Goal: Task Accomplishment & Management: Use online tool/utility

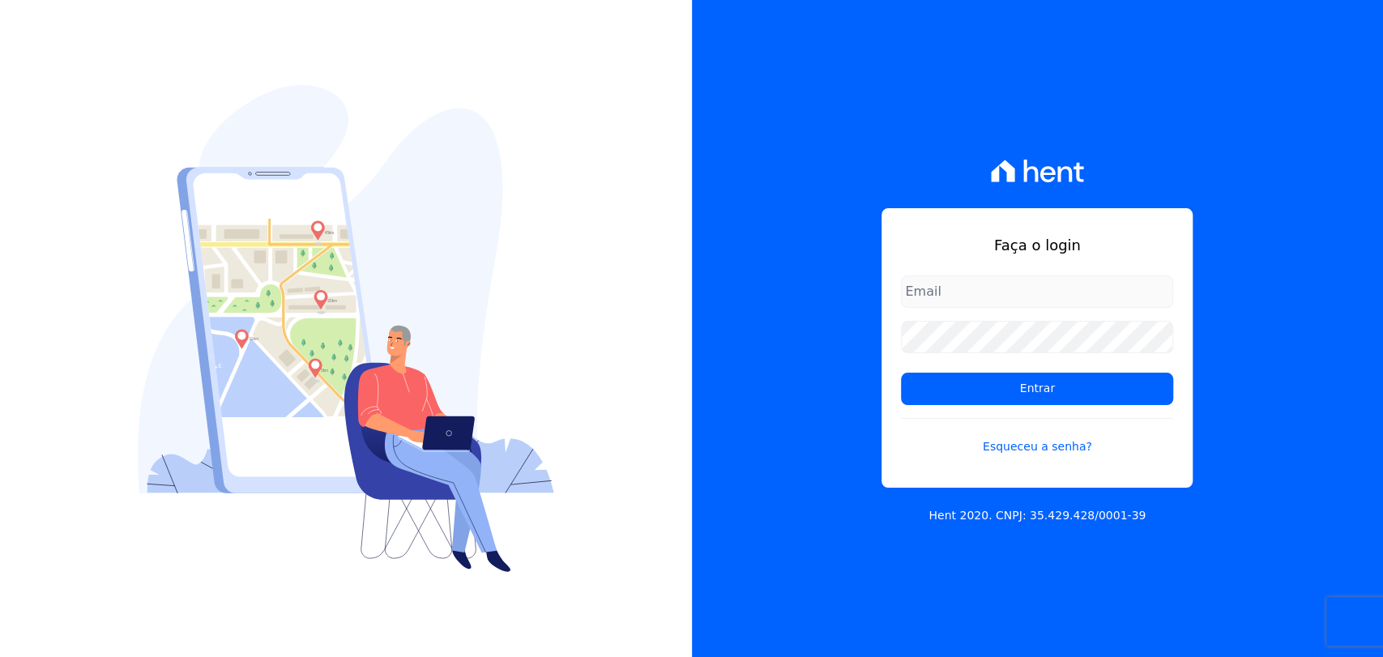
type input "[PERSON_NAME][EMAIL_ADDRESS][PERSON_NAME][DOMAIN_NAME]"
click at [901, 373] on input "Entrar" at bounding box center [1037, 389] width 272 height 32
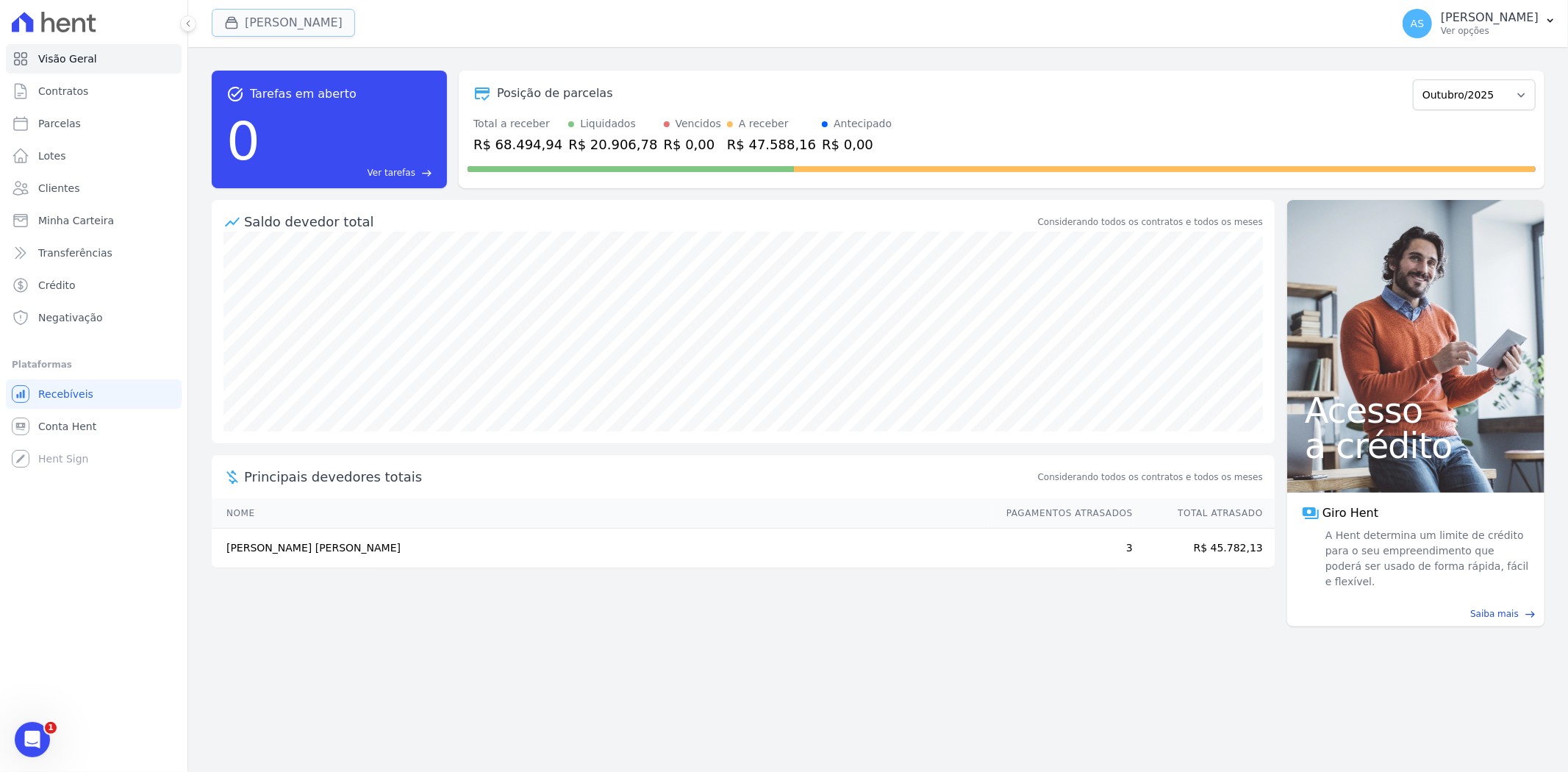
click at [258, 18] on button "Amaré Arpoador" at bounding box center [283, 23] width 143 height 28
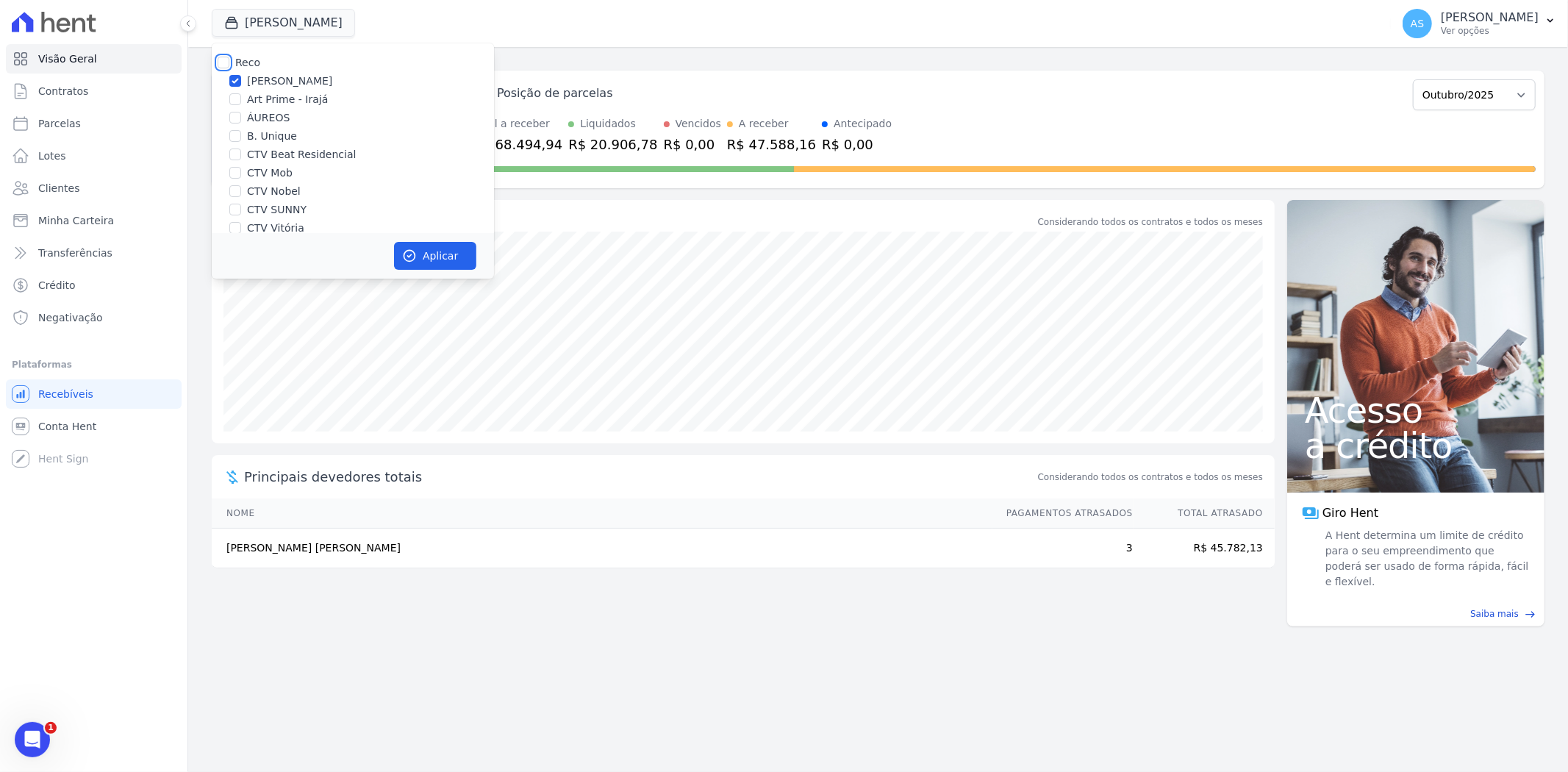
click at [220, 60] on input "Reco" at bounding box center [223, 62] width 12 height 12
checkbox input "true"
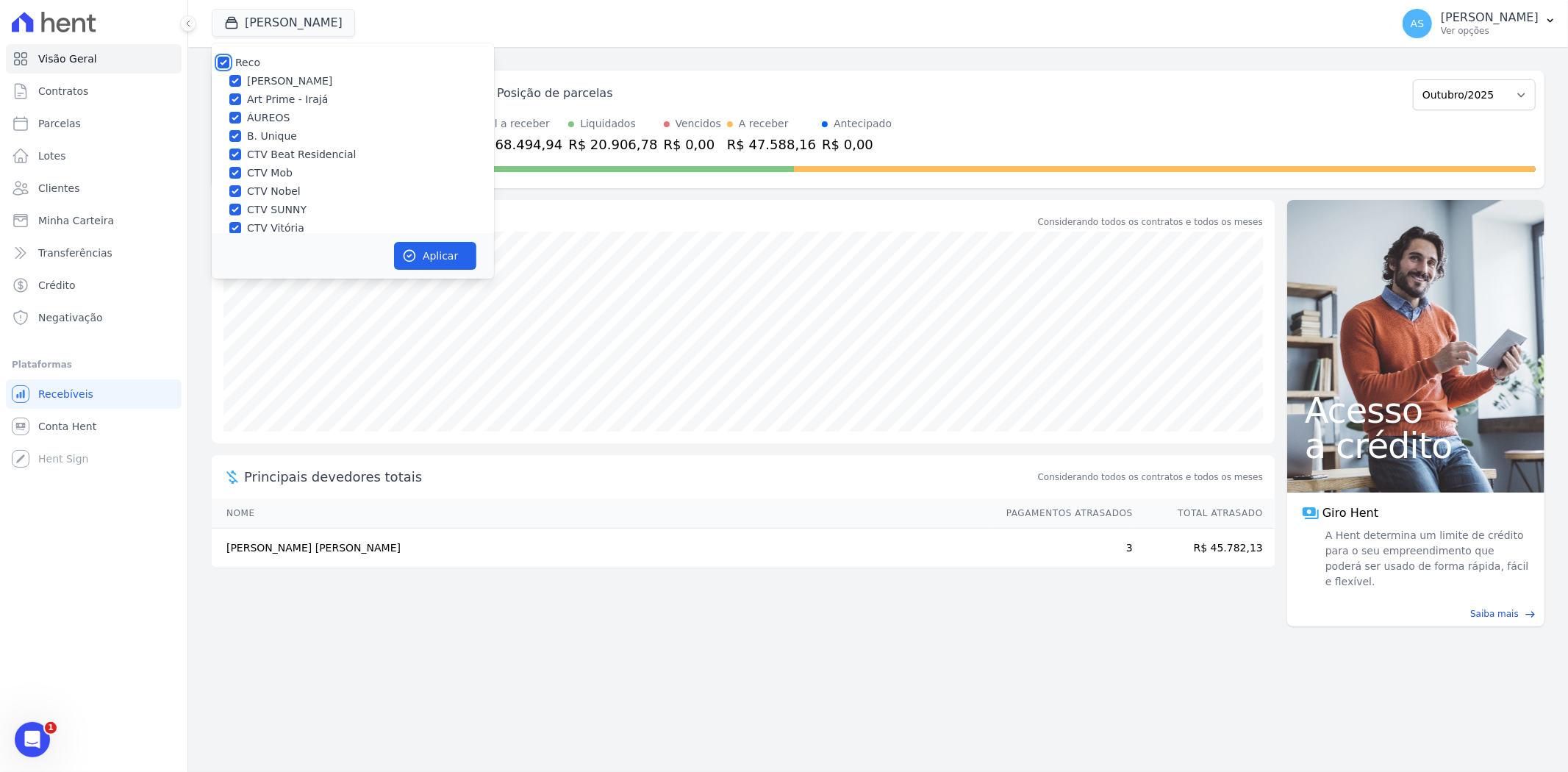
checkbox input "true"
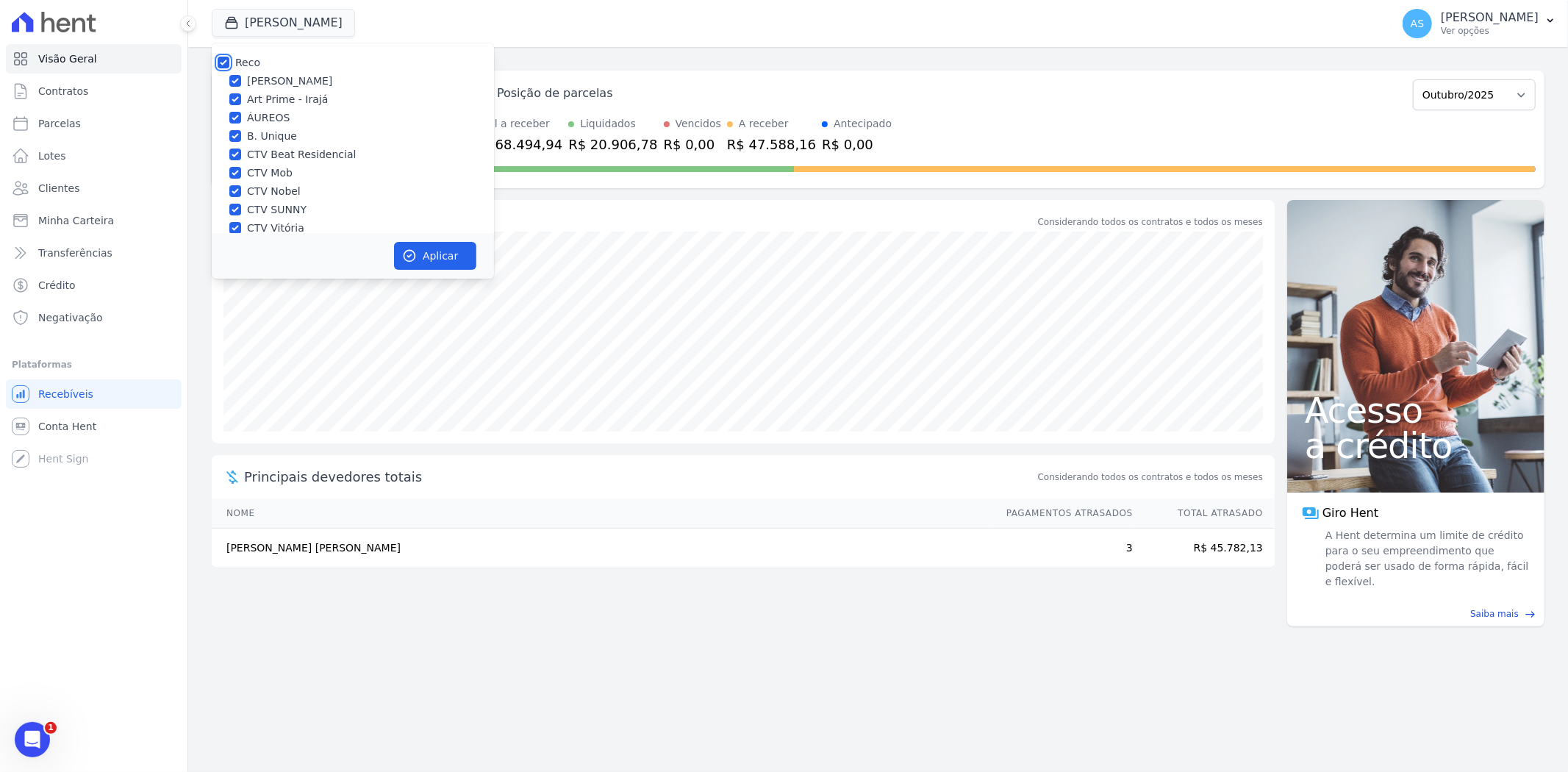
checkbox input "true"
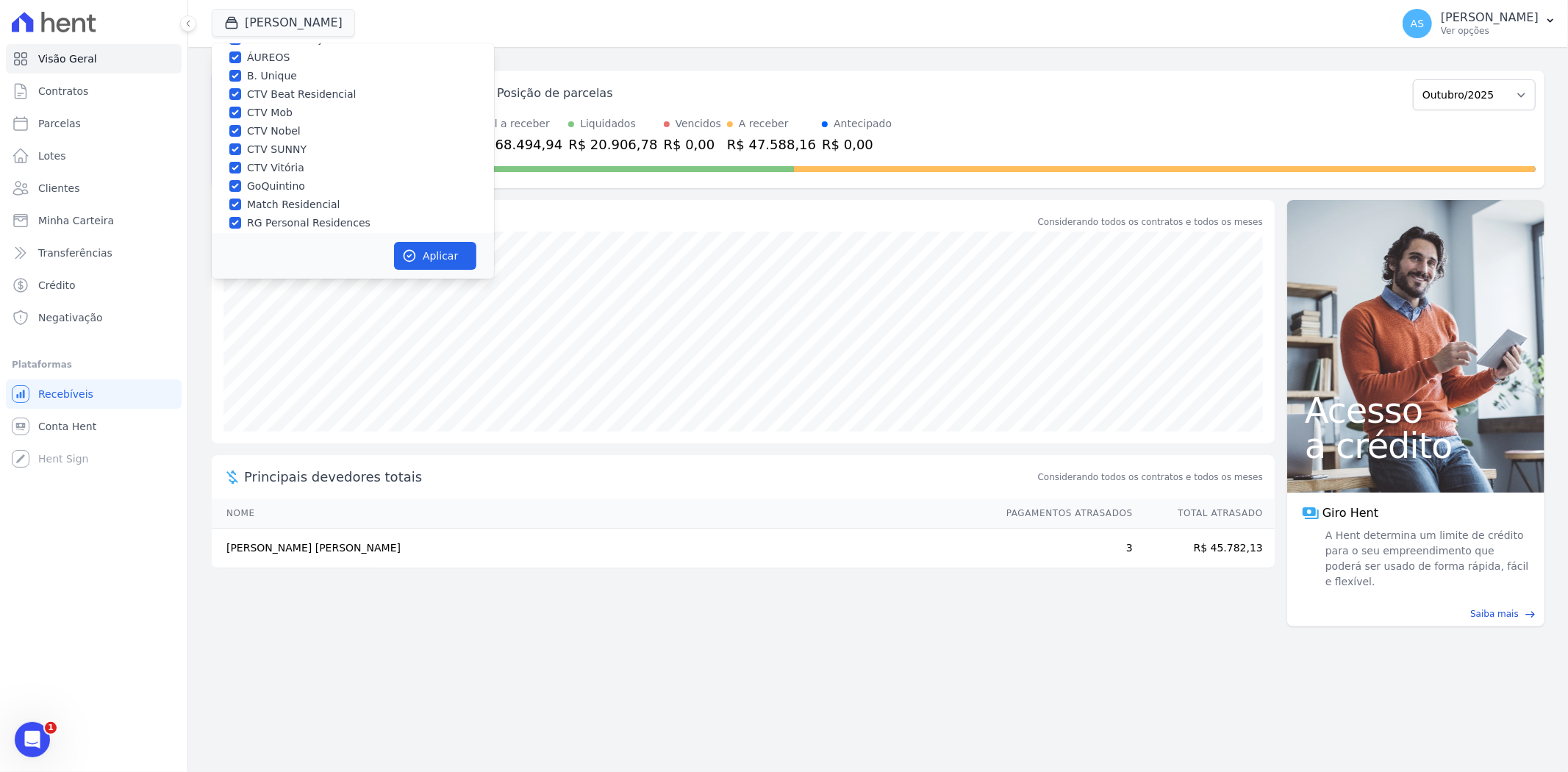
scroll to position [141, 0]
click at [230, 217] on input "Star Residencial Exclusivo - Ghia" at bounding box center [235, 213] width 12 height 12
checkbox input "true"
click at [436, 260] on button "Aplicar" at bounding box center [434, 256] width 83 height 28
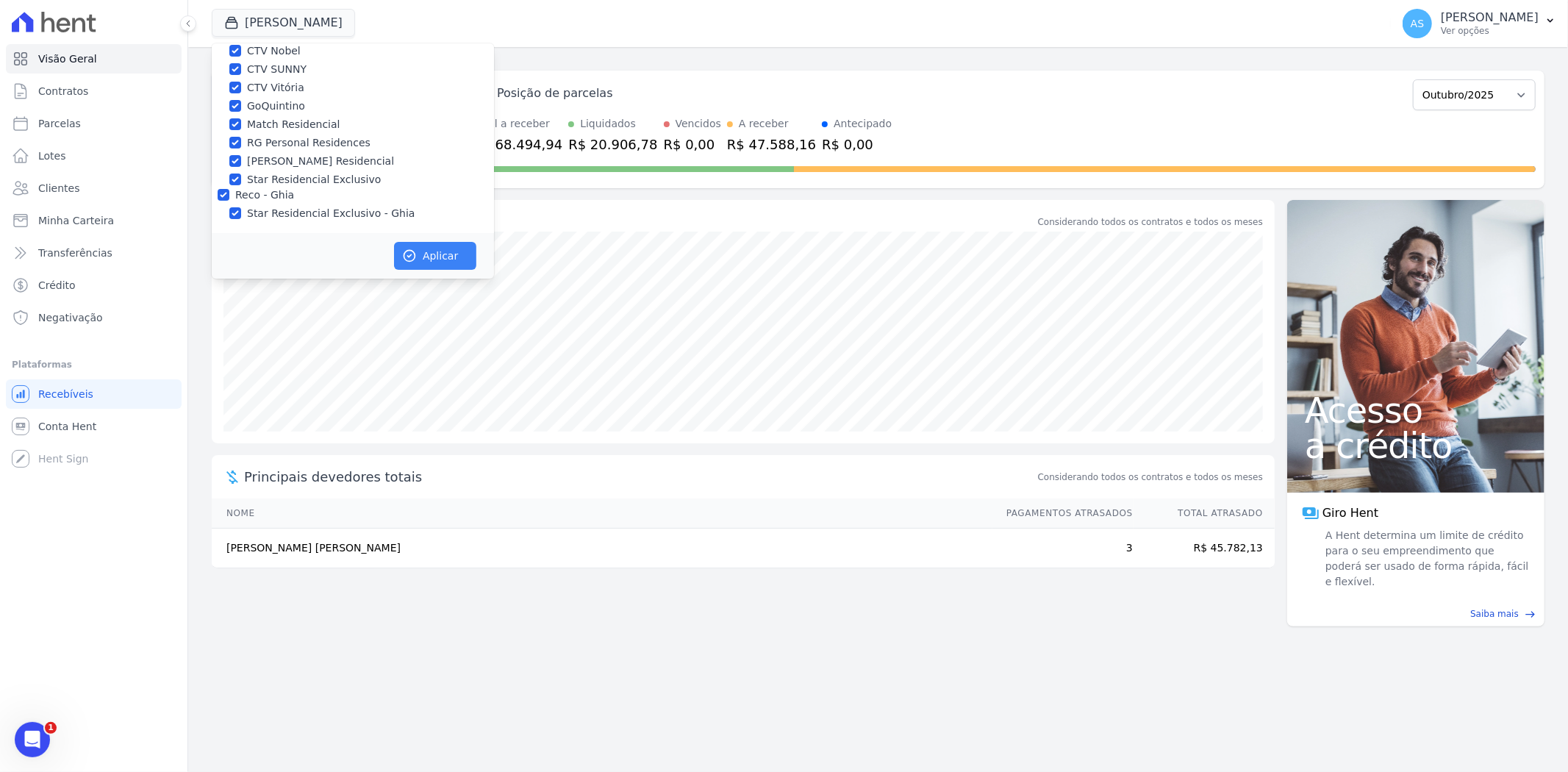
scroll to position [137, 0]
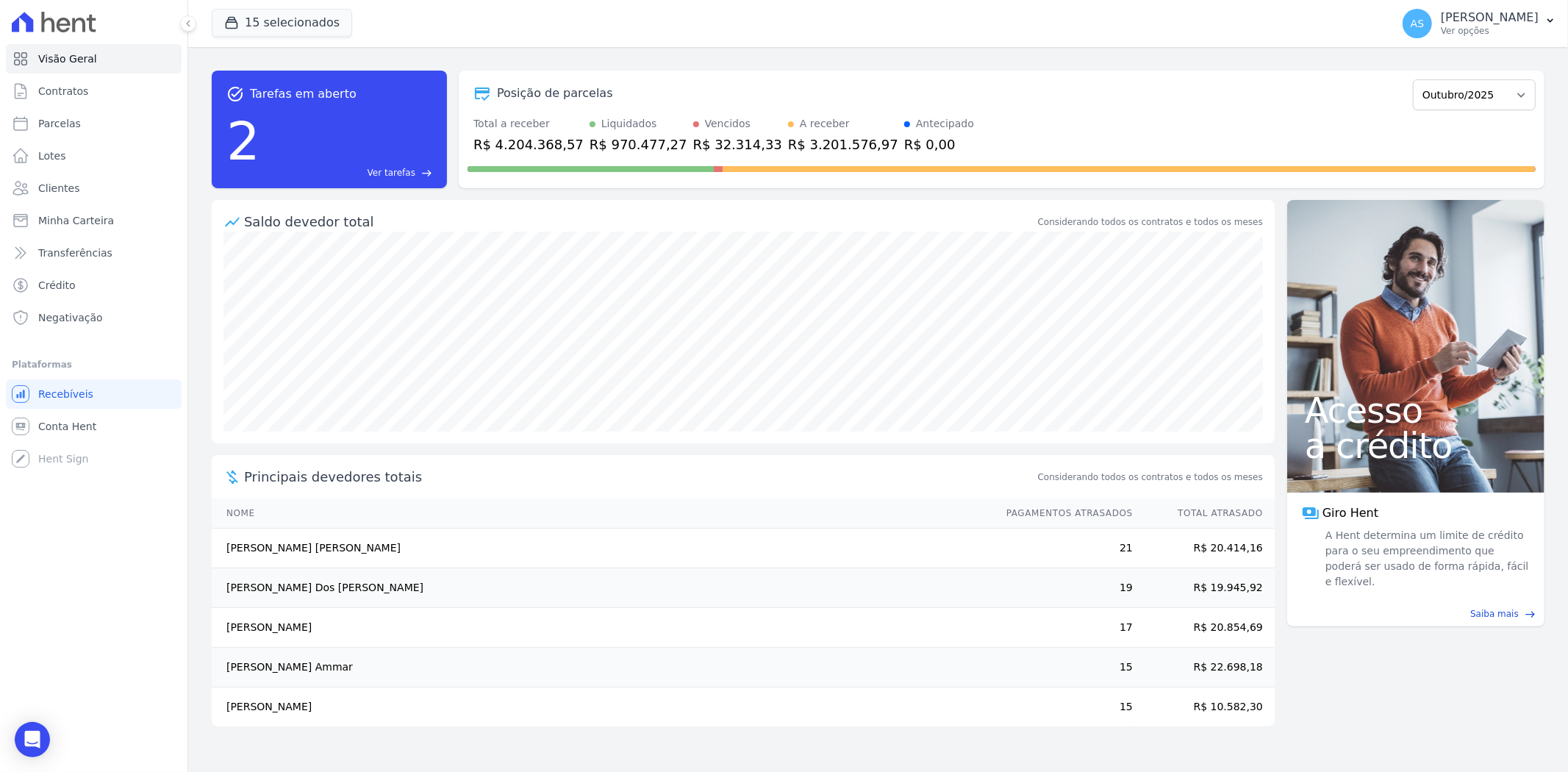
click at [395, 162] on div "2 Ver tarefas east" at bounding box center [329, 141] width 206 height 76
click at [395, 170] on span "Ver tarefas" at bounding box center [391, 172] width 48 height 14
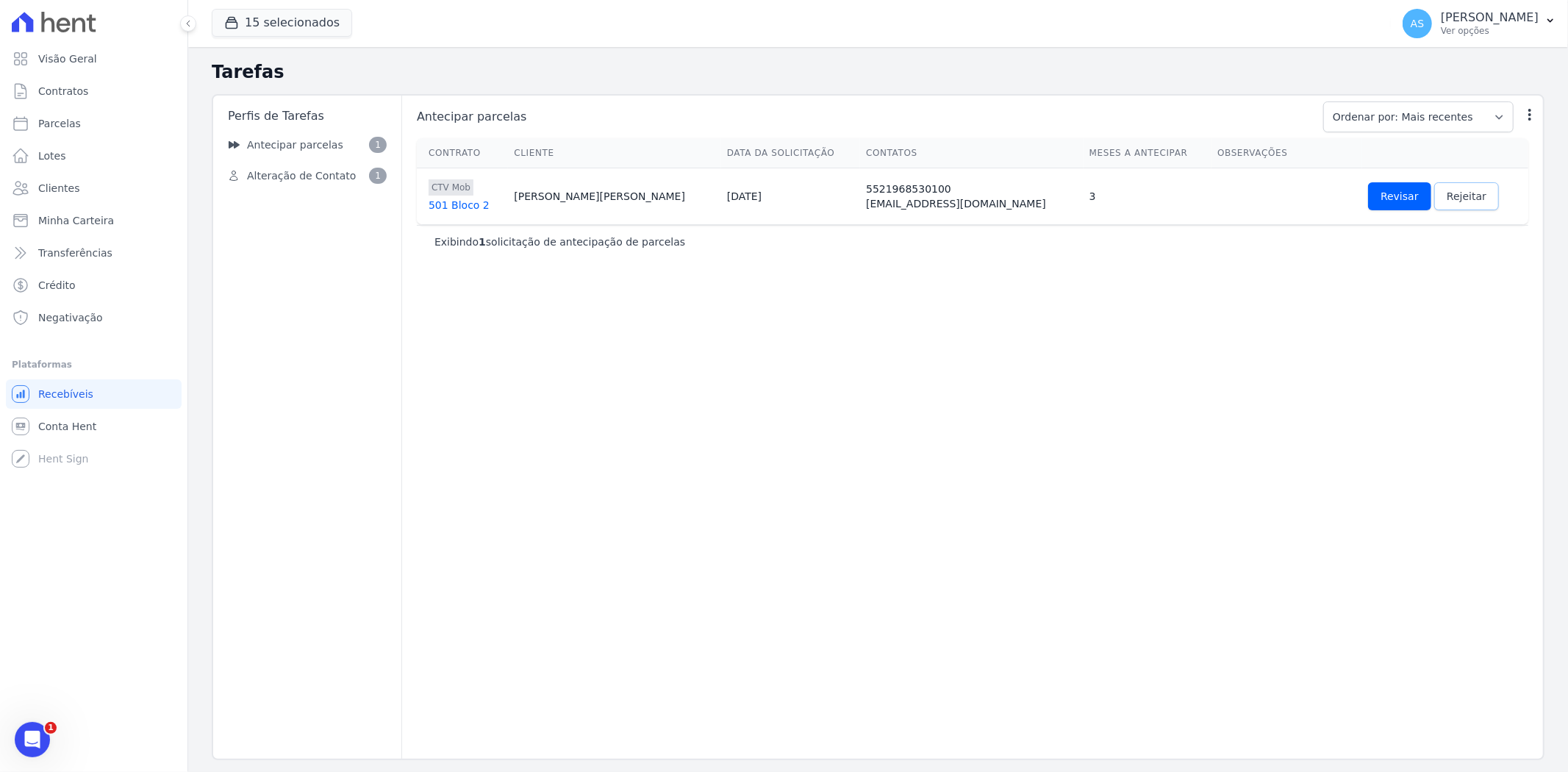
click at [1254, 186] on link "Rejeitar" at bounding box center [1466, 196] width 64 height 28
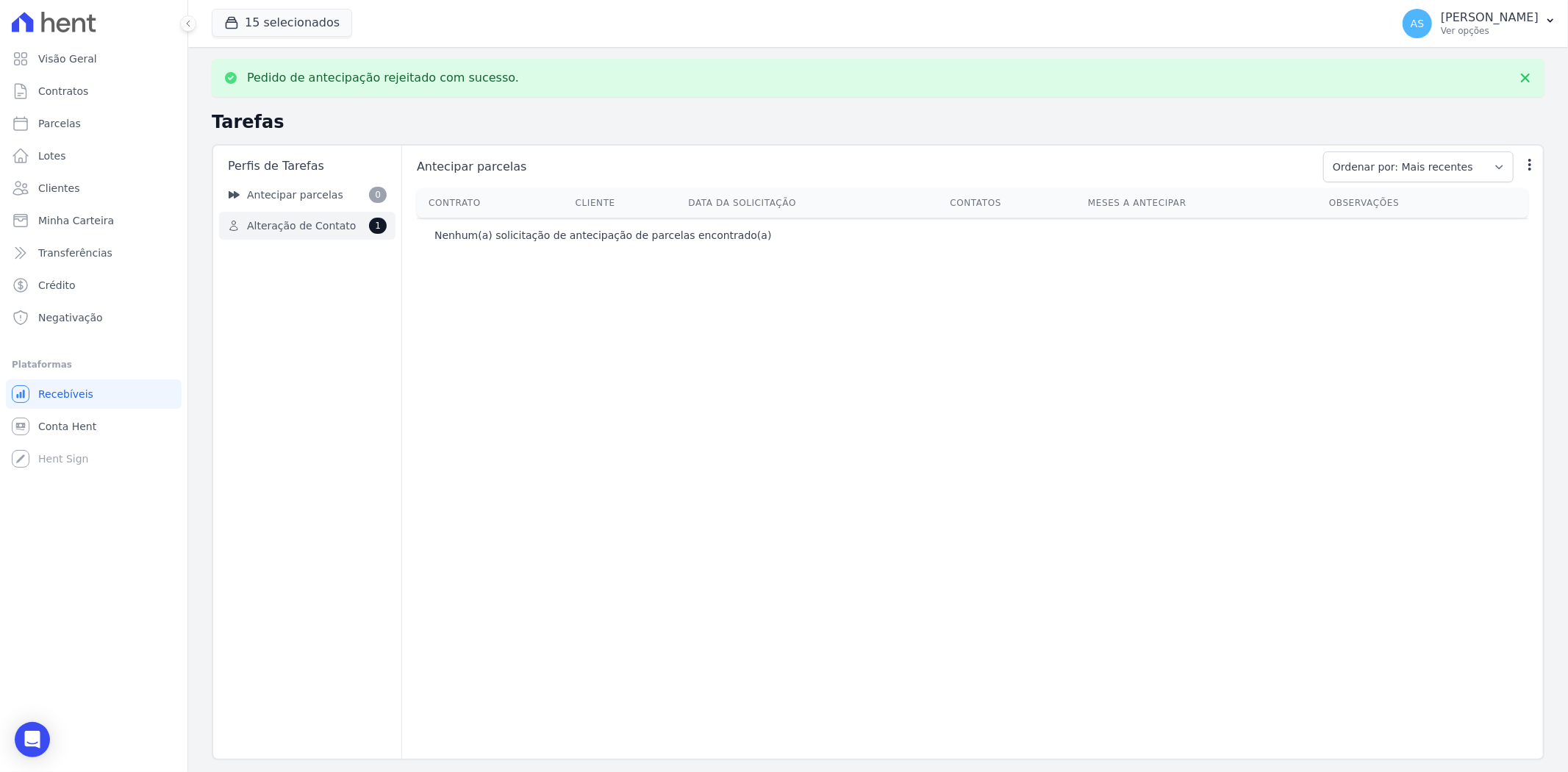
click at [281, 223] on span "Alteração de Contato" at bounding box center [301, 226] width 109 height 15
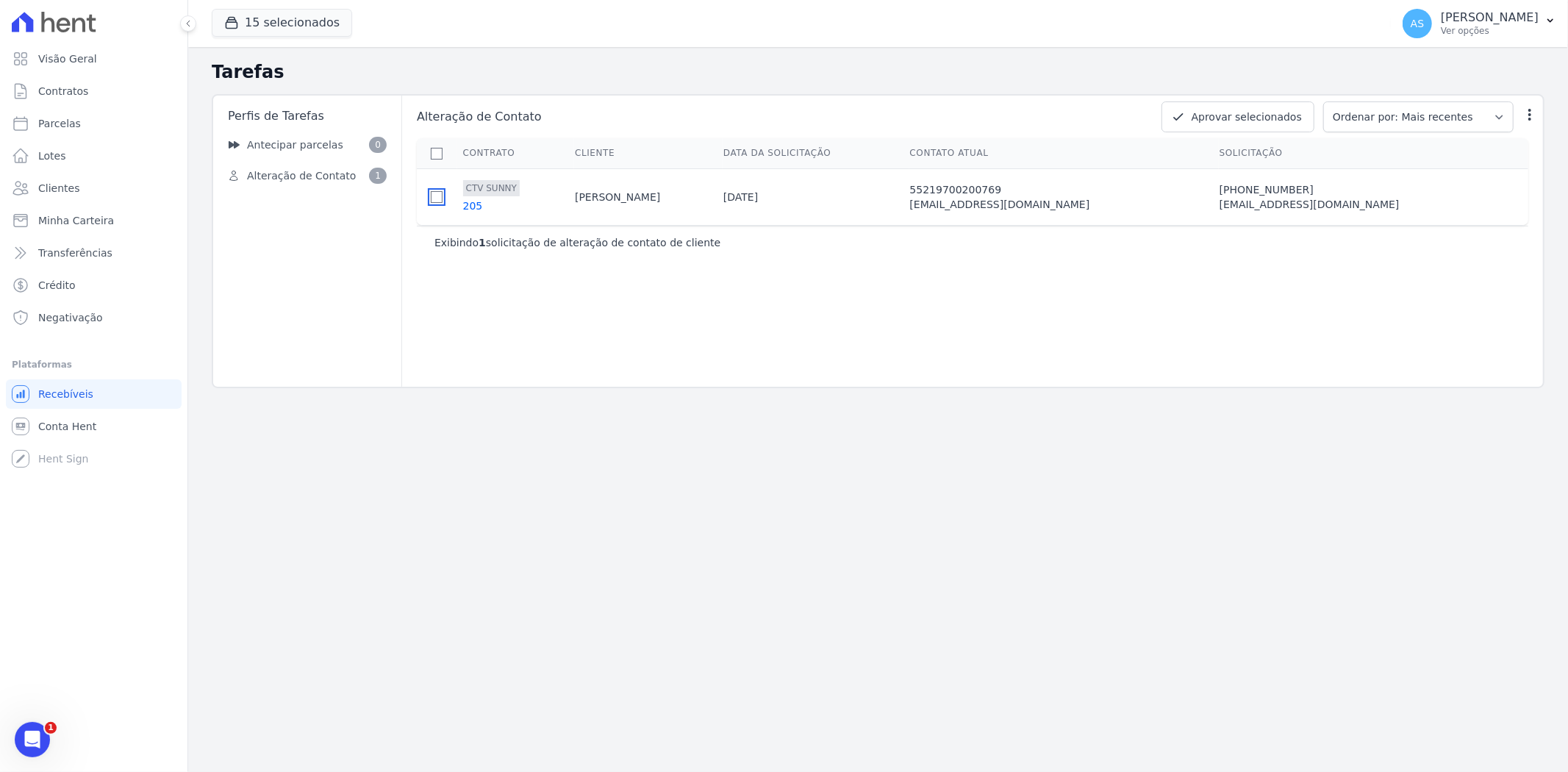
click at [436, 196] on input "checkbox" at bounding box center [436, 197] width 12 height 12
checkbox input "true"
click at [1254, 120] on button "Aprovar selecionados" at bounding box center [1238, 117] width 153 height 31
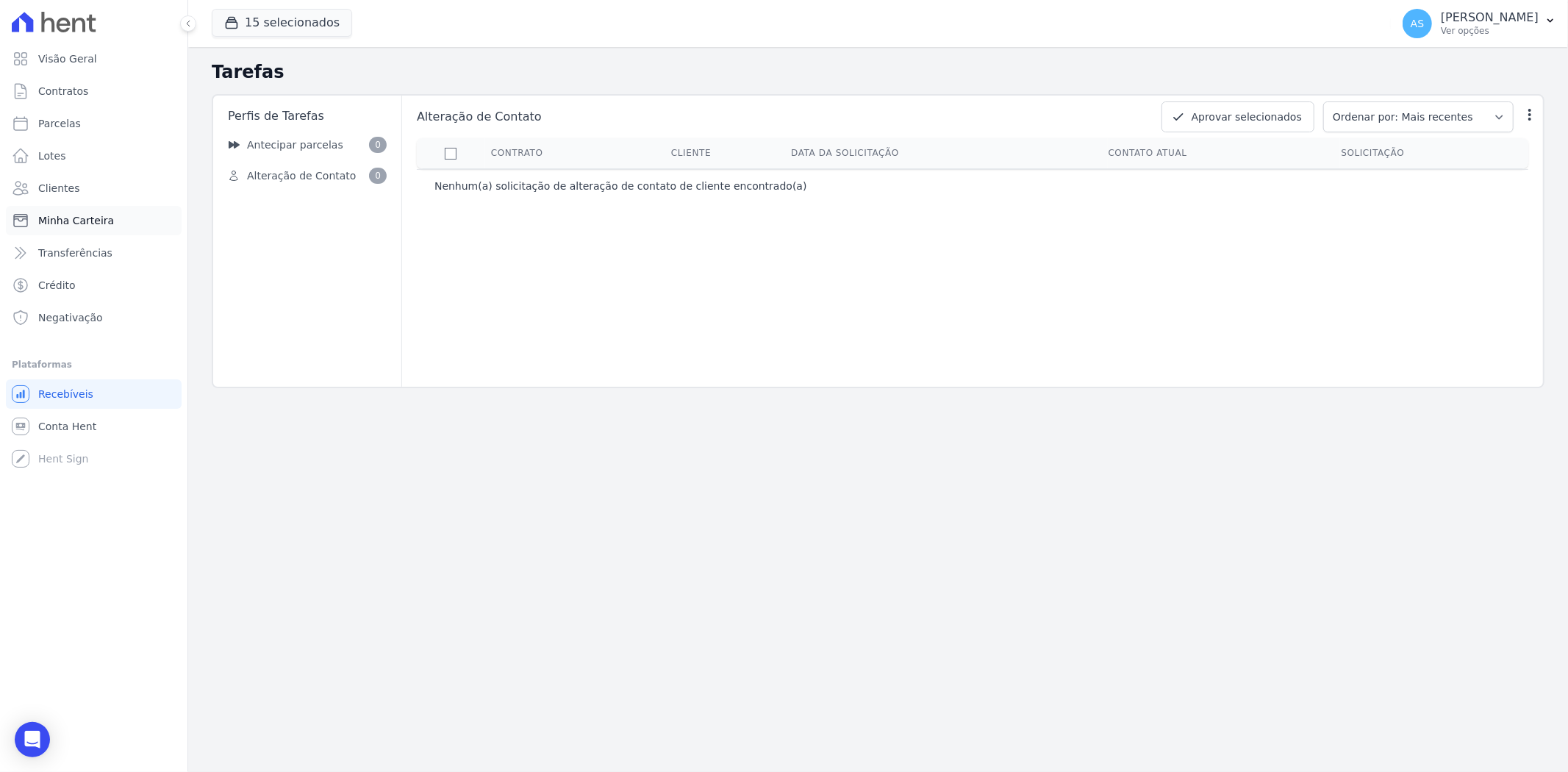
click at [78, 219] on span "Minha Carteira" at bounding box center [75, 220] width 75 height 15
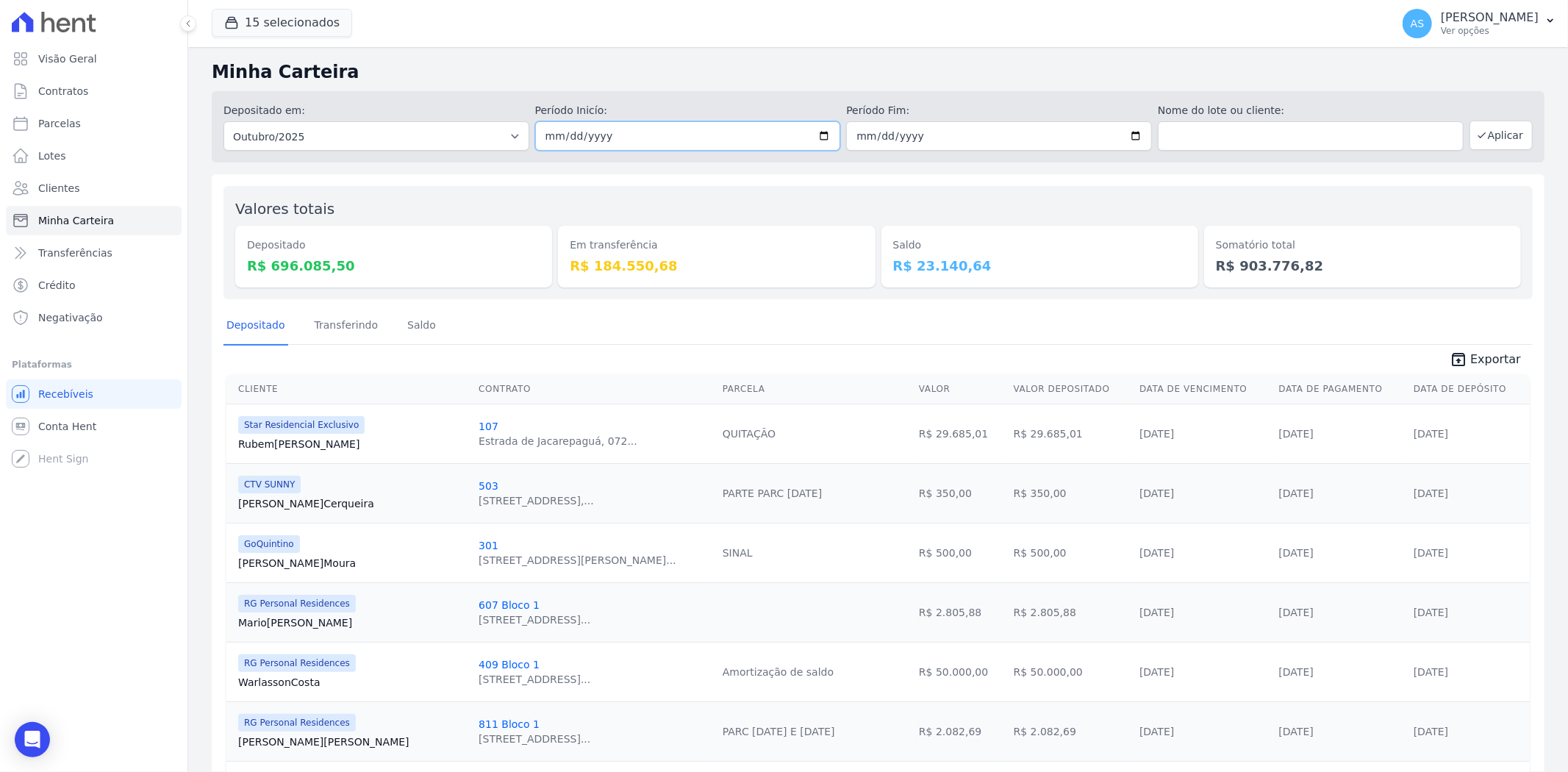
click at [822, 135] on input "2025-10-01" at bounding box center [687, 136] width 306 height 29
type input "[DATE]"
click at [1130, 136] on input "2025-10-31" at bounding box center [998, 136] width 306 height 29
type input "[DATE]"
click at [1254, 132] on button "Aplicar" at bounding box center [1501, 135] width 63 height 29
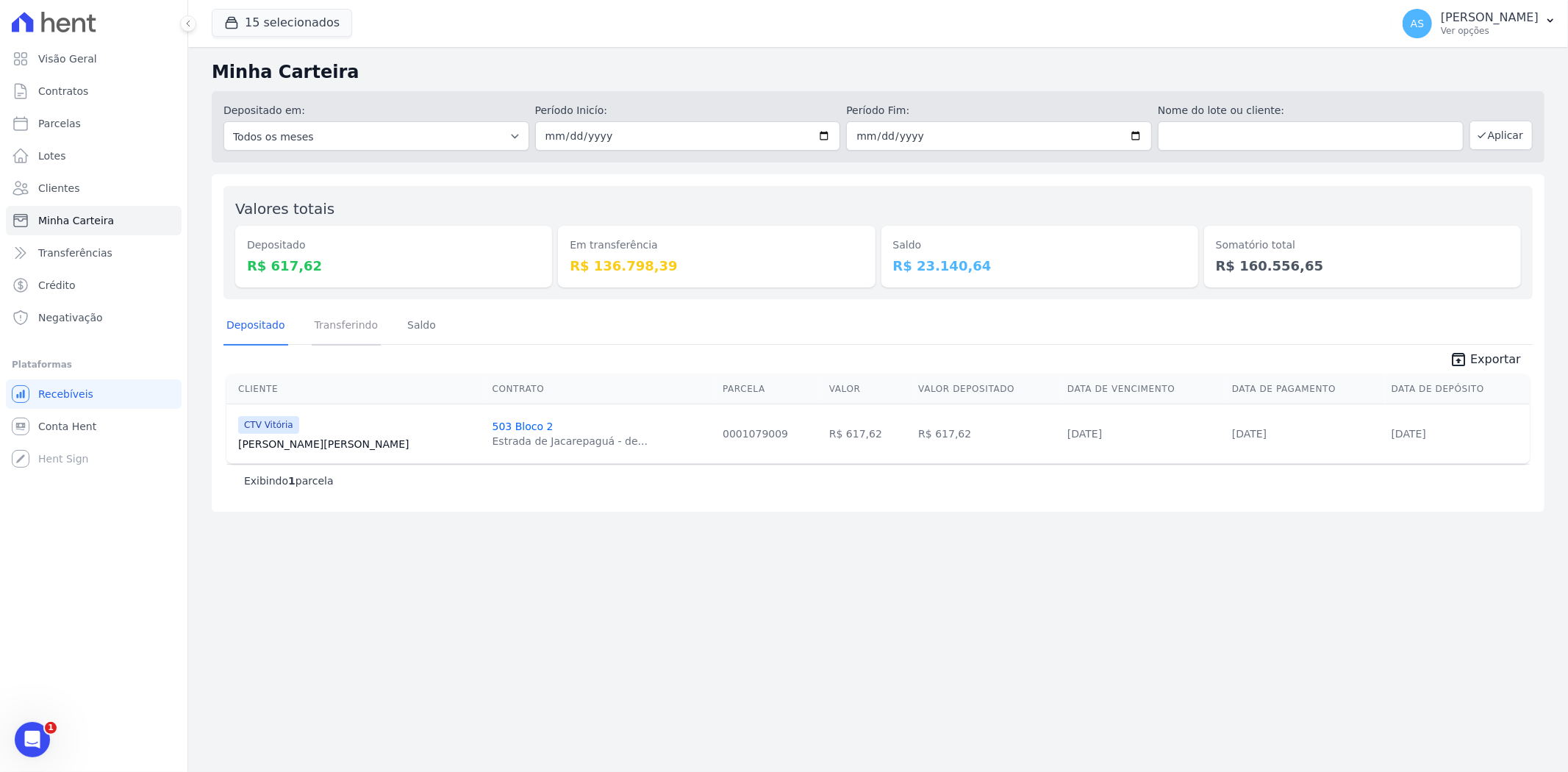
click at [346, 322] on link "Transferindo" at bounding box center [346, 327] width 70 height 38
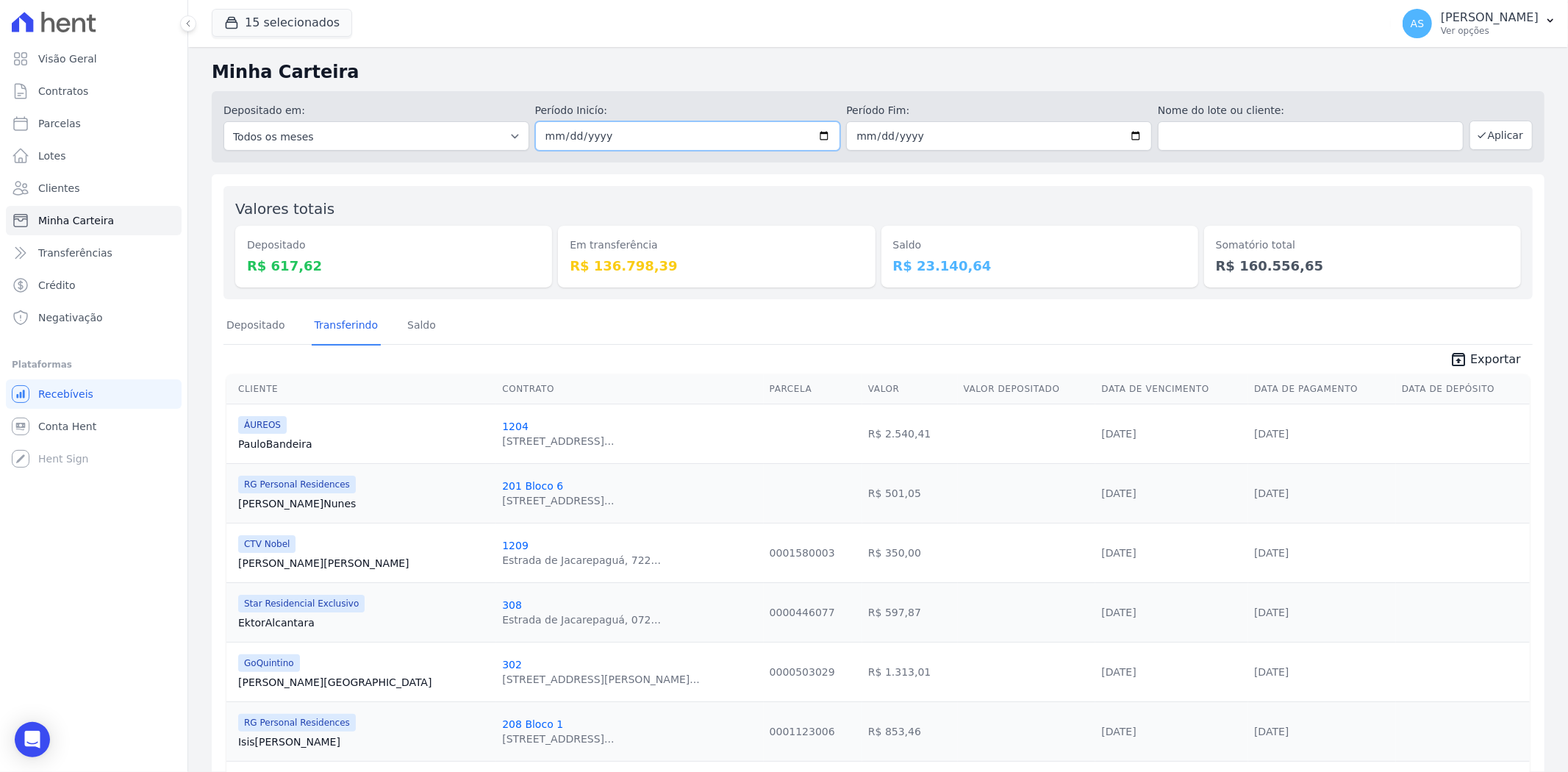
click at [820, 134] on input "[DATE]" at bounding box center [687, 136] width 306 height 29
type input "[DATE]"
click at [1486, 122] on button "Aplicar" at bounding box center [1501, 135] width 63 height 29
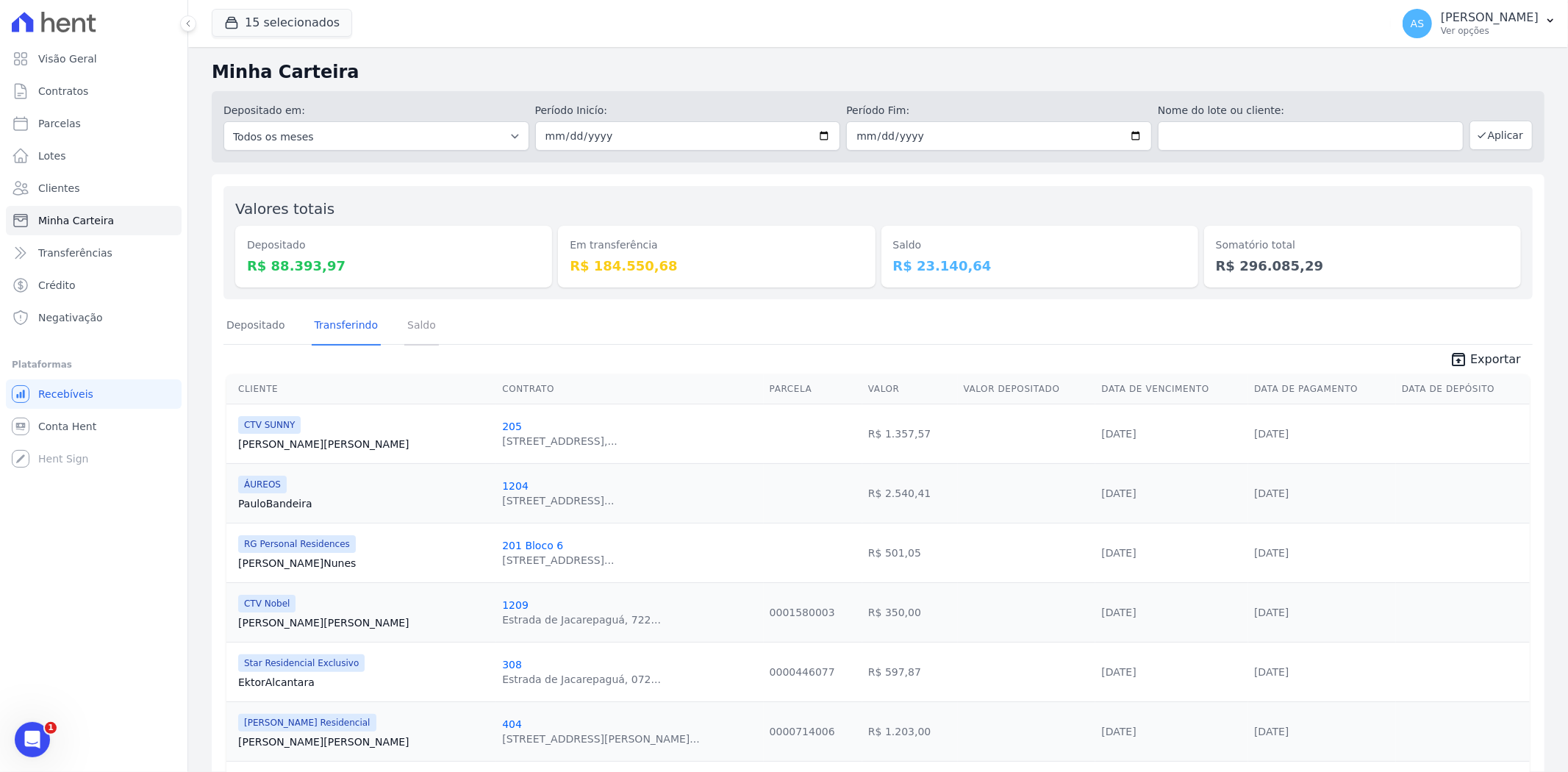
click at [409, 328] on link "Saldo" at bounding box center [422, 327] width 34 height 38
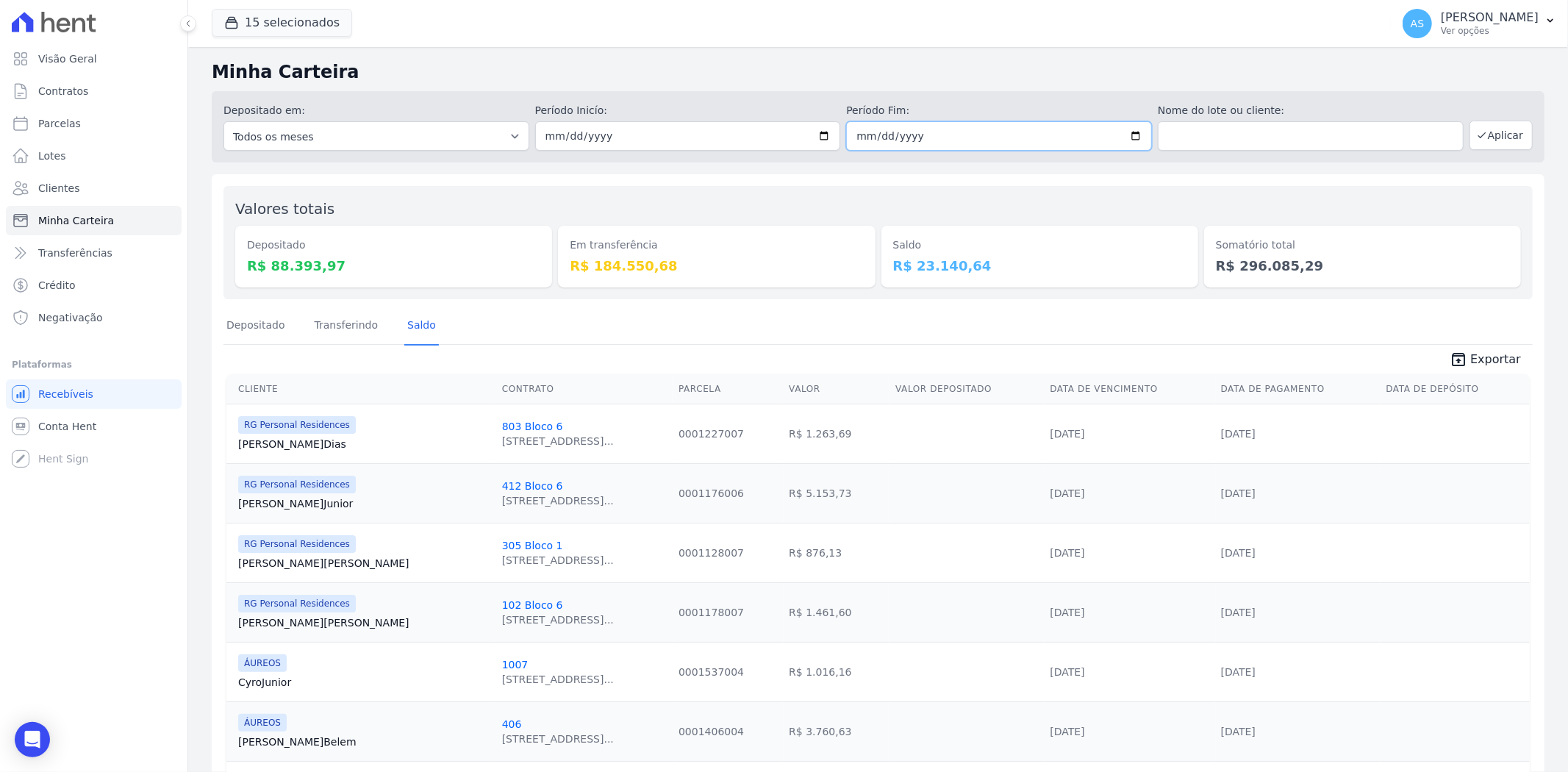
click at [1136, 132] on input "[DATE]" at bounding box center [998, 136] width 306 height 29
click at [1125, 134] on input "[DATE]" at bounding box center [998, 136] width 306 height 29
type input "[DATE]"
click at [1487, 142] on button "Aplicar" at bounding box center [1501, 135] width 63 height 29
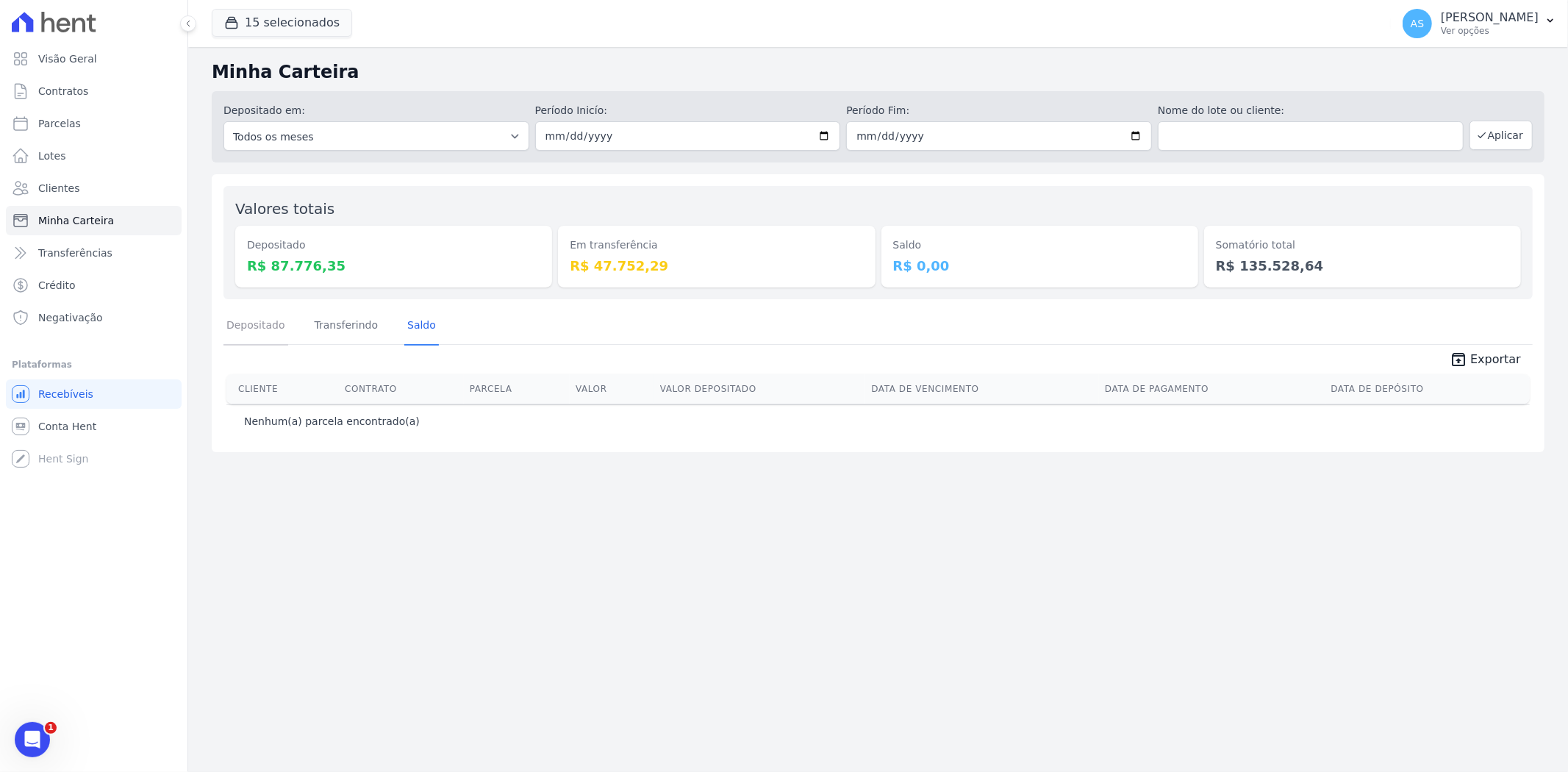
click at [235, 325] on link "Depositado" at bounding box center [255, 327] width 64 height 38
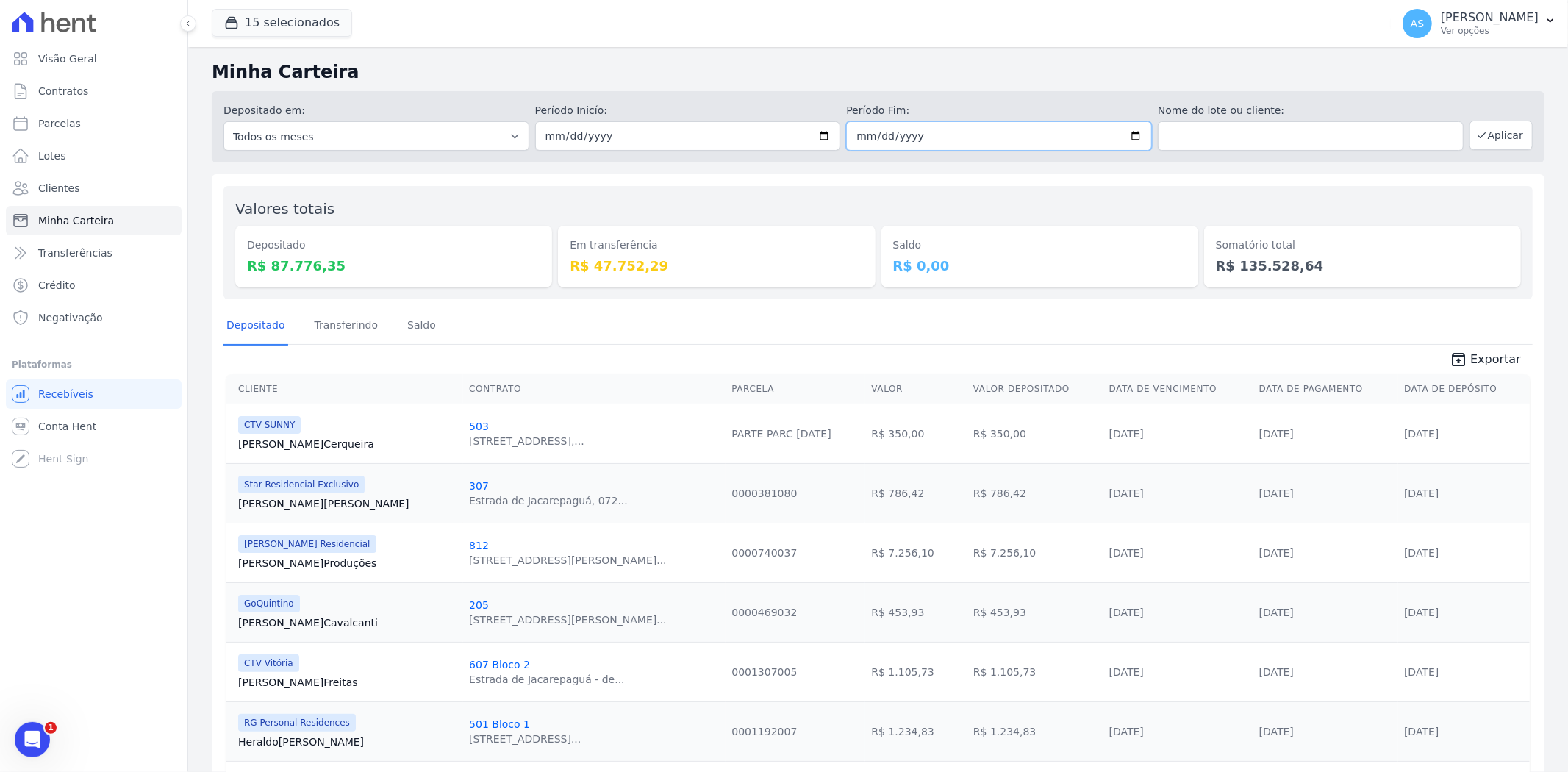
click at [1130, 131] on input "2025-10-09" at bounding box center [998, 136] width 306 height 29
type input "[DATE]"
click at [1493, 131] on button "Aplicar" at bounding box center [1501, 135] width 63 height 29
click at [1136, 137] on input "[DATE]" at bounding box center [998, 136] width 306 height 29
click at [1127, 134] on input "[DATE]" at bounding box center [998, 136] width 306 height 29
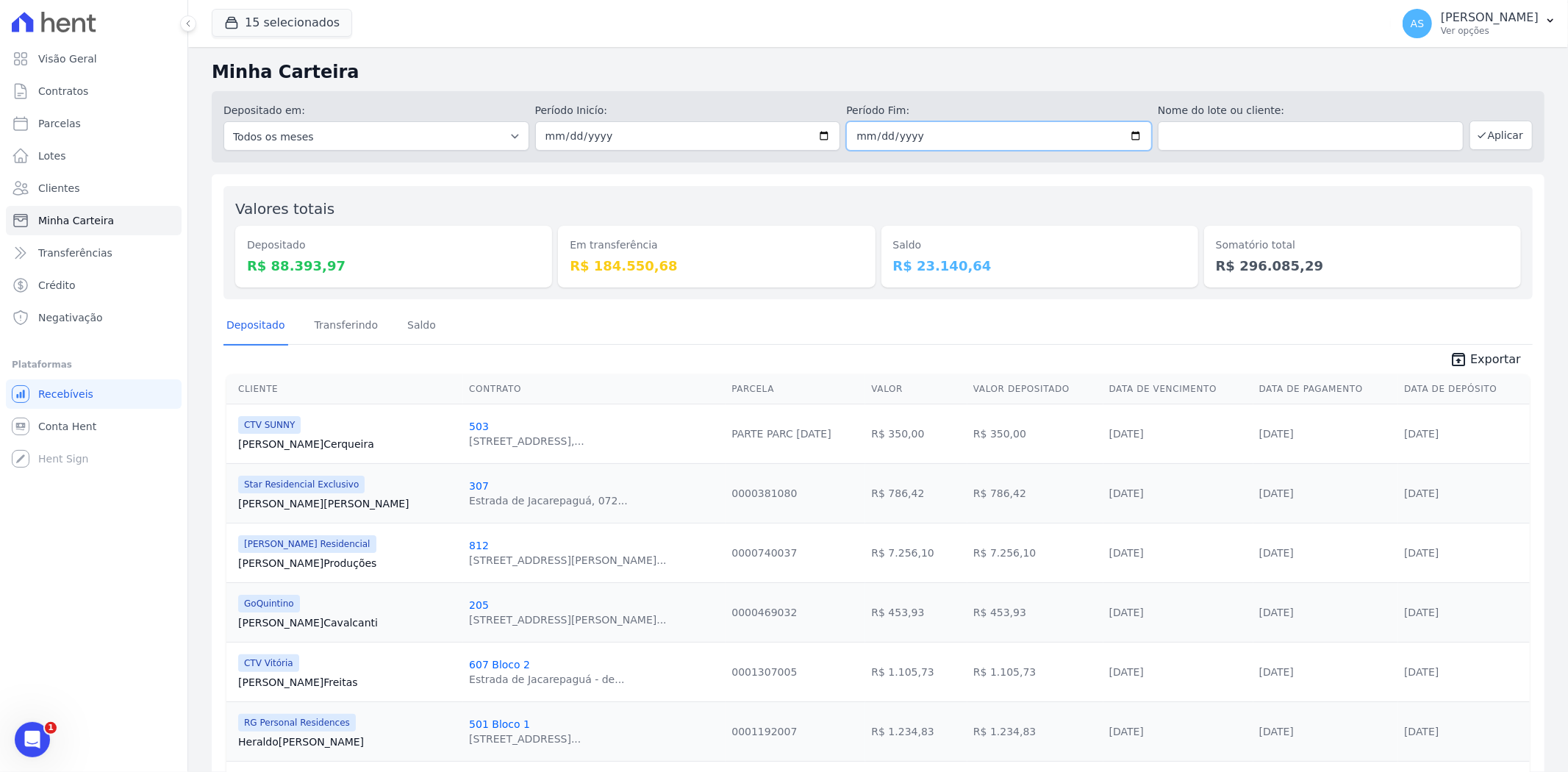
type input "[DATE]"
click at [1495, 126] on button "Aplicar" at bounding box center [1501, 135] width 63 height 29
click at [343, 325] on link "Transferindo" at bounding box center [346, 327] width 70 height 38
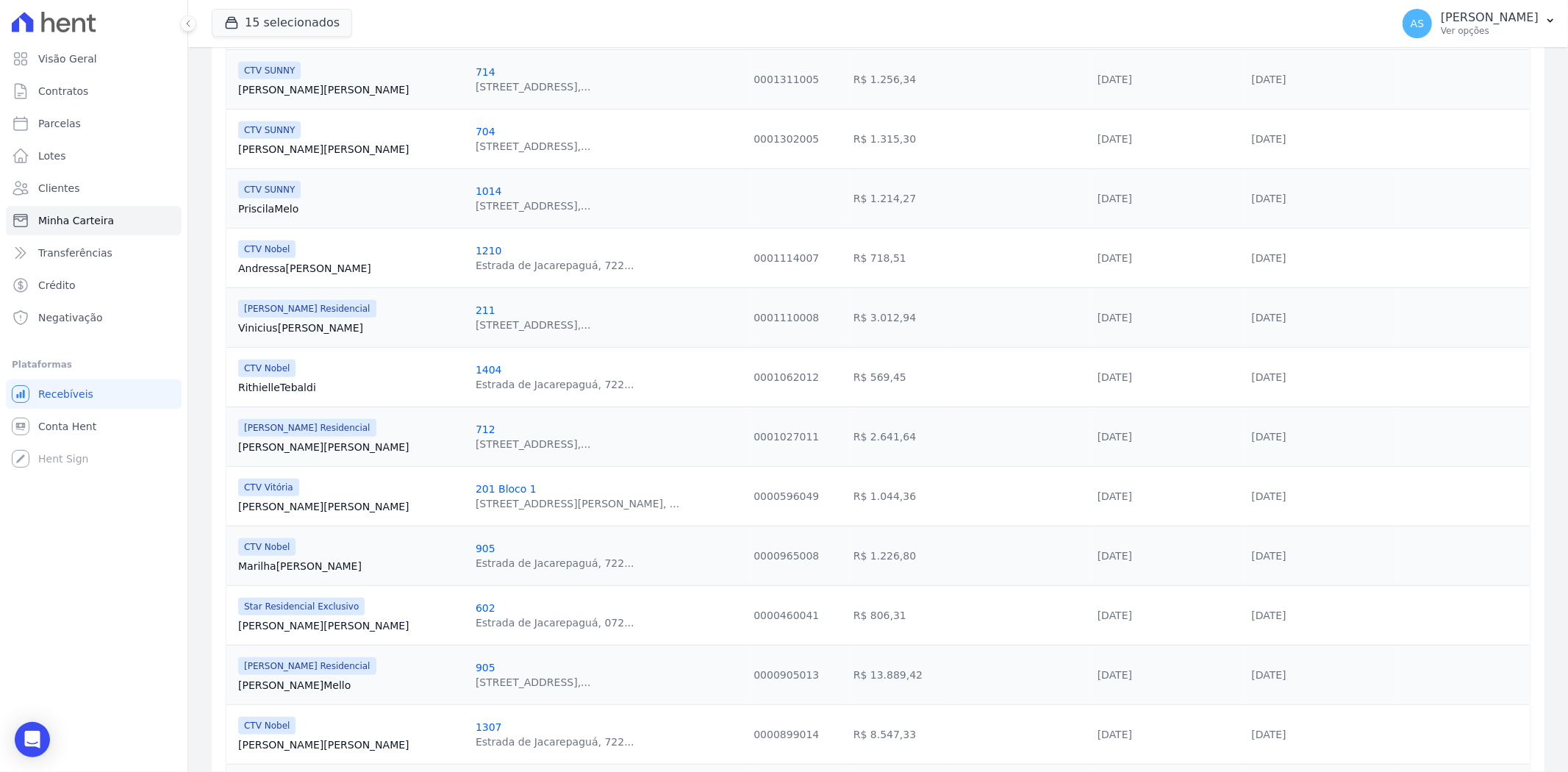
scroll to position [653, 0]
click at [261, 560] on link "Marilha [PERSON_NAME]" at bounding box center [351, 565] width 226 height 15
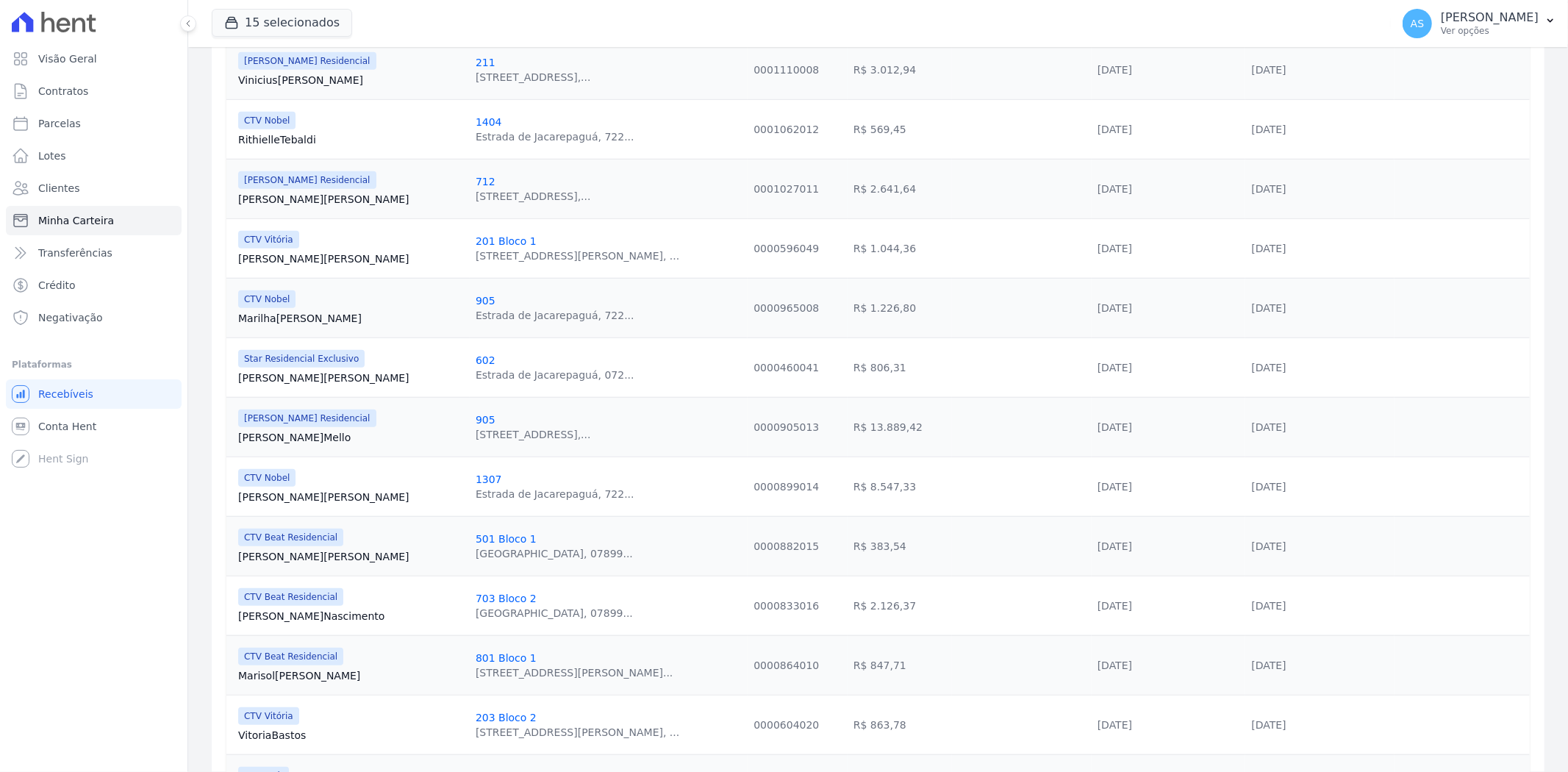
scroll to position [980, 0]
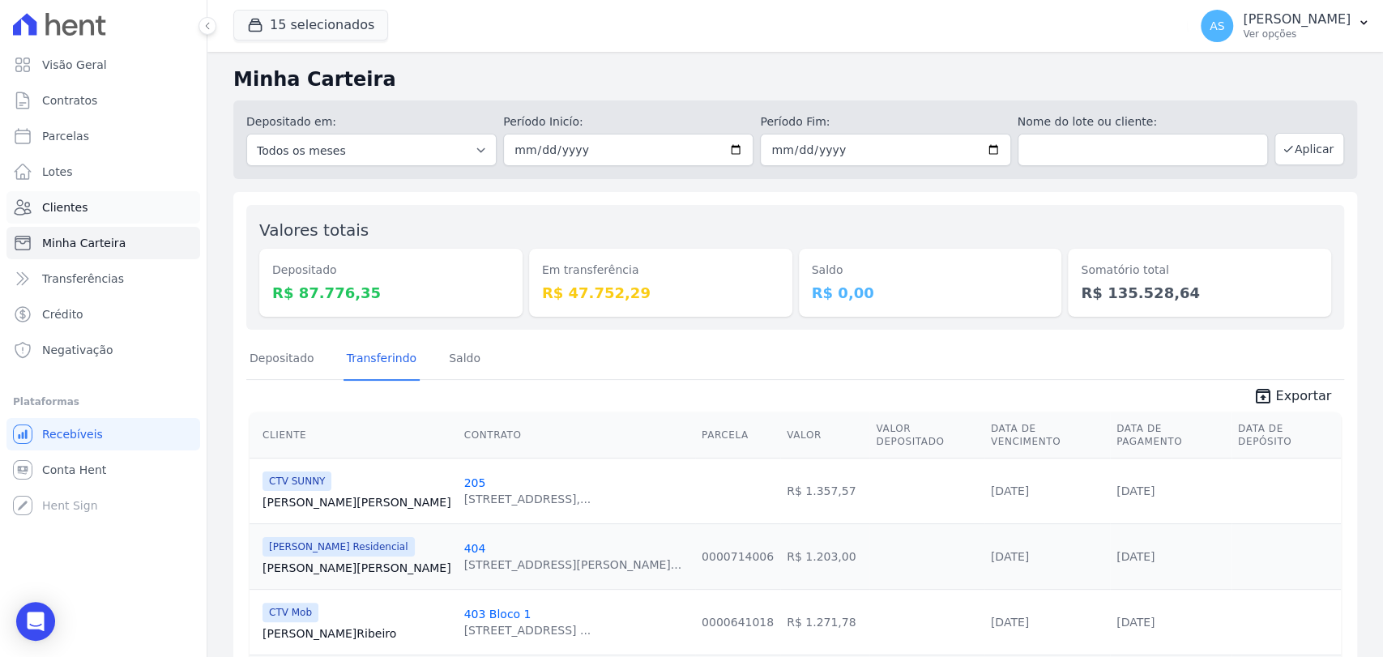
click at [71, 207] on span "Clientes" at bounding box center [64, 207] width 45 height 16
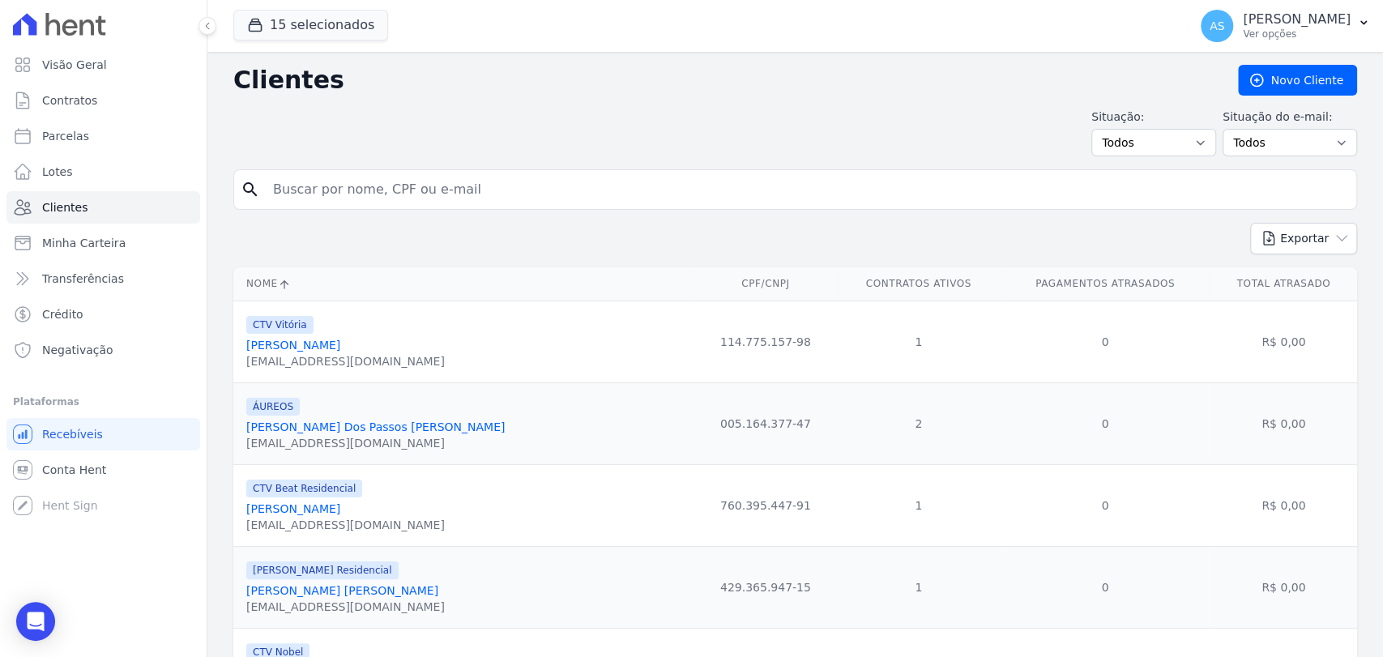
click at [303, 189] on input "search" at bounding box center [806, 189] width 1087 height 32
type input "Luma"
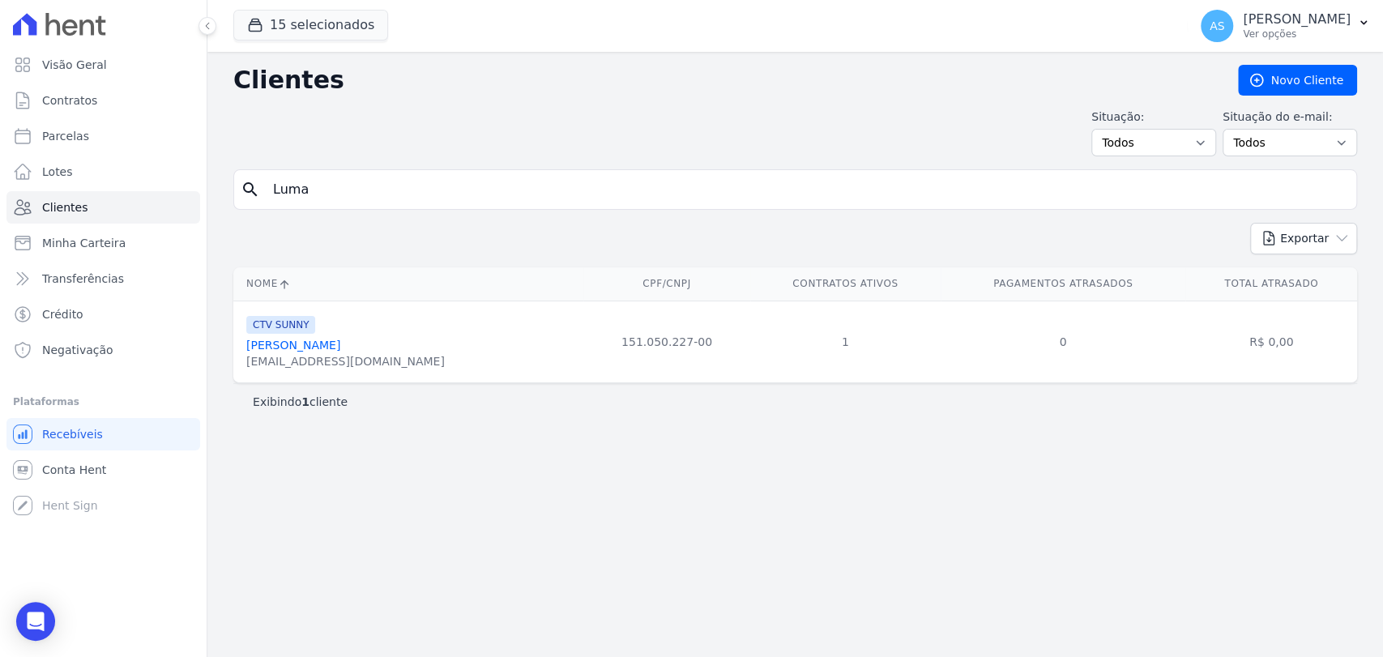
click at [306, 345] on link "[PERSON_NAME]" at bounding box center [293, 345] width 94 height 13
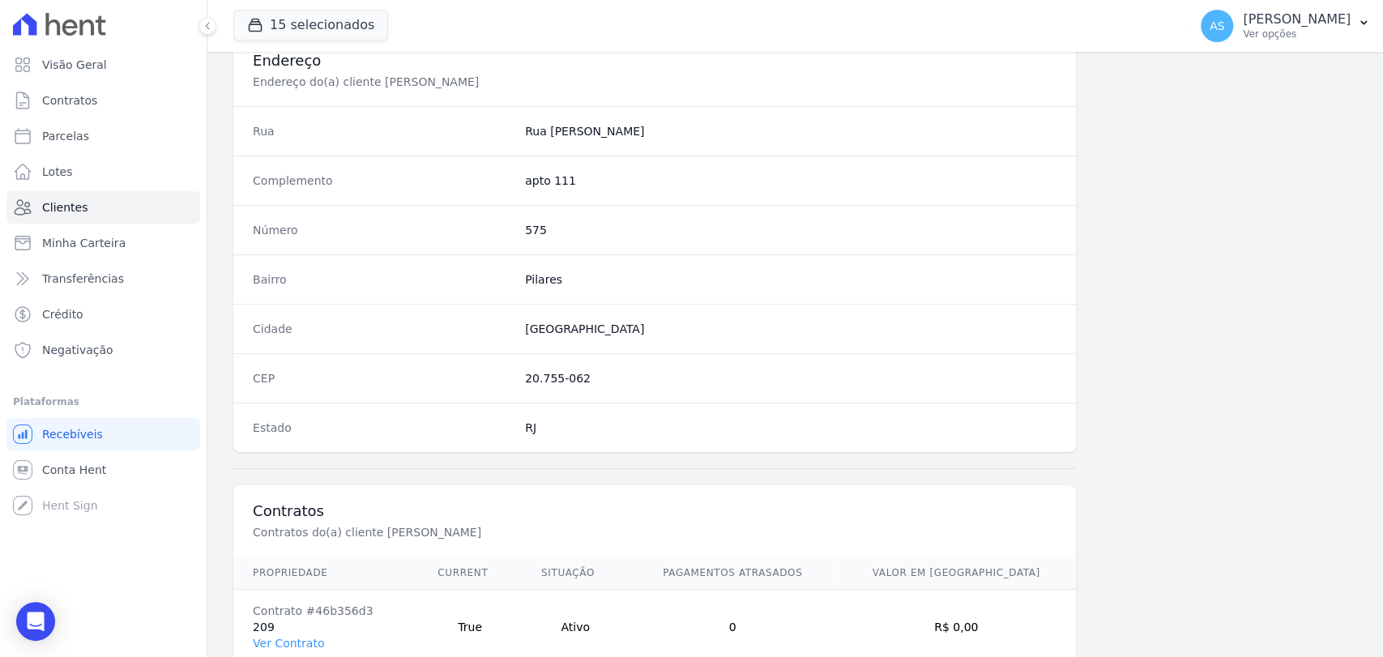
scroll to position [856, 0]
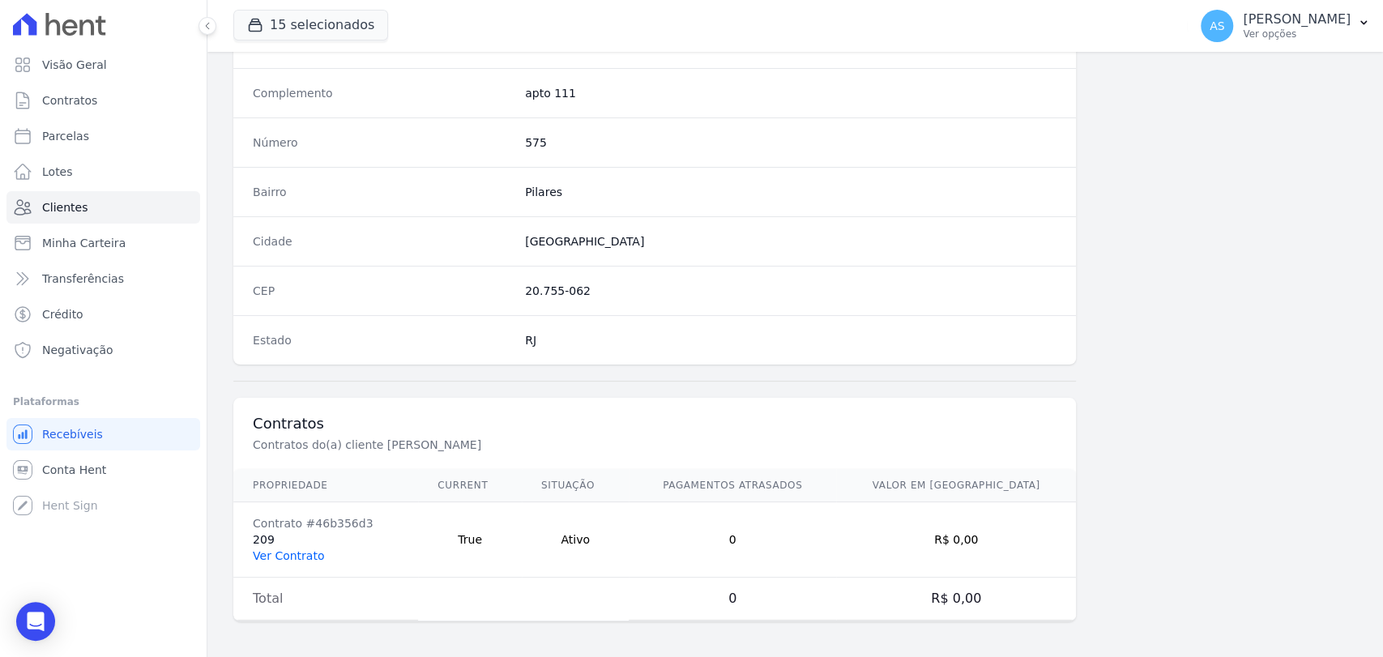
click at [261, 549] on link "Ver Contrato" at bounding box center [288, 555] width 71 height 13
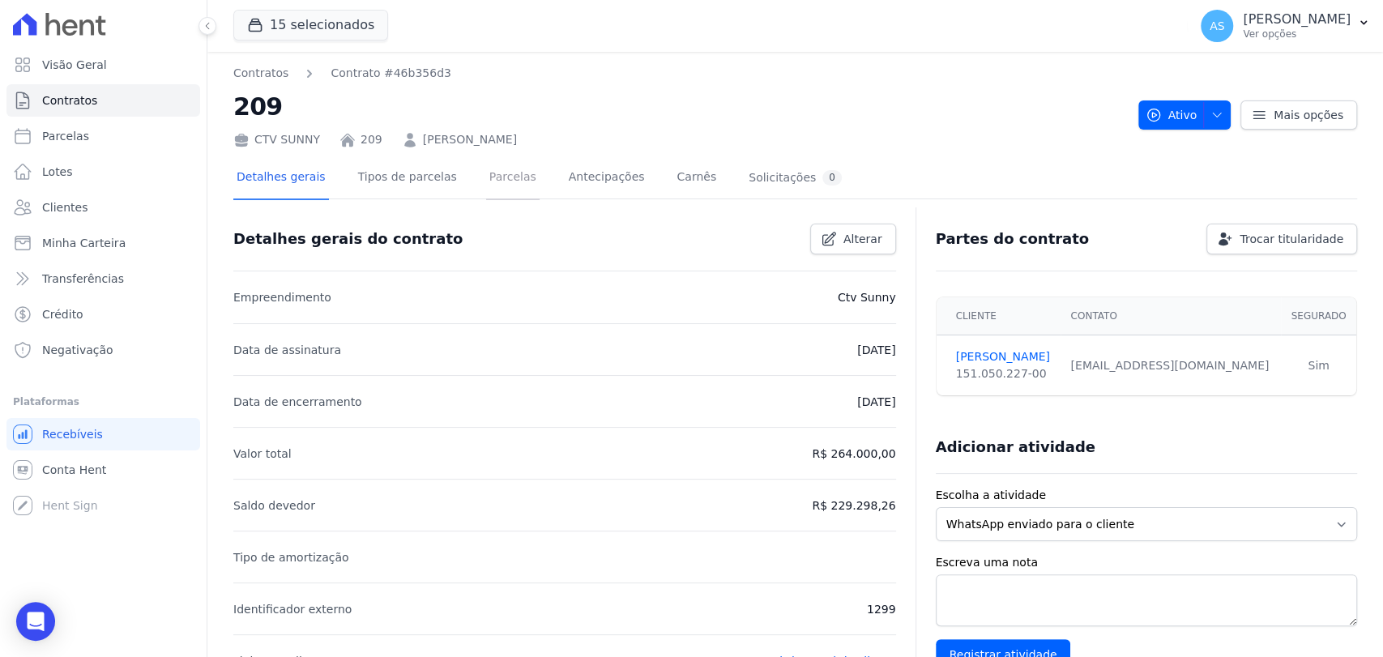
click at [498, 178] on link "Parcelas" at bounding box center [512, 178] width 53 height 43
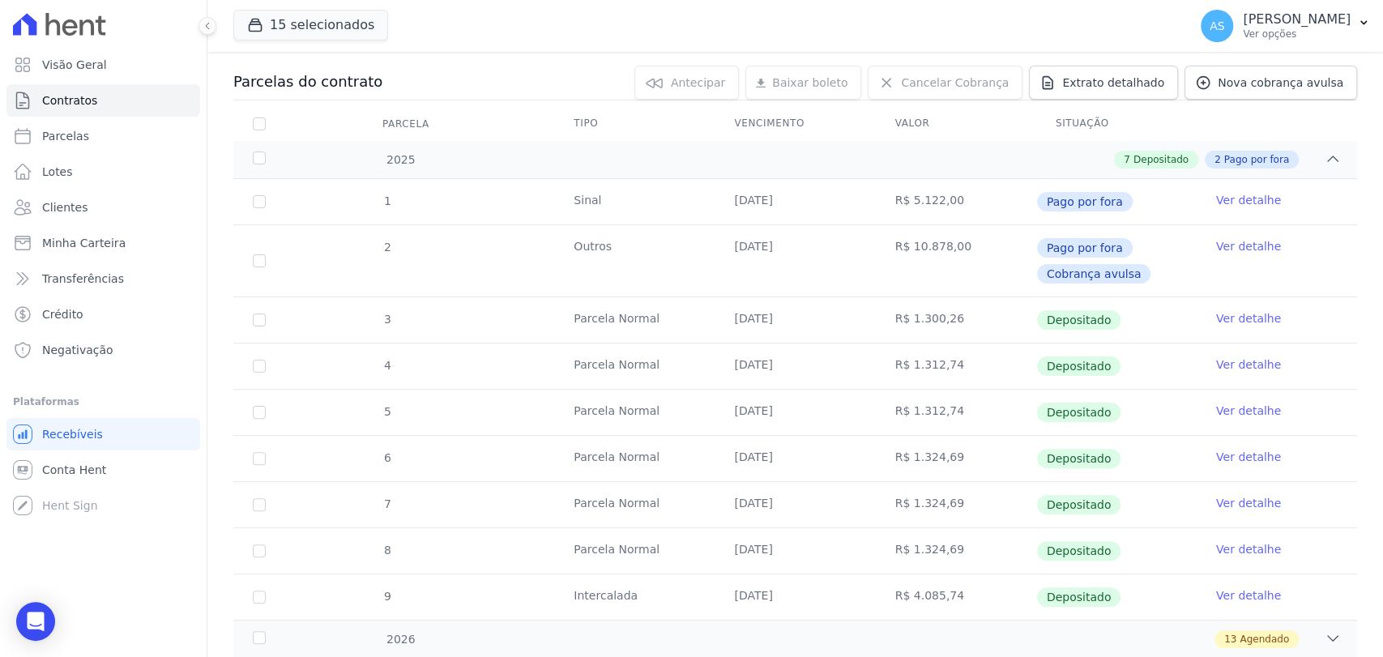
scroll to position [287, 0]
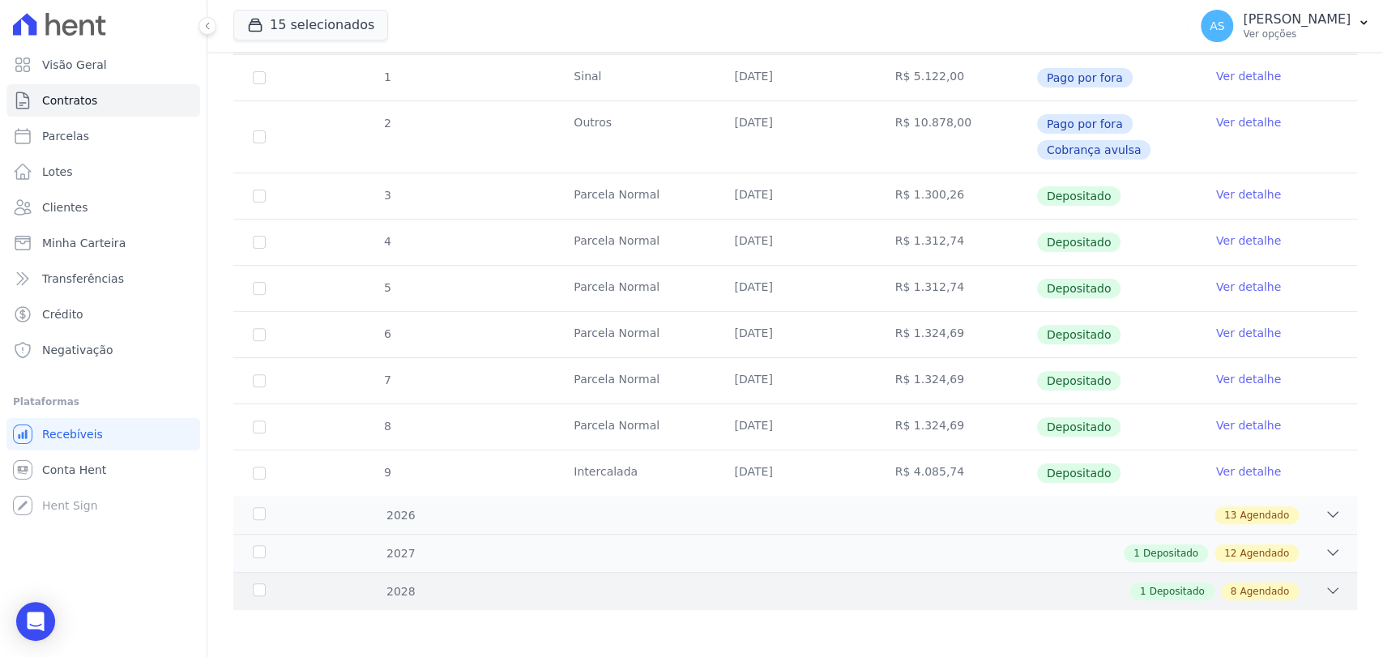
click at [1328, 588] on div "2028 1 Depositado 8 Agendado" at bounding box center [795, 591] width 1124 height 38
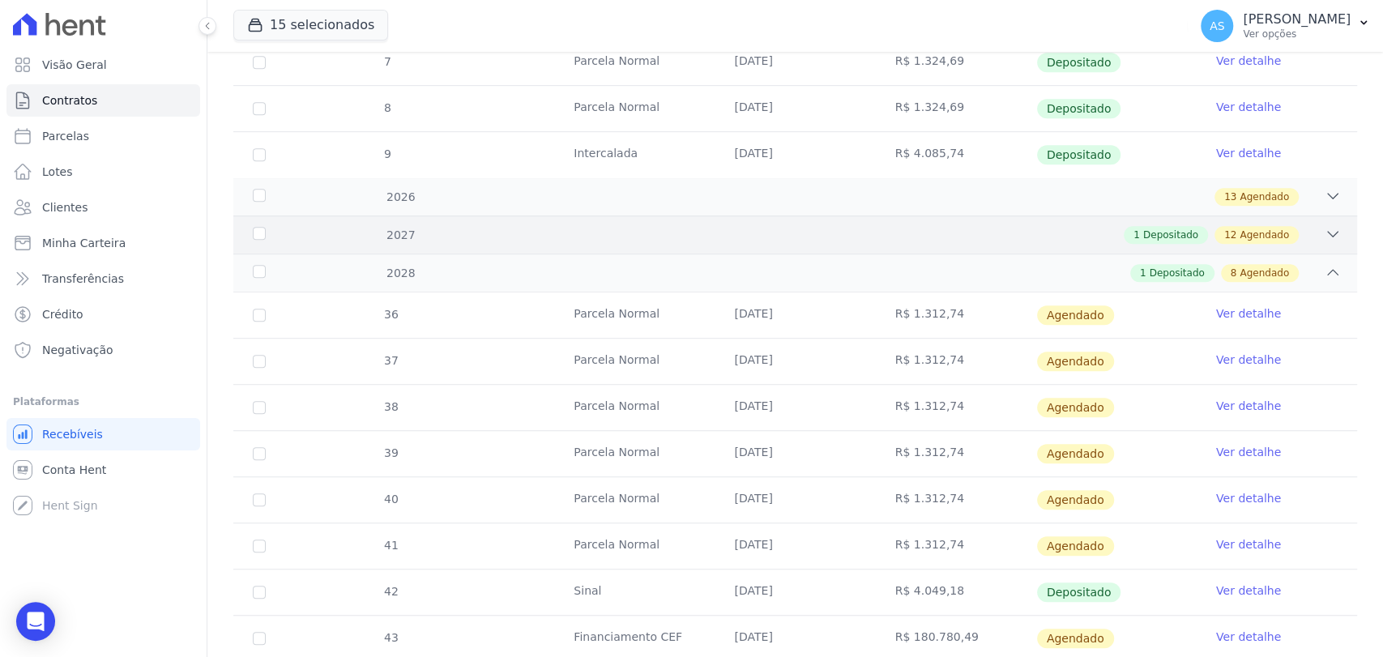
scroll to position [728, 0]
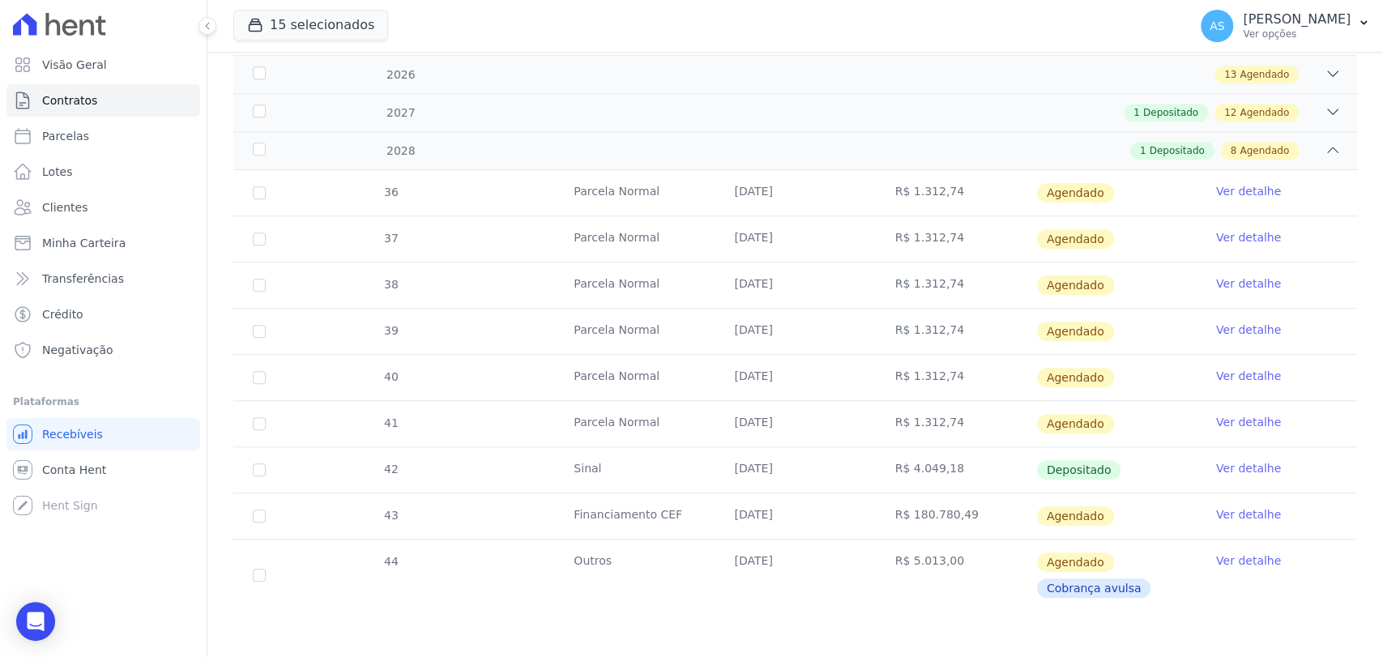
click at [1229, 423] on link "Ver detalhe" at bounding box center [1248, 422] width 65 height 16
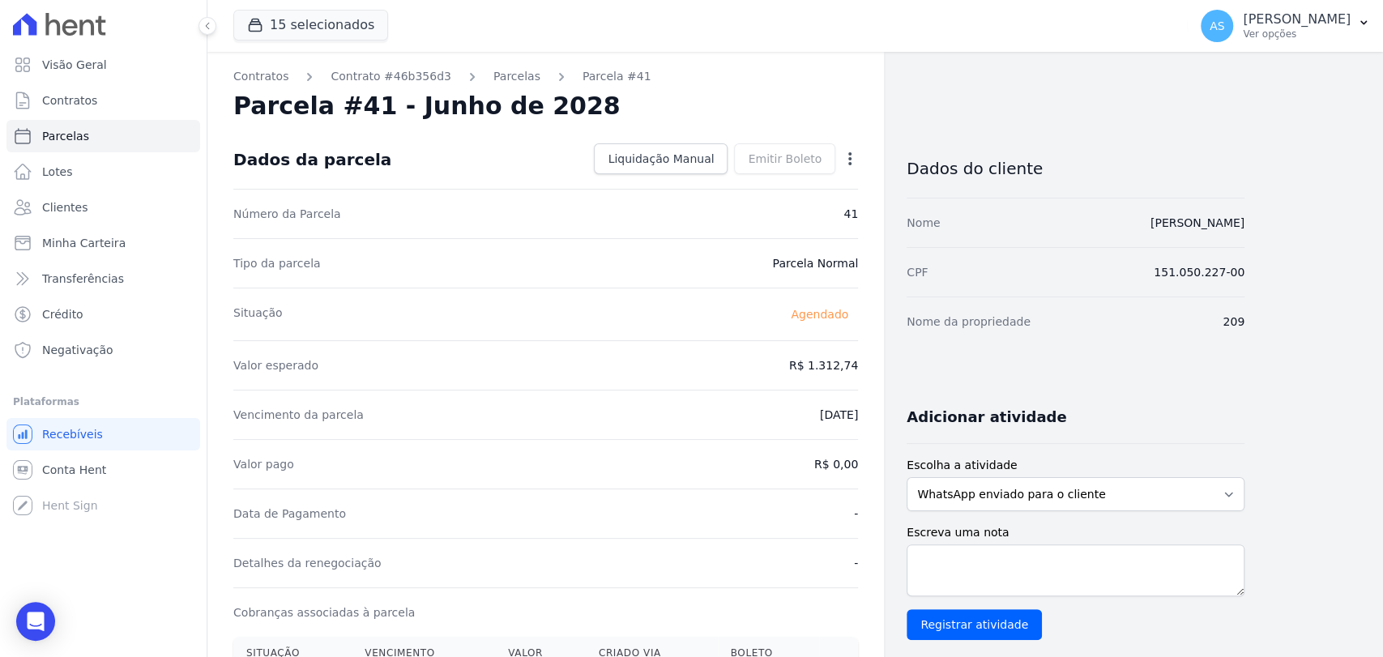
click at [849, 156] on icon "button" at bounding box center [850, 159] width 16 height 16
click at [730, 185] on link "Alterar" at bounding box center [780, 180] width 143 height 29
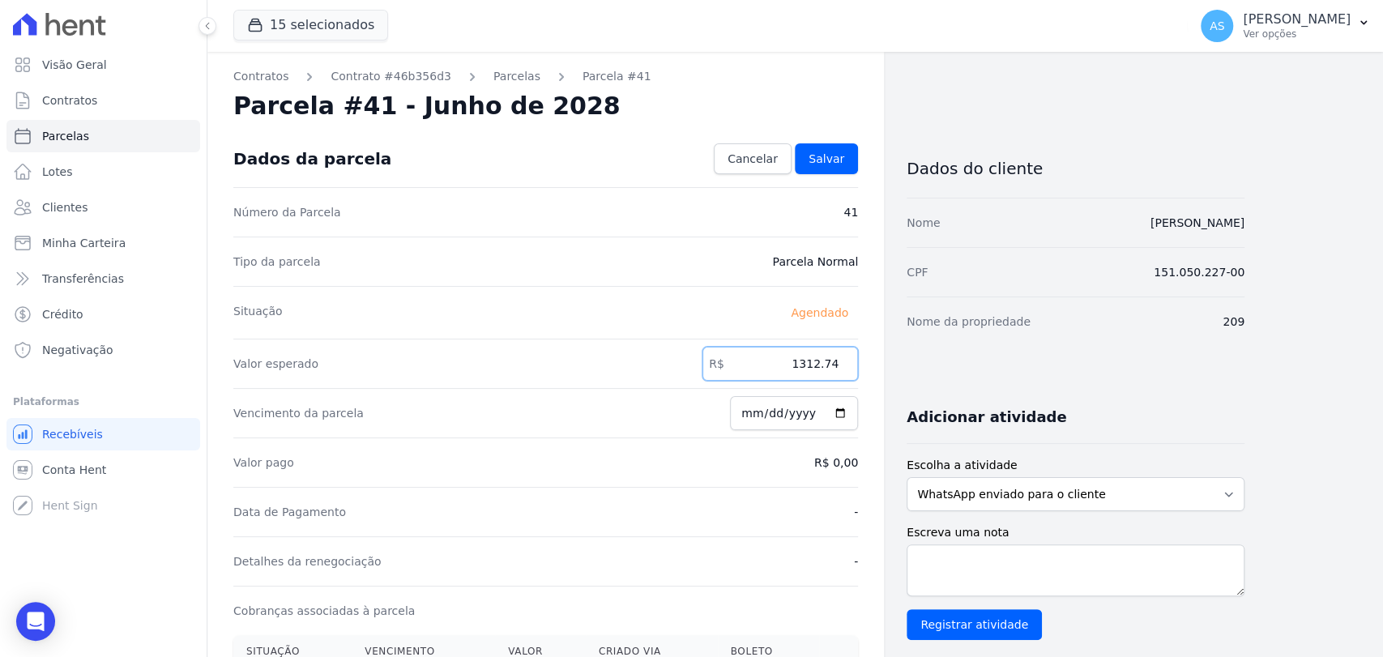
drag, startPoint x: 785, startPoint y: 374, endPoint x: 857, endPoint y: 374, distance: 72.1
click at [857, 374] on input "1312.74" at bounding box center [781, 364] width 156 height 34
type input "1"
type input "1.3"
type input "1333.96"
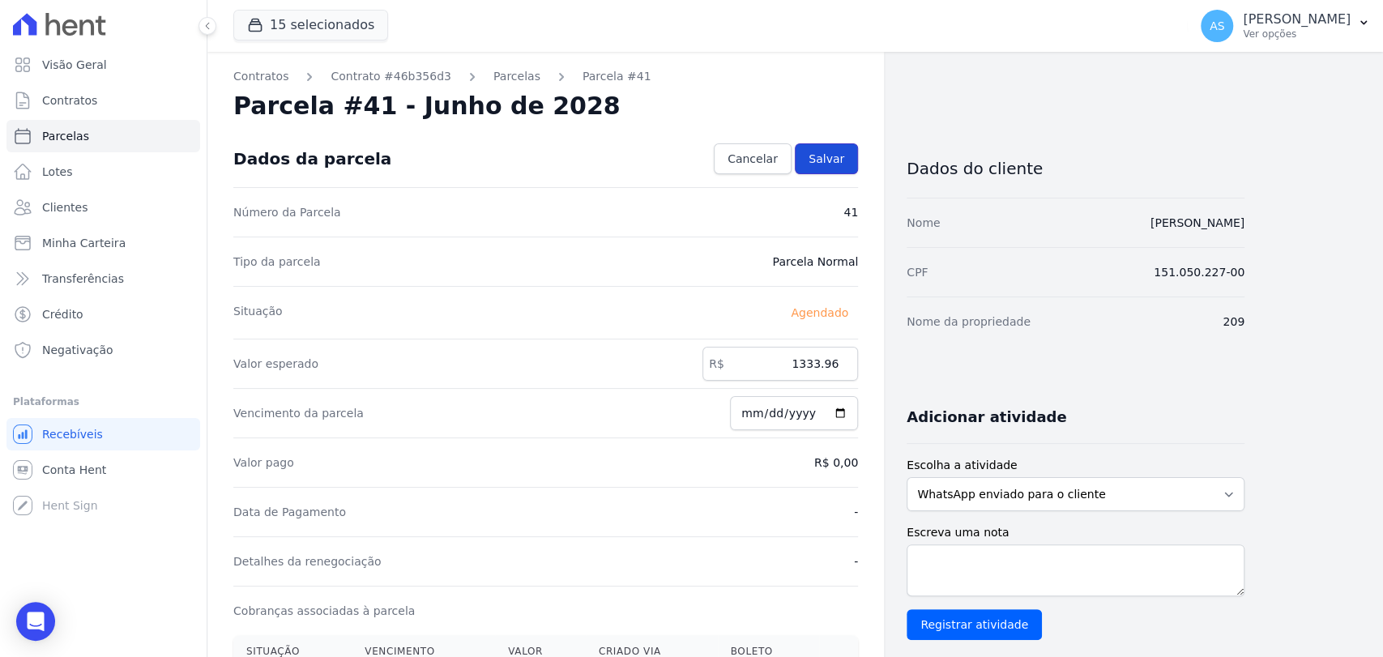
click at [834, 160] on span "Salvar" at bounding box center [827, 159] width 36 height 16
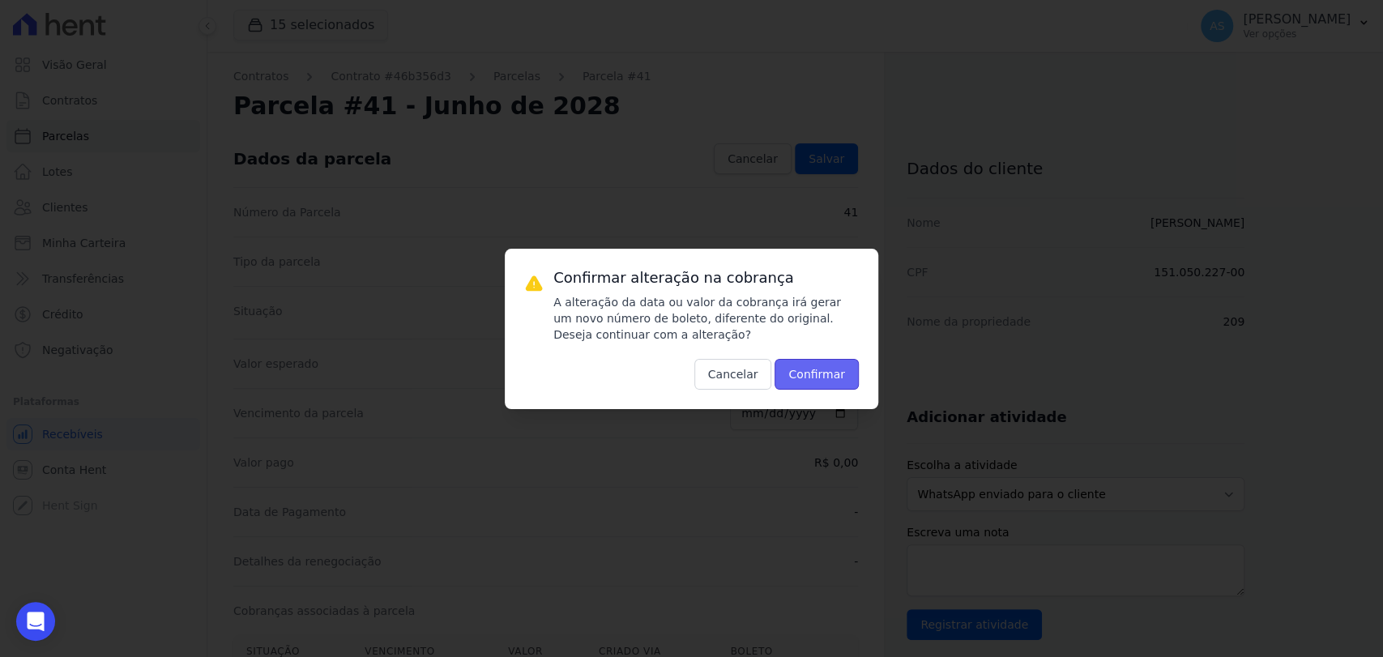
click at [819, 376] on button "Confirmar" at bounding box center [817, 374] width 84 height 31
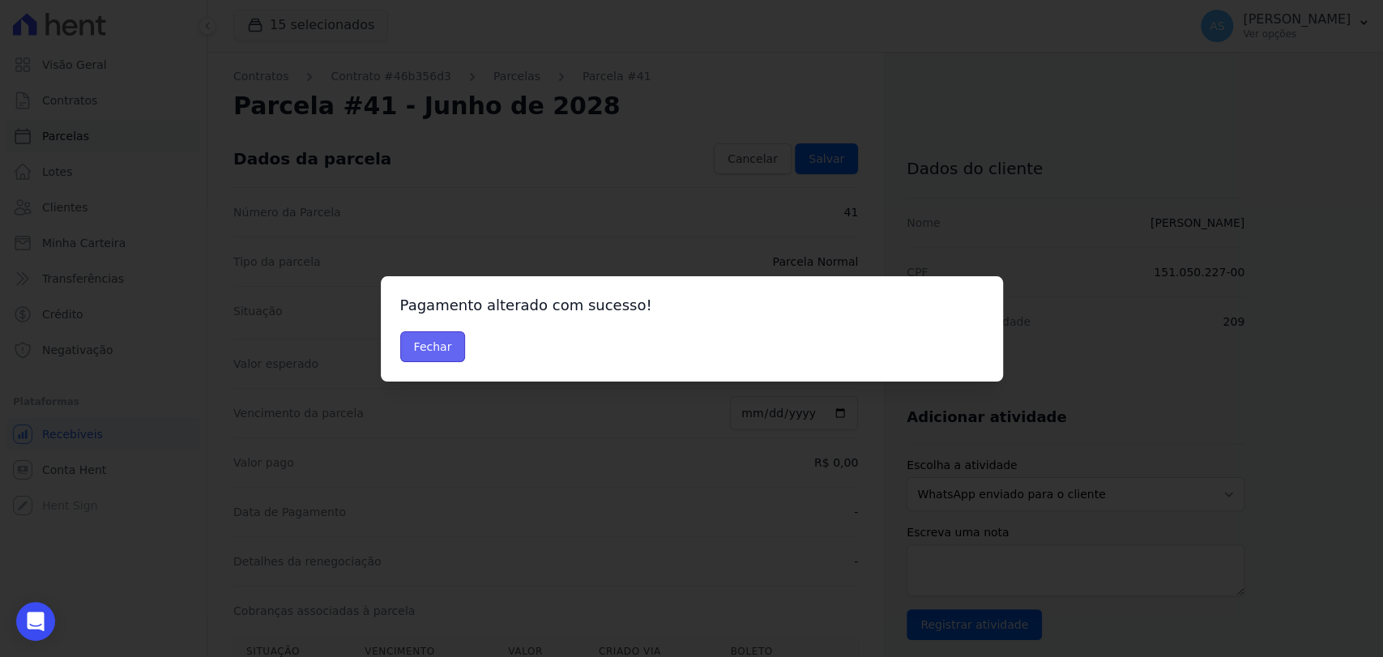
click at [431, 344] on button "Fechar" at bounding box center [433, 346] width 66 height 31
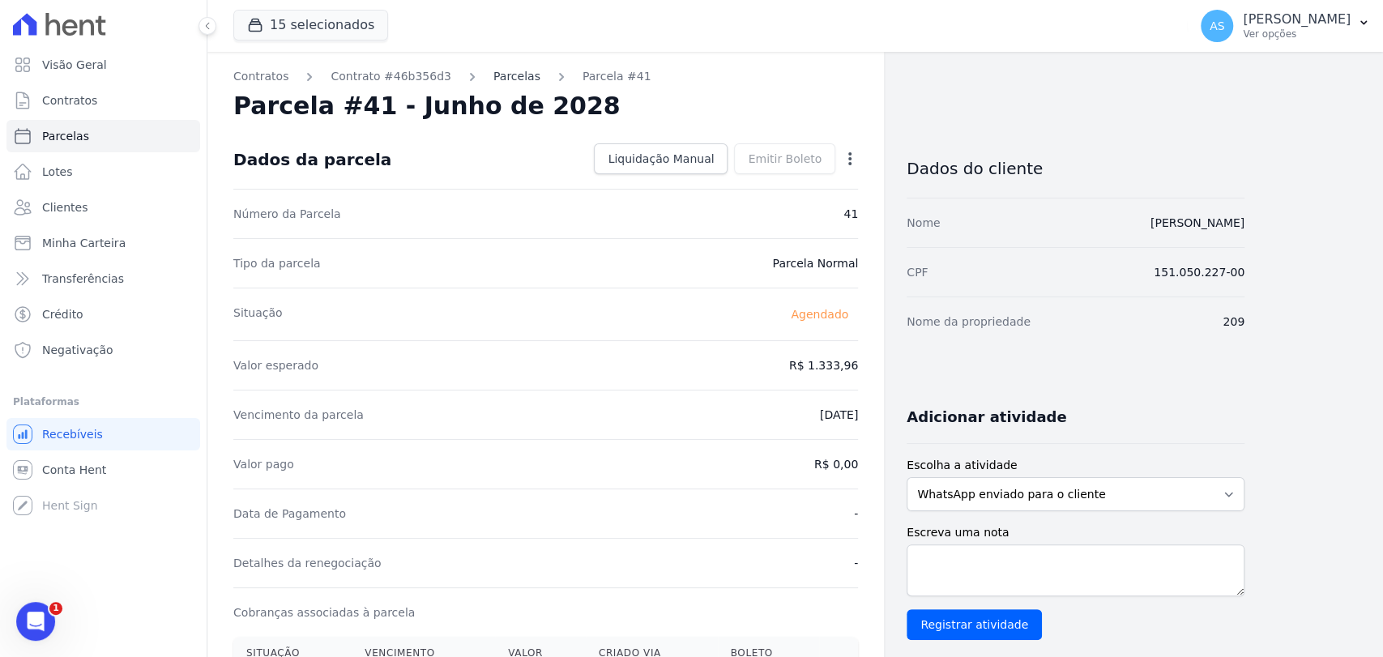
click at [497, 73] on link "Parcelas" at bounding box center [517, 76] width 47 height 17
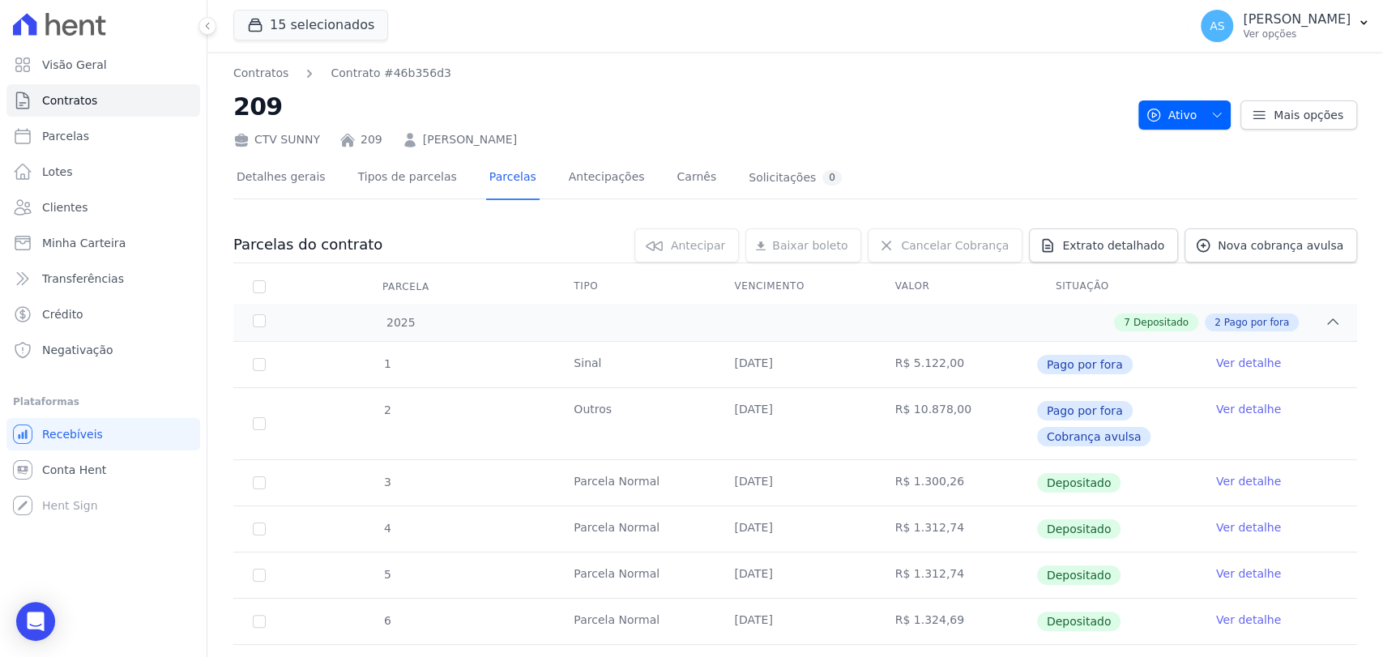
scroll to position [287, 0]
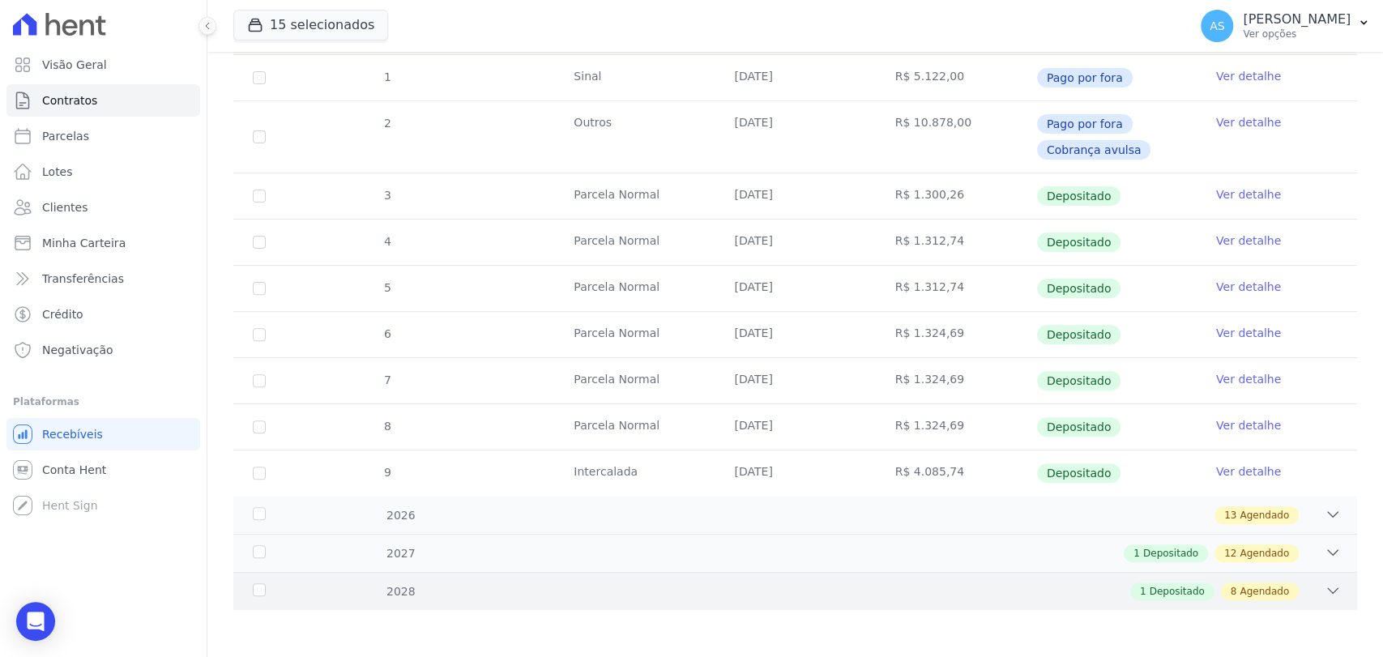
click at [1325, 591] on icon at bounding box center [1333, 591] width 16 height 16
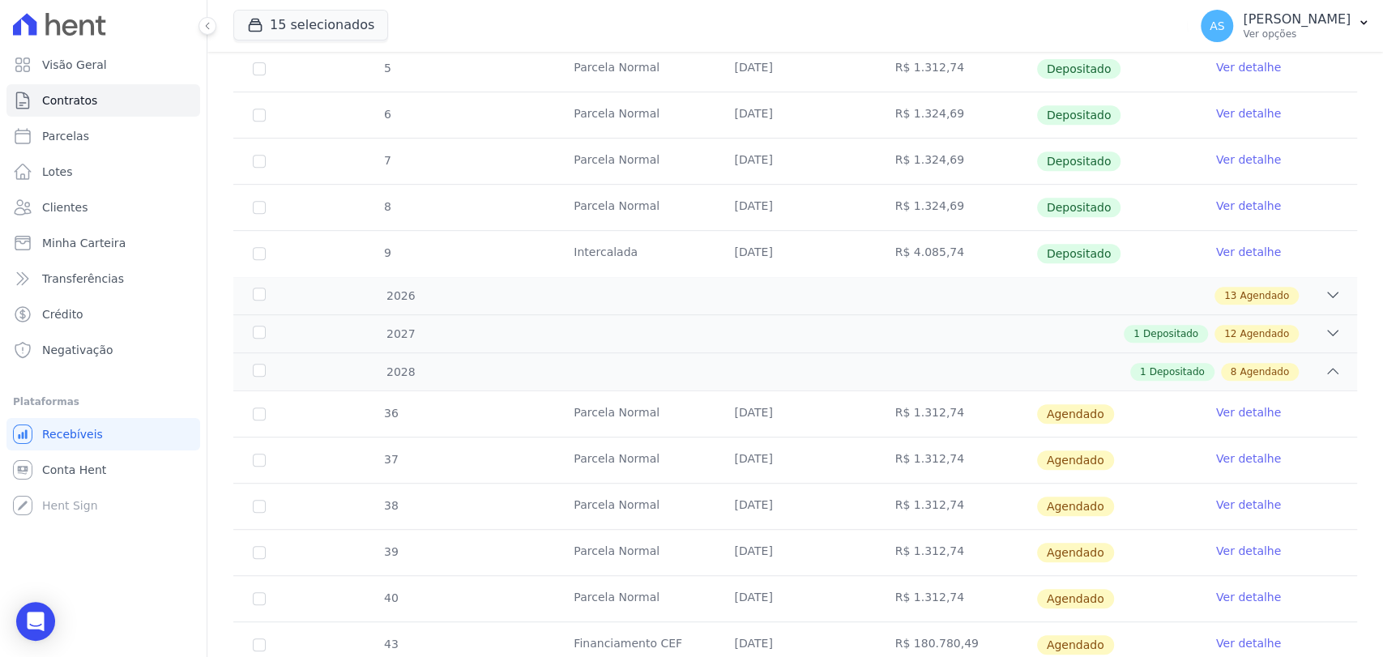
scroll to position [728, 0]
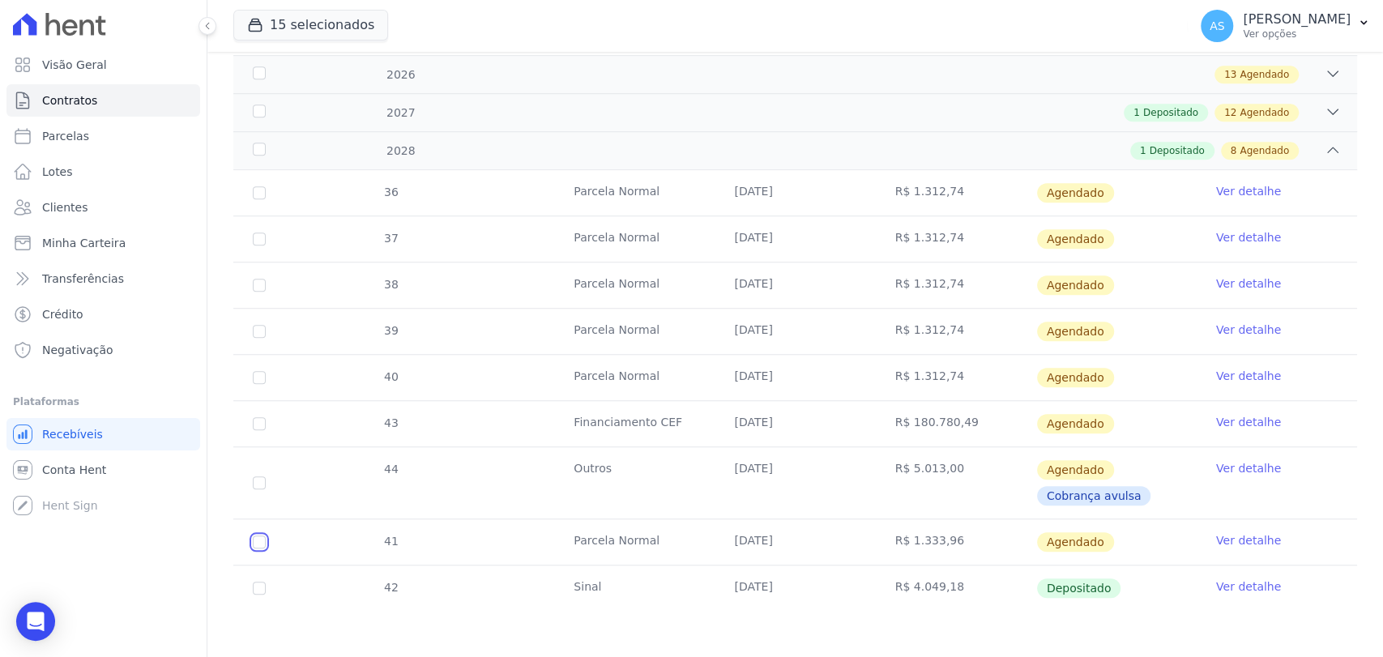
click at [263, 537] on input "checkbox" at bounding box center [259, 542] width 13 height 13
checkbox input "true"
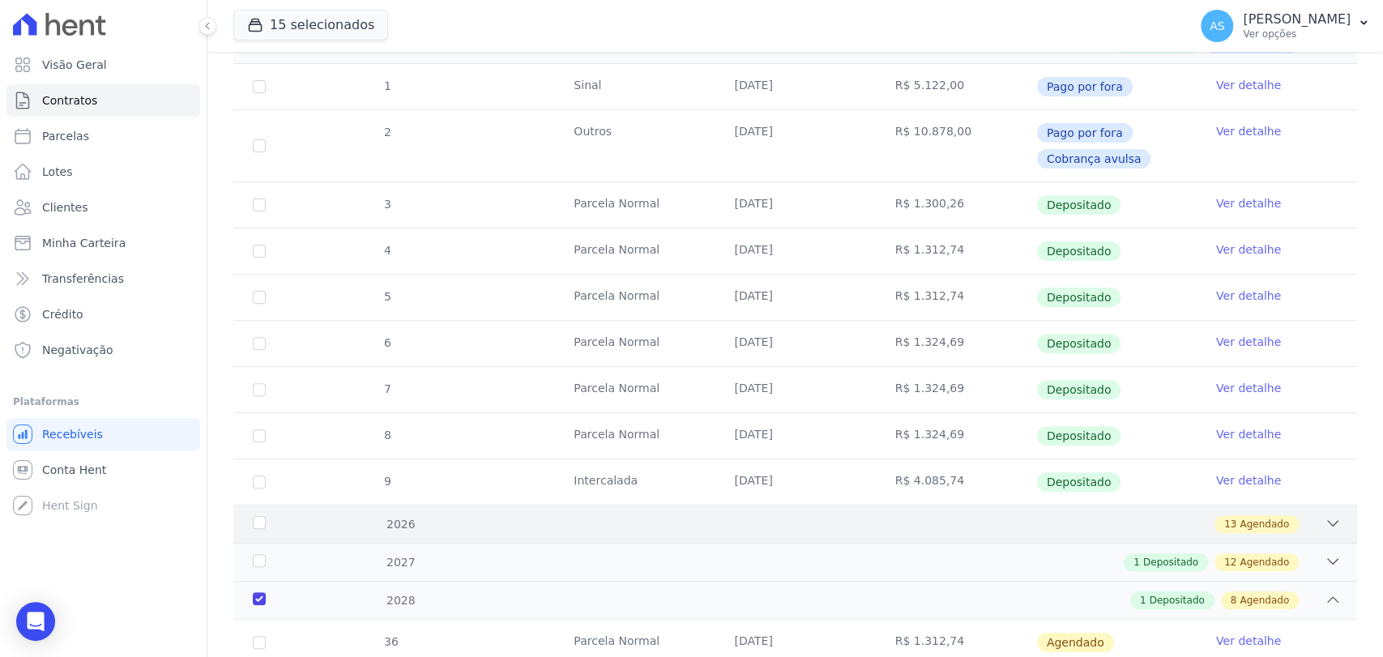
scroll to position [0, 0]
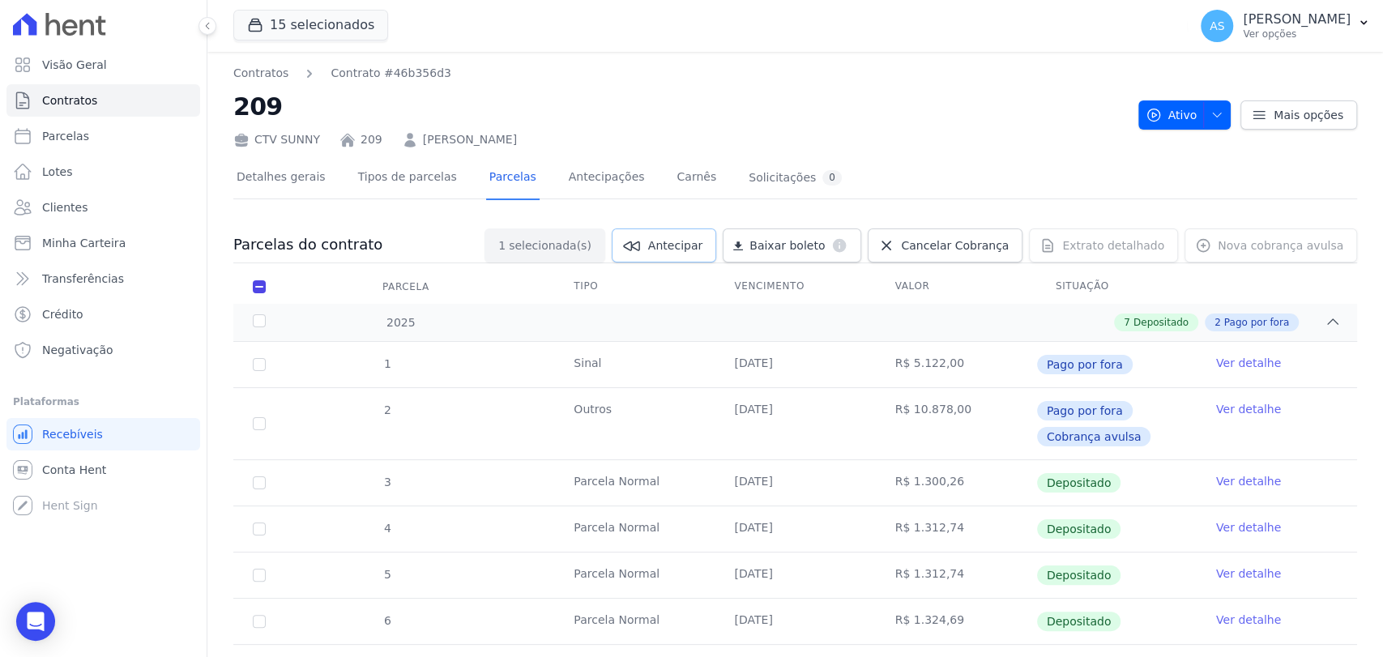
click at [712, 254] on link "Antecipar" at bounding box center [664, 246] width 105 height 34
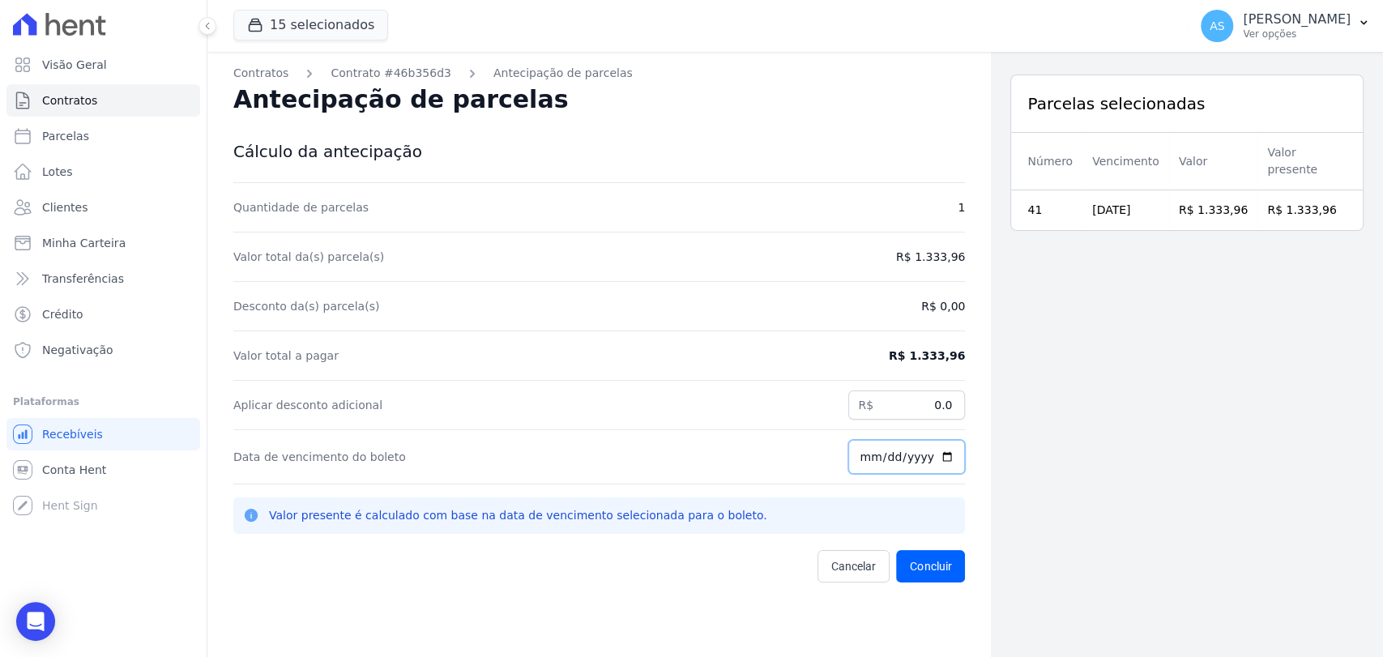
click at [942, 455] on input "[DATE]" at bounding box center [907, 457] width 117 height 34
type input "2025-10-30"
click at [913, 567] on button "Concluir" at bounding box center [930, 566] width 69 height 32
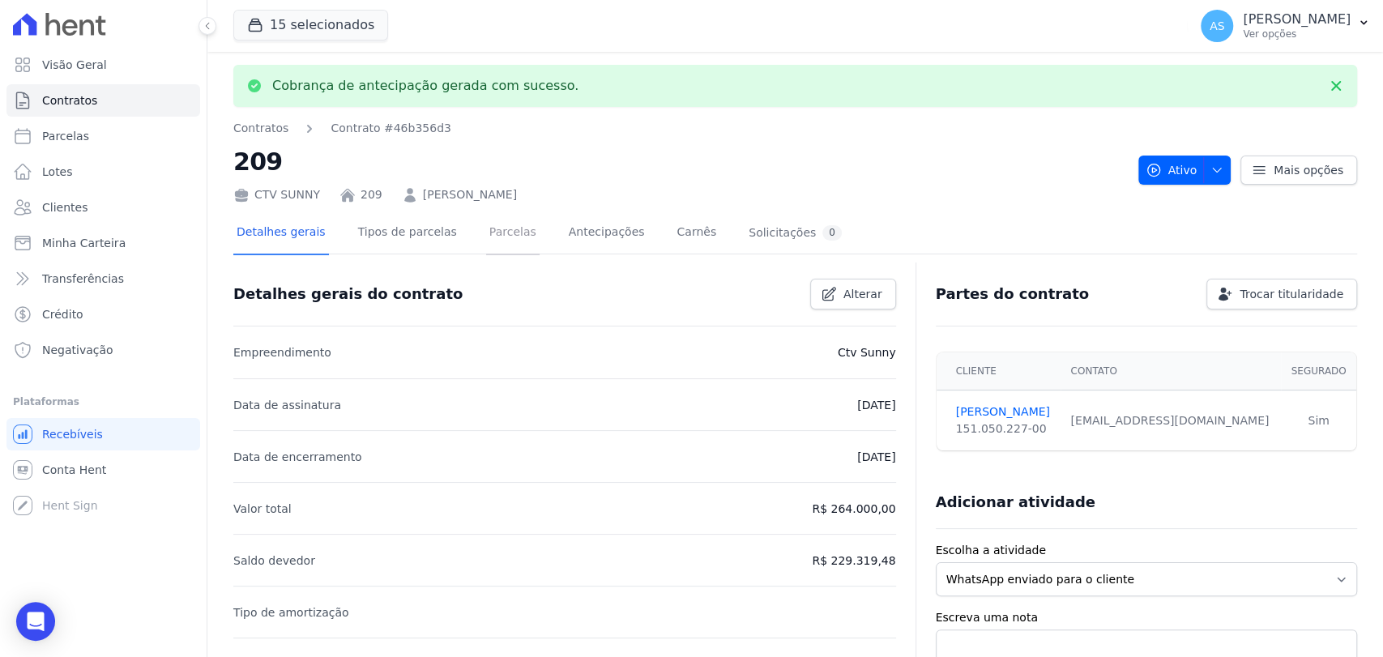
click at [486, 238] on link "Parcelas" at bounding box center [512, 233] width 53 height 43
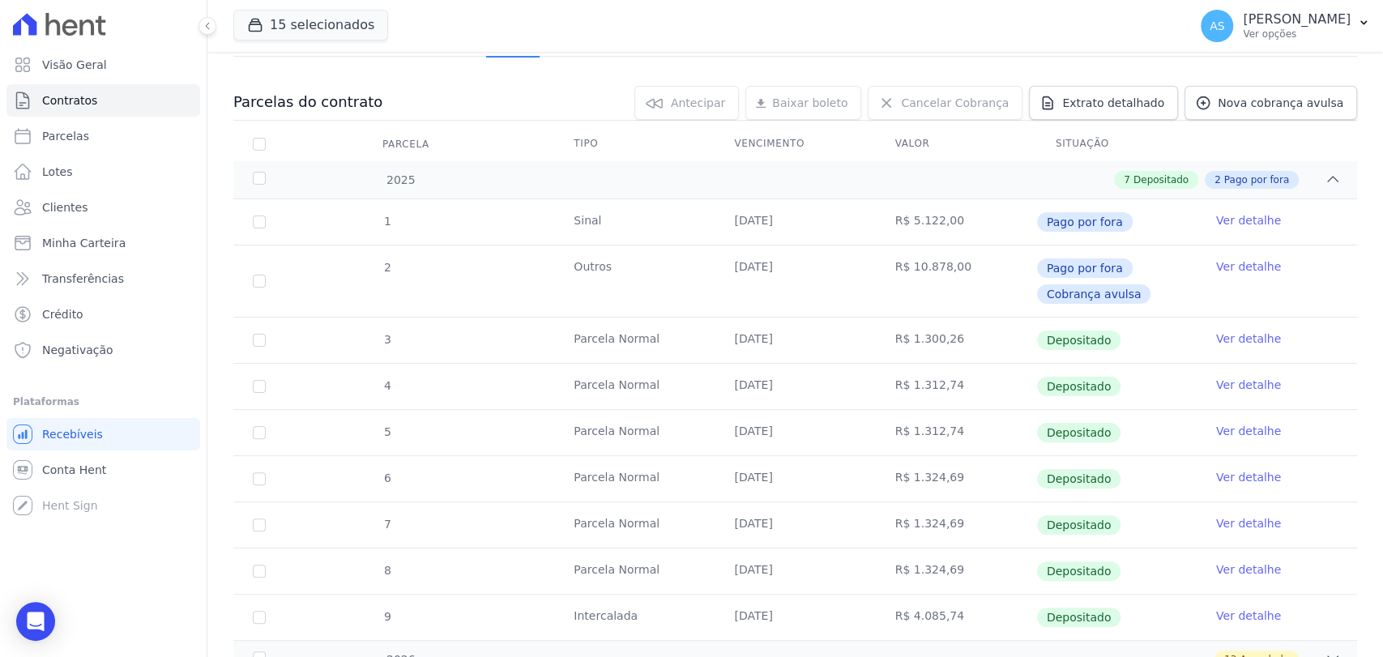
scroll to position [287, 0]
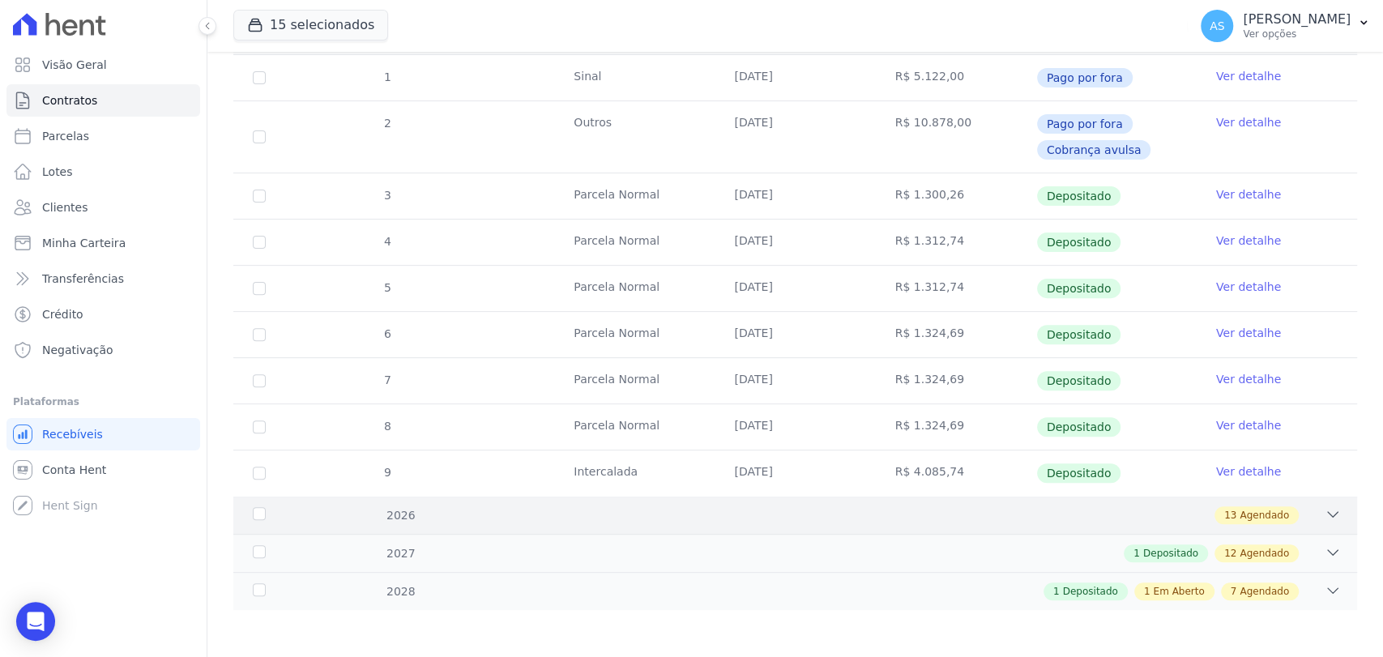
click at [1325, 507] on icon at bounding box center [1333, 515] width 16 height 16
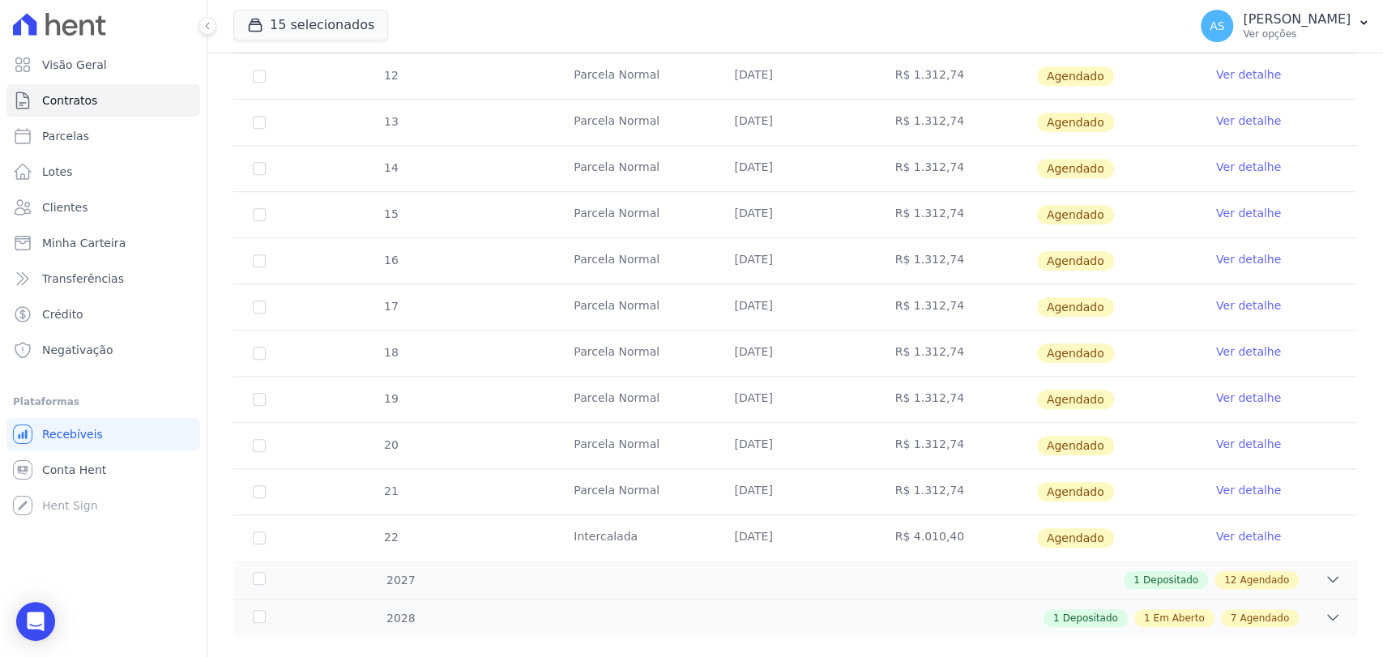
scroll to position [887, 0]
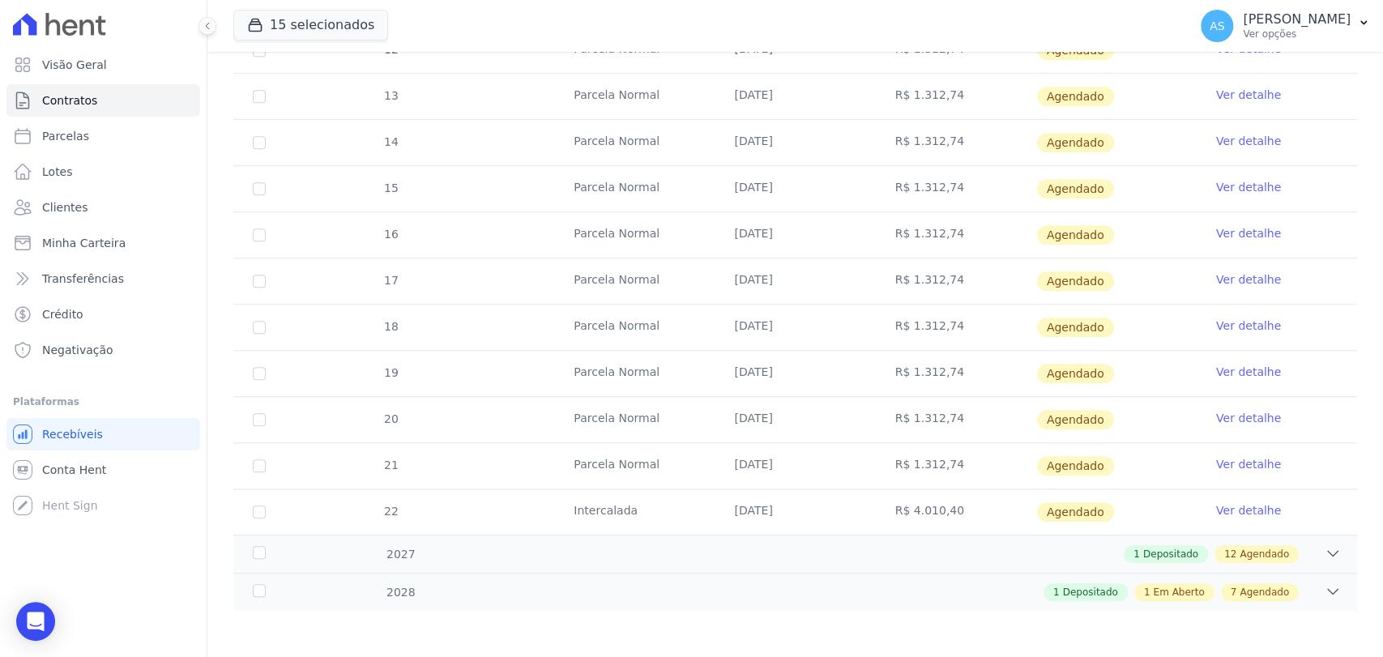
click at [1217, 508] on link "Ver detalhe" at bounding box center [1248, 510] width 65 height 16
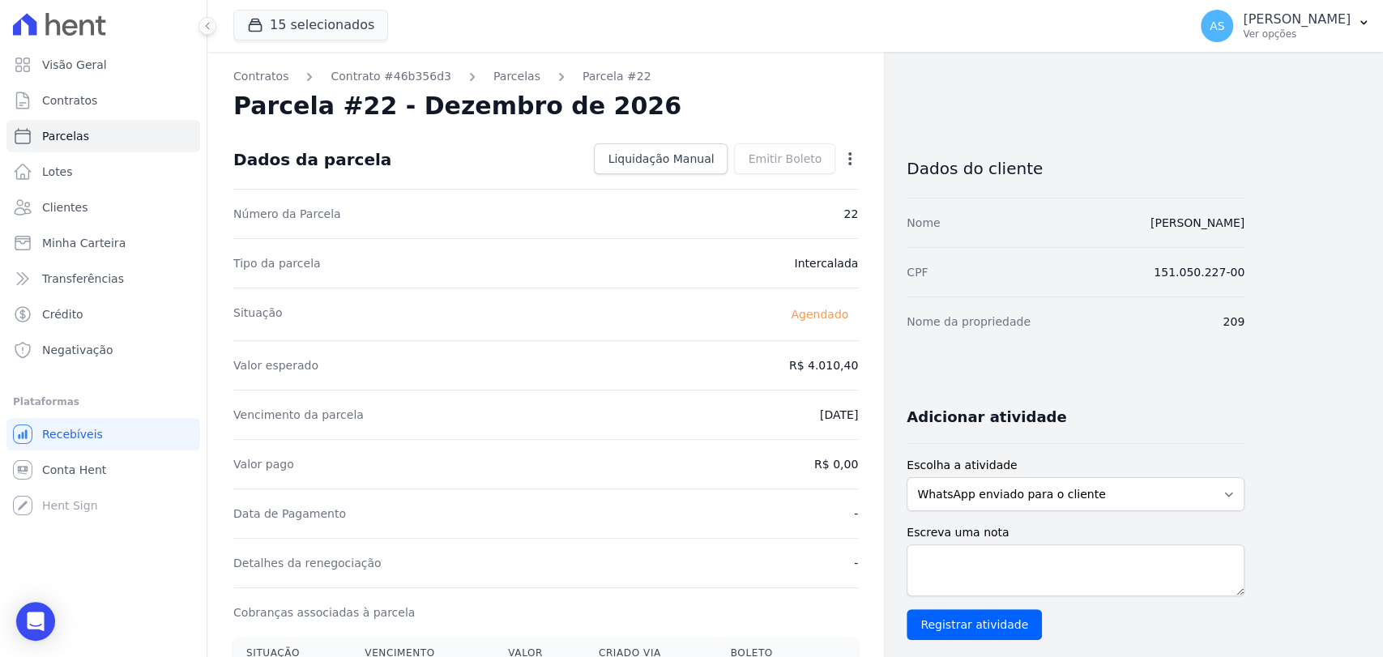
click at [852, 160] on icon "button" at bounding box center [850, 159] width 16 height 16
click at [759, 187] on link "Alterar" at bounding box center [780, 180] width 143 height 29
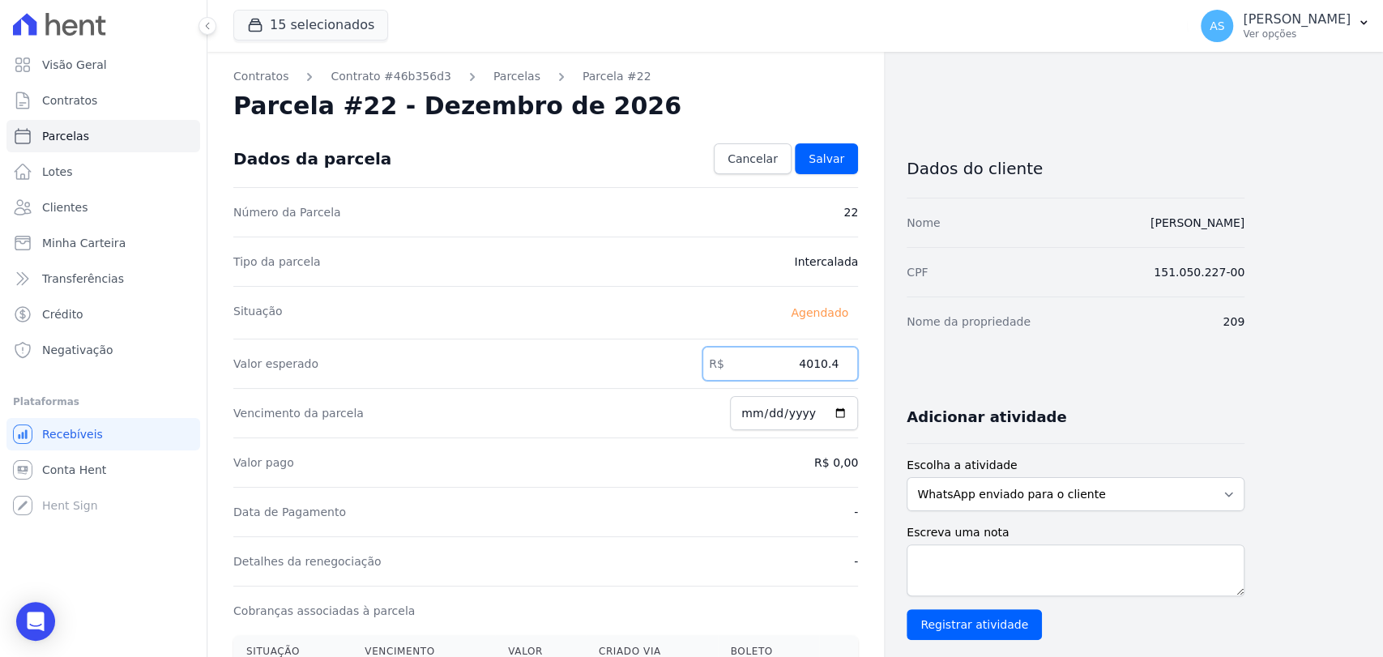
drag, startPoint x: 793, startPoint y: 365, endPoint x: 843, endPoint y: 371, distance: 49.9
click at [843, 371] on input "4010.4" at bounding box center [781, 364] width 156 height 34
type input "4114.35"
click at [823, 158] on span "Salvar" at bounding box center [827, 159] width 36 height 16
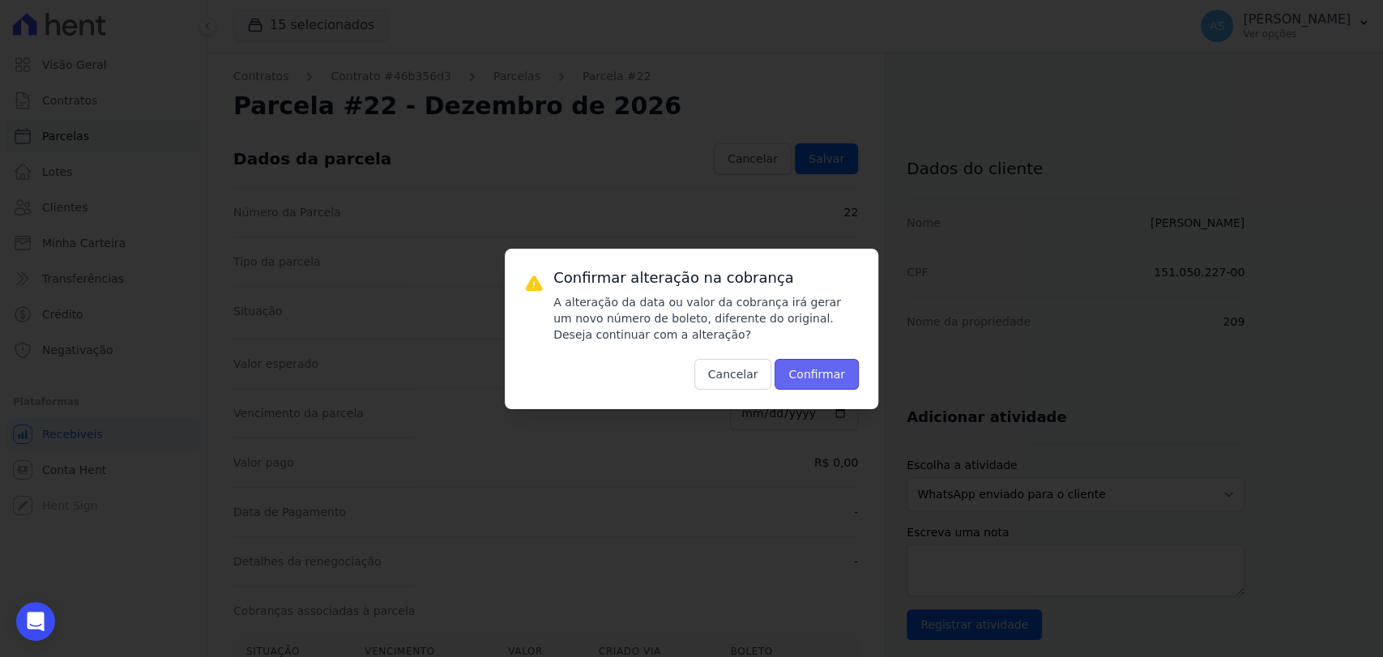
click at [830, 378] on button "Confirmar" at bounding box center [817, 374] width 84 height 31
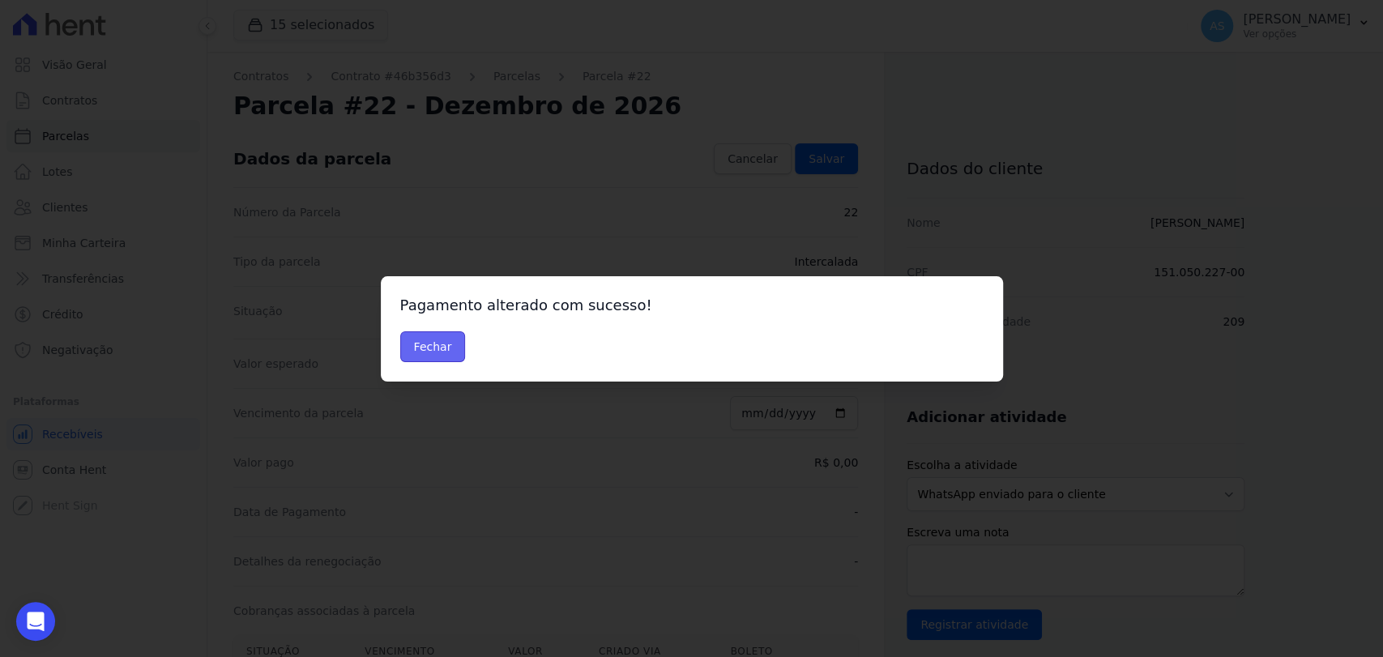
click at [431, 339] on button "Fechar" at bounding box center [433, 346] width 66 height 31
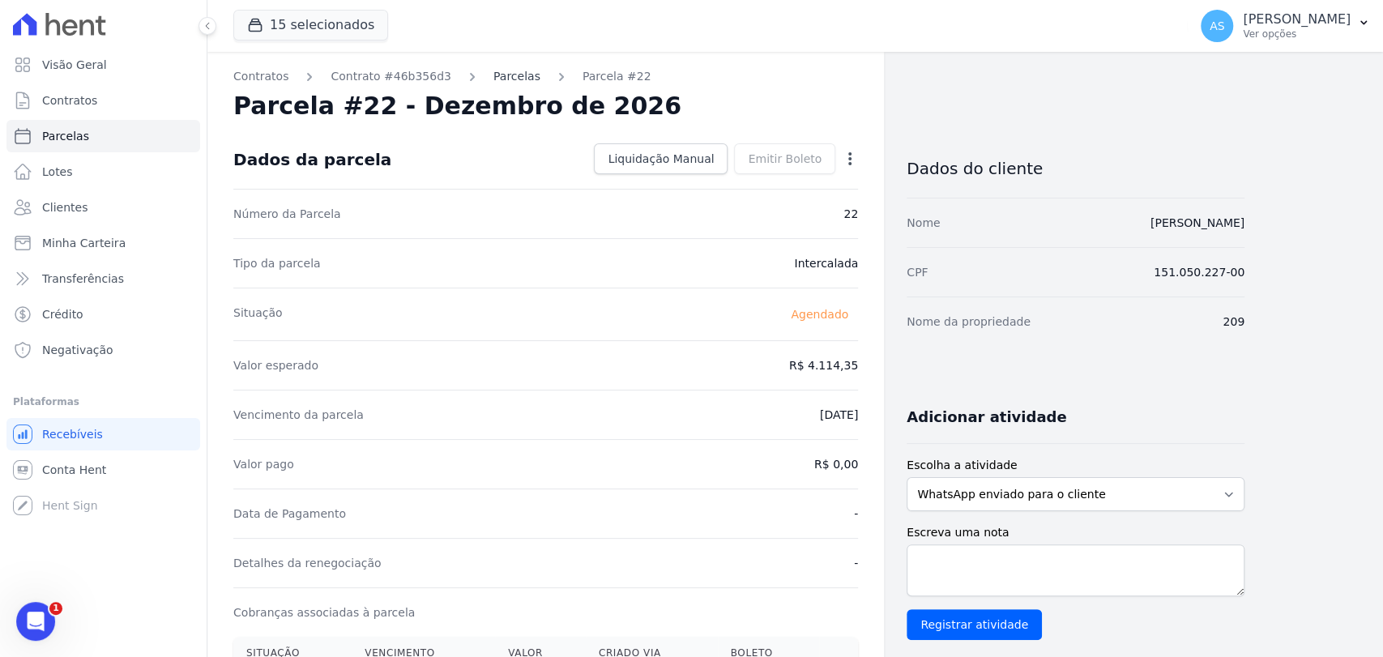
click at [507, 80] on link "Parcelas" at bounding box center [517, 76] width 47 height 17
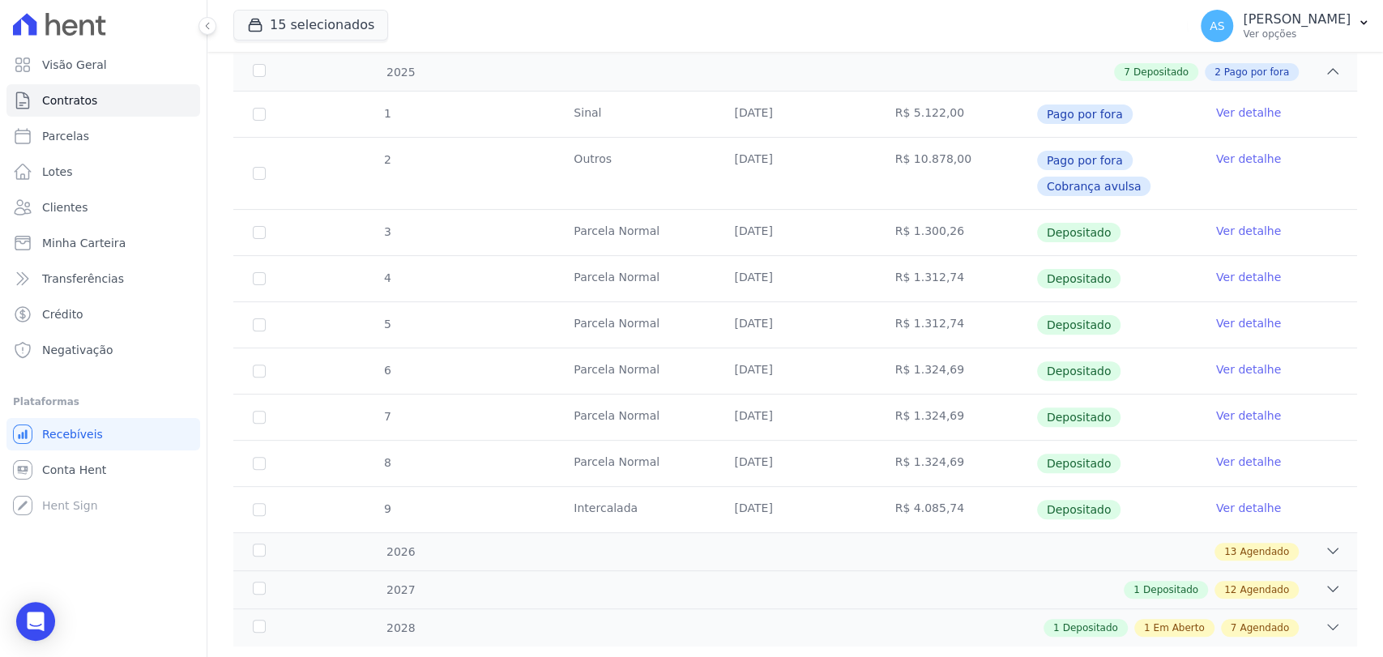
scroll to position [287, 0]
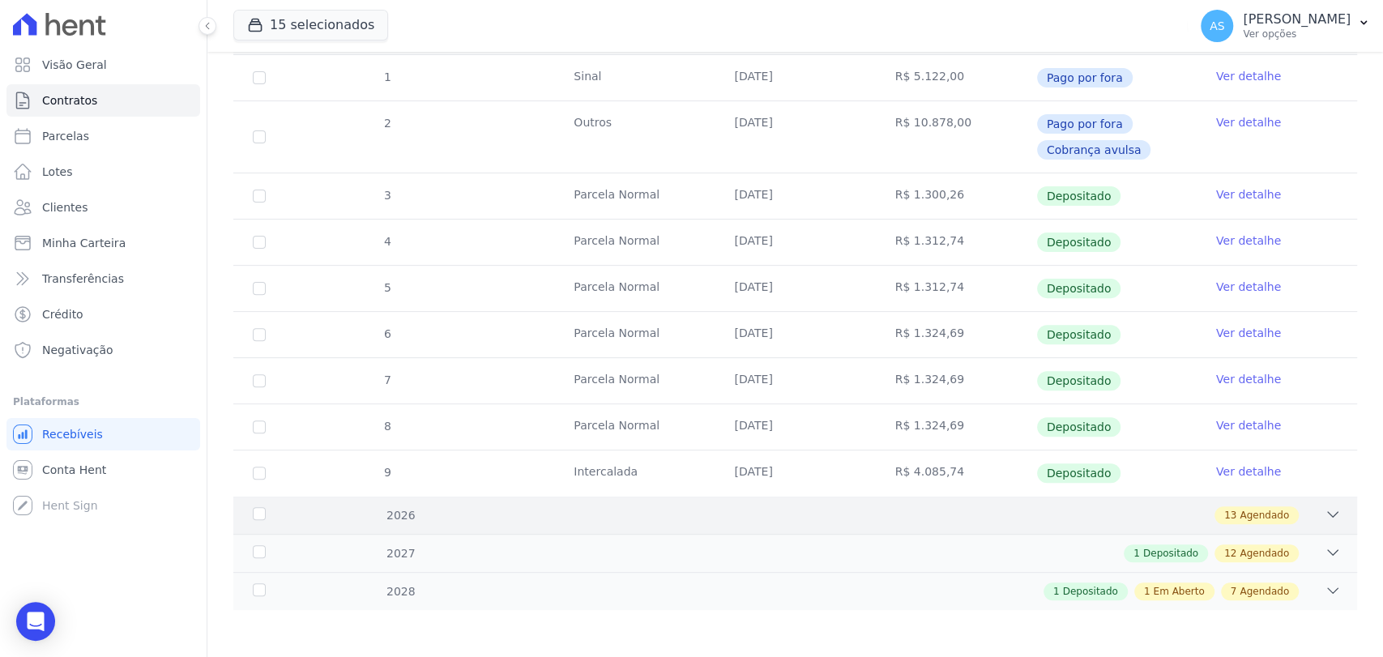
click at [1325, 514] on icon at bounding box center [1333, 515] width 16 height 16
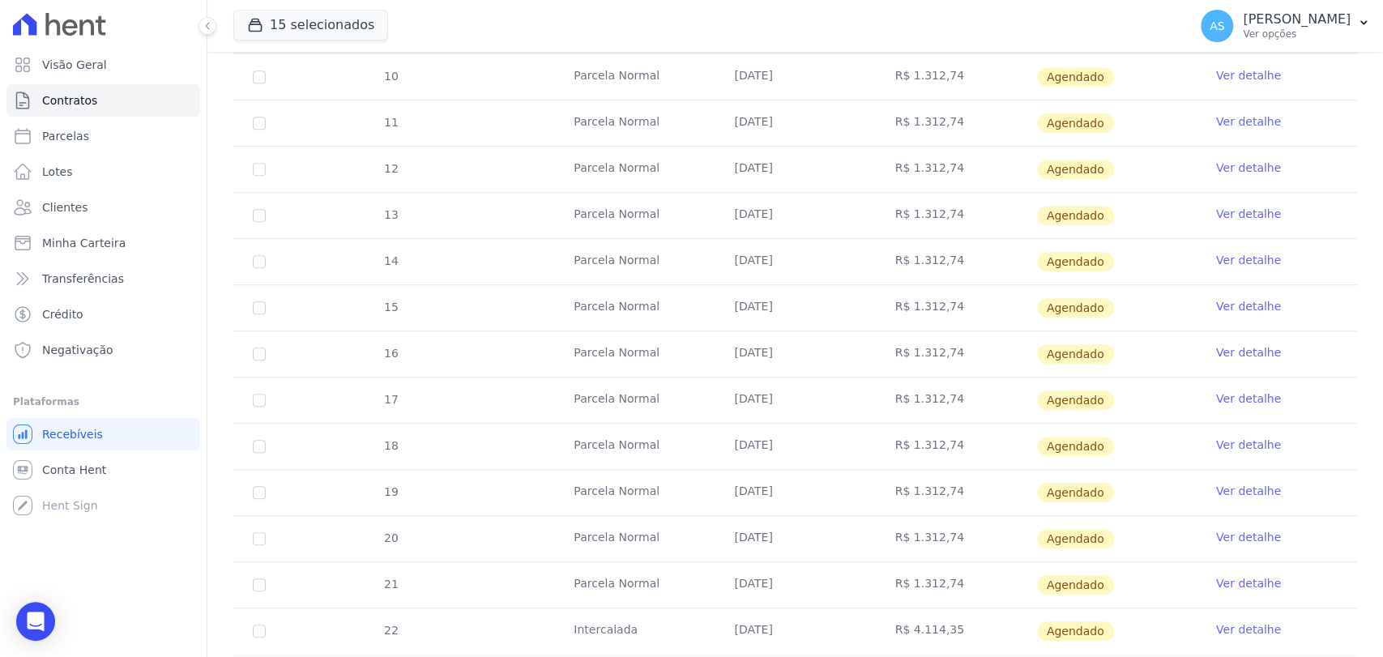
scroll to position [827, 0]
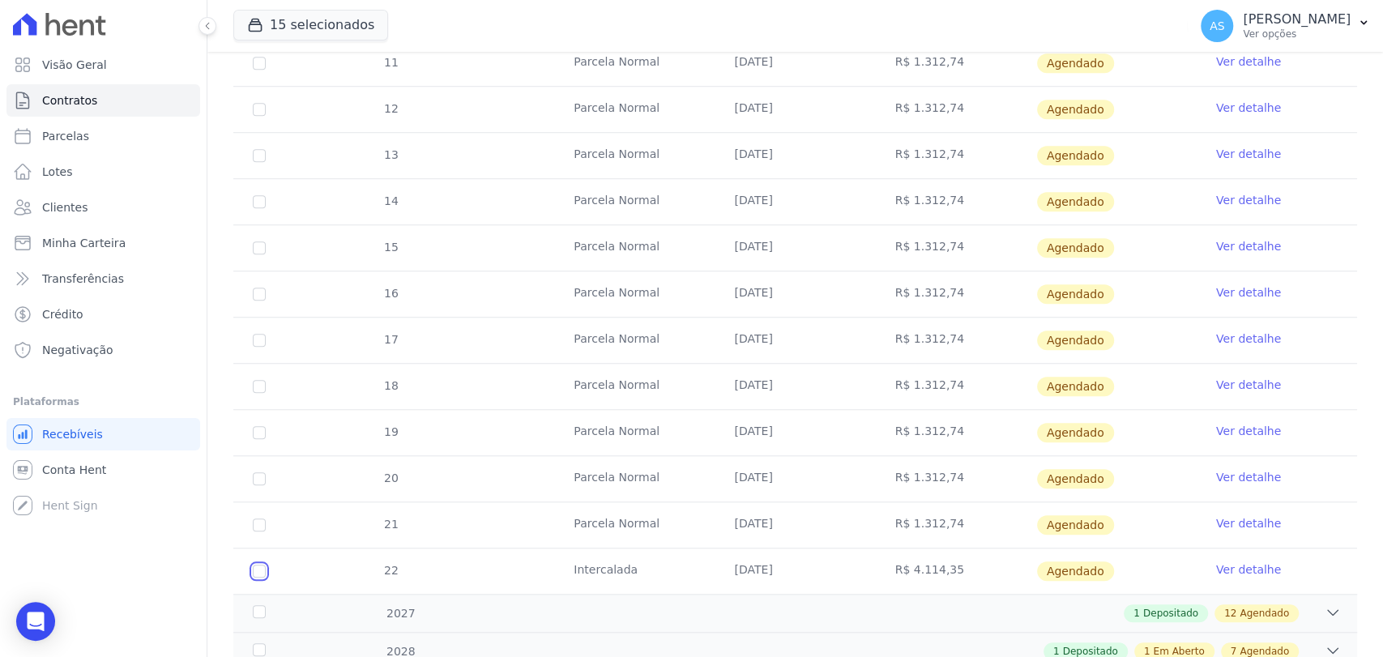
click at [256, 566] on input "checkbox" at bounding box center [259, 571] width 13 height 13
checkbox input "true"
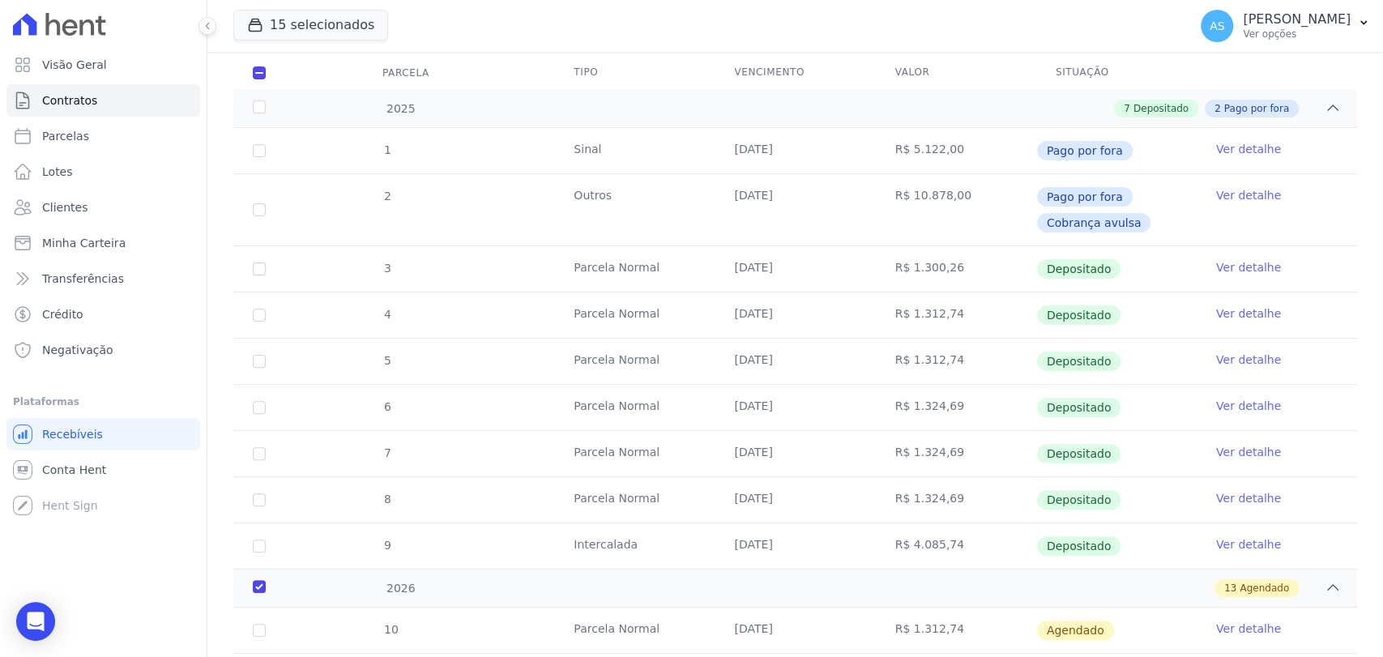
scroll to position [0, 0]
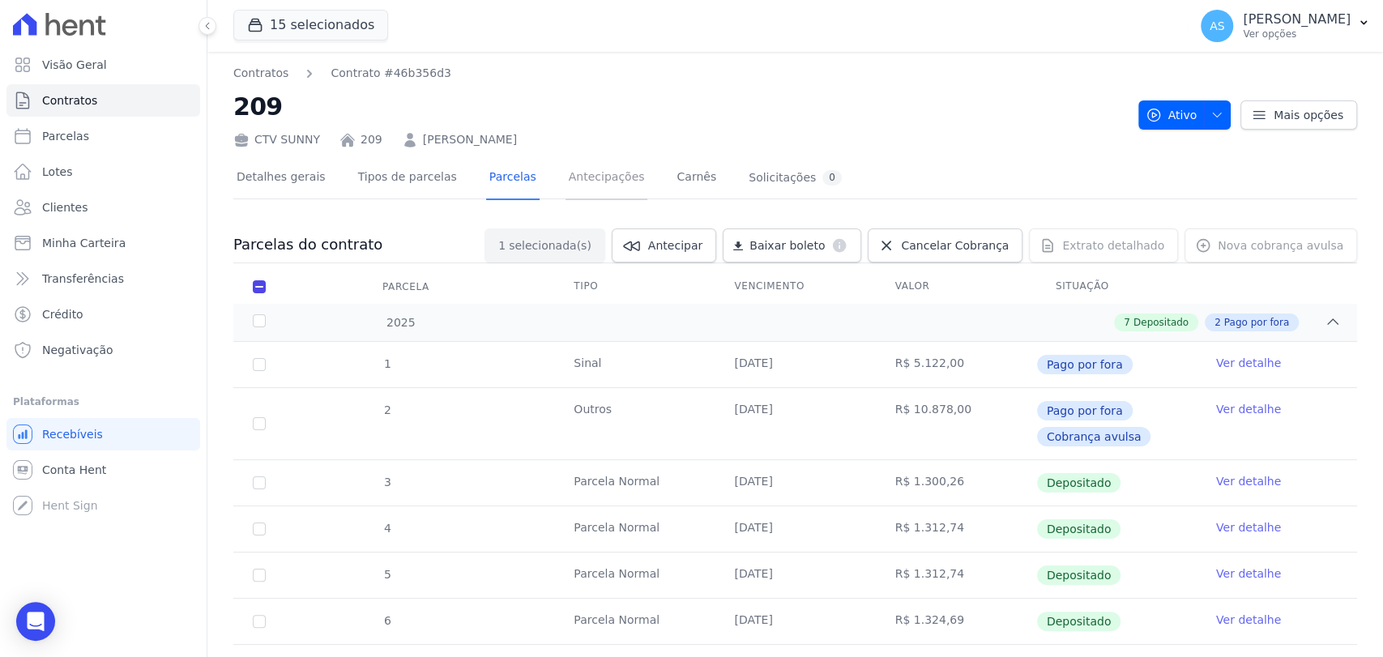
click at [594, 177] on link "Antecipações" at bounding box center [607, 178] width 83 height 43
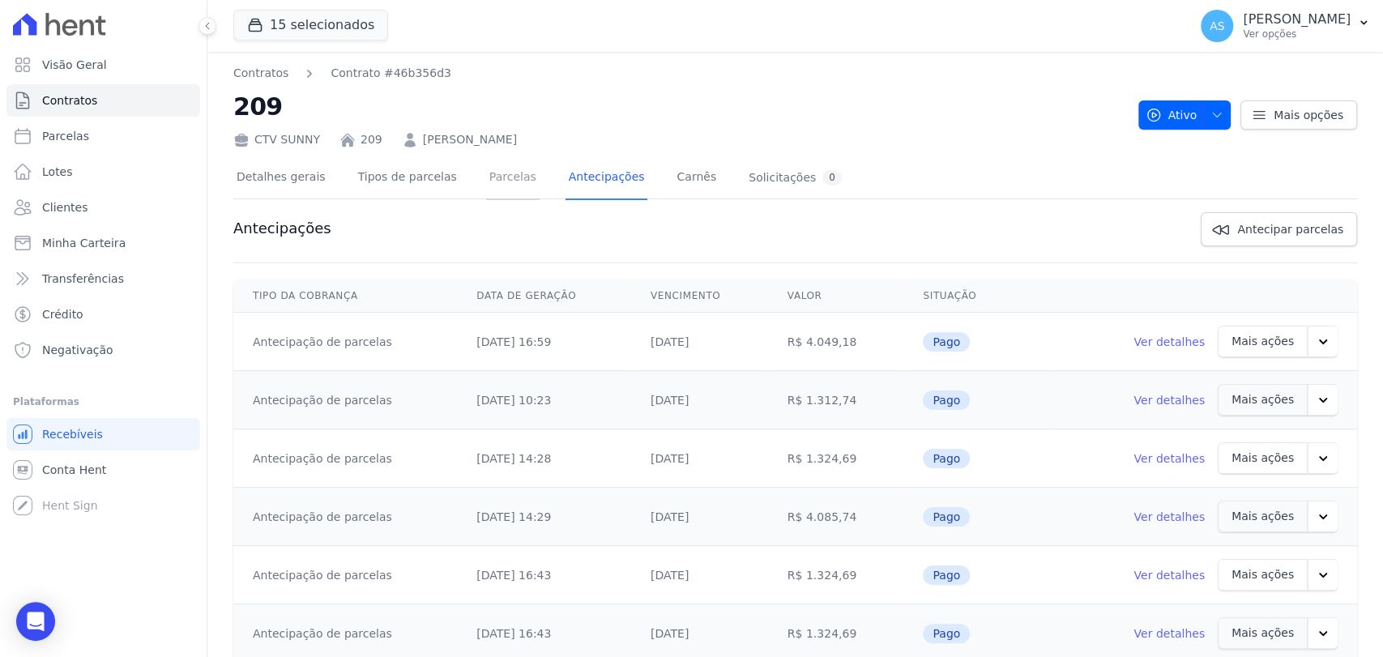
click at [486, 177] on link "Parcelas" at bounding box center [512, 178] width 53 height 43
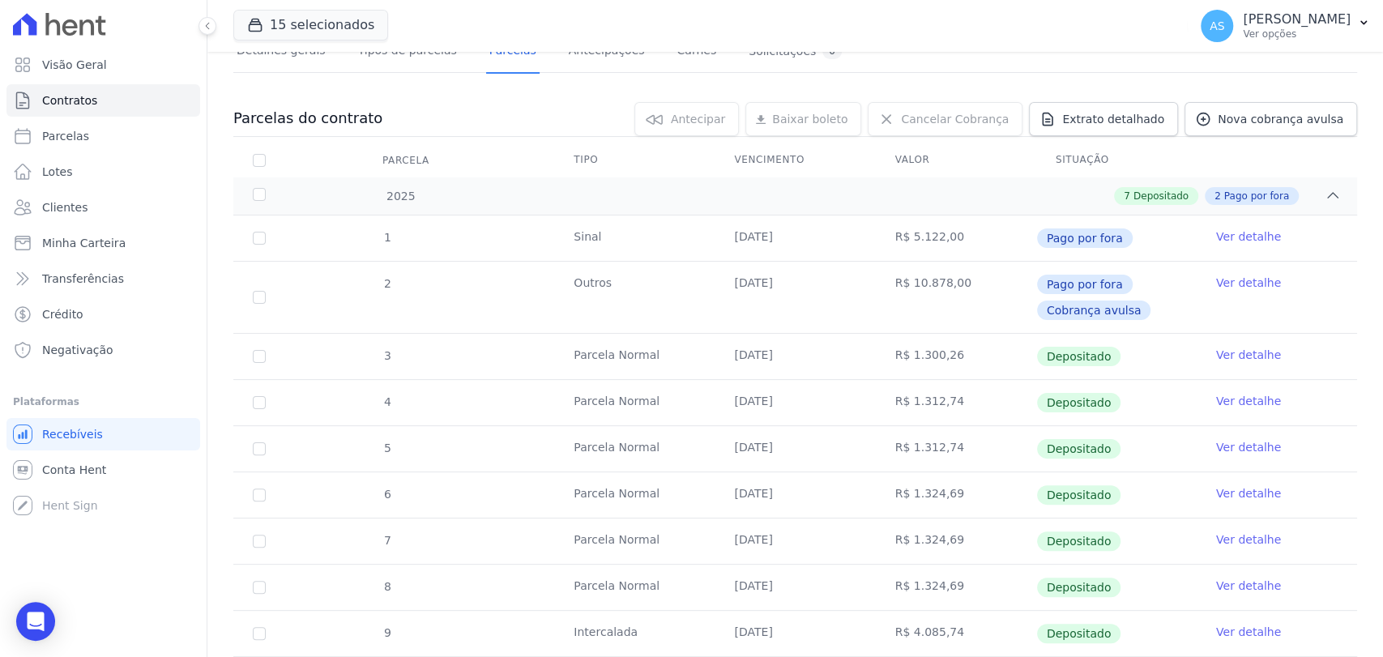
scroll to position [287, 0]
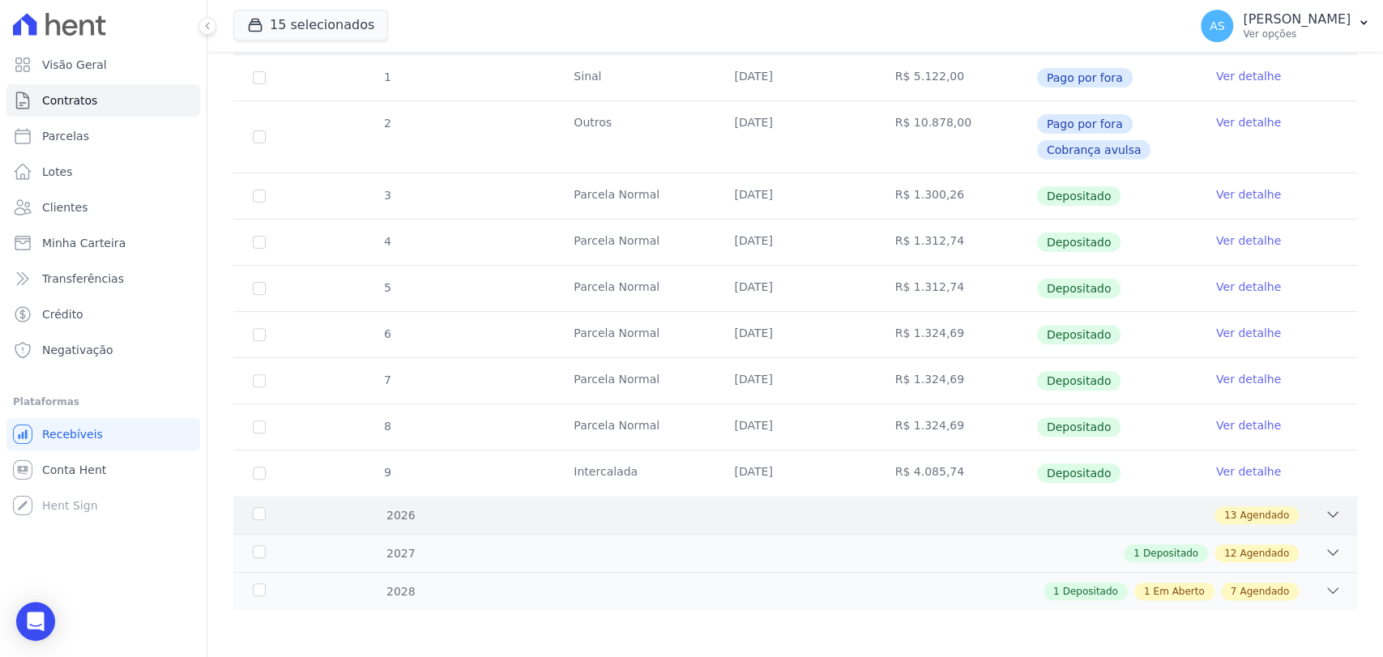
click at [1325, 520] on div at bounding box center [1333, 516] width 16 height 18
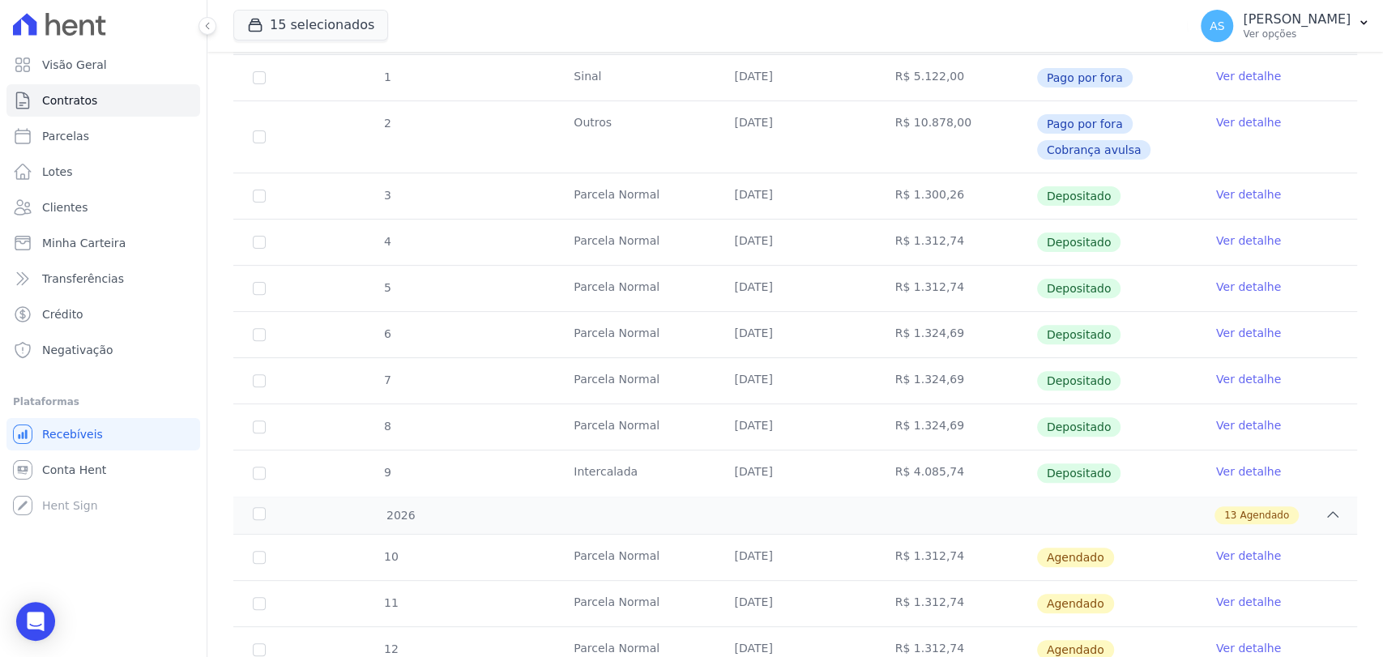
scroll to position [827, 0]
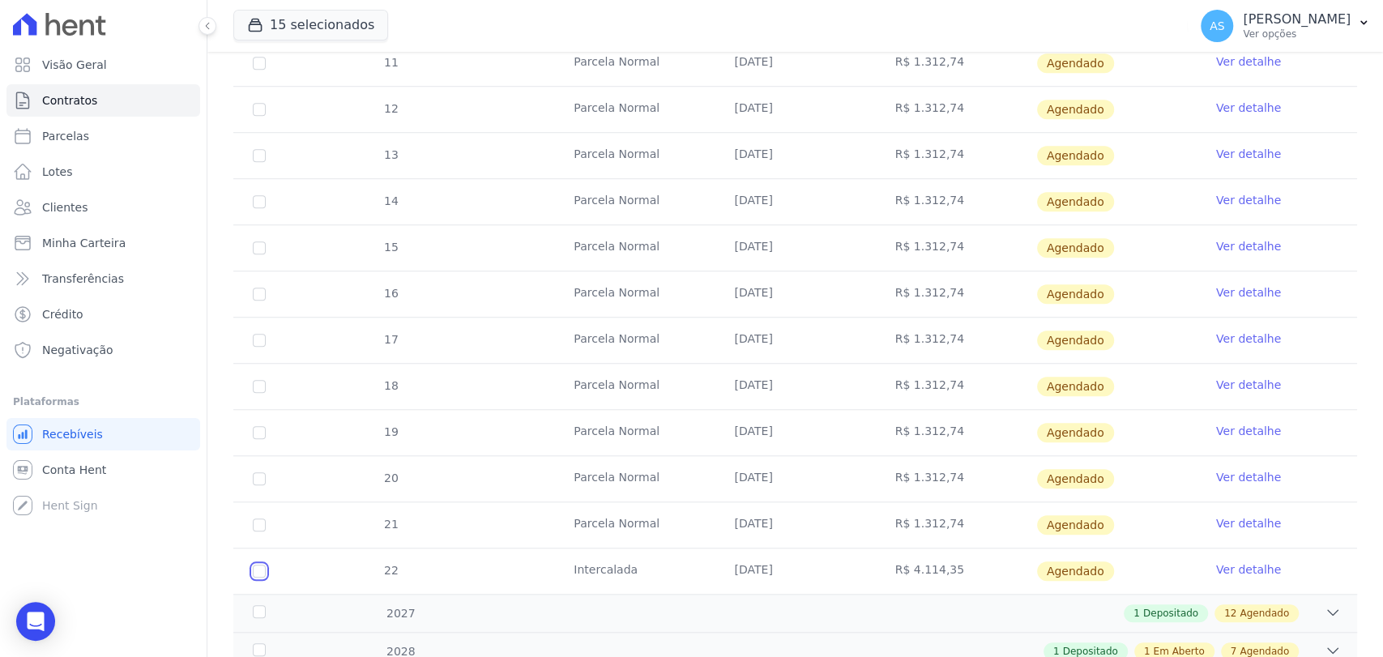
click at [260, 567] on input "checkbox" at bounding box center [259, 571] width 13 height 13
checkbox input "true"
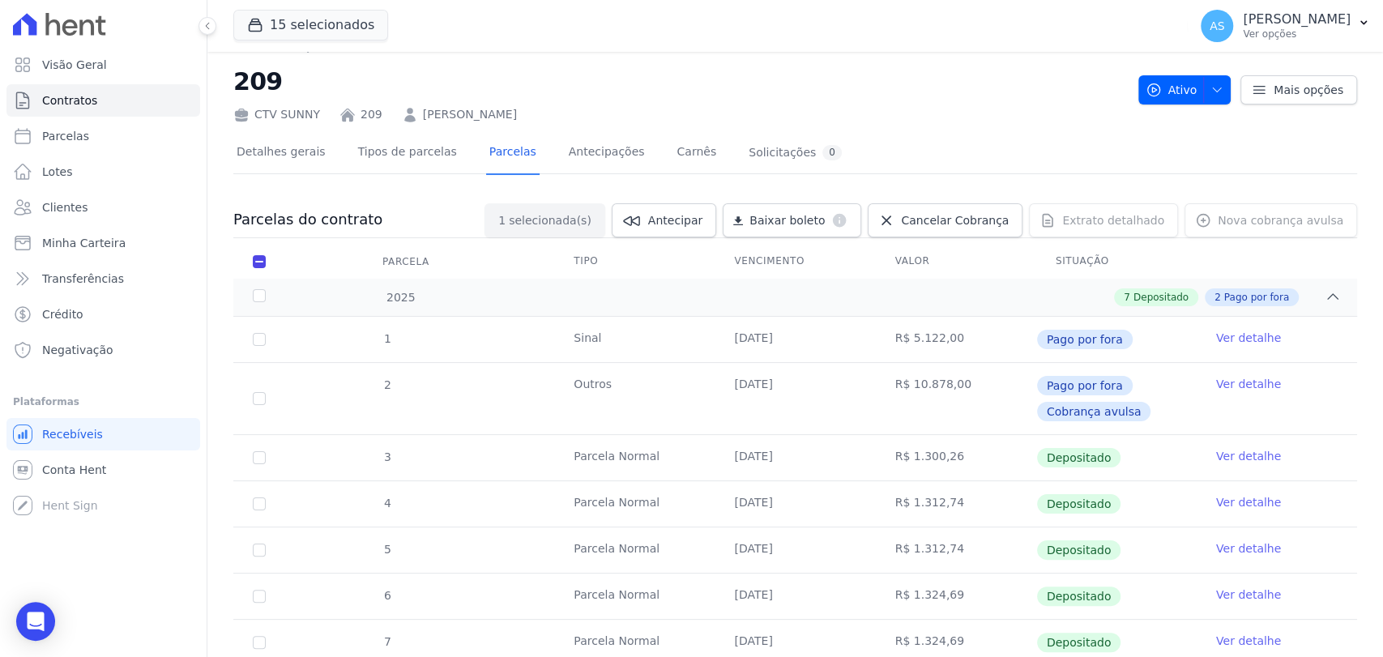
scroll to position [0, 0]
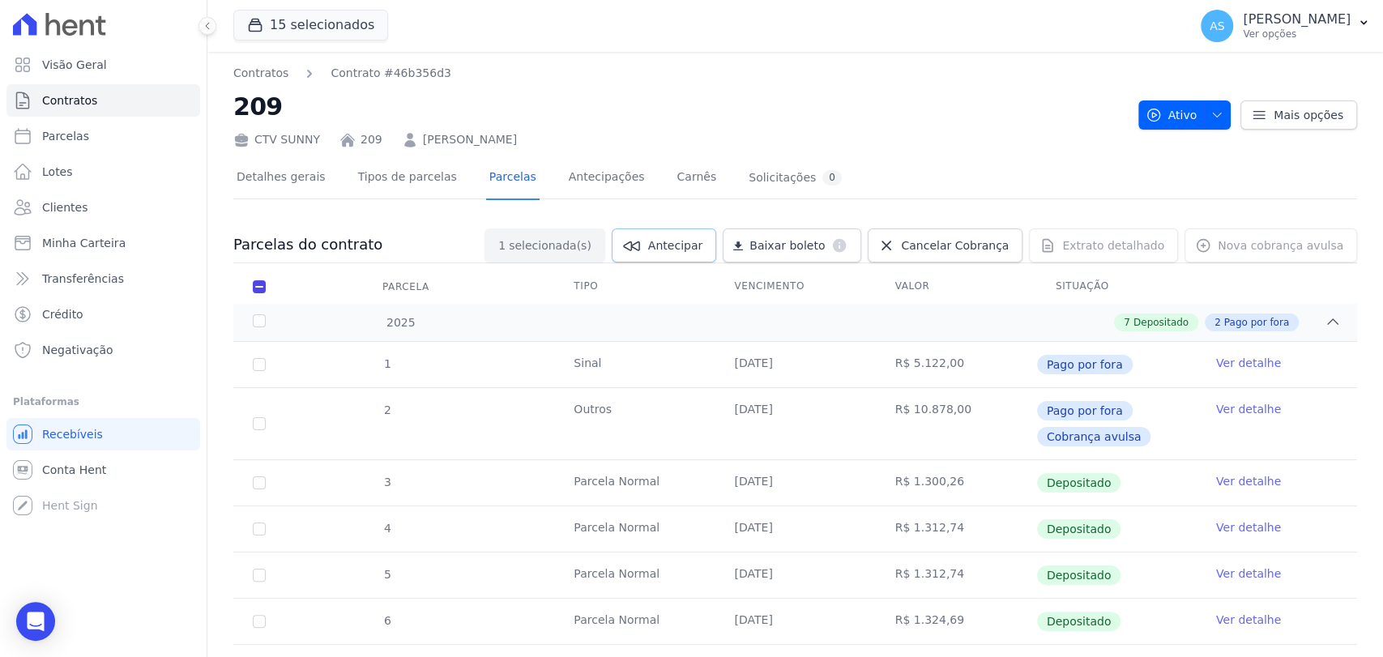
click at [694, 245] on span "Antecipar" at bounding box center [675, 245] width 54 height 16
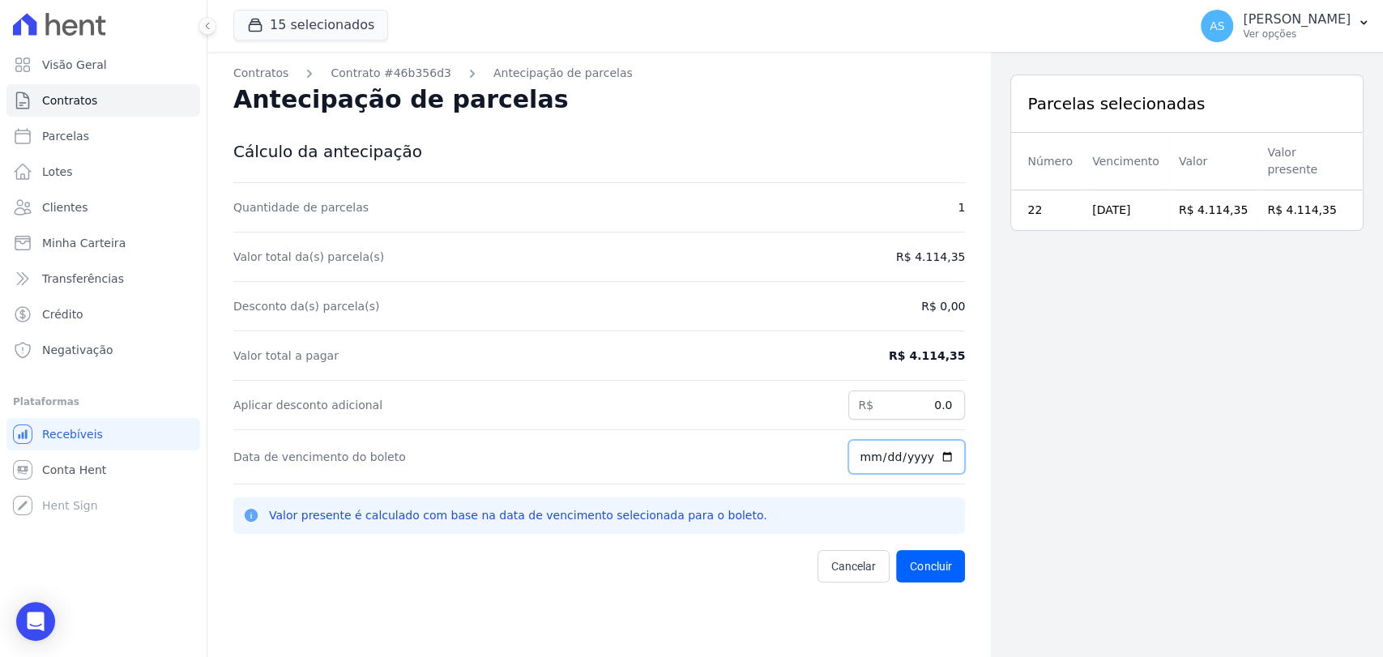
click at [937, 459] on input "[DATE]" at bounding box center [907, 457] width 117 height 34
type input "2025-10-30"
click at [926, 564] on button "Concluir" at bounding box center [930, 566] width 69 height 32
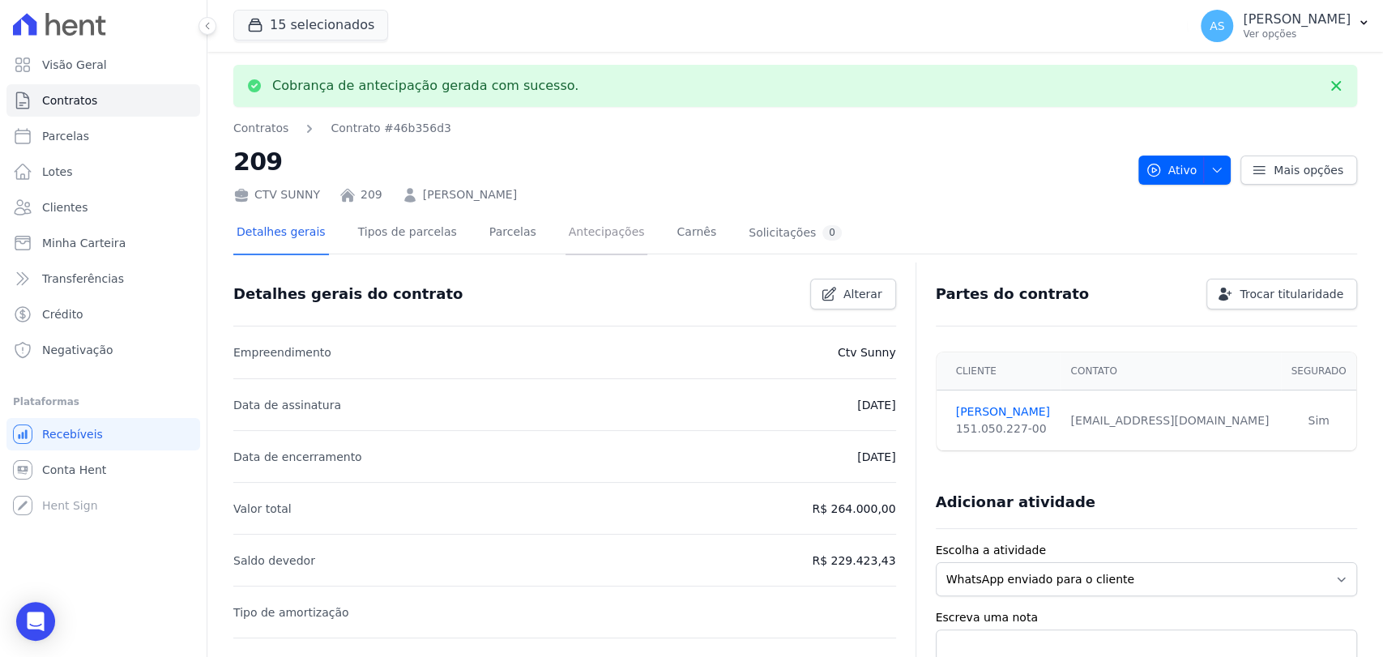
click at [570, 235] on link "Antecipações" at bounding box center [607, 233] width 83 height 43
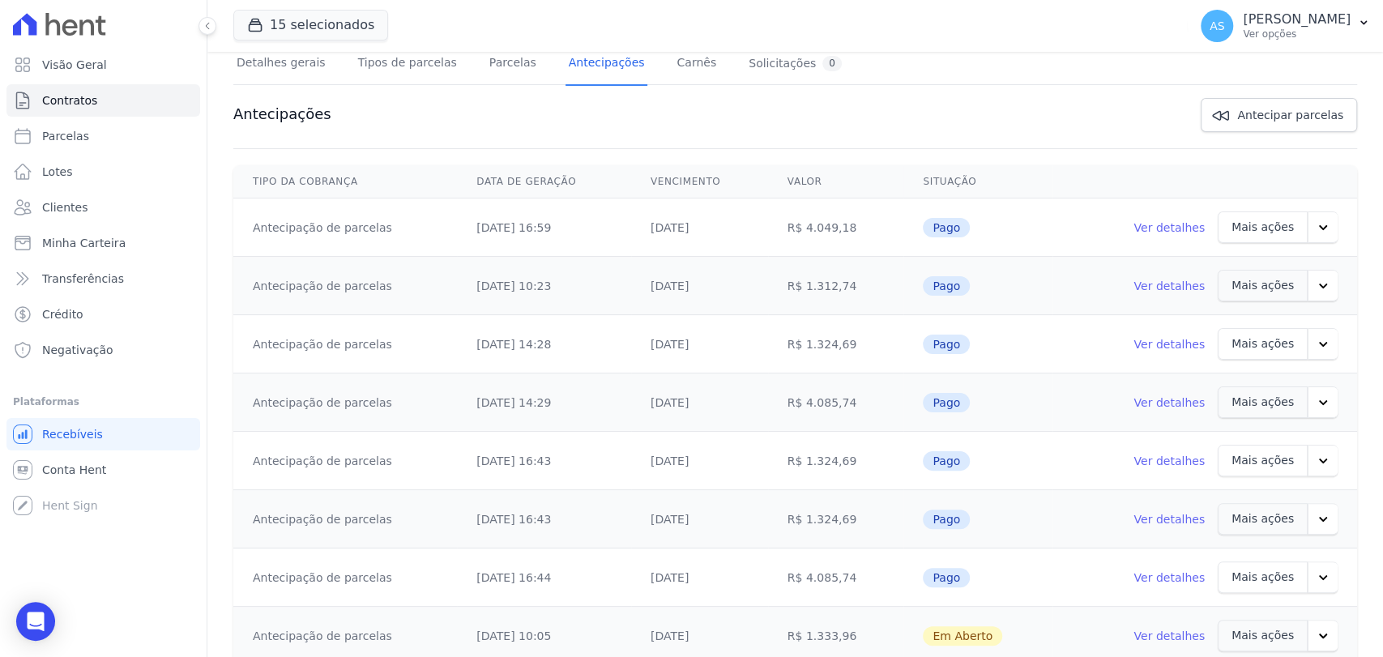
scroll to position [216, 0]
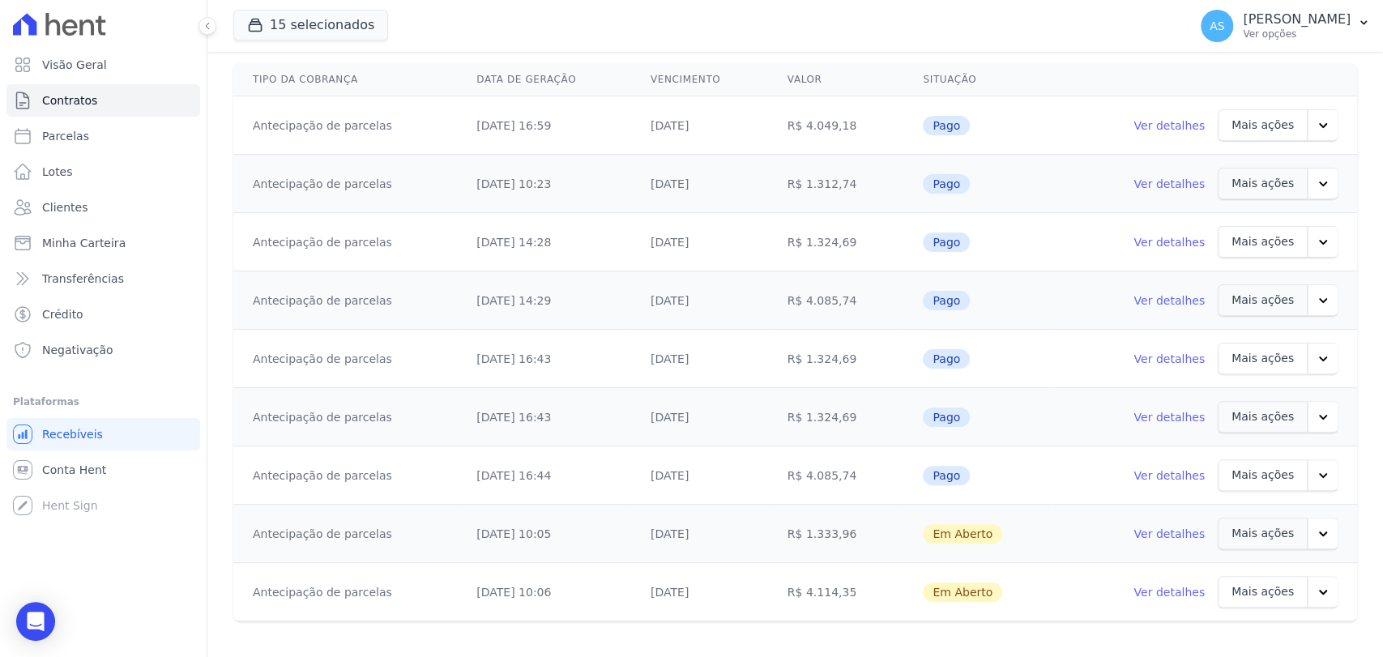
click at [1315, 532] on icon "button" at bounding box center [1323, 534] width 16 height 16
click at [1195, 577] on link "Ver boleto" at bounding box center [1230, 577] width 83 height 39
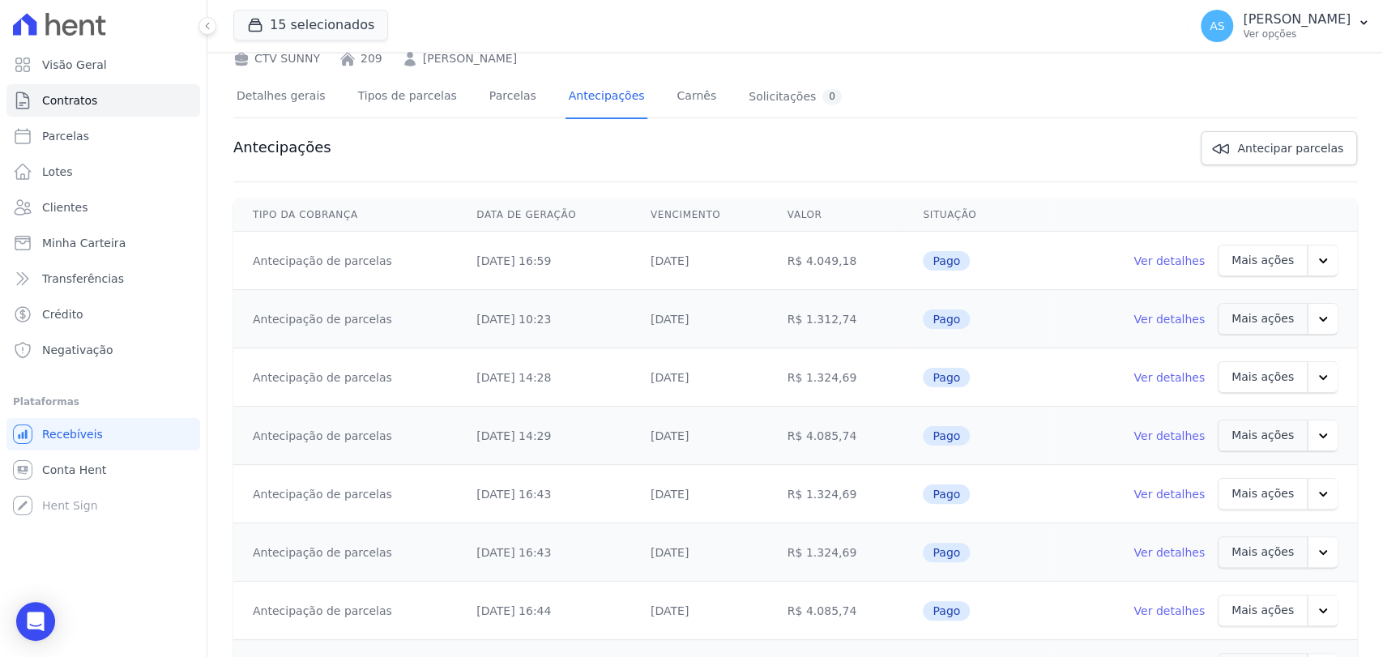
scroll to position [0, 0]
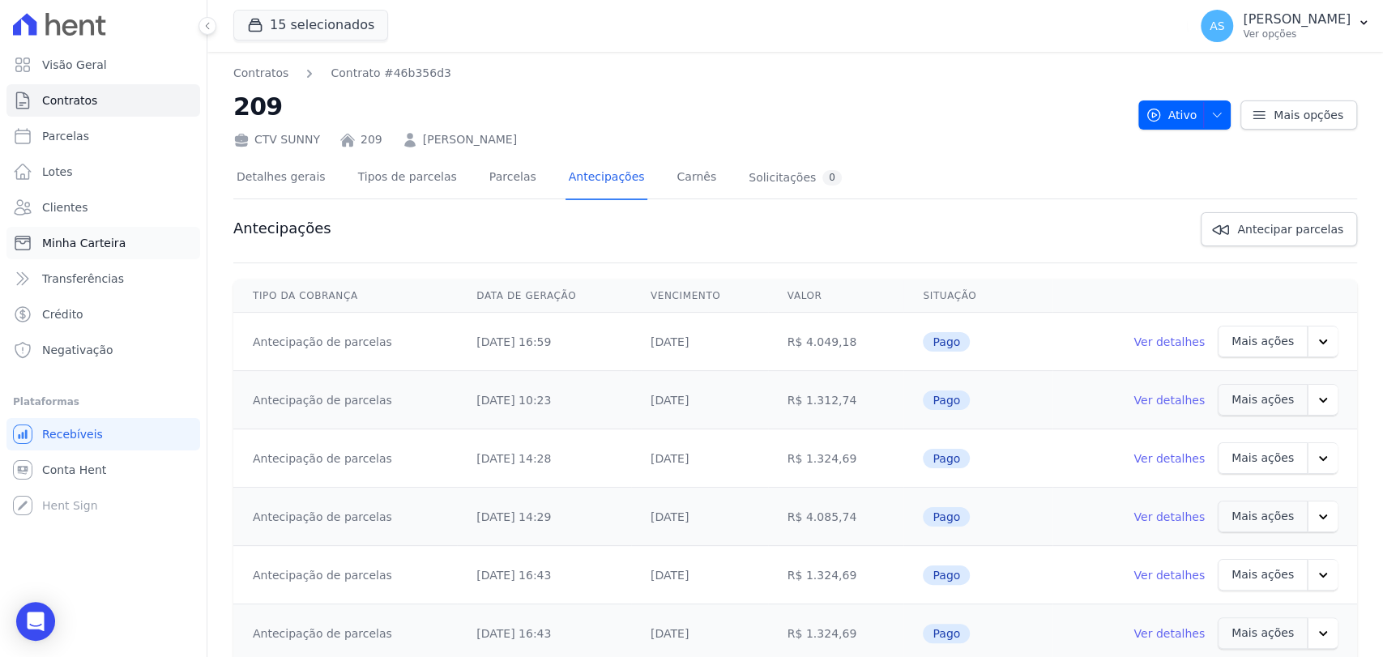
click at [73, 243] on span "Minha Carteira" at bounding box center [83, 243] width 83 height 16
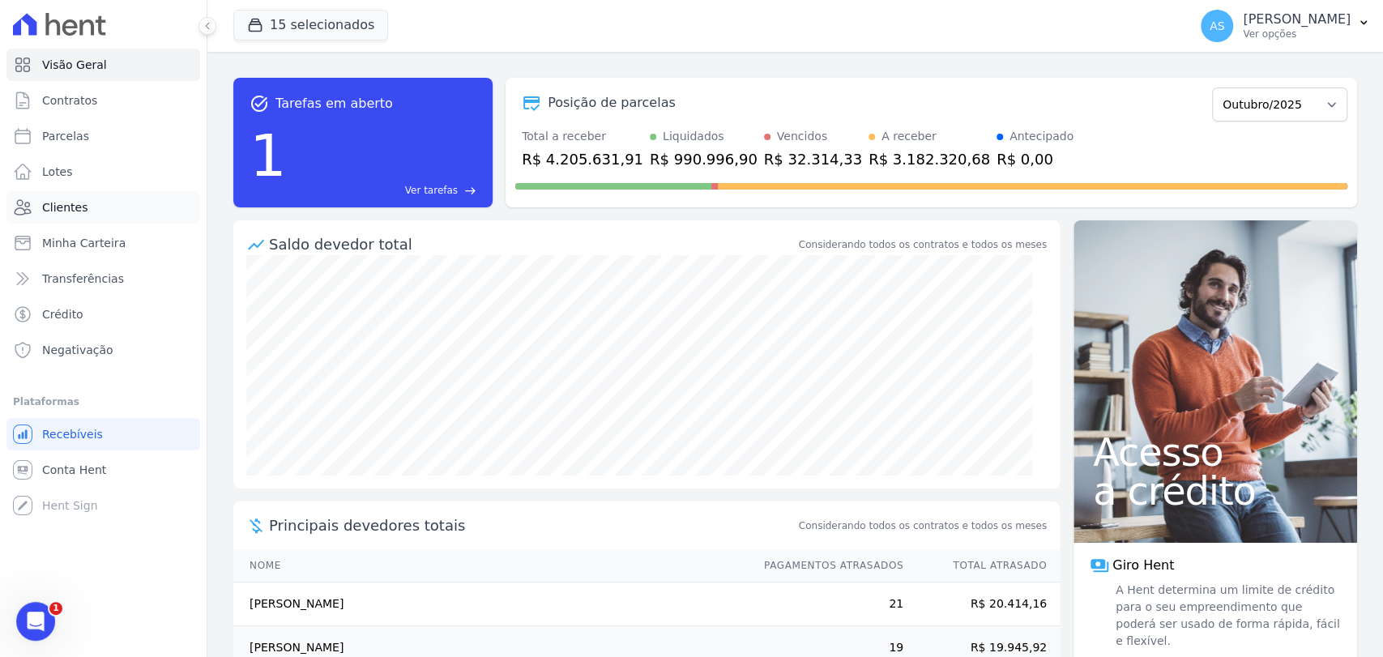
click at [53, 210] on span "Clientes" at bounding box center [64, 207] width 45 height 16
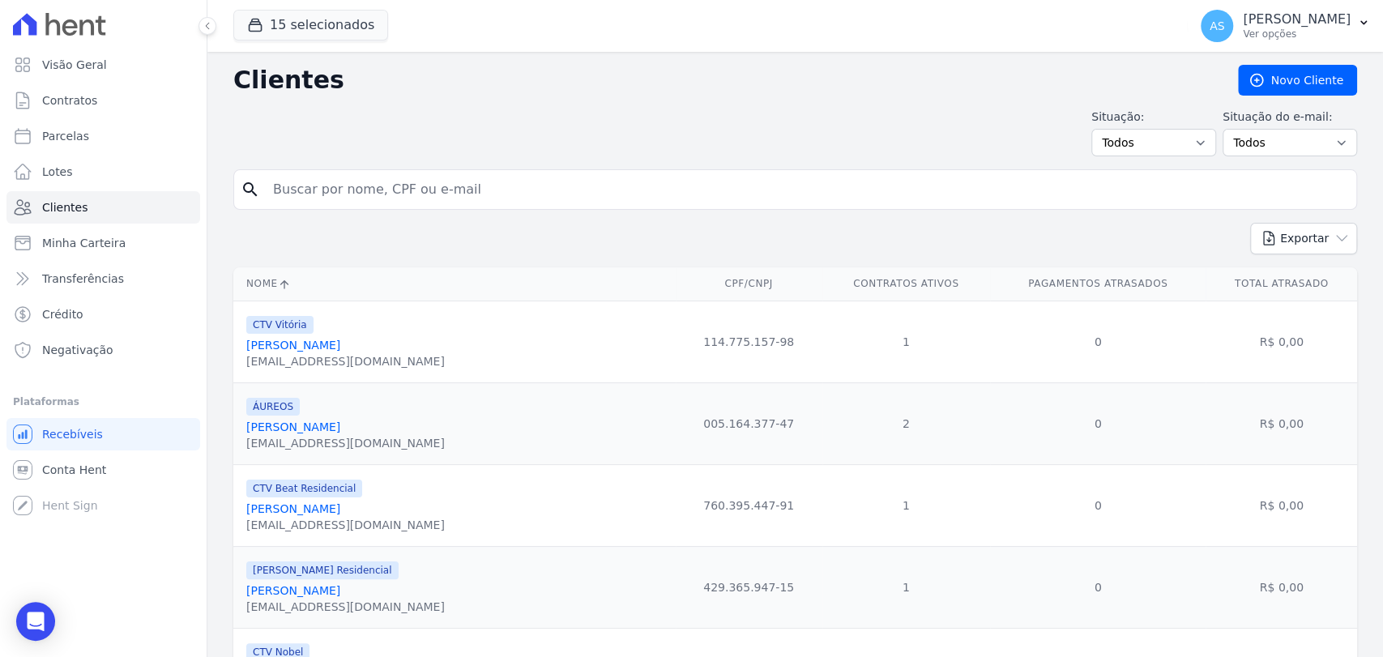
click at [346, 190] on input "search" at bounding box center [806, 189] width 1087 height 32
type input "luma"
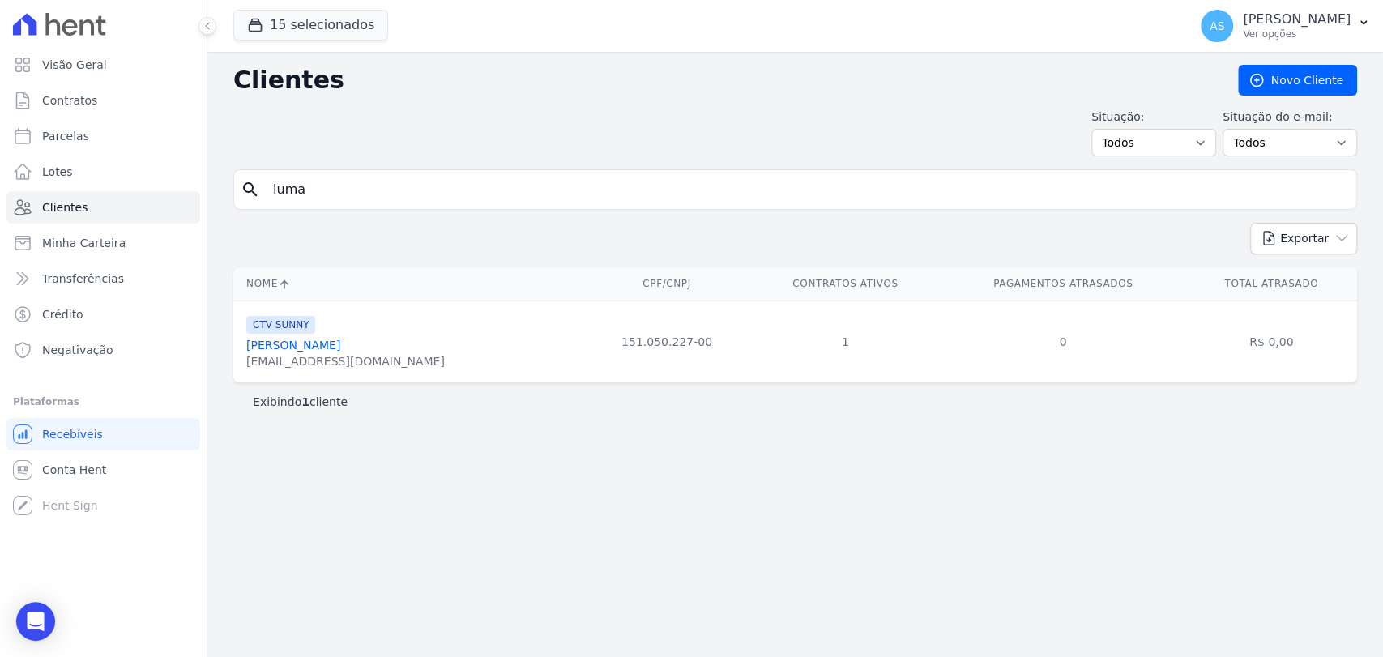
click at [327, 344] on link "Luma Holanda Coelho" at bounding box center [293, 345] width 94 height 13
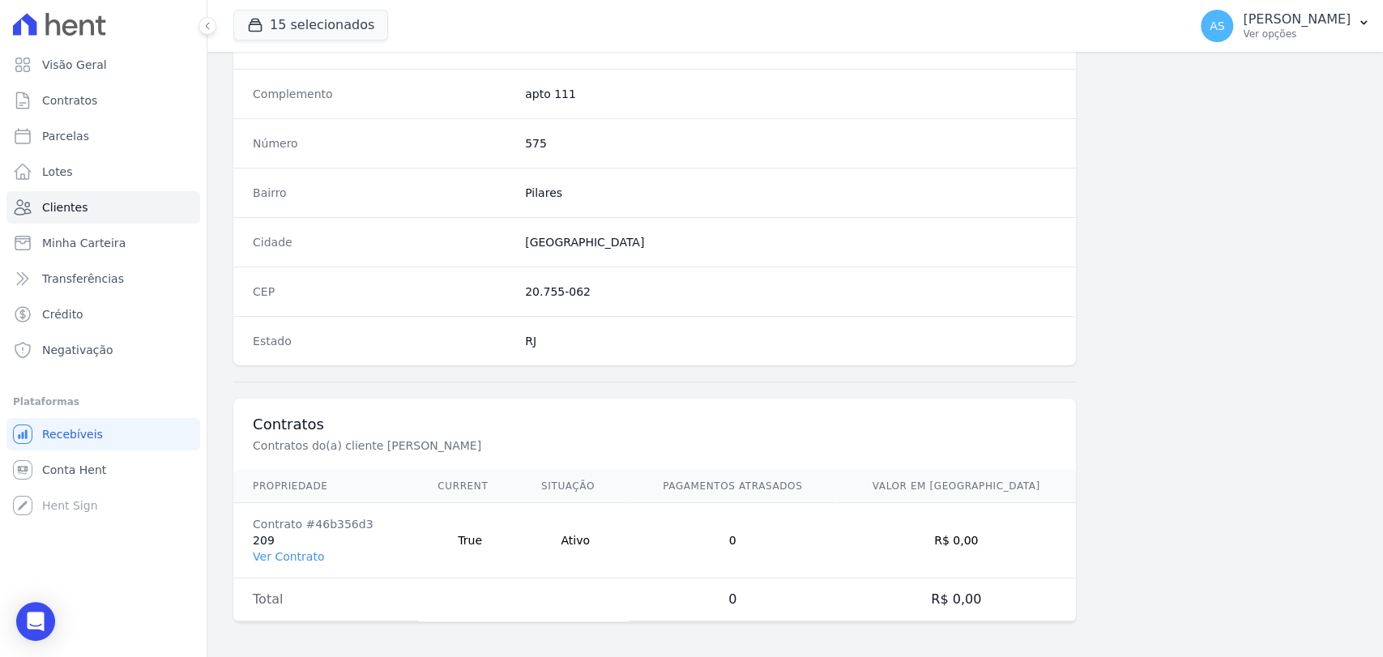
scroll to position [856, 0]
click at [295, 554] on link "Ver Contrato" at bounding box center [288, 555] width 71 height 13
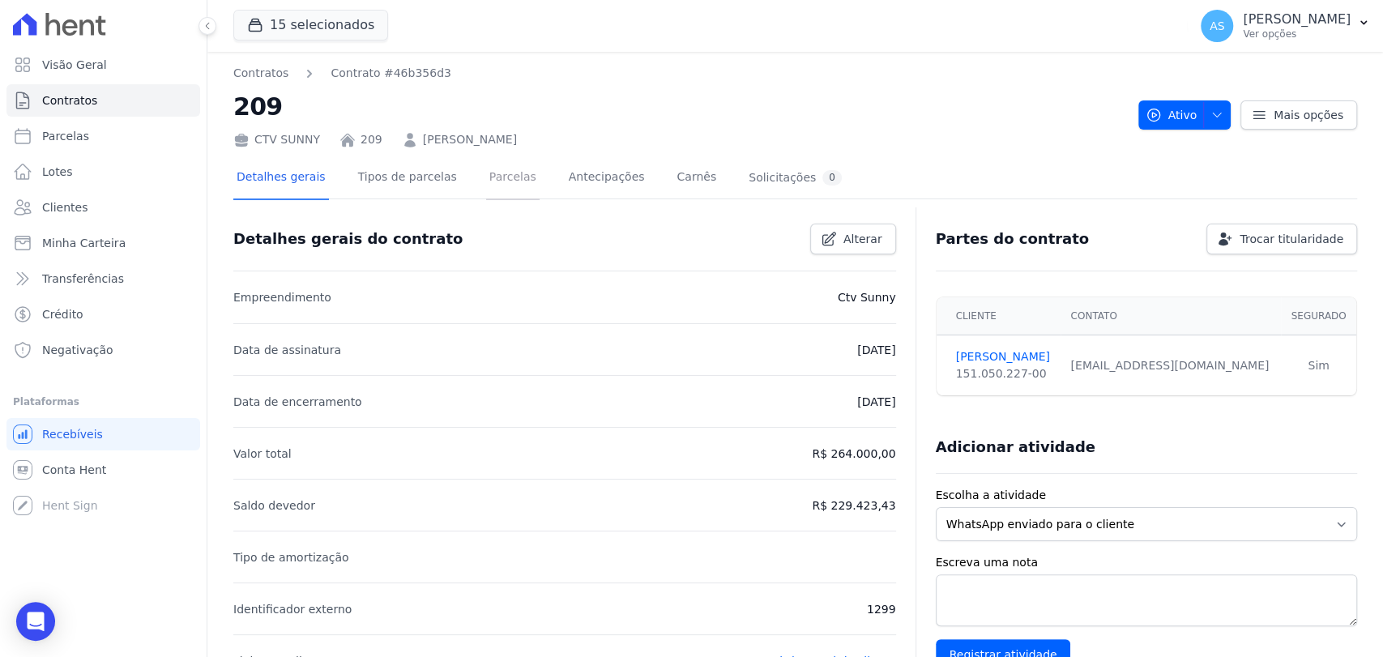
click at [486, 177] on link "Parcelas" at bounding box center [512, 178] width 53 height 43
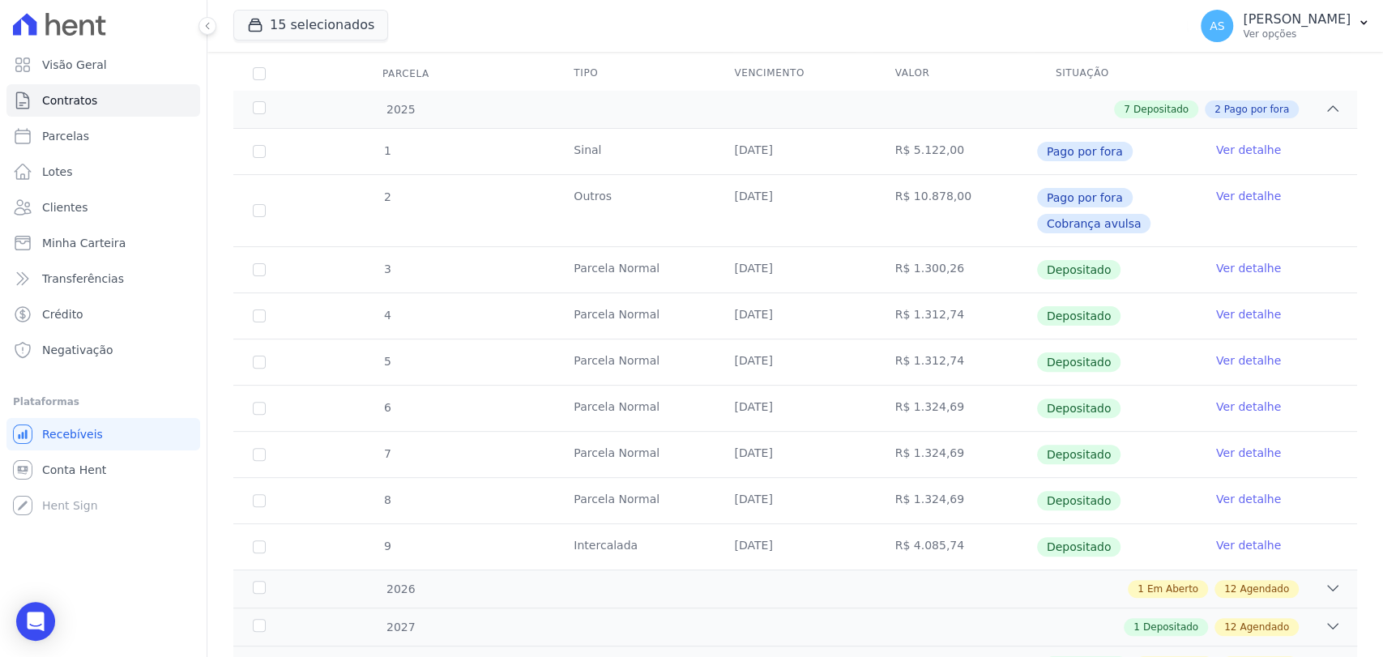
scroll to position [287, 0]
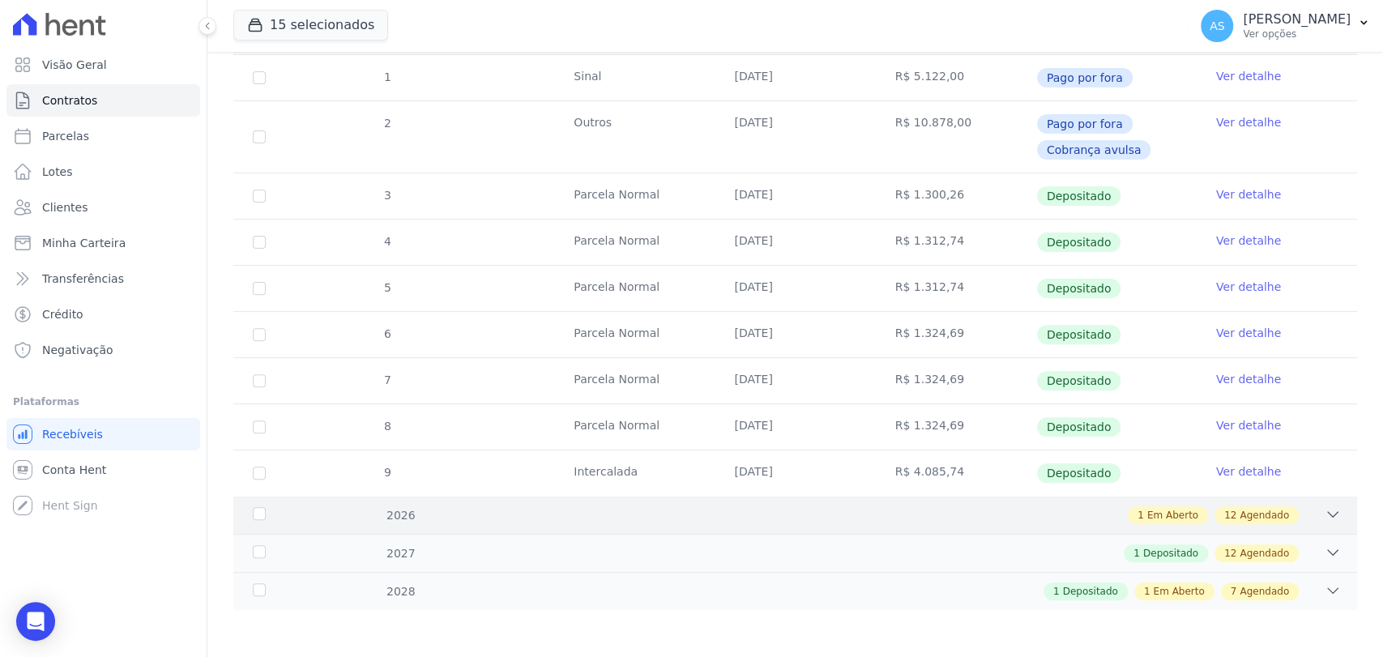
click at [1325, 519] on icon at bounding box center [1333, 515] width 16 height 16
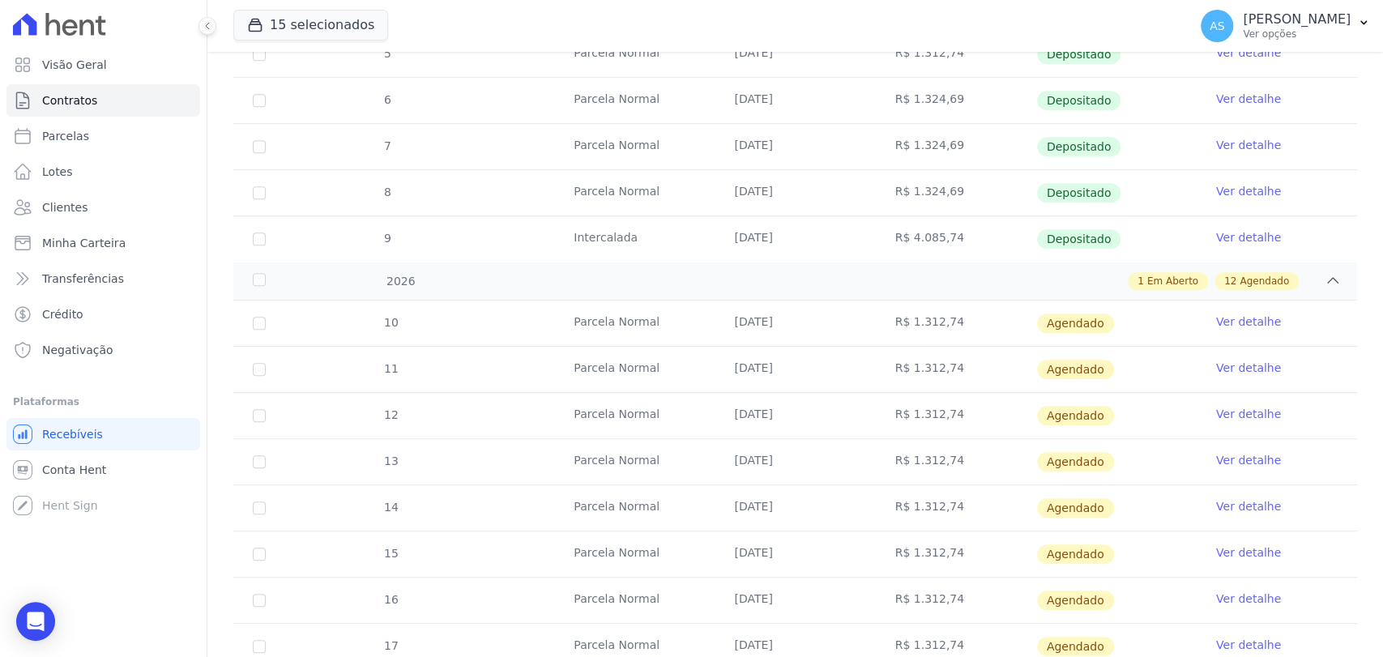
scroll to position [887, 0]
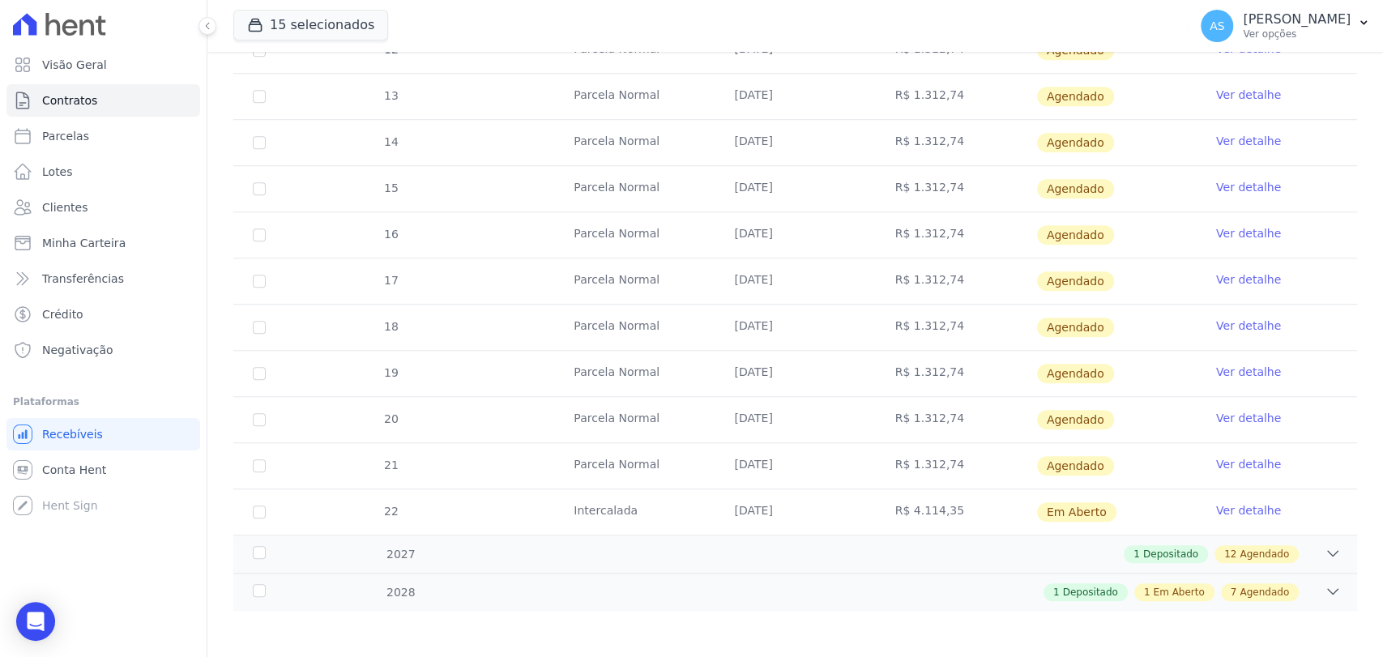
click at [1231, 509] on link "Ver detalhe" at bounding box center [1248, 510] width 65 height 16
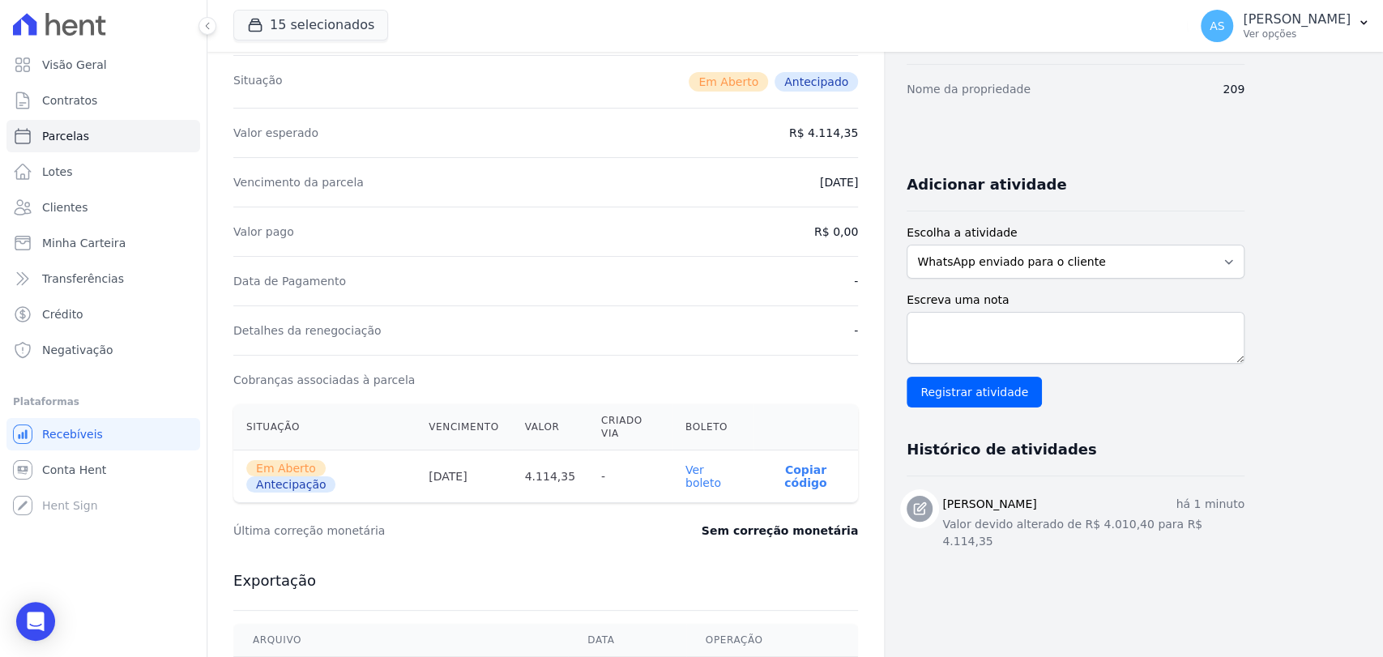
scroll to position [451, 0]
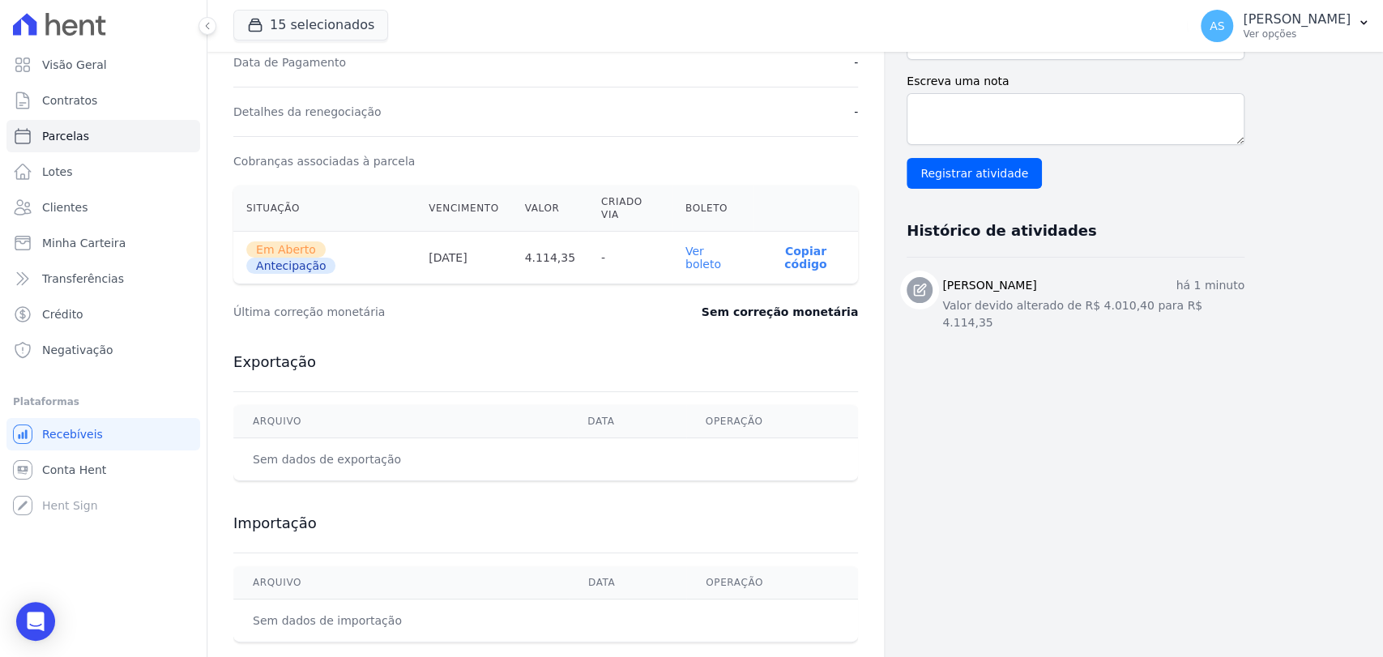
click at [716, 245] on link "Ver boleto" at bounding box center [704, 258] width 36 height 26
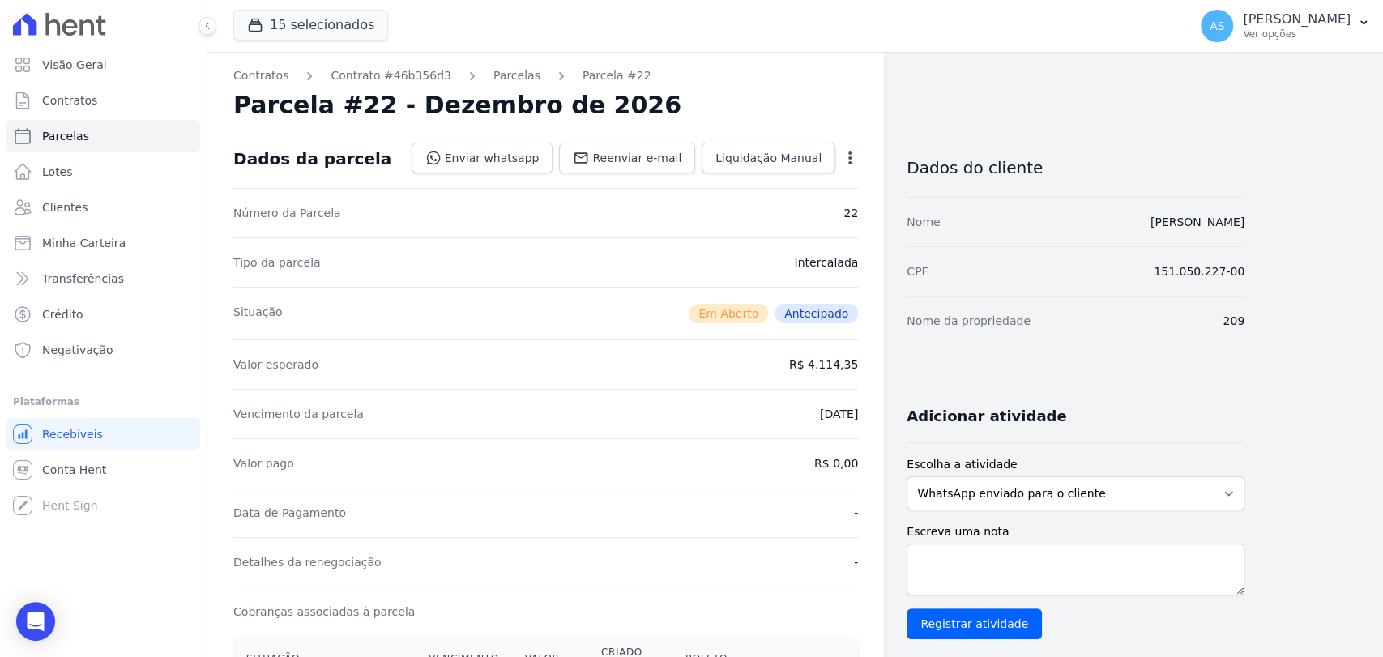
scroll to position [0, 0]
click at [499, 78] on link "Parcelas" at bounding box center [517, 76] width 47 height 17
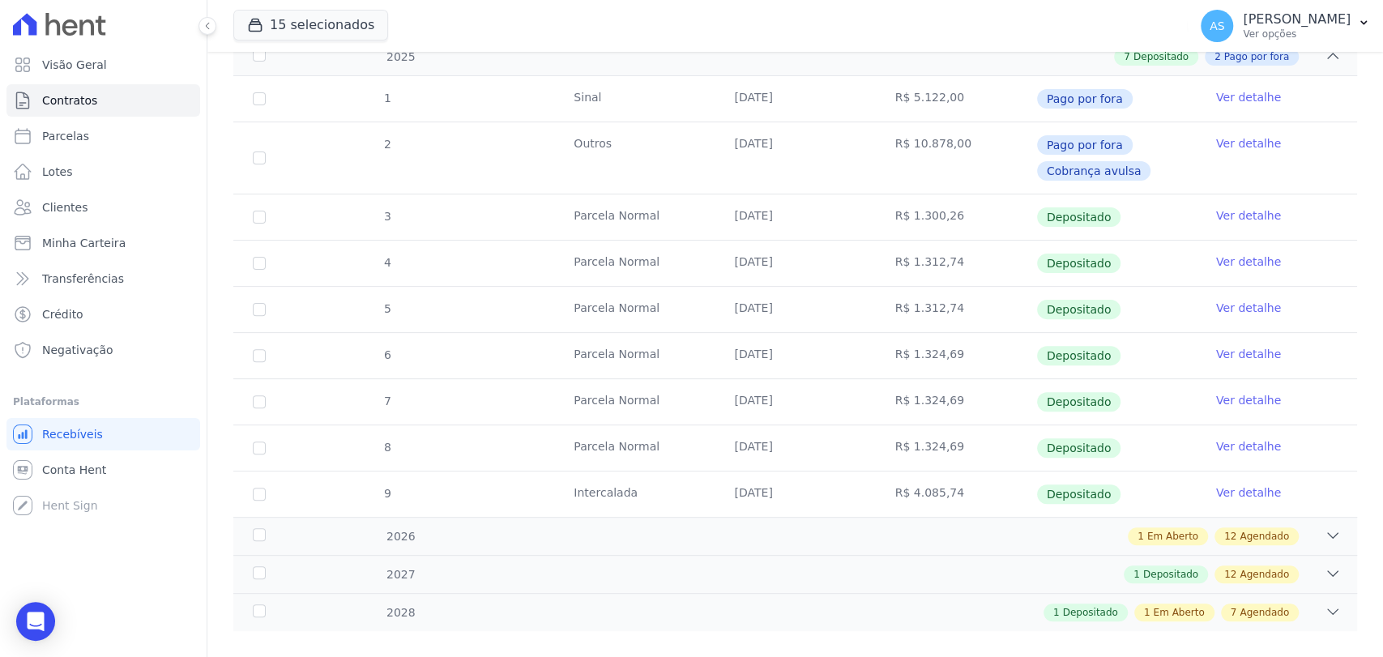
scroll to position [287, 0]
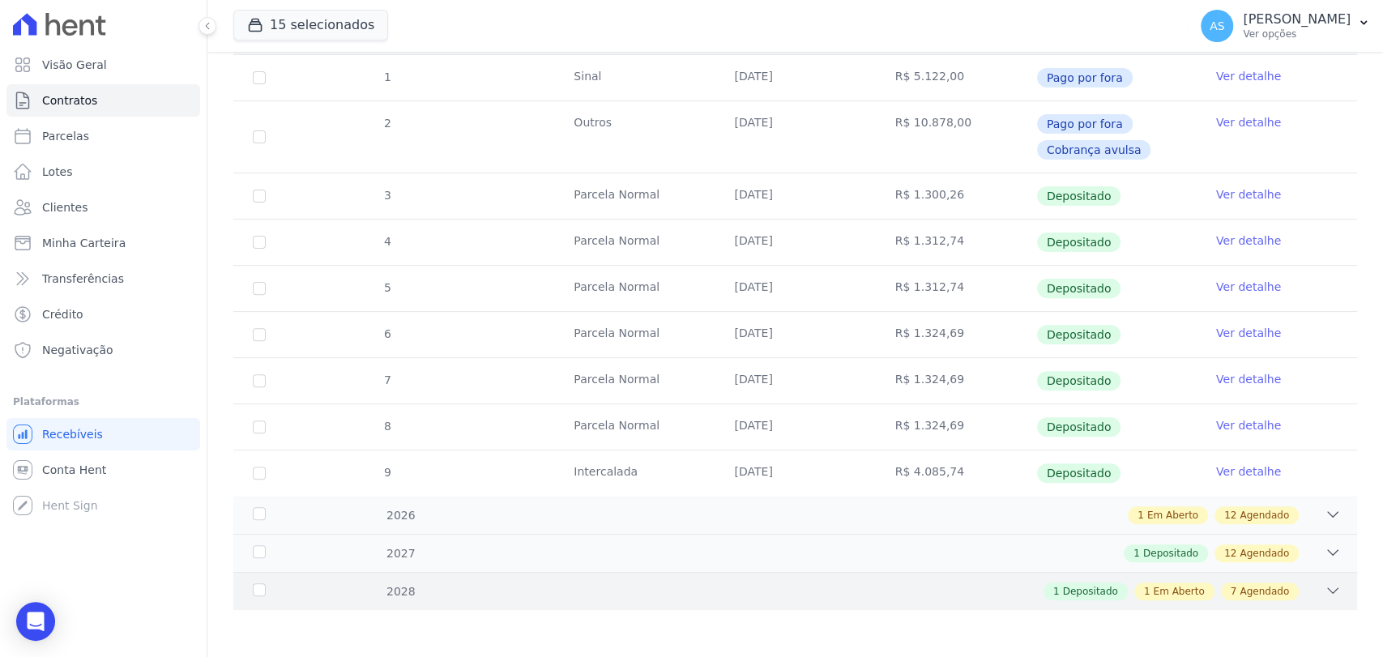
click at [1328, 588] on icon at bounding box center [1333, 590] width 11 height 5
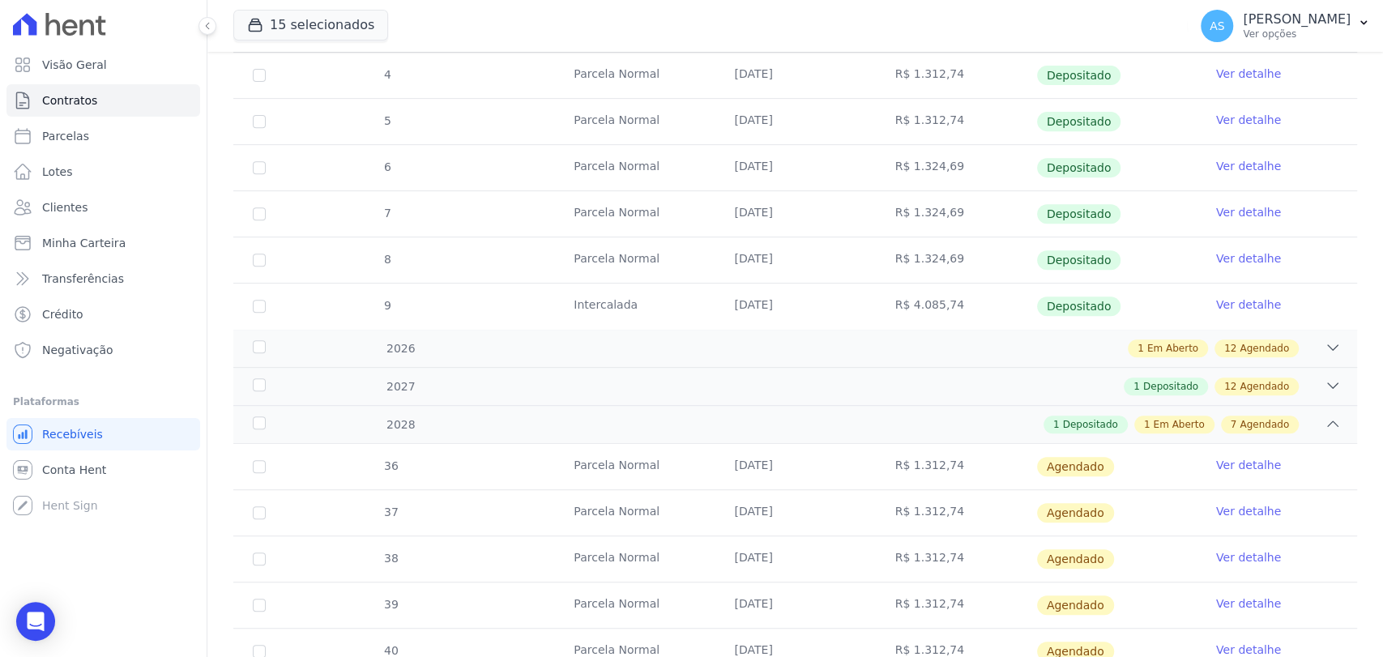
scroll to position [728, 0]
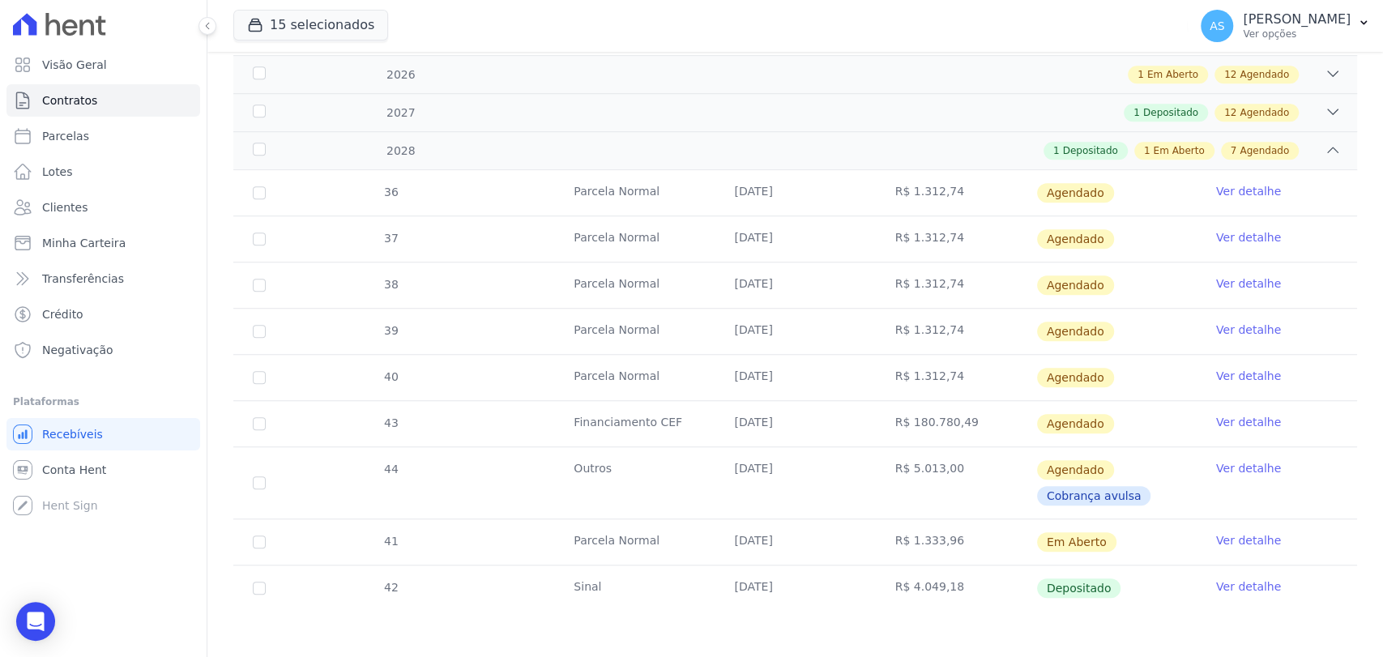
click at [1228, 536] on link "Ver detalhe" at bounding box center [1248, 540] width 65 height 16
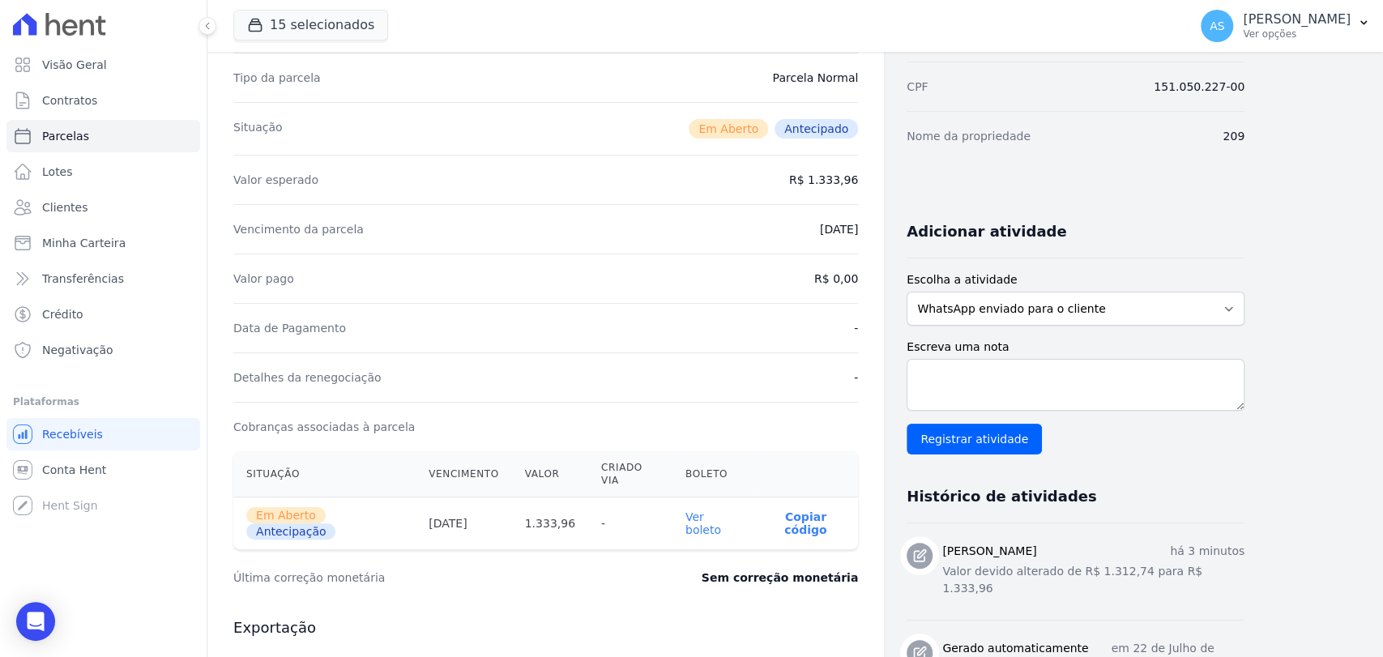
scroll to position [451, 0]
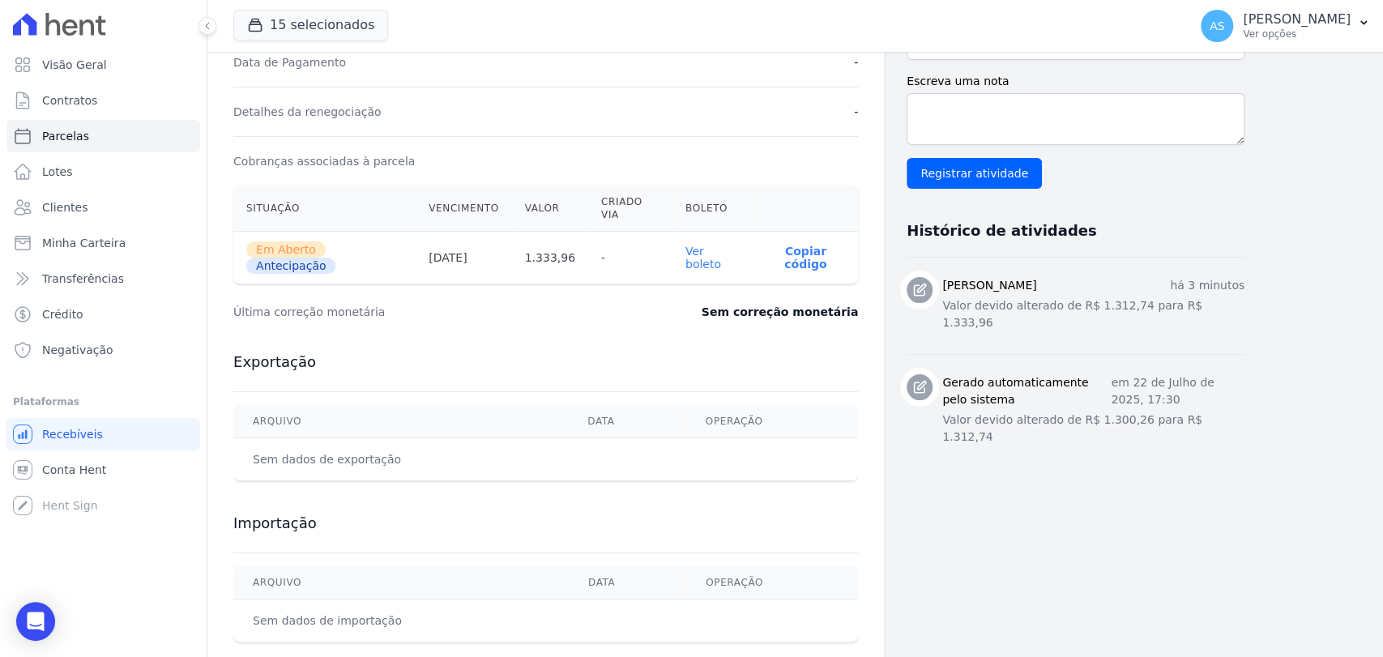
click at [715, 245] on link "Ver boleto" at bounding box center [704, 258] width 36 height 26
click at [45, 105] on span "Contratos" at bounding box center [69, 100] width 55 height 16
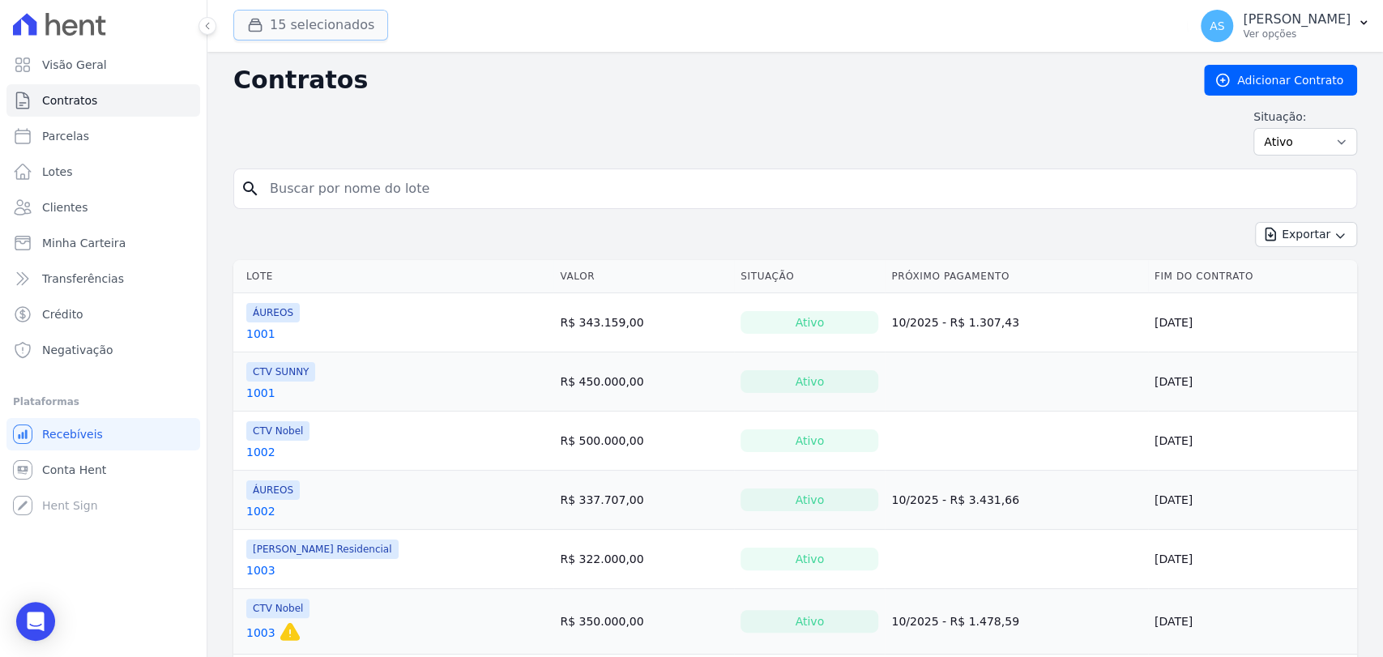
click at [297, 24] on button "15 selecionados" at bounding box center [310, 25] width 155 height 31
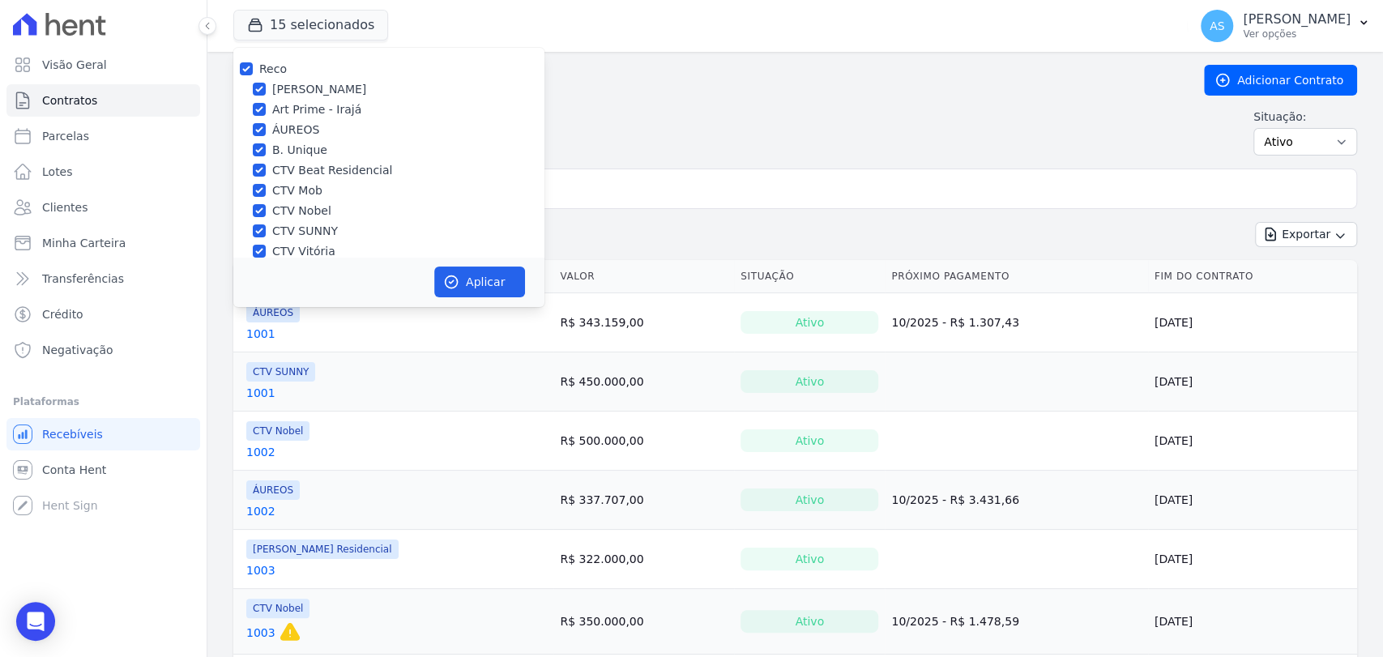
click at [757, 208] on div "search" at bounding box center [795, 189] width 1124 height 41
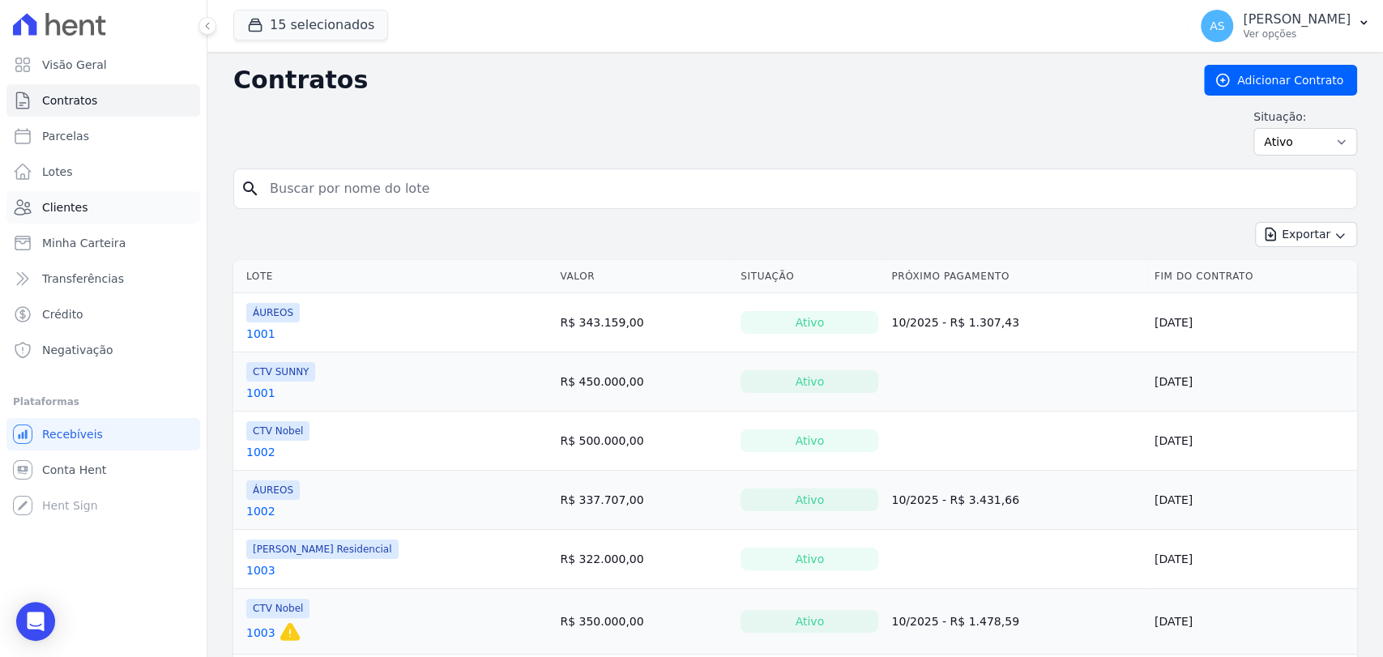
click at [51, 210] on span "Clientes" at bounding box center [64, 207] width 45 height 16
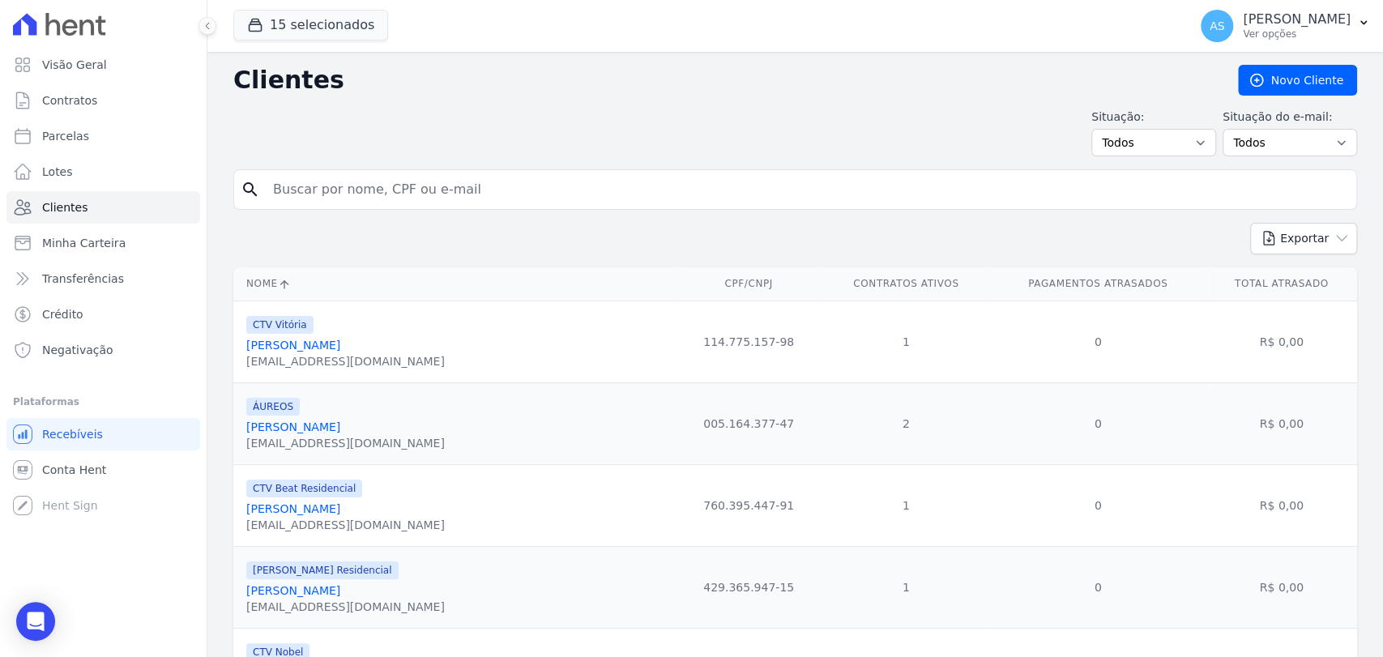
click at [315, 190] on input "search" at bounding box center [806, 189] width 1087 height 32
type input "monir"
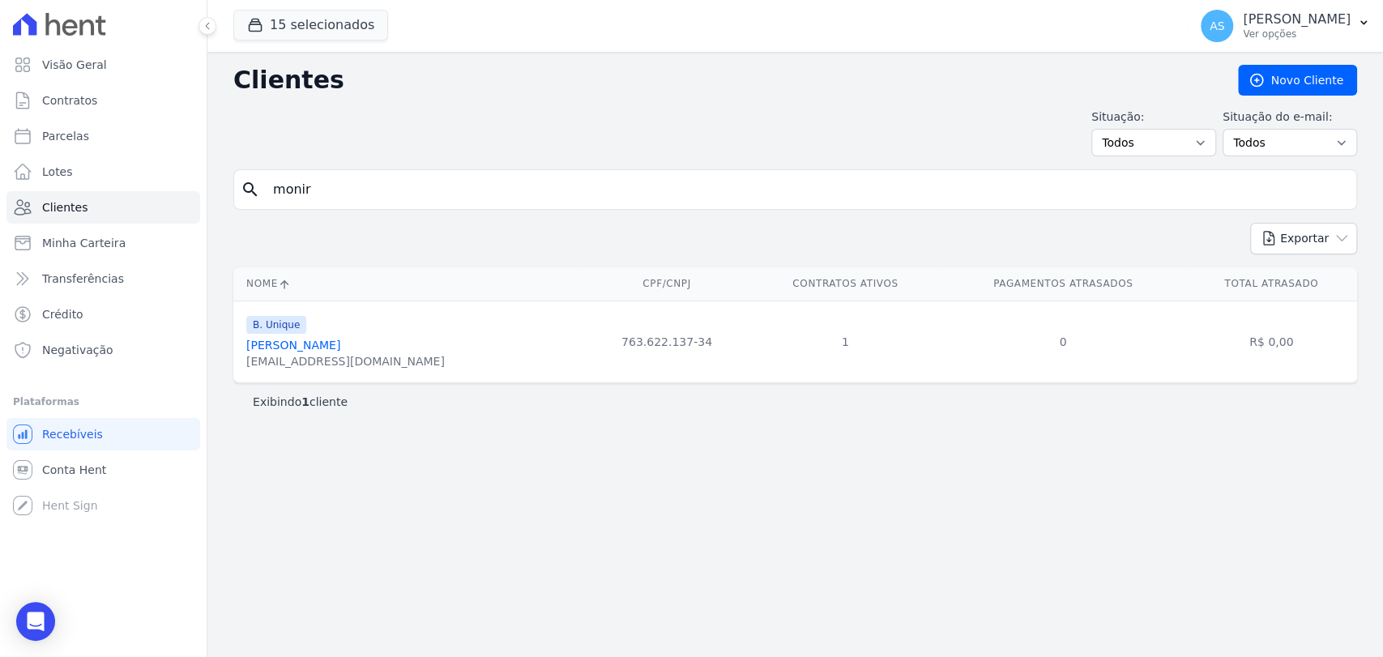
click at [272, 344] on link "Monir Raggio Luiz" at bounding box center [293, 345] width 94 height 13
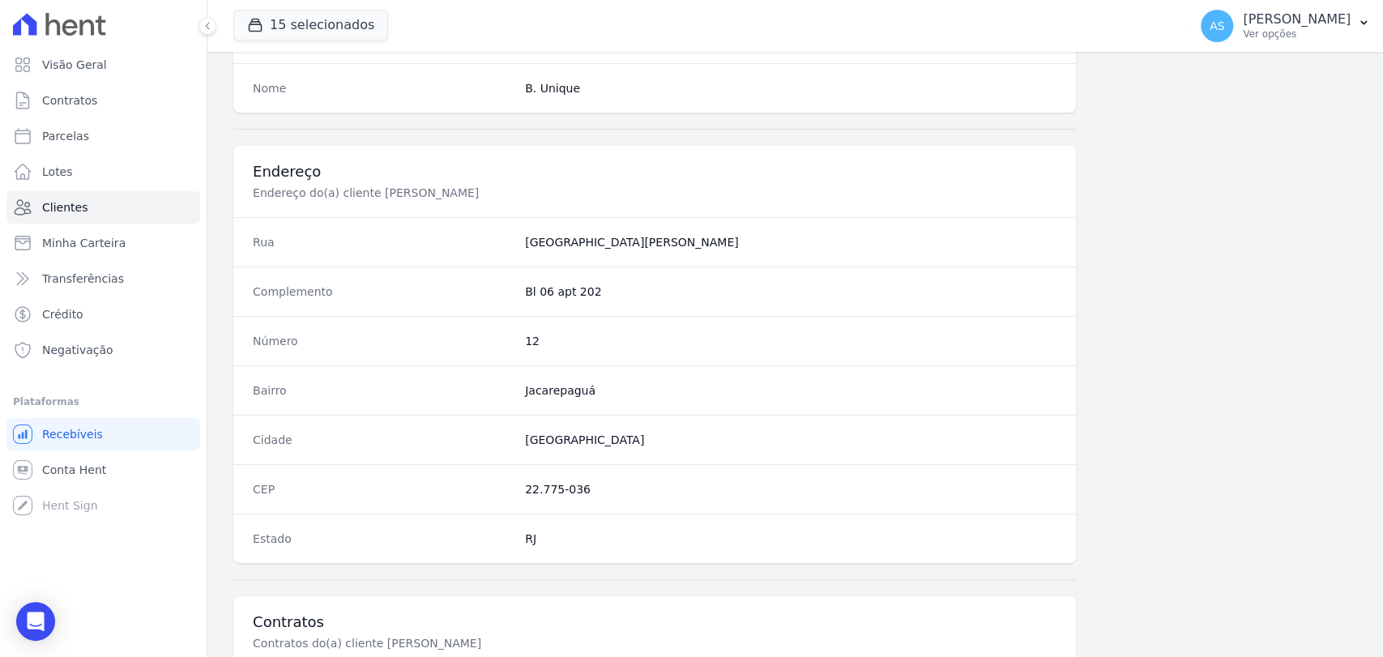
scroll to position [856, 0]
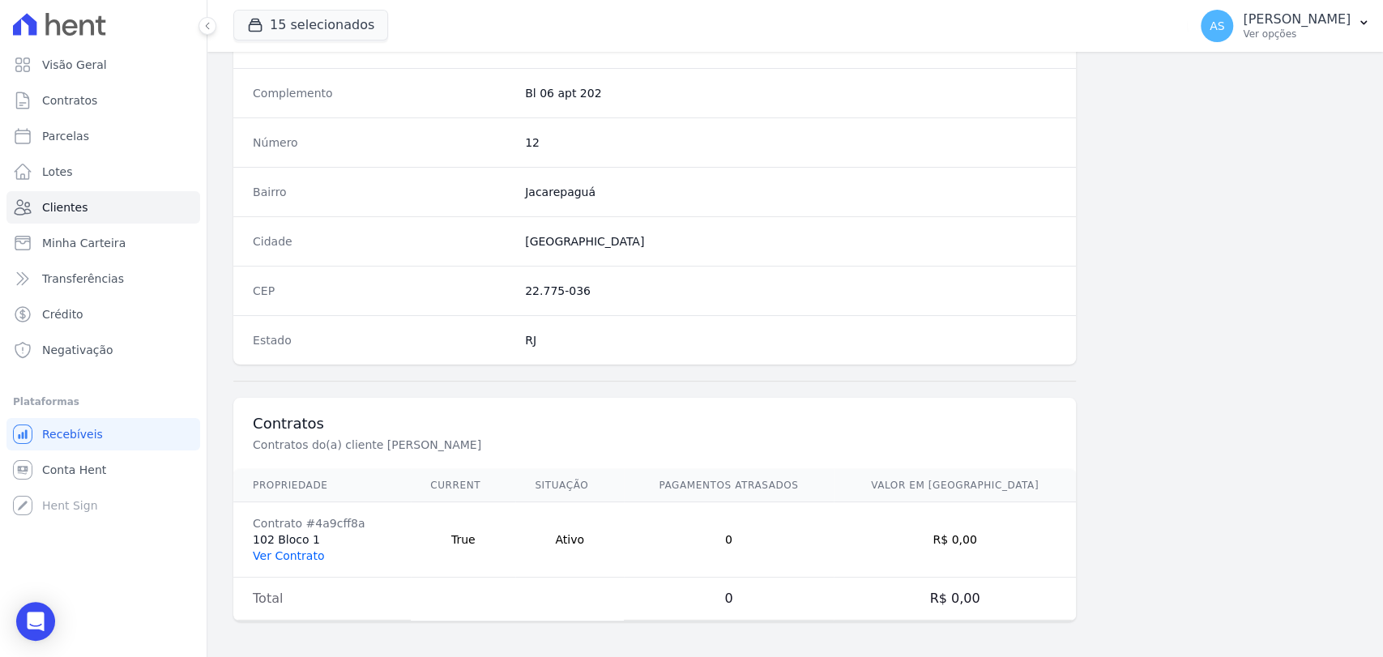
click at [267, 552] on link "Ver Contrato" at bounding box center [288, 555] width 71 height 13
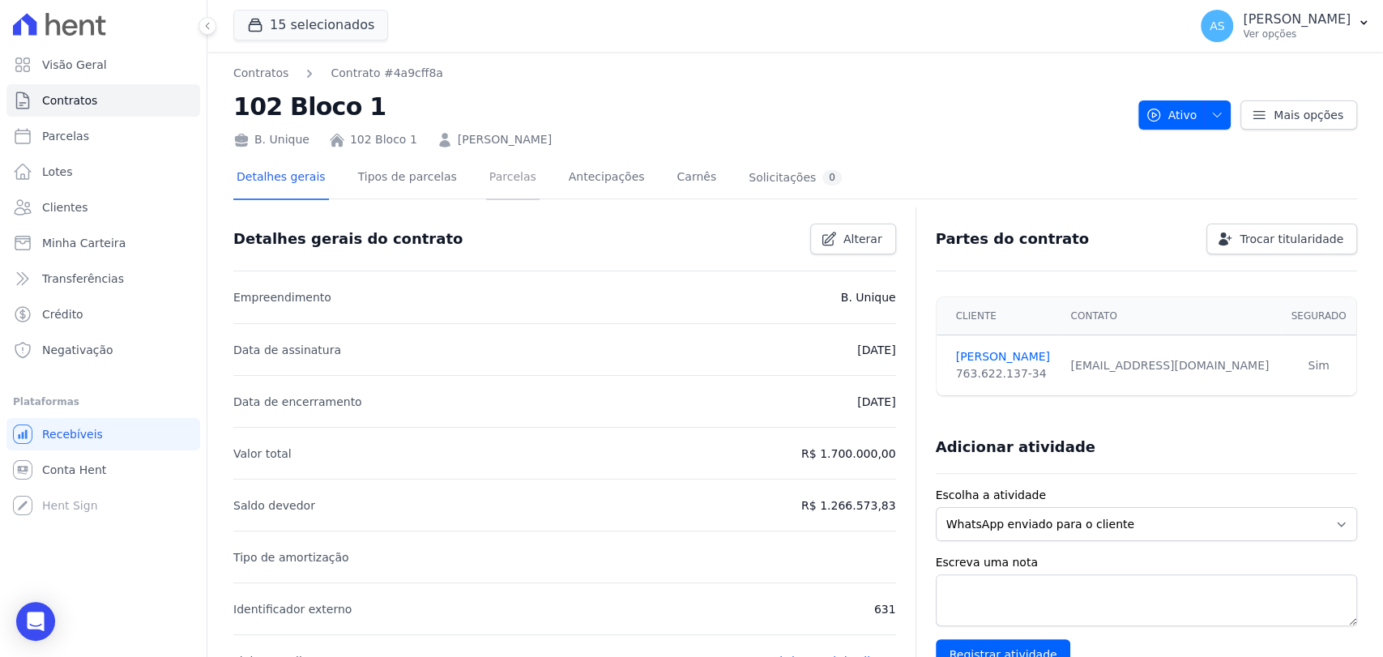
click at [493, 179] on link "Parcelas" at bounding box center [512, 178] width 53 height 43
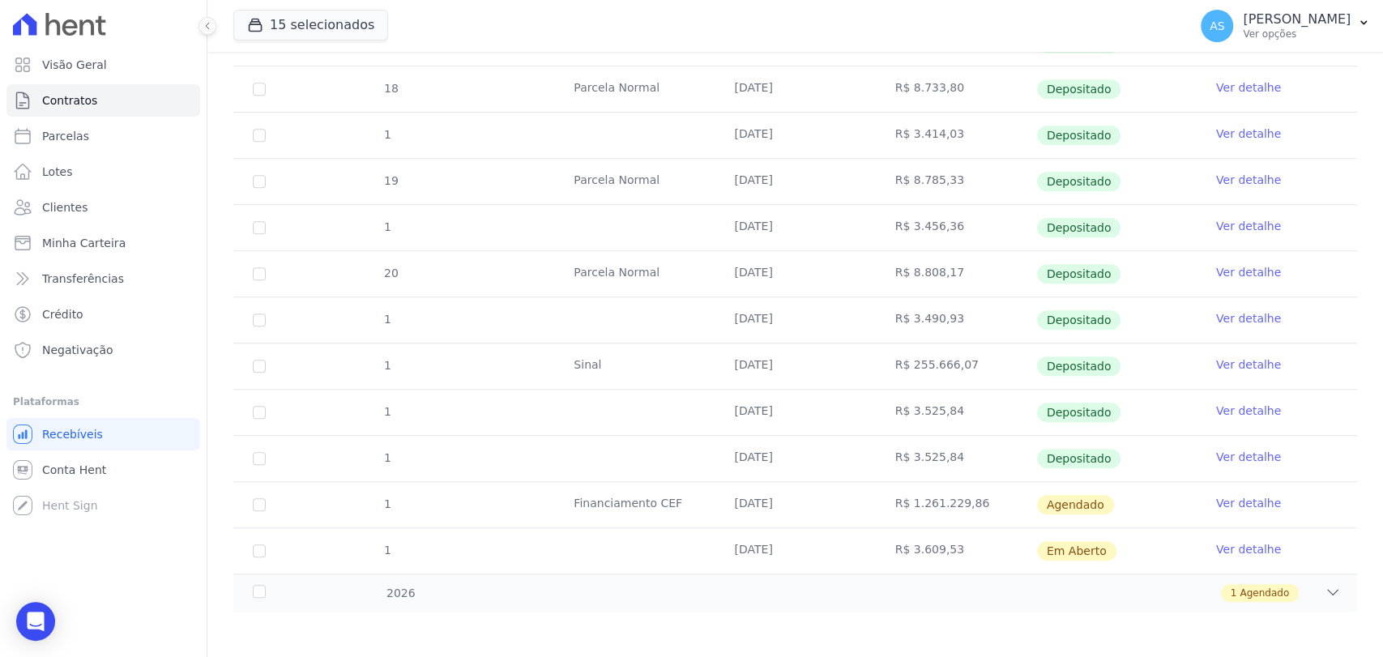
scroll to position [630, 0]
click at [1219, 548] on link "Ver detalhe" at bounding box center [1248, 549] width 65 height 16
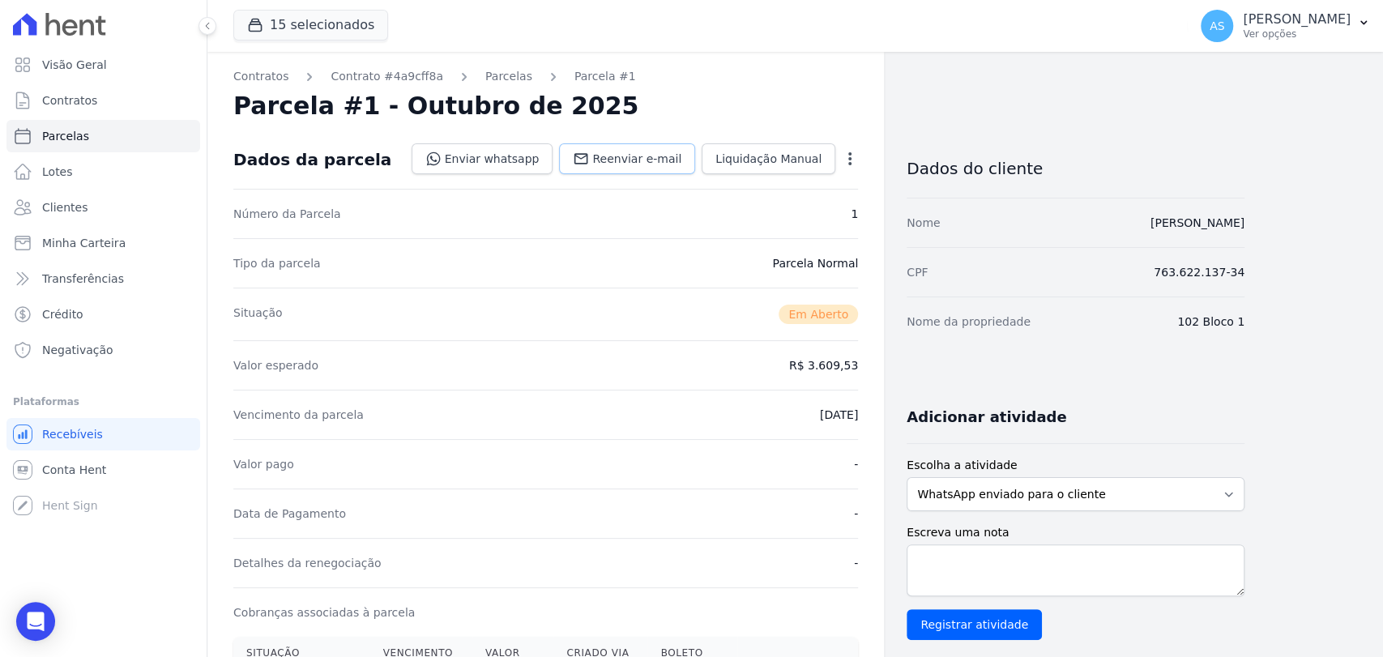
click at [643, 162] on span "Reenviar e-mail" at bounding box center [636, 159] width 89 height 16
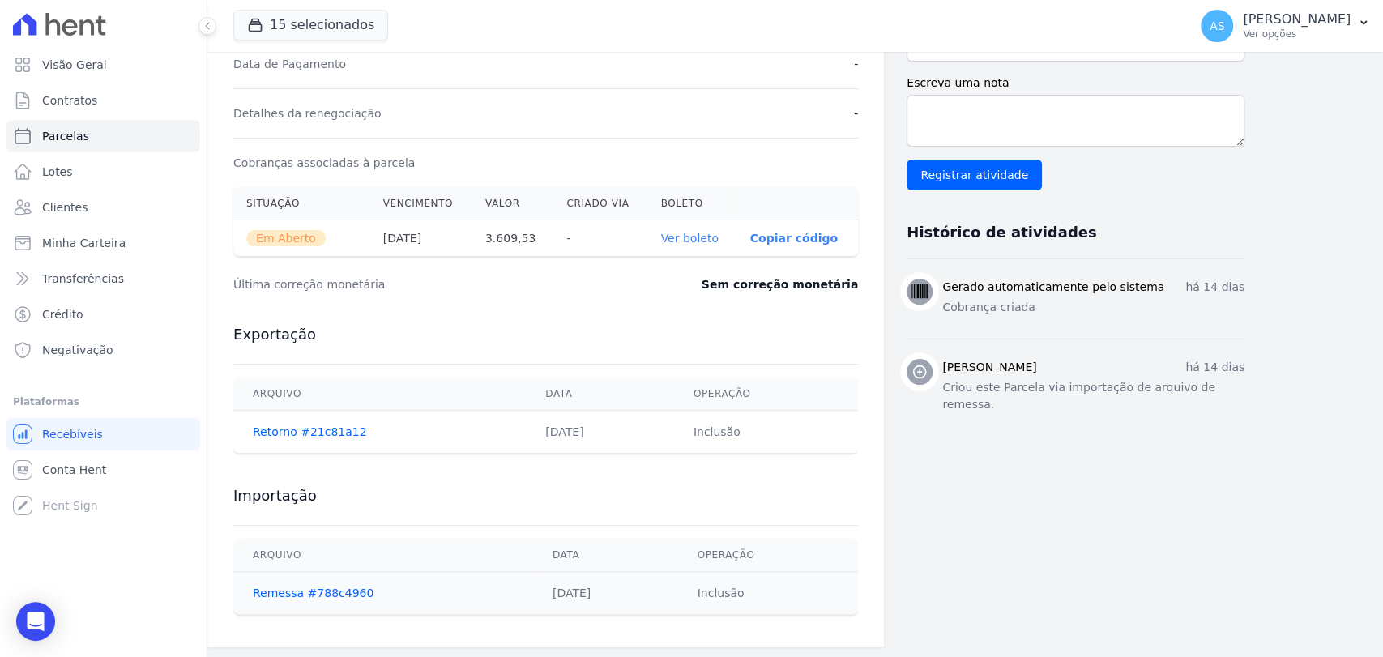
click at [682, 235] on link "Ver boleto" at bounding box center [690, 238] width 58 height 13
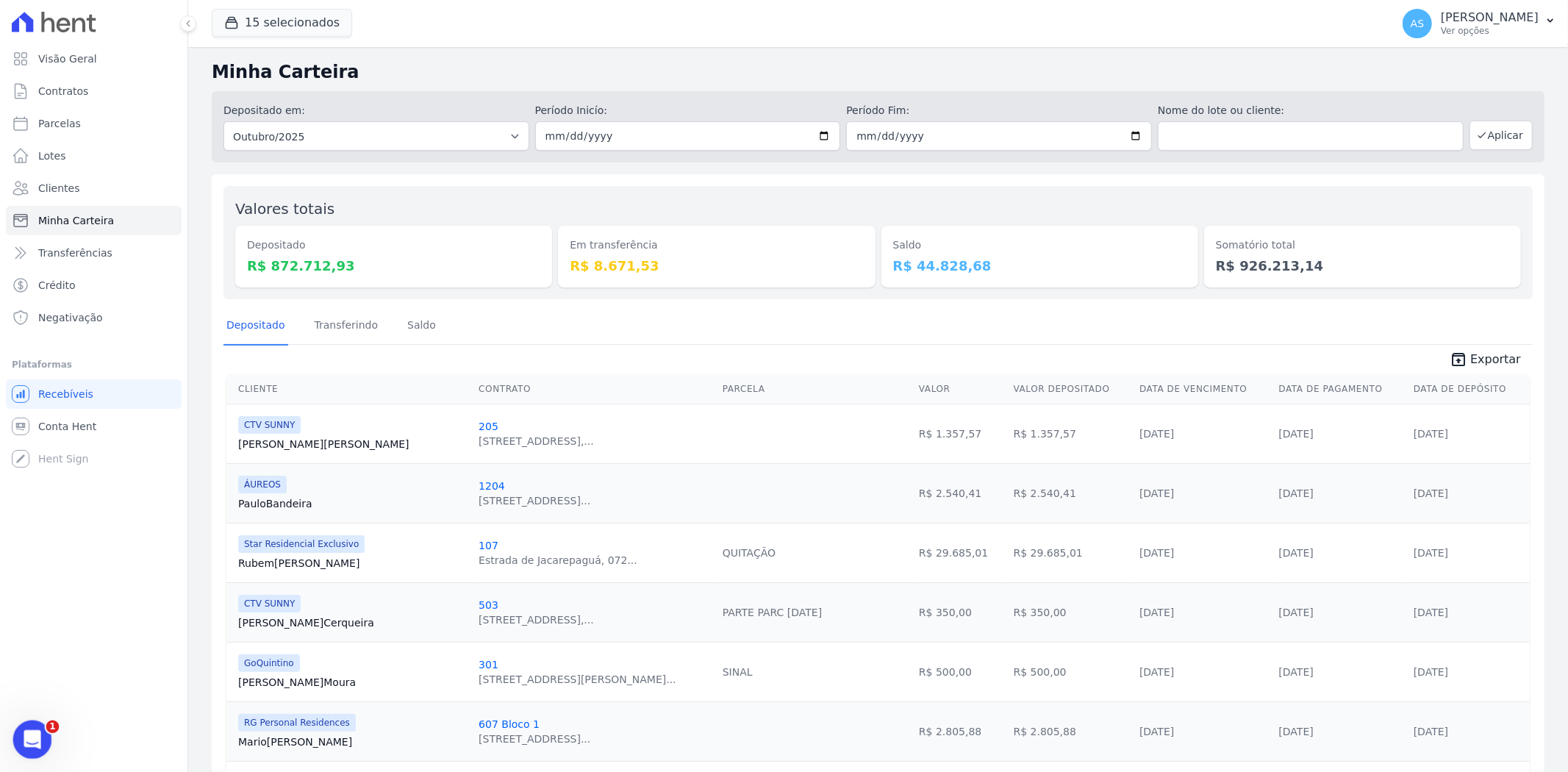
click at [41, 595] on icon "Abrir mensagem da Intercom" at bounding box center [30, 738] width 24 height 24
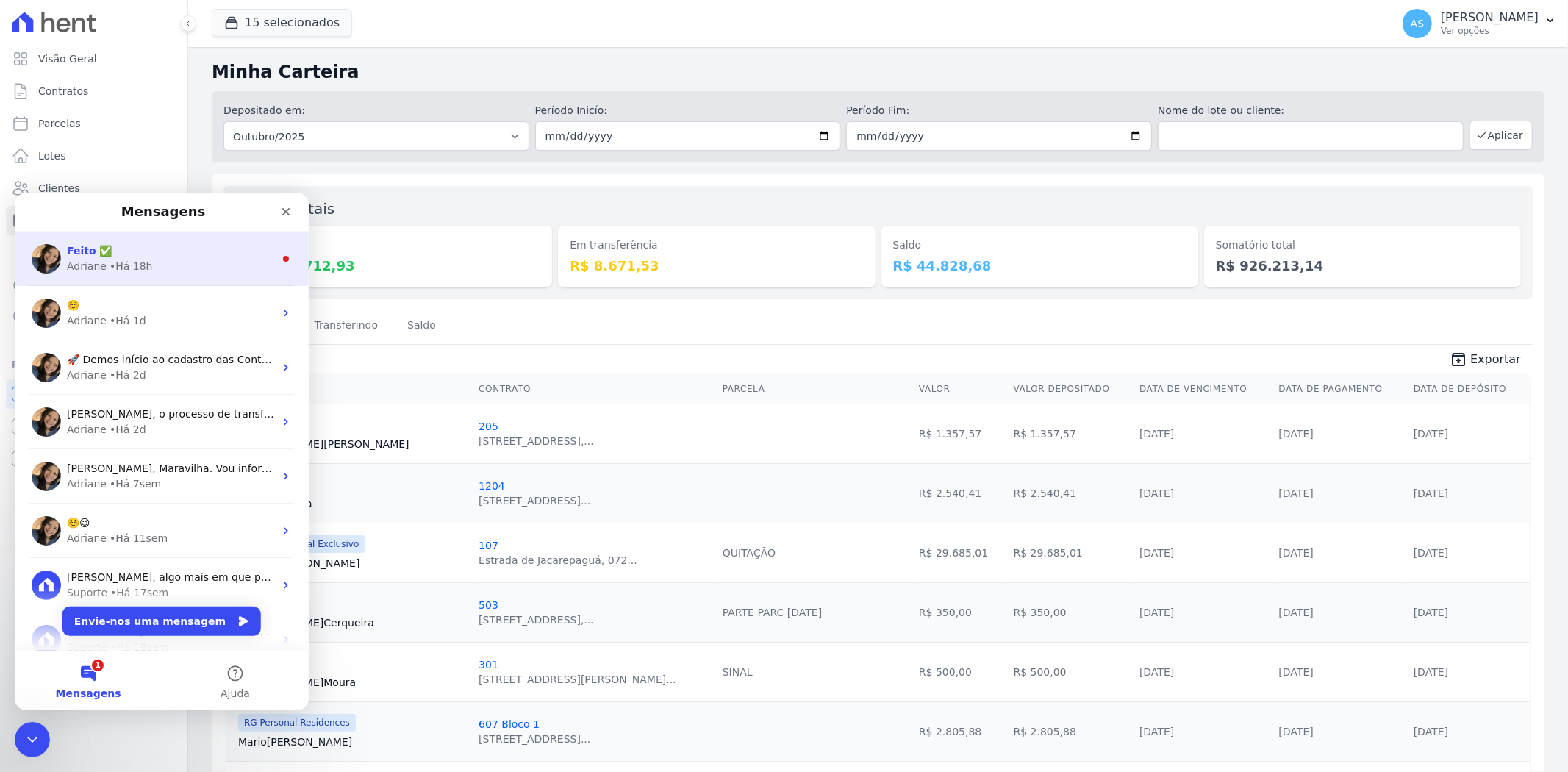
click at [171, 250] on div "Feito ✅" at bounding box center [170, 249] width 208 height 15
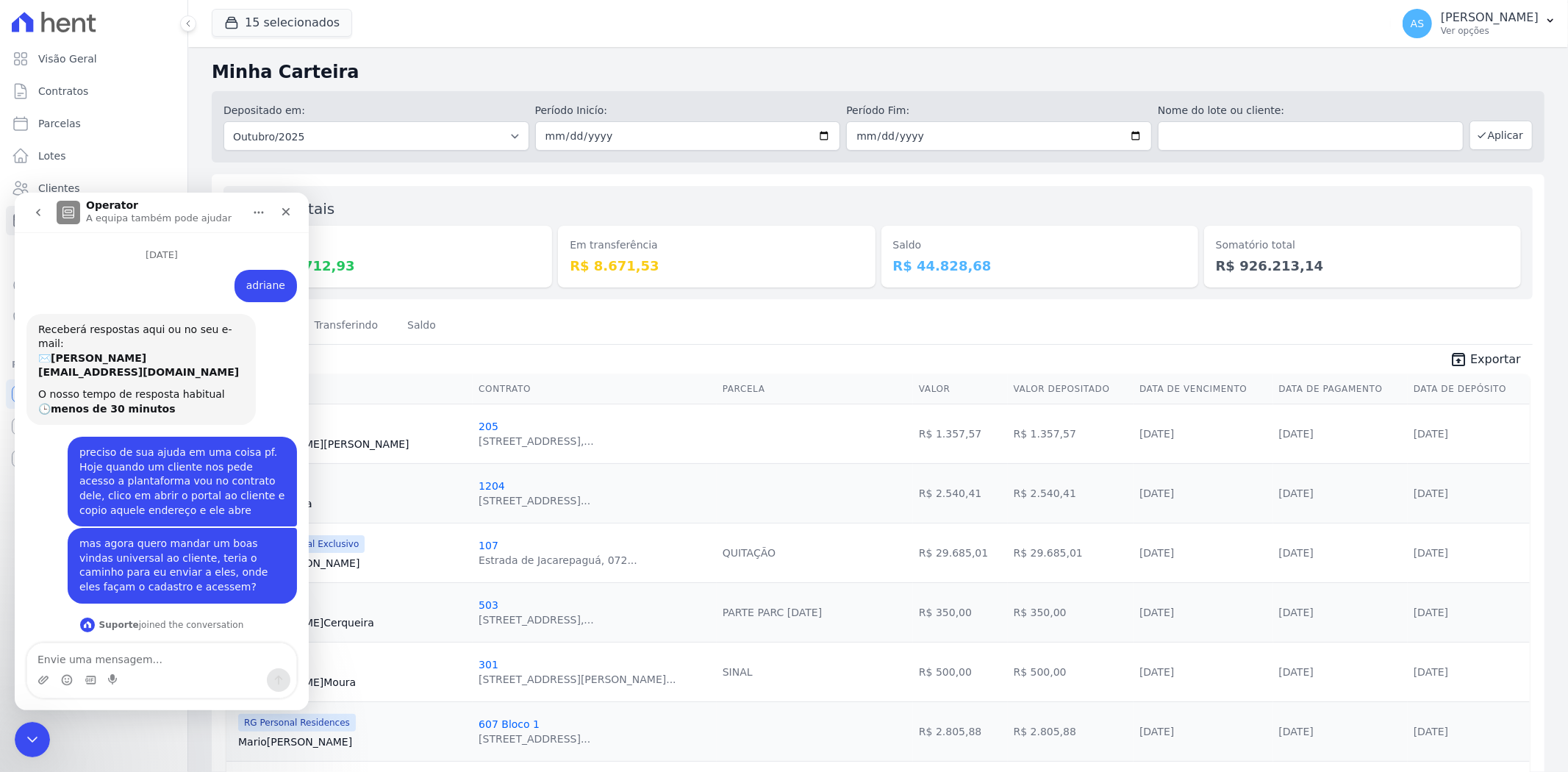
scroll to position [37, 0]
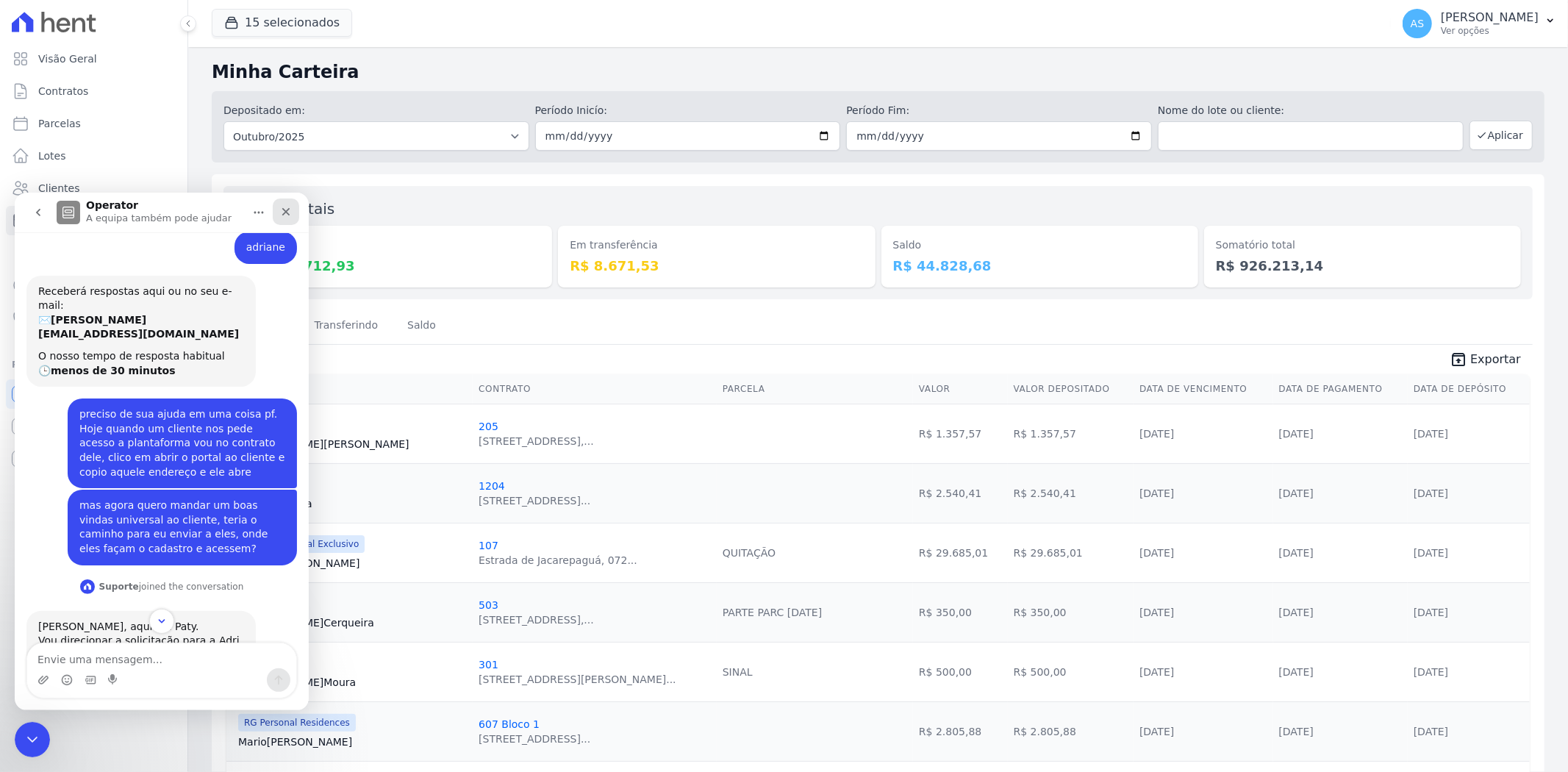
click at [278, 208] on div "Fechar" at bounding box center [286, 210] width 26 height 26
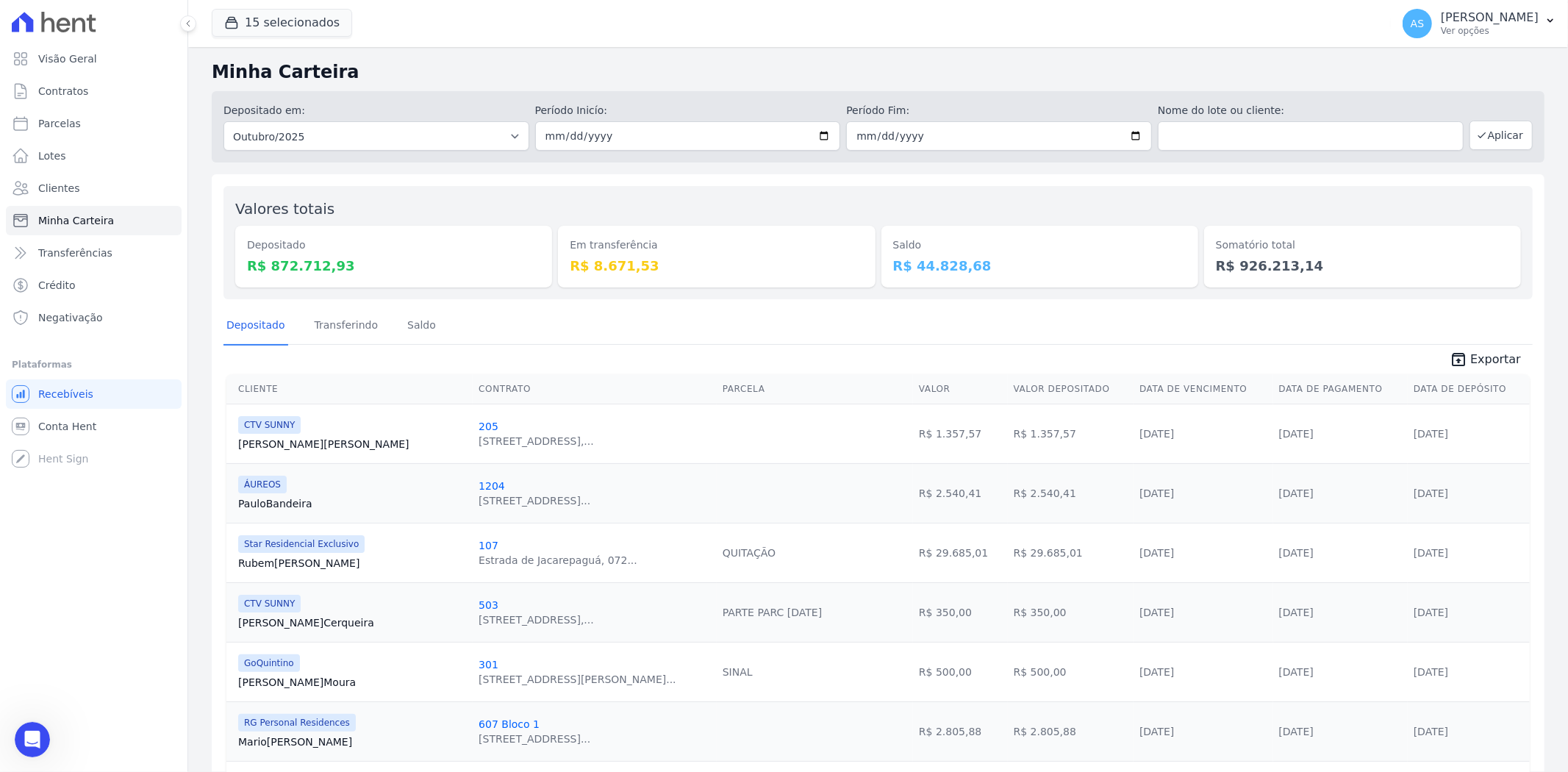
scroll to position [11122, 0]
click at [816, 138] on input "[DATE]" at bounding box center [687, 136] width 306 height 29
type input "[DATE]"
click at [1489, 138] on button "Aplicar" at bounding box center [1501, 135] width 63 height 29
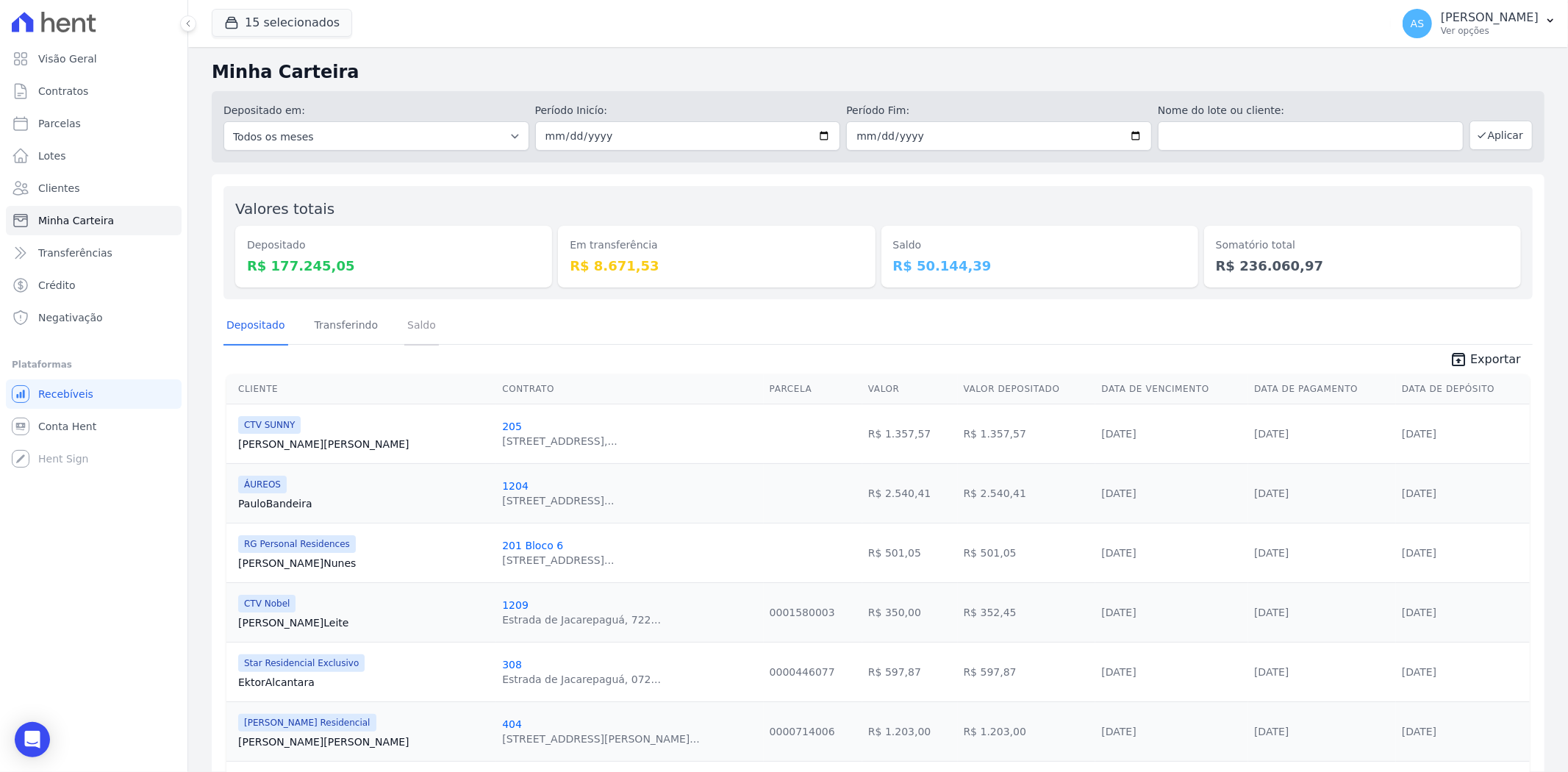
click at [405, 318] on link "Saldo" at bounding box center [422, 327] width 34 height 38
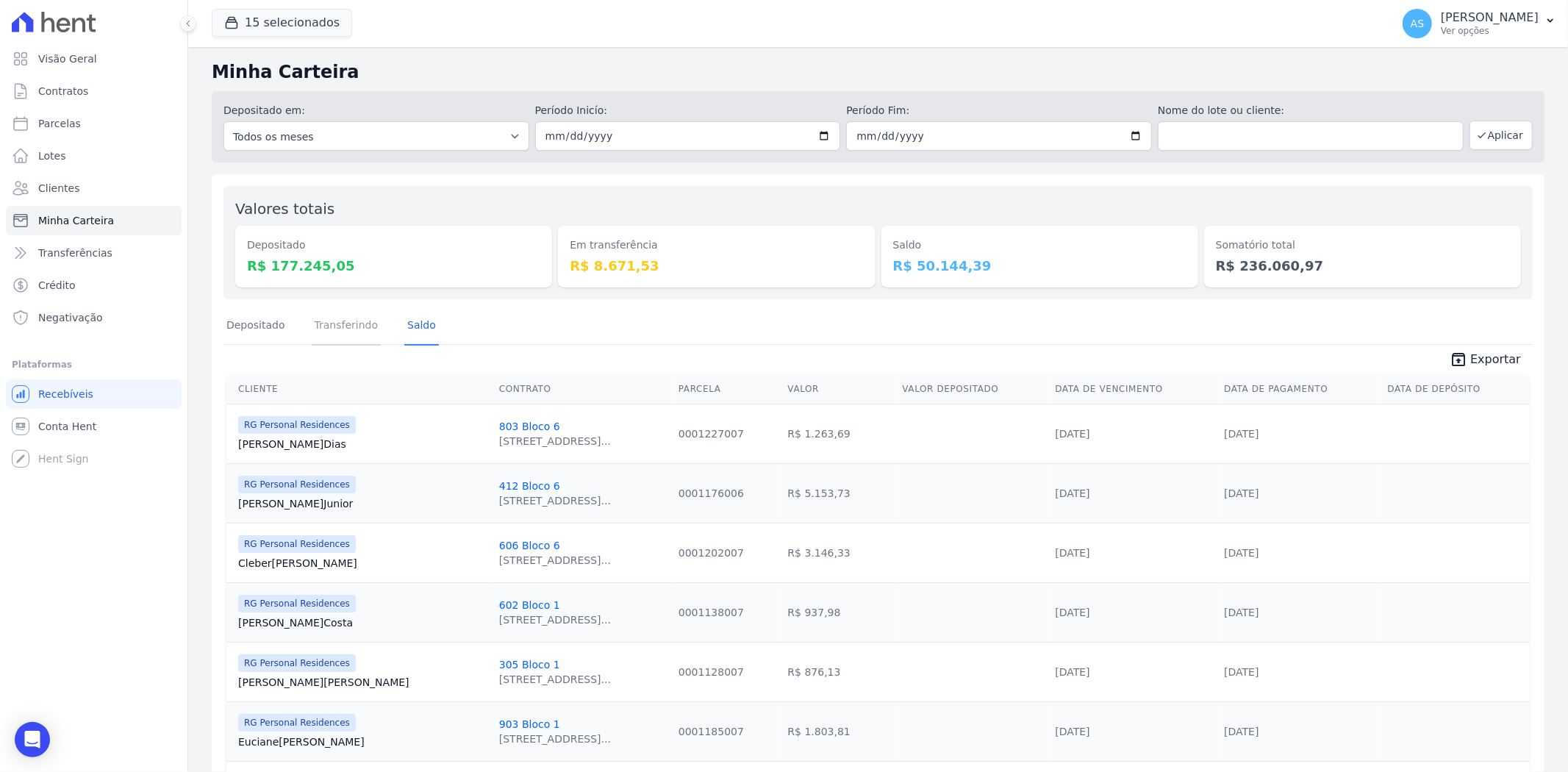
click at [346, 324] on link "Transferindo" at bounding box center [346, 327] width 70 height 38
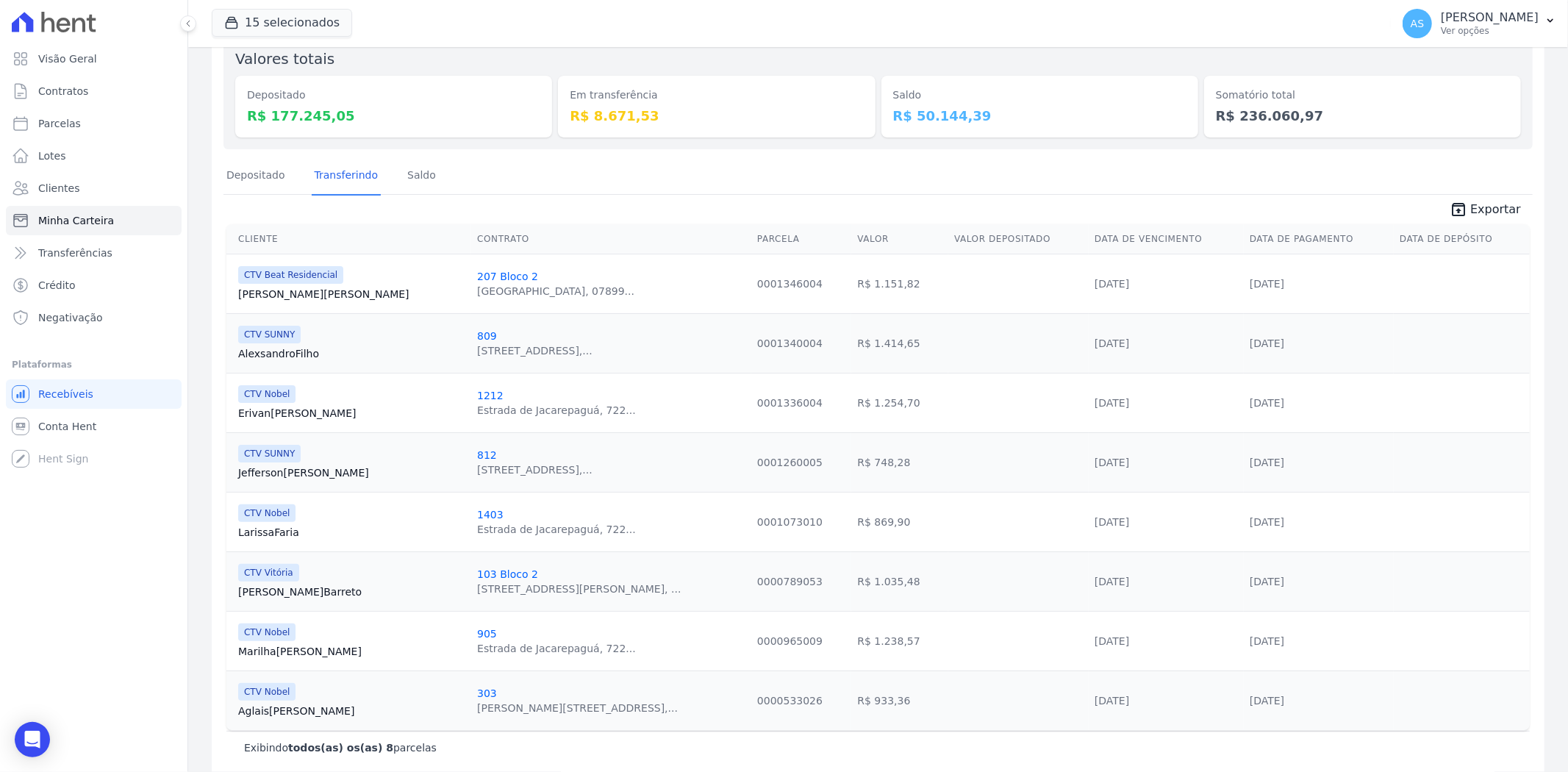
scroll to position [163, 0]
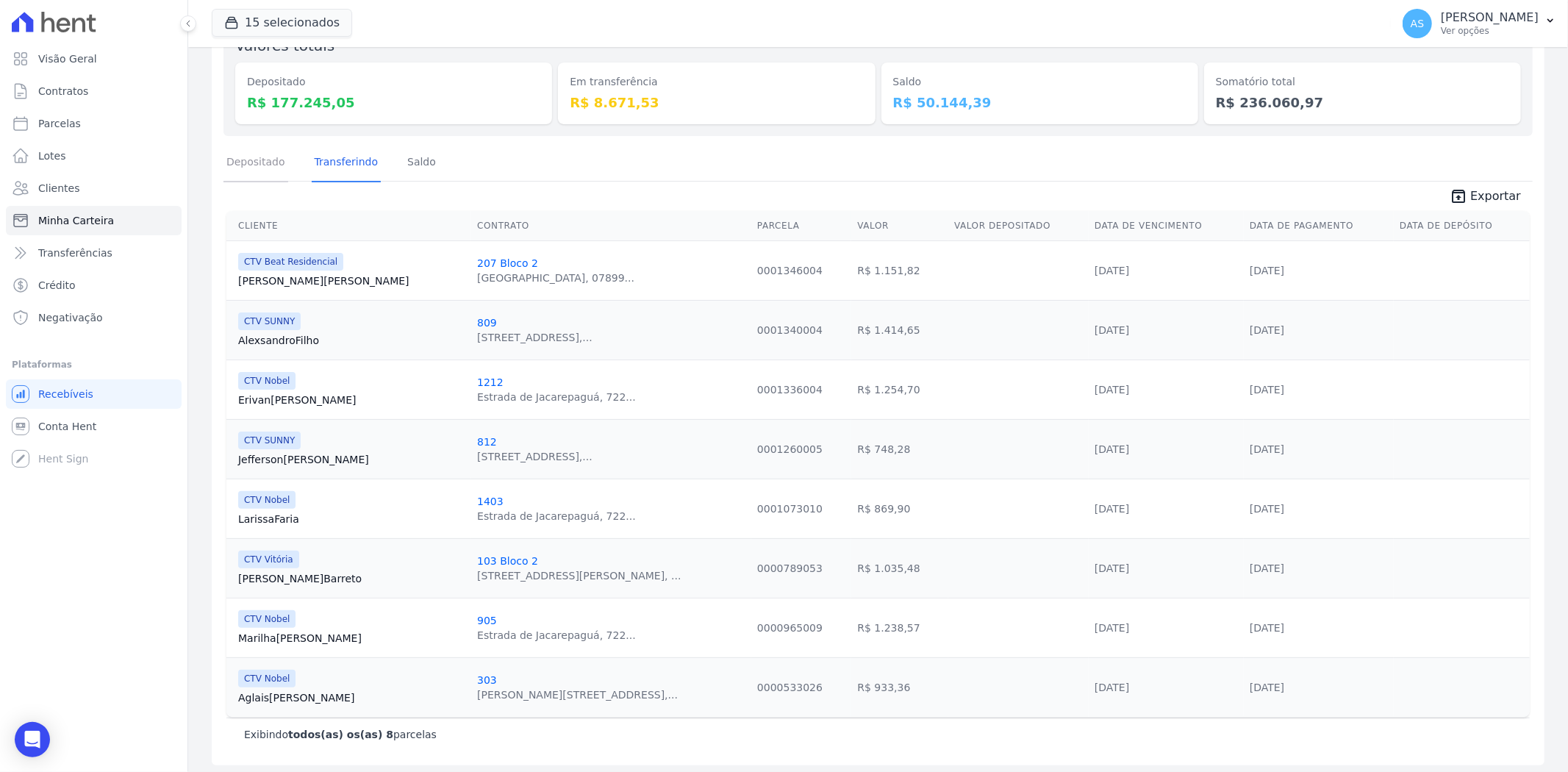
click at [254, 165] on link "Depositado" at bounding box center [255, 163] width 64 height 38
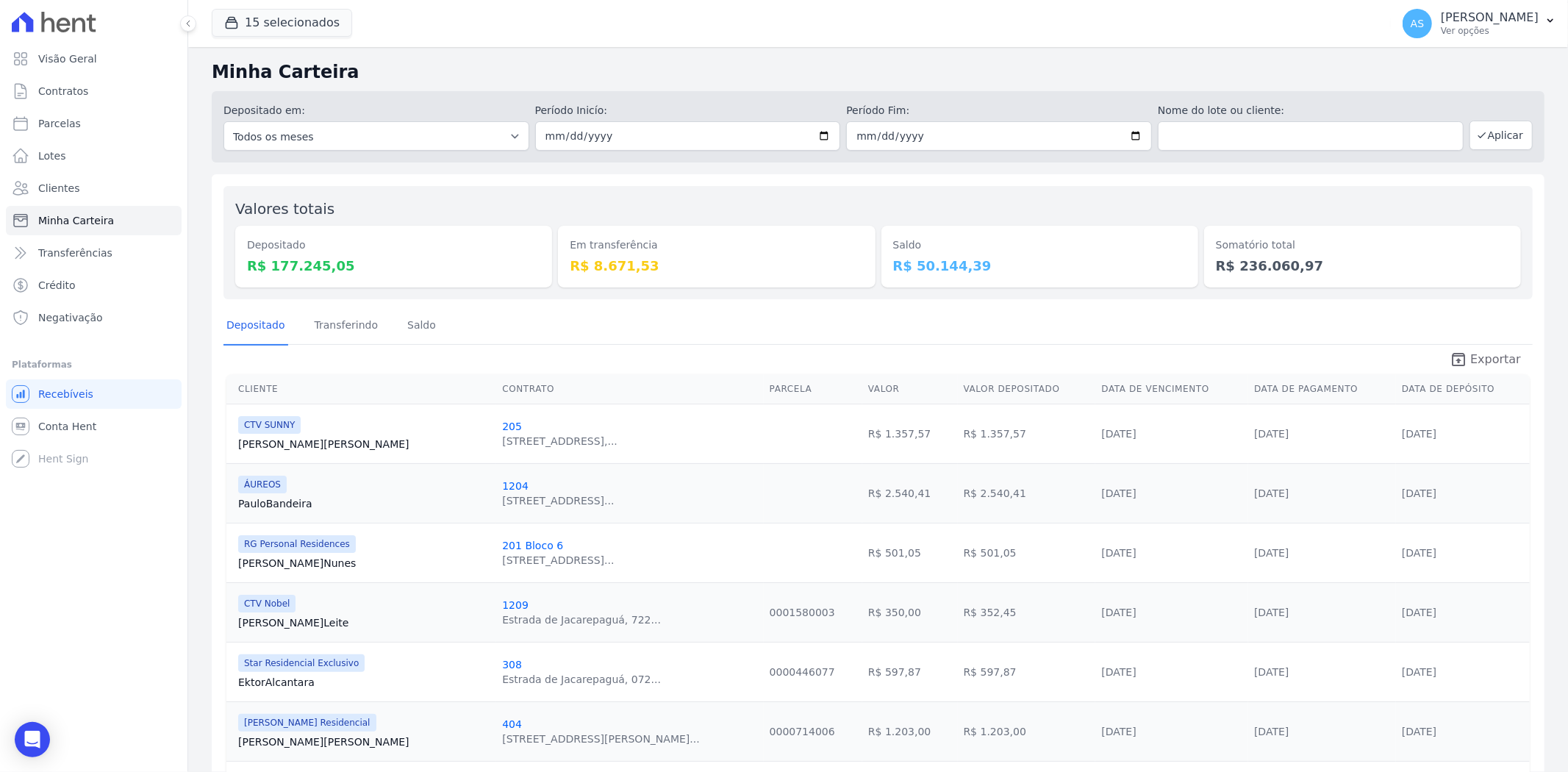
click at [1475, 359] on span "Exportar" at bounding box center [1495, 359] width 51 height 17
click at [1488, 351] on span "Exportar" at bounding box center [1495, 359] width 51 height 17
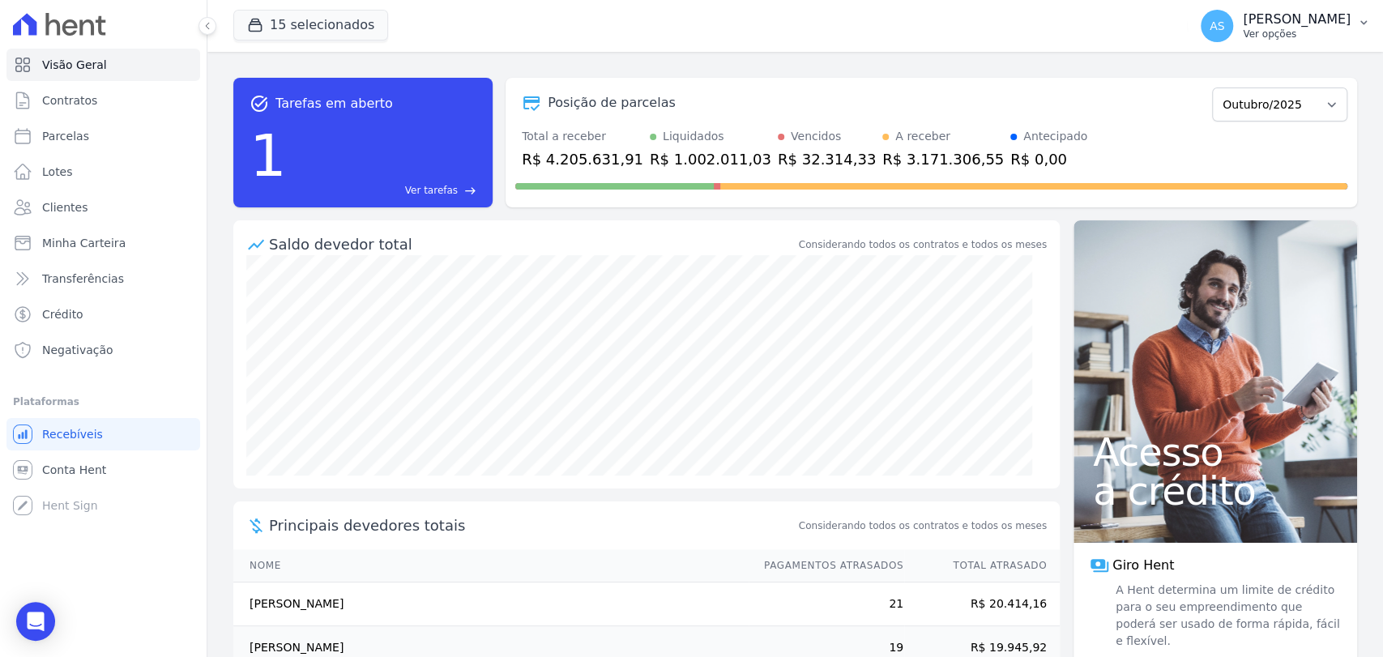
click at [1358, 19] on icon "button" at bounding box center [1364, 22] width 13 height 13
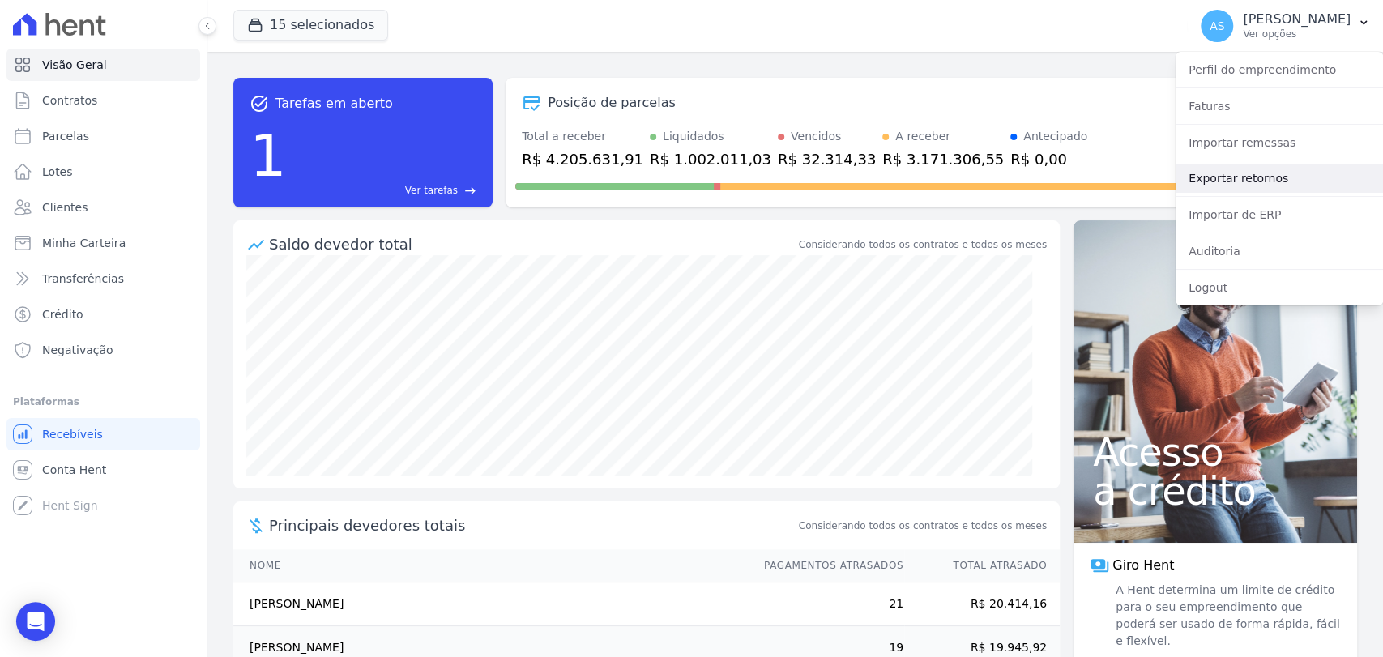
click at [1206, 181] on link "Exportar retornos" at bounding box center [1279, 178] width 207 height 29
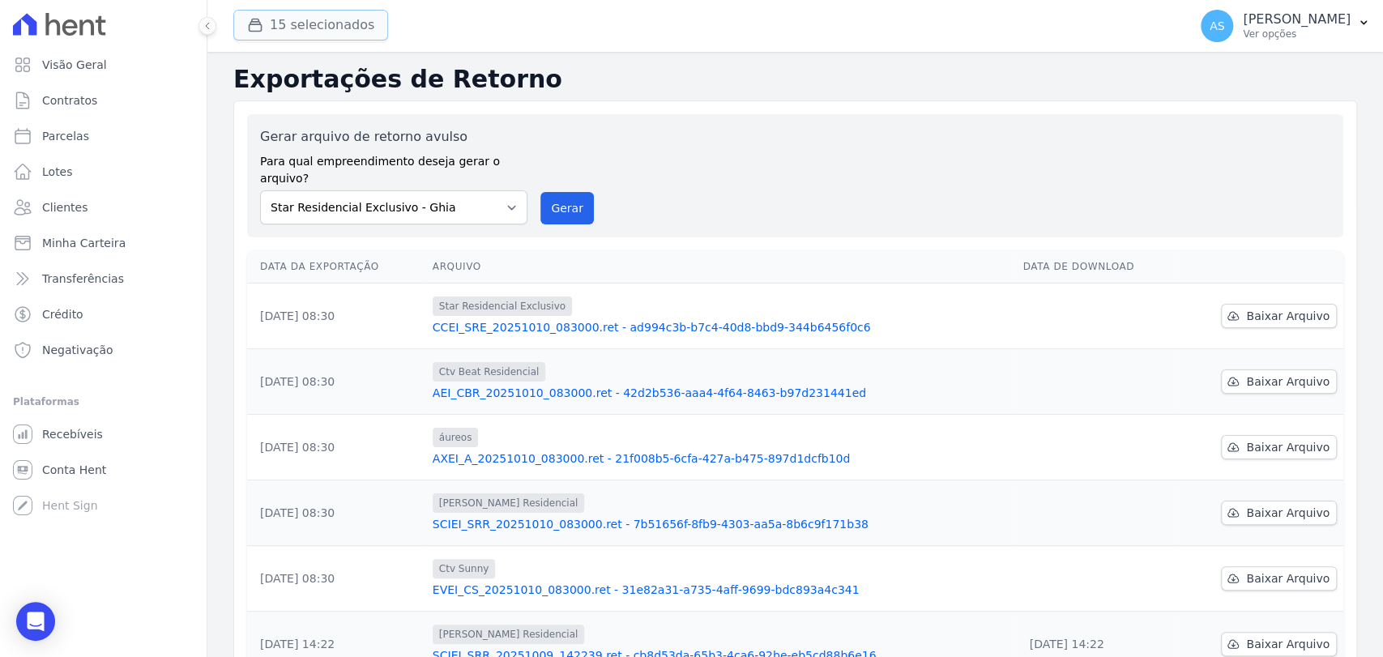
click at [294, 28] on button "15 selecionados" at bounding box center [310, 25] width 155 height 31
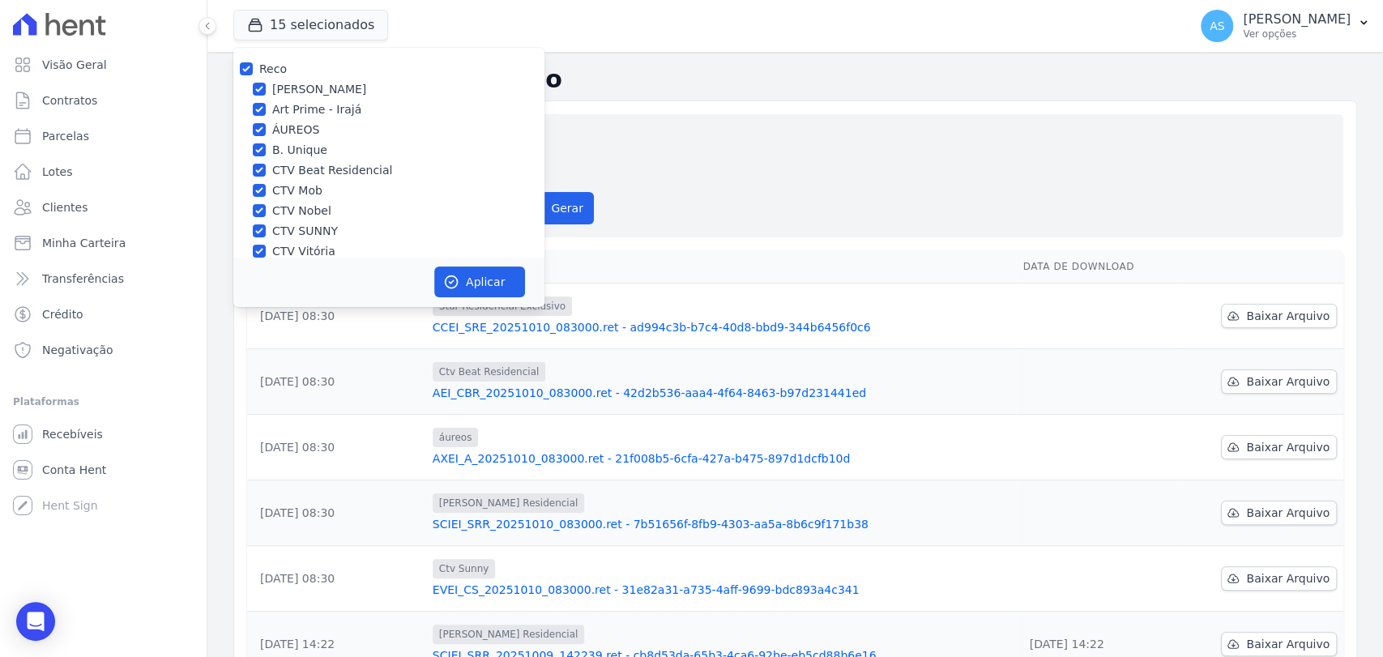
click at [766, 136] on div "Gerar arquivo de retorno avulso Para qual empreendimento deseja gerar o arquivo…" at bounding box center [795, 175] width 1071 height 97
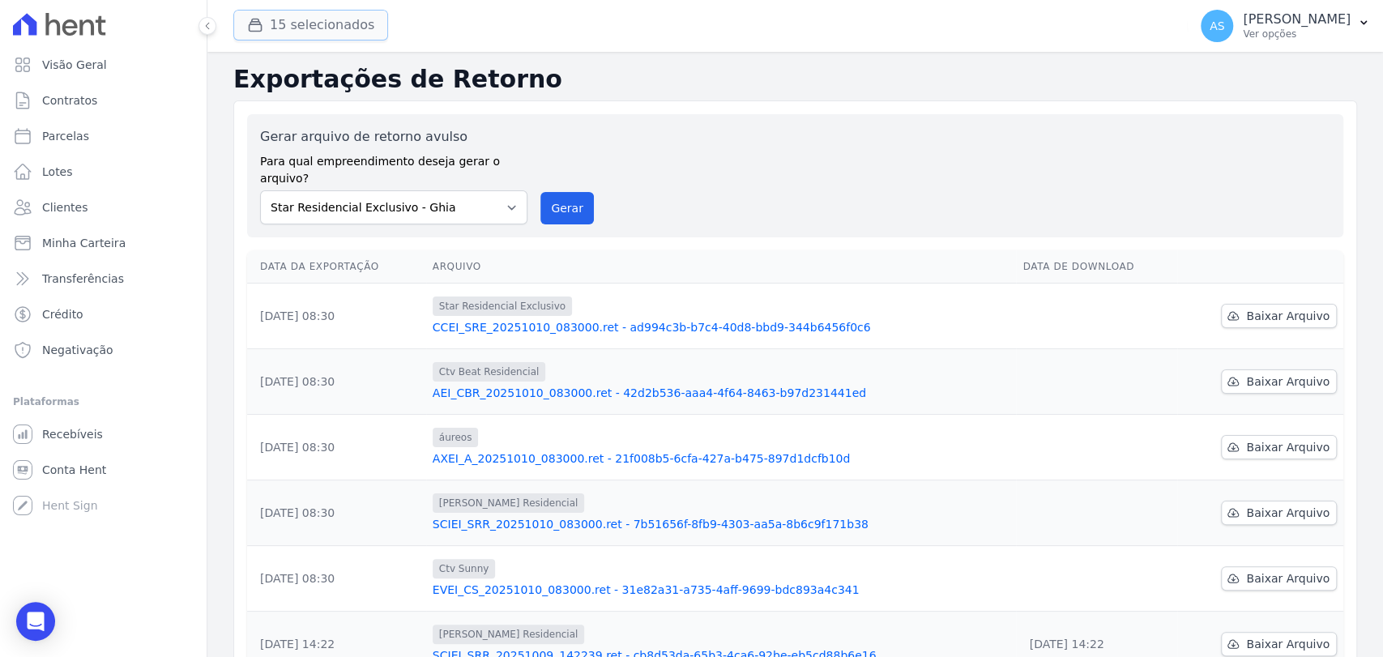
click at [293, 26] on button "15 selecionados" at bounding box center [310, 25] width 155 height 31
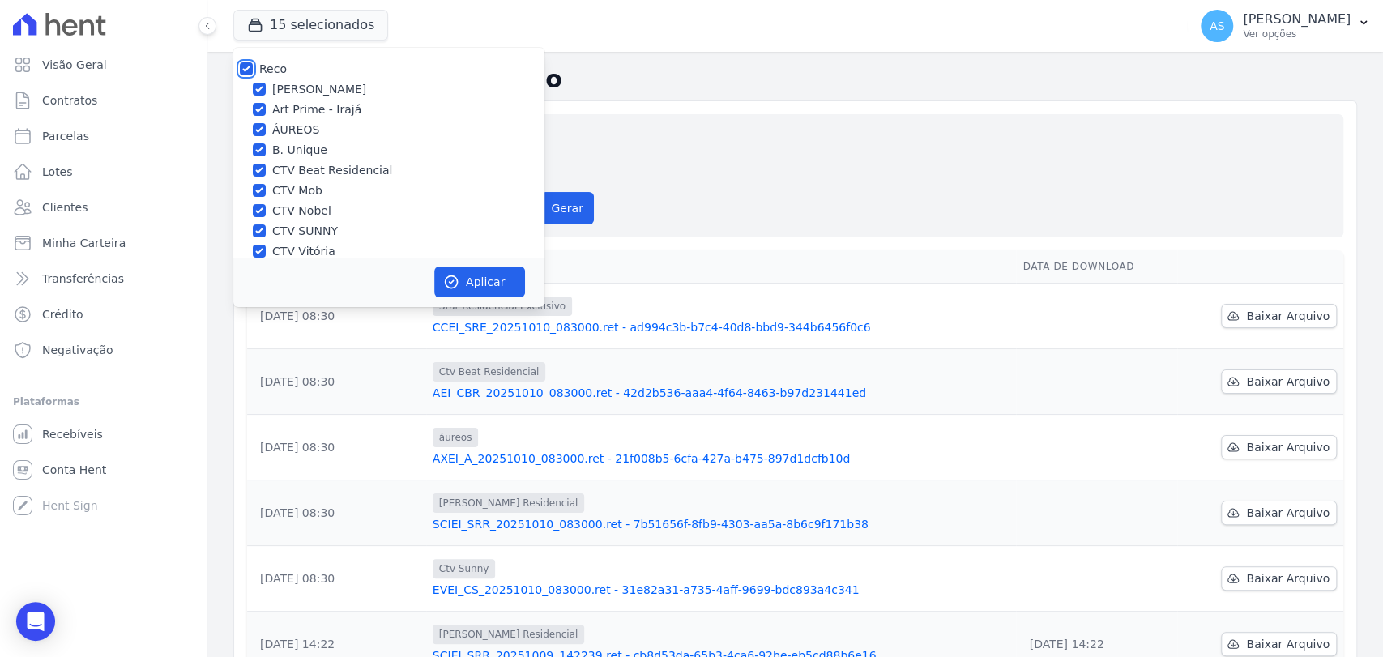
click at [251, 69] on input "Reco" at bounding box center [246, 68] width 13 height 13
checkbox input "false"
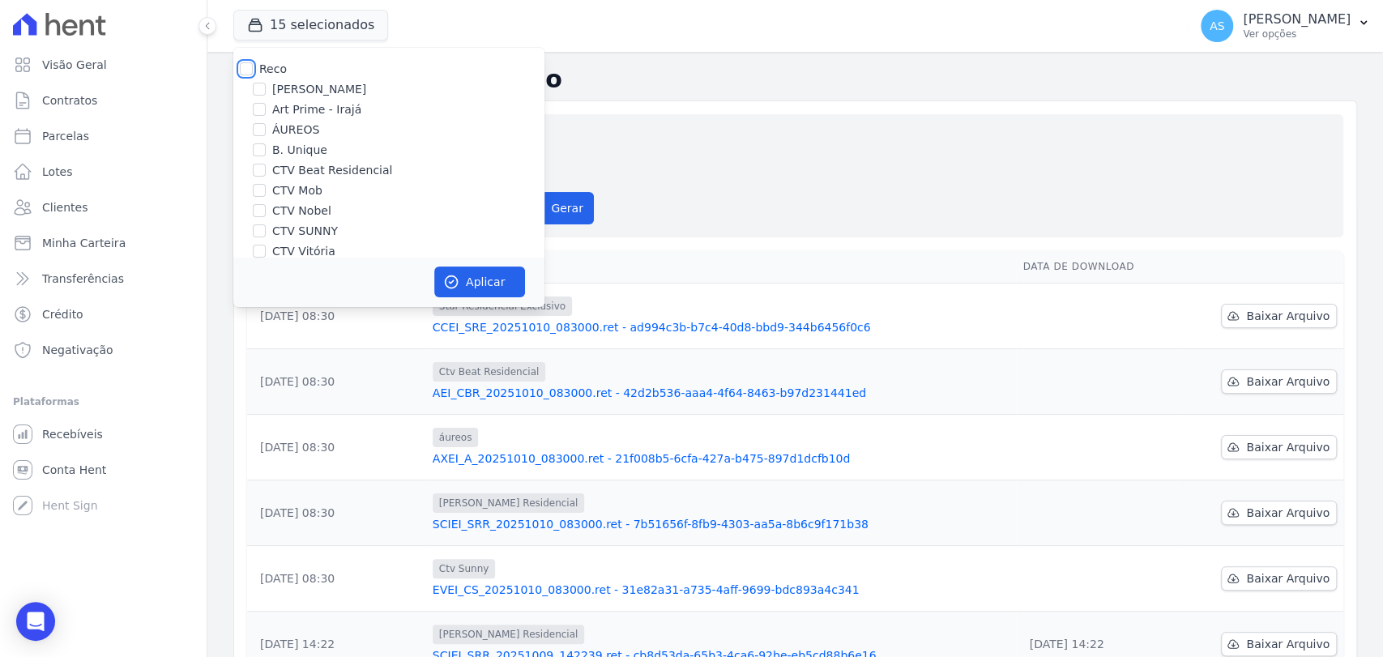
checkbox input "false"
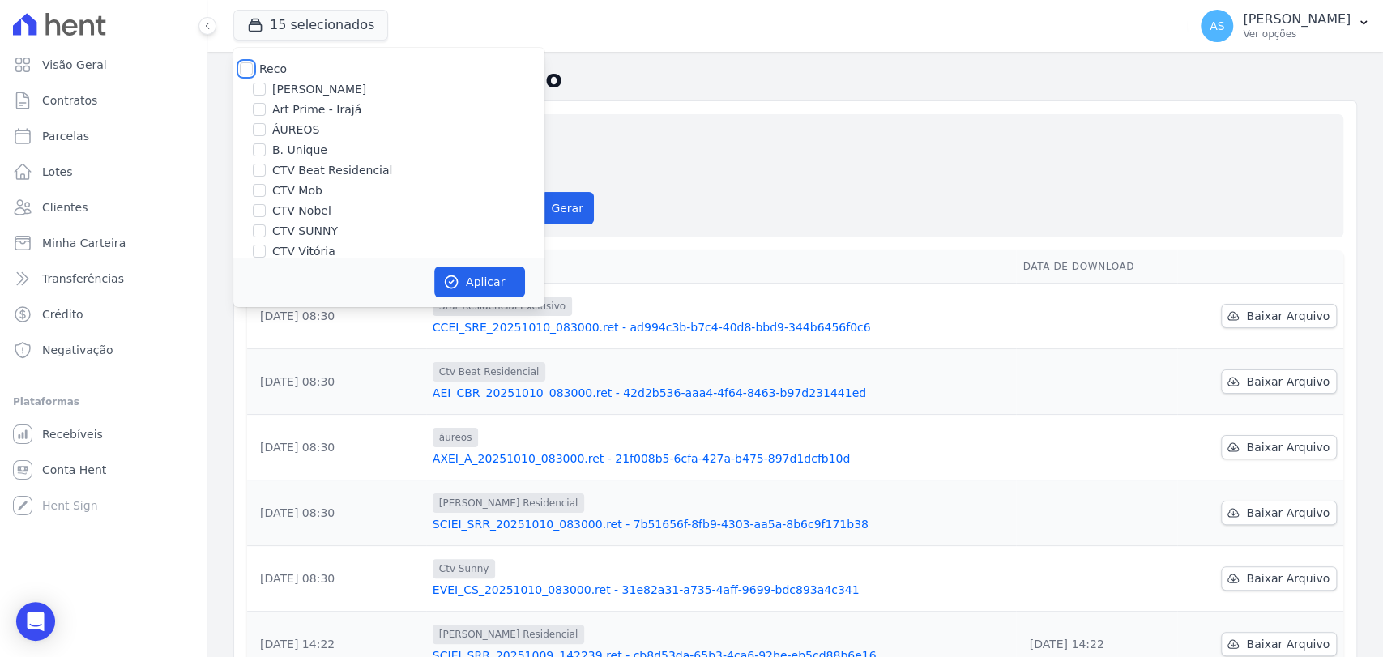
checkbox input "false"
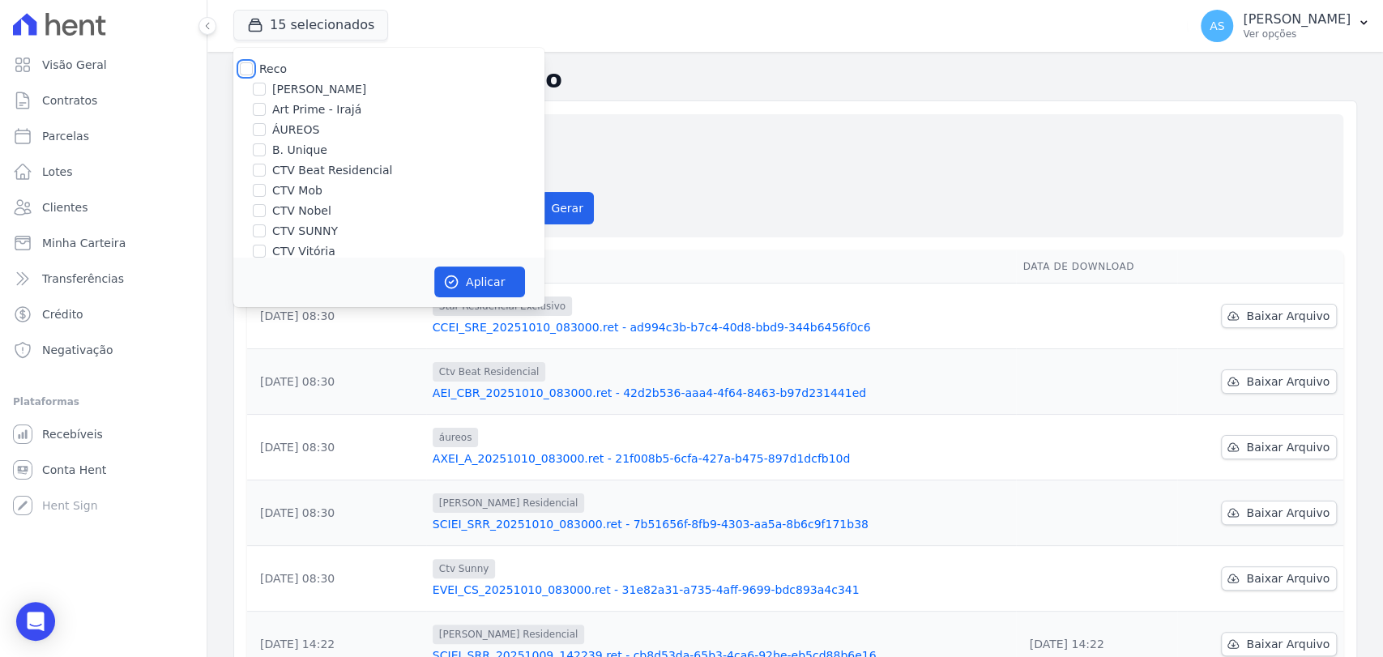
checkbox input "false"
click at [262, 127] on input "ÁUREOS" at bounding box center [259, 129] width 13 height 13
checkbox input "true"
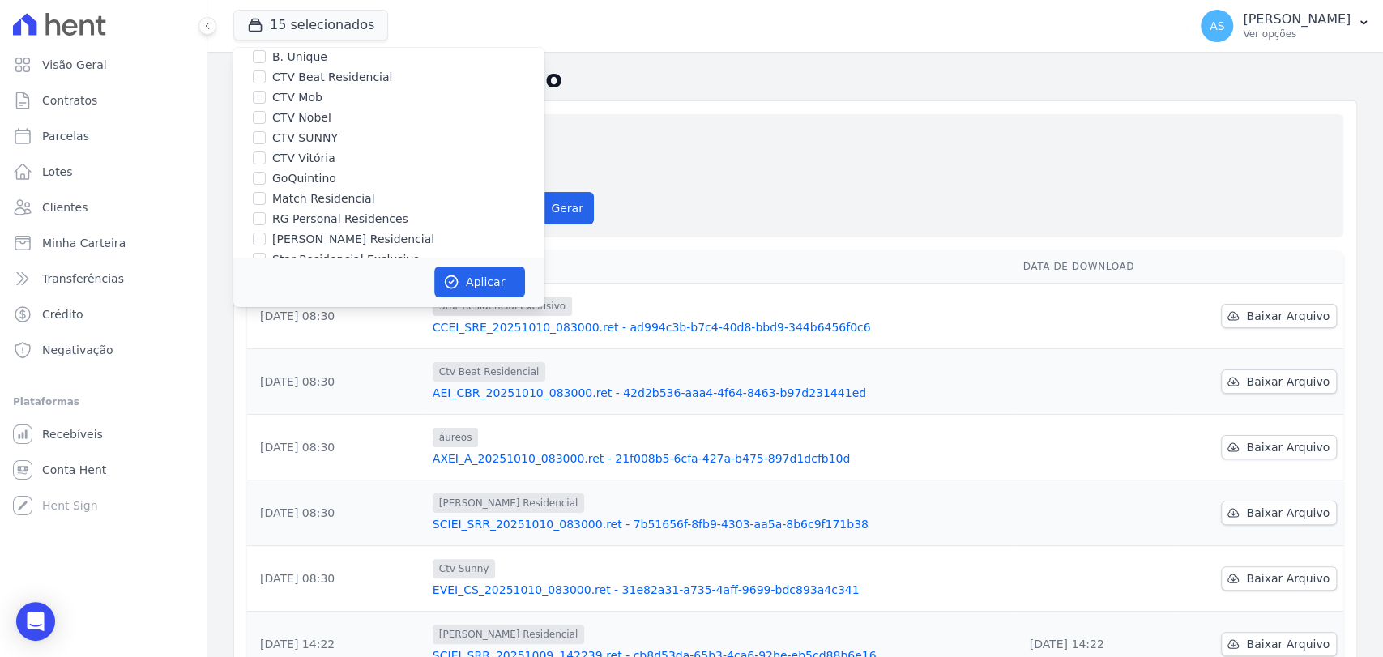
scroll to position [154, 0]
click at [259, 237] on input "Star Residencial Exclusivo - Ghia" at bounding box center [259, 235] width 13 height 13
checkbox input "false"
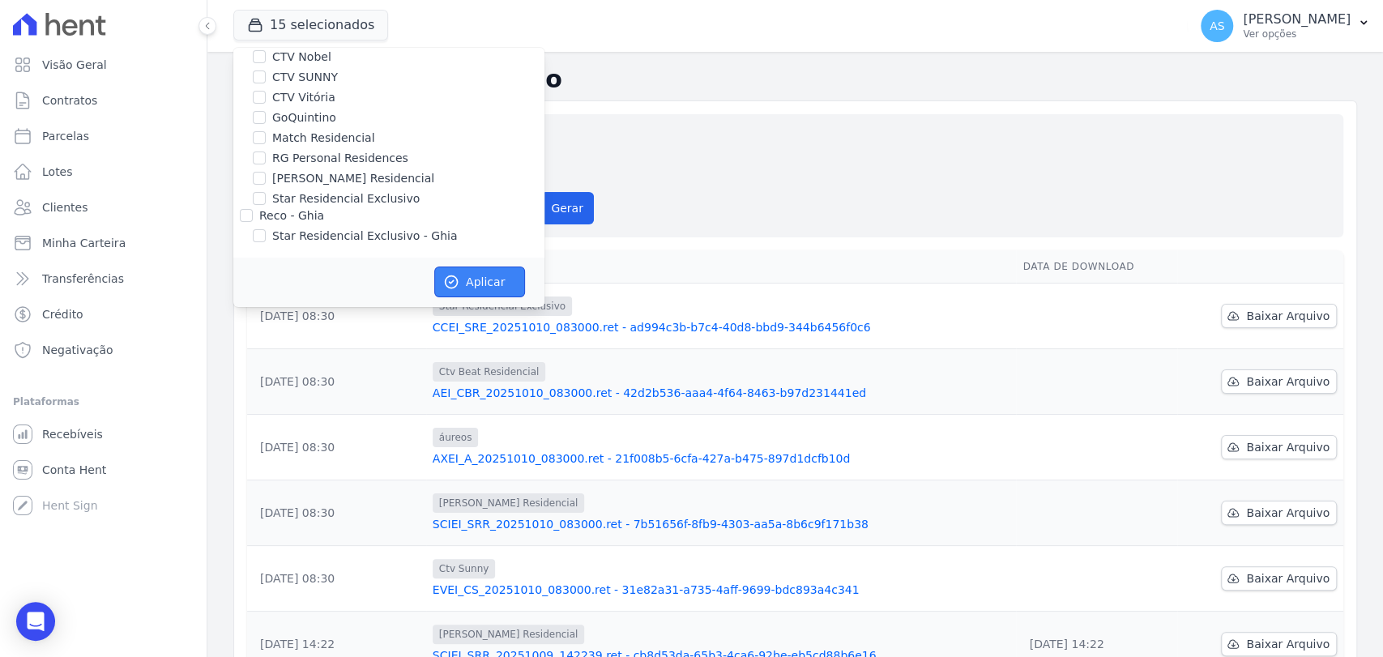
click at [466, 282] on button "Aplicar" at bounding box center [479, 282] width 91 height 31
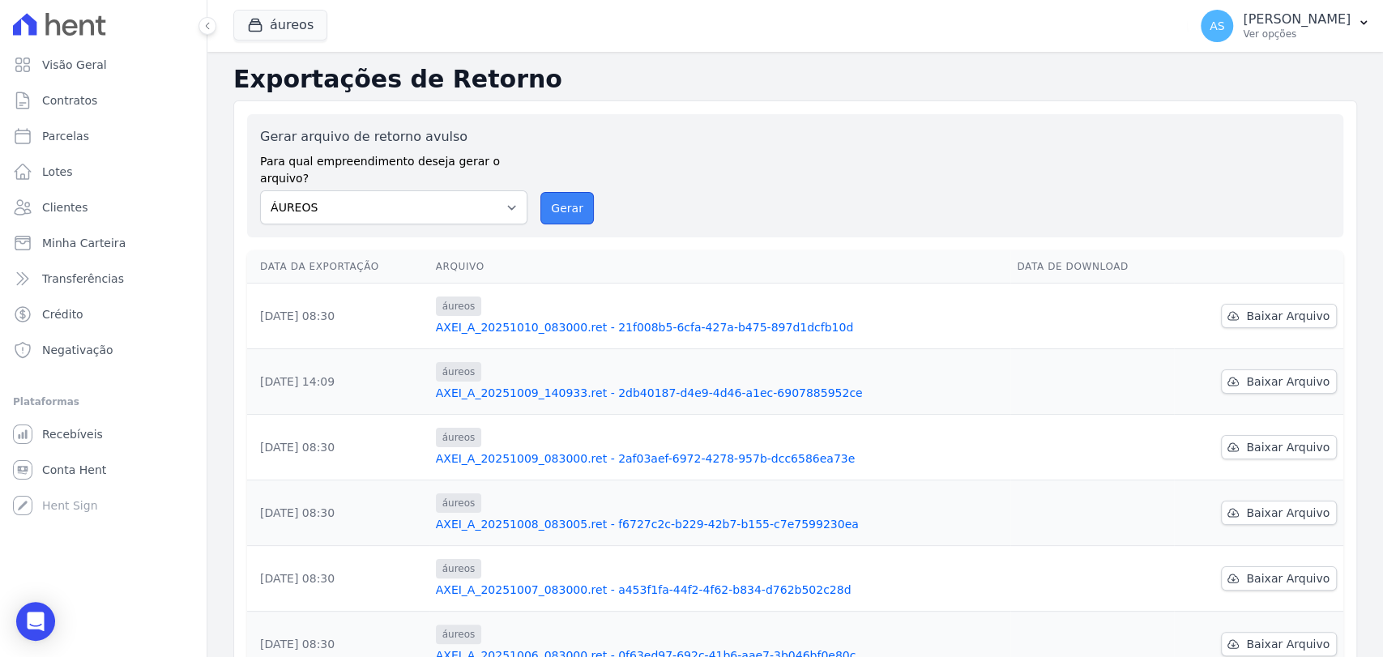
click at [552, 196] on button "Gerar" at bounding box center [567, 208] width 53 height 32
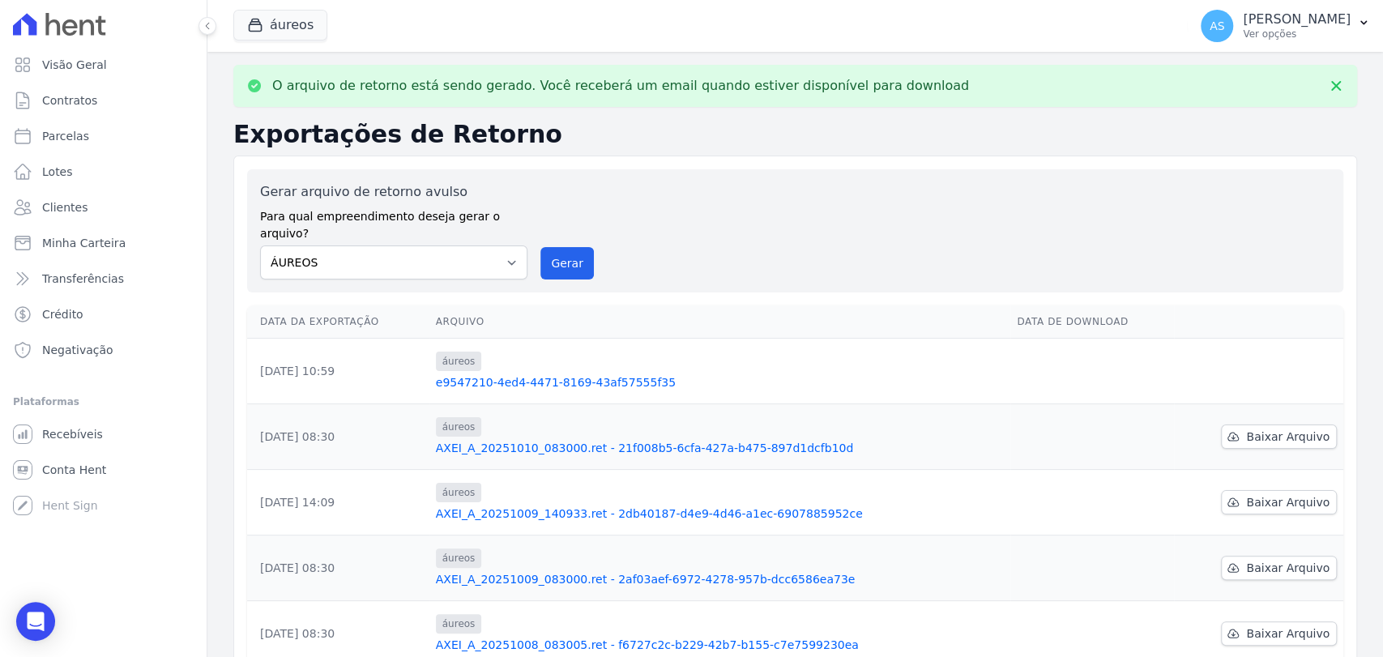
click at [525, 374] on link "e9547210-4ed4-4471-8169-43af57555f35" at bounding box center [720, 382] width 569 height 16
click at [558, 250] on button "Gerar" at bounding box center [567, 263] width 53 height 32
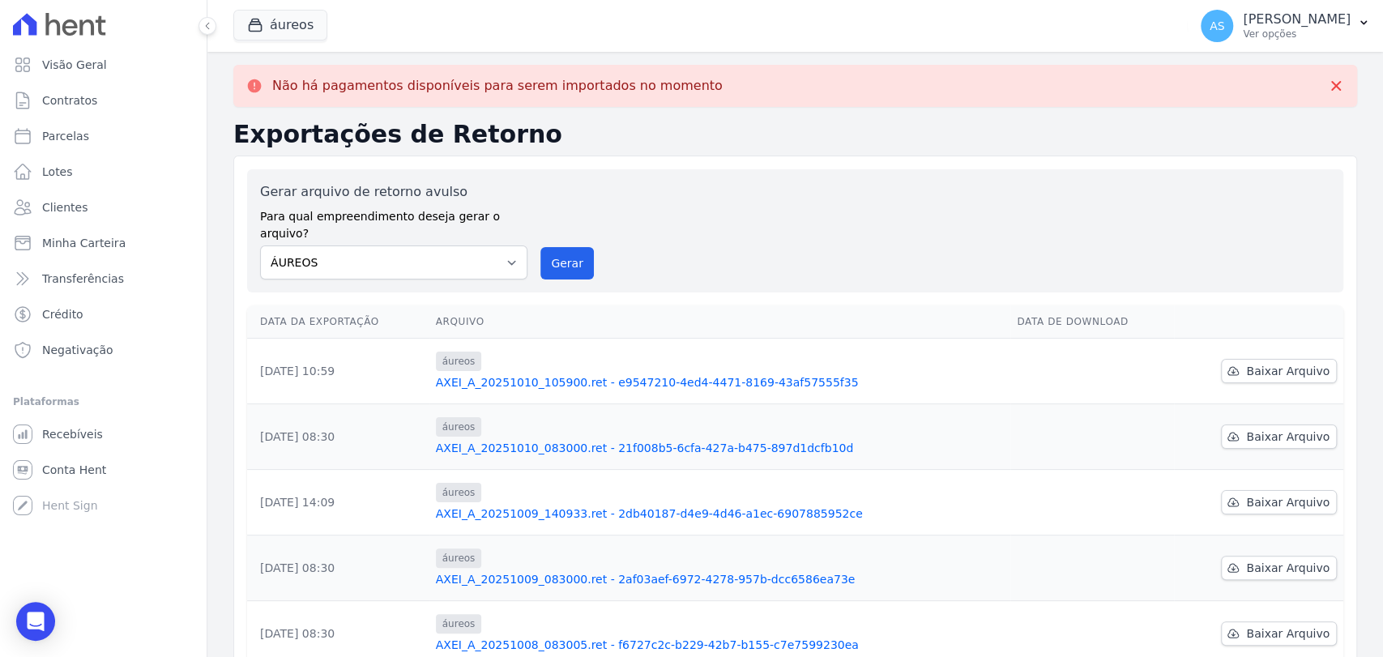
click at [676, 374] on link "AXEI_A_20251010_105900.ret - e9547210-4ed4-4471-8169-43af57555f35" at bounding box center [720, 382] width 569 height 16
click at [567, 247] on button "Gerar" at bounding box center [567, 263] width 53 height 32
click at [545, 374] on link "AXEI_A_20251010_105900.ret - e9547210-4ed4-4471-8169-43af57555f35" at bounding box center [722, 382] width 578 height 16
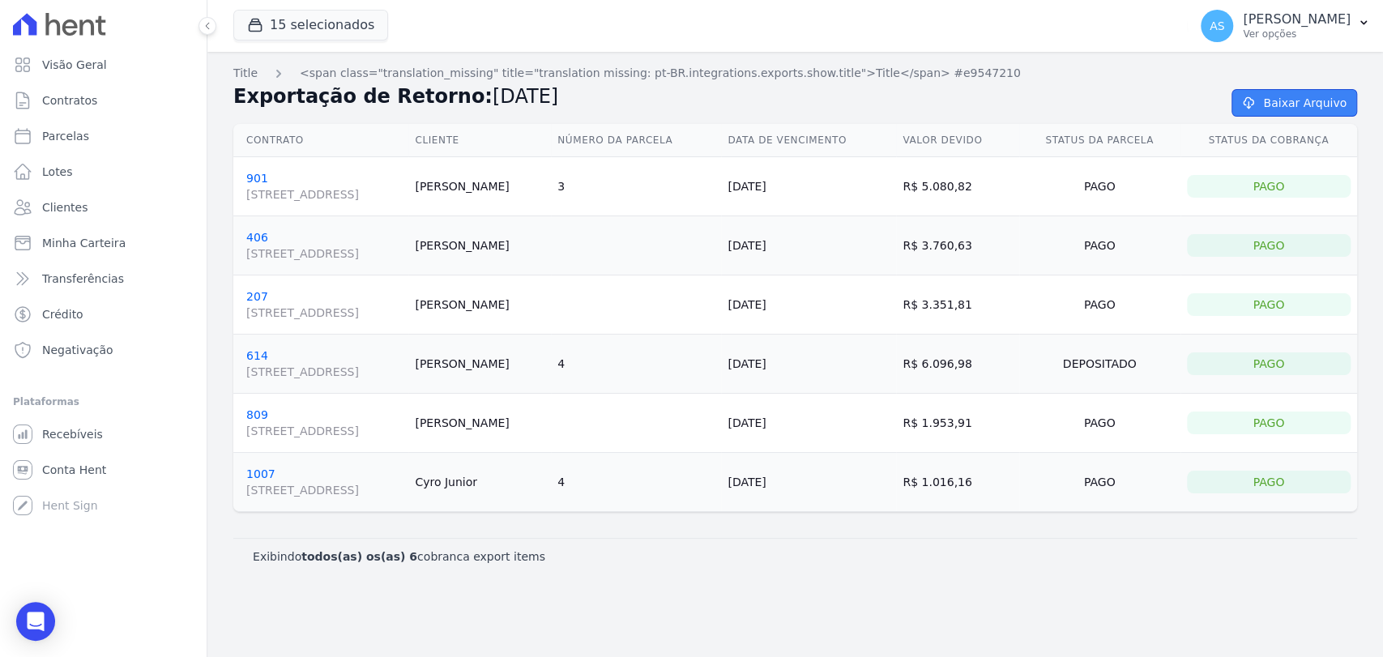
click at [1284, 94] on link "Baixar Arquivo" at bounding box center [1295, 103] width 126 height 28
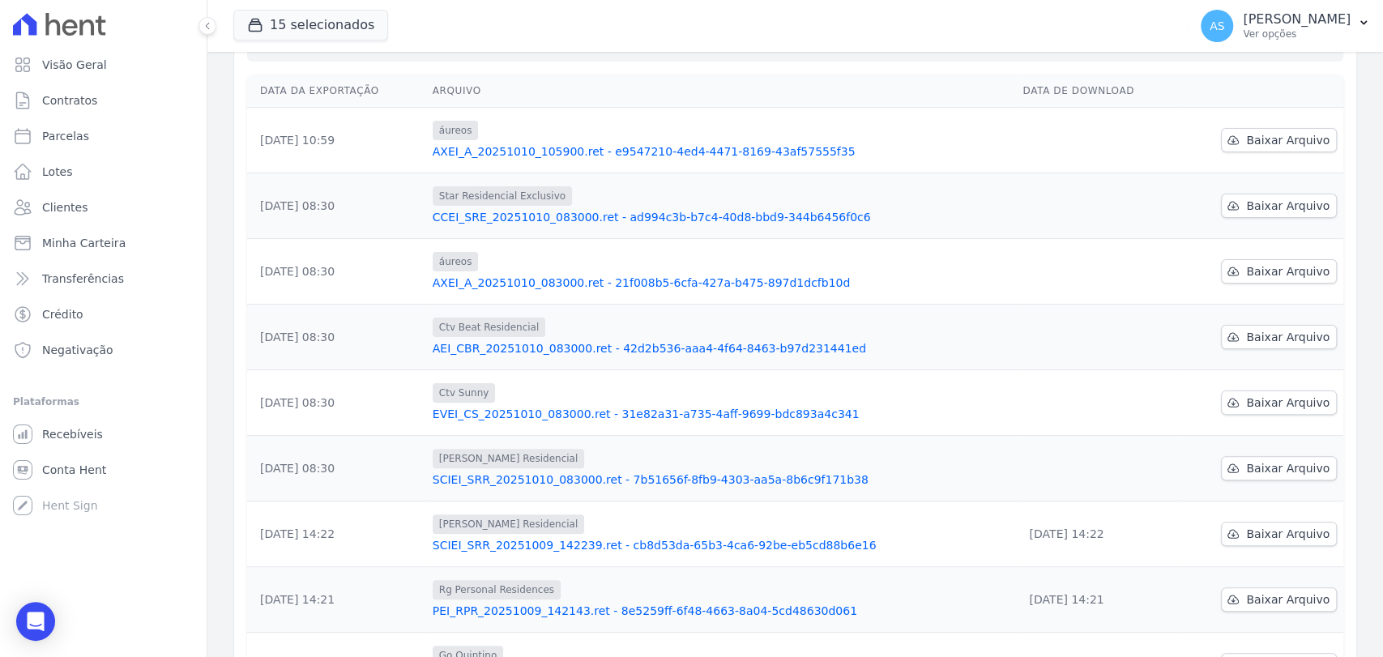
scroll to position [348, 0]
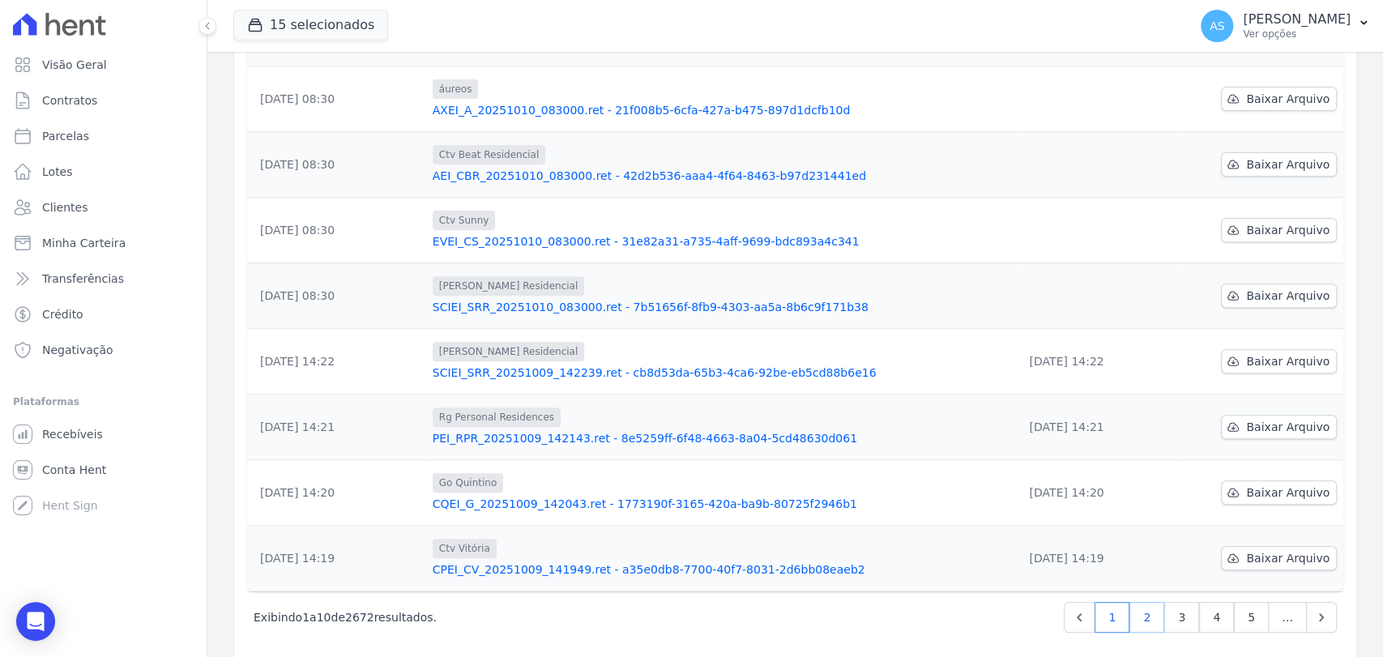
click at [1148, 602] on link "2" at bounding box center [1147, 617] width 35 height 31
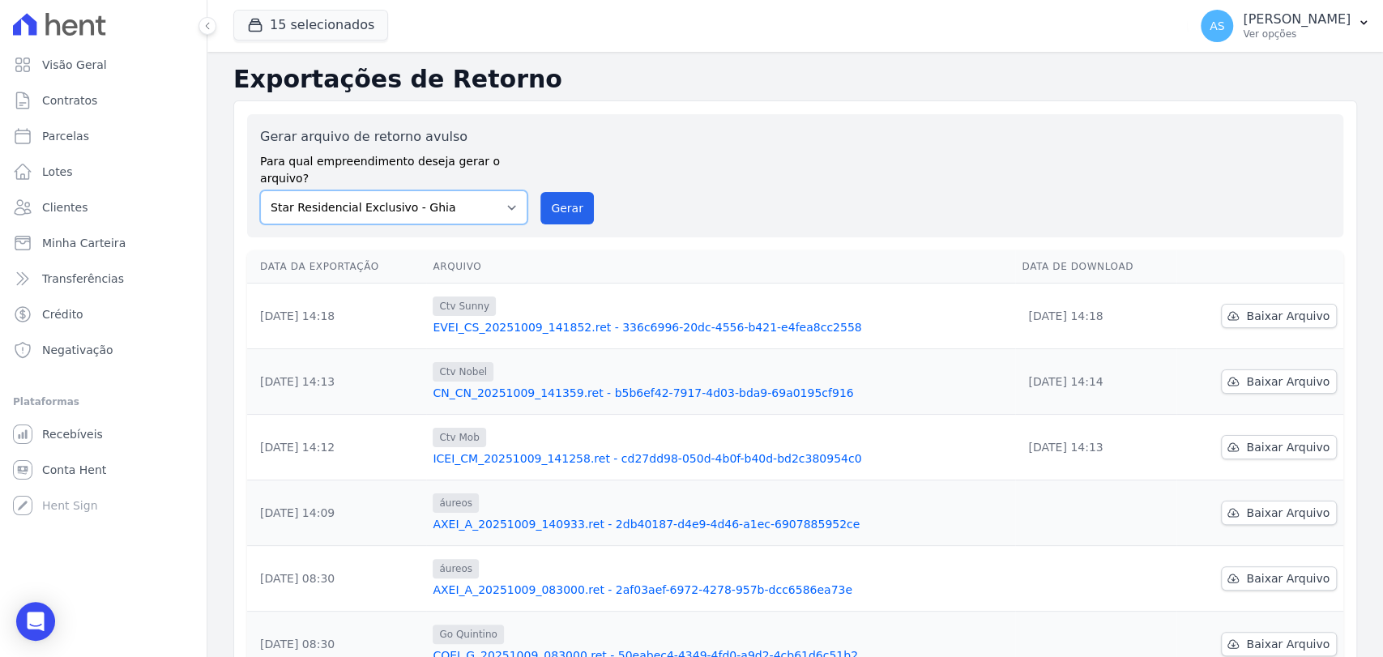
click at [507, 190] on select "Amaré Arpoador Art Prime - Irajá ÁUREOS B. Unique CTV Beat Residencial CTV Mob …" at bounding box center [393, 207] width 267 height 34
select select "9db4d767-ec98-4519-aed7-f9568aa0b04c"
click at [260, 190] on select "Amaré Arpoador Art Prime - Irajá ÁUREOS B. Unique CTV Beat Residencial CTV Mob …" at bounding box center [393, 207] width 267 height 34
click at [260, 15] on button "15 selecionados" at bounding box center [310, 25] width 155 height 31
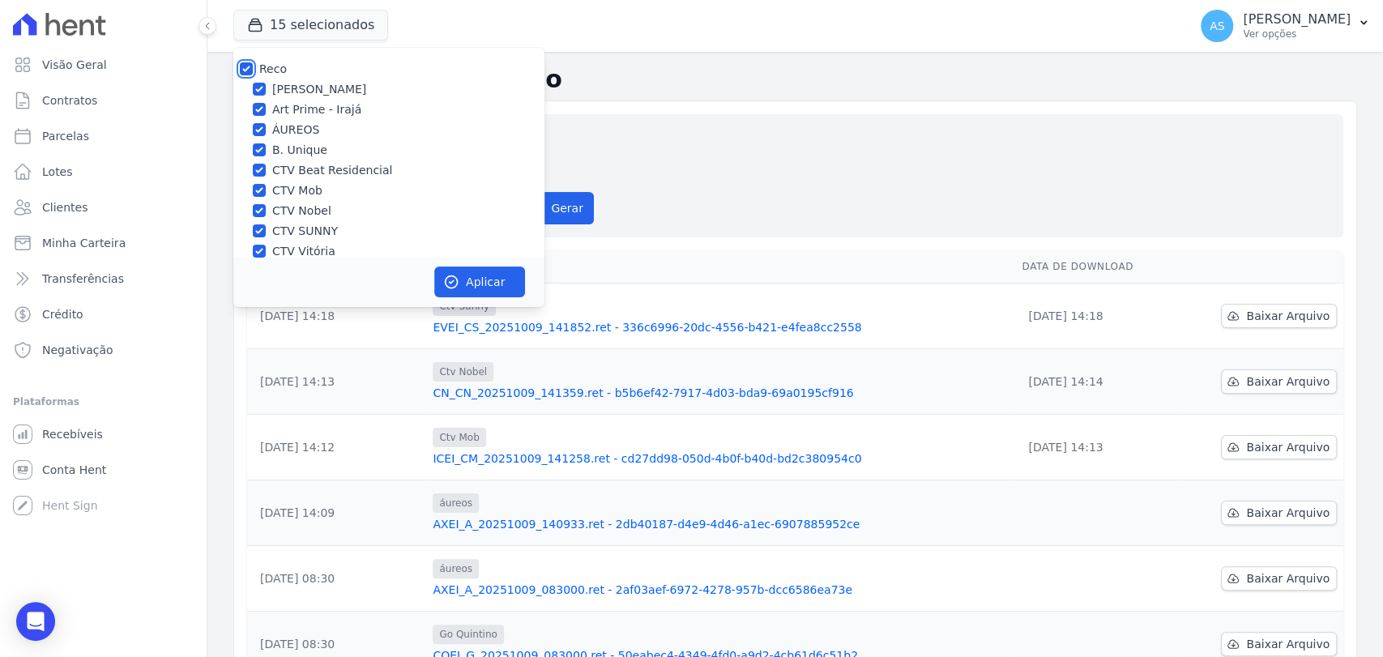
click at [247, 66] on input "Reco" at bounding box center [246, 68] width 13 height 13
checkbox input "false"
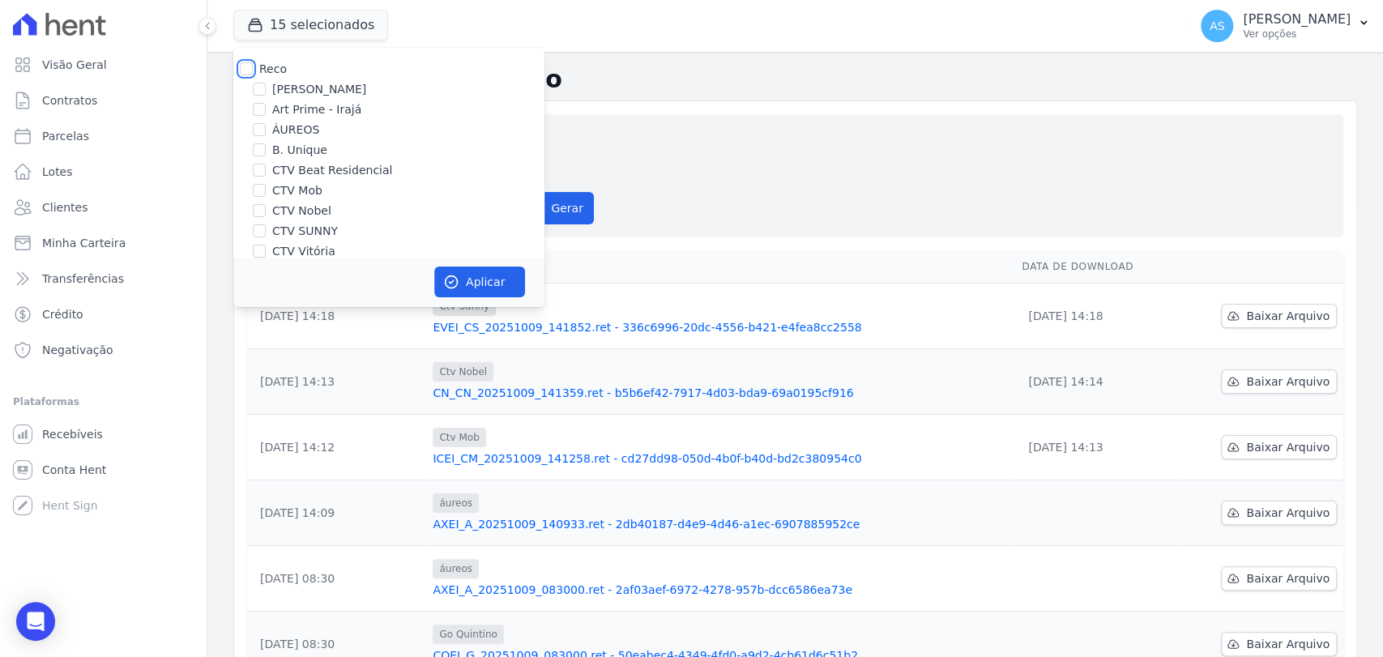
checkbox input "false"
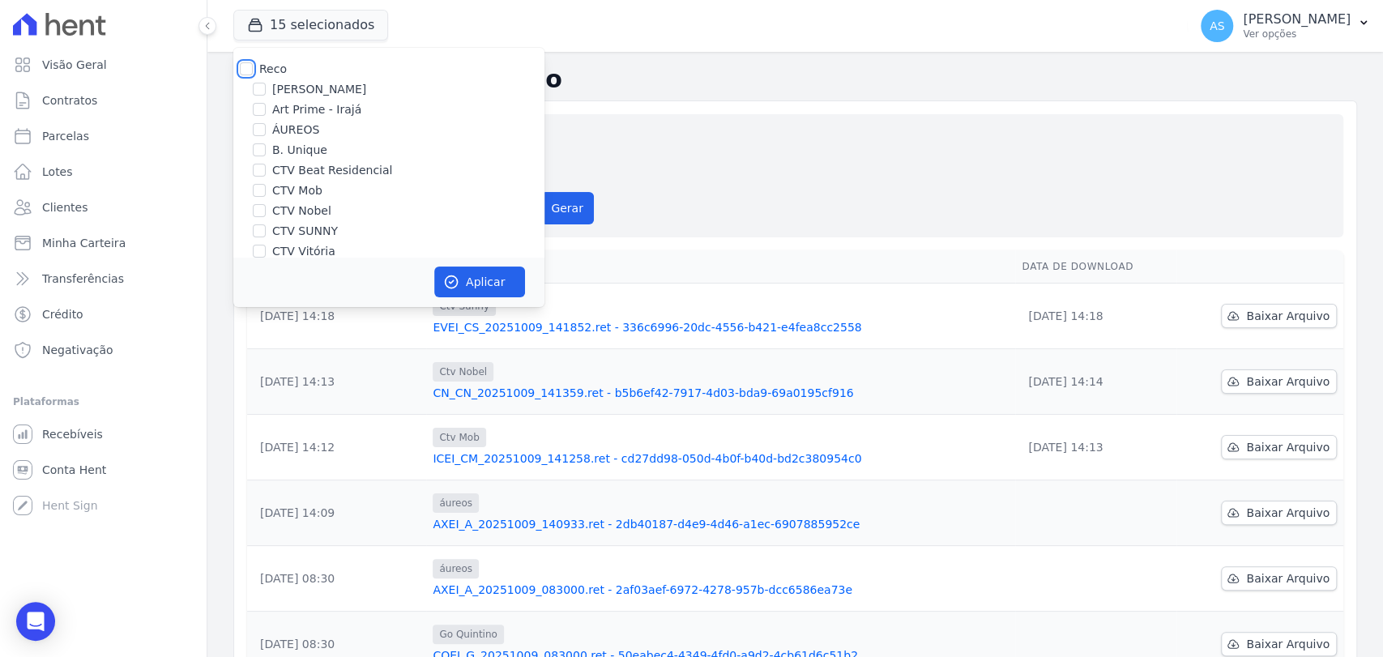
checkbox input "false"
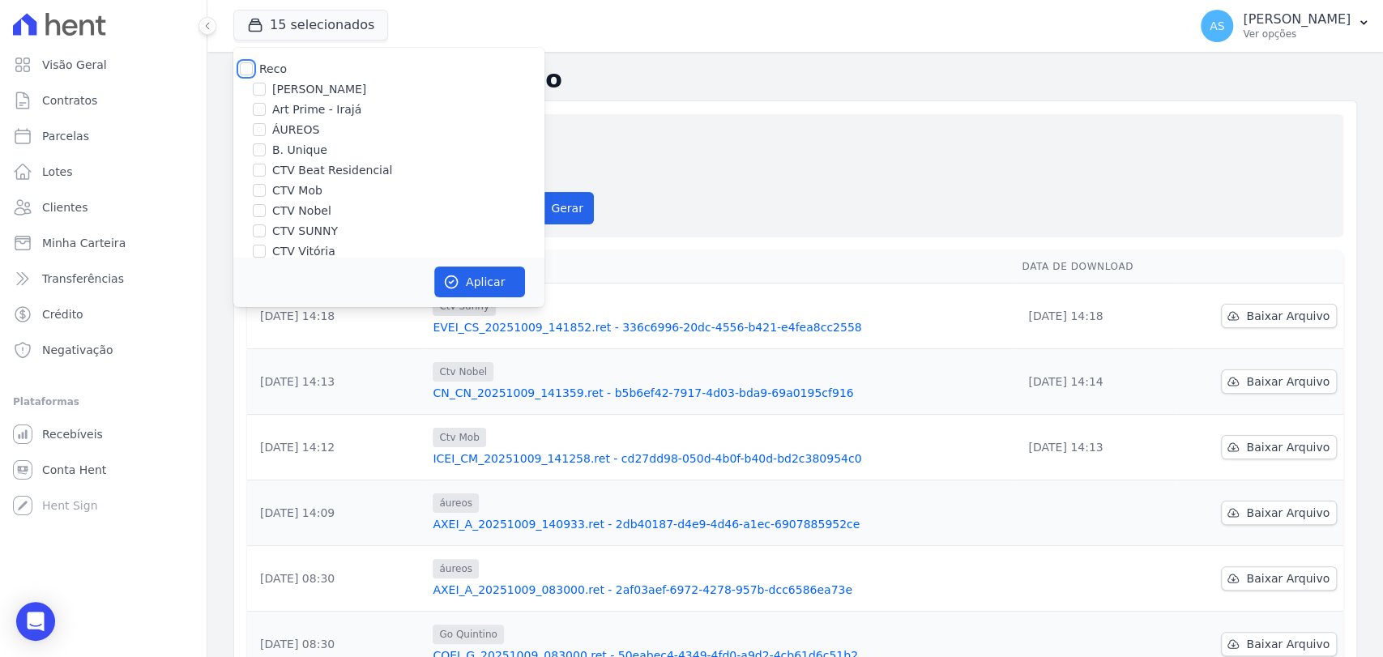
checkbox input "false"
click at [284, 126] on label "ÁUREOS" at bounding box center [295, 130] width 47 height 17
click at [266, 126] on input "ÁUREOS" at bounding box center [259, 129] width 13 height 13
checkbox input "true"
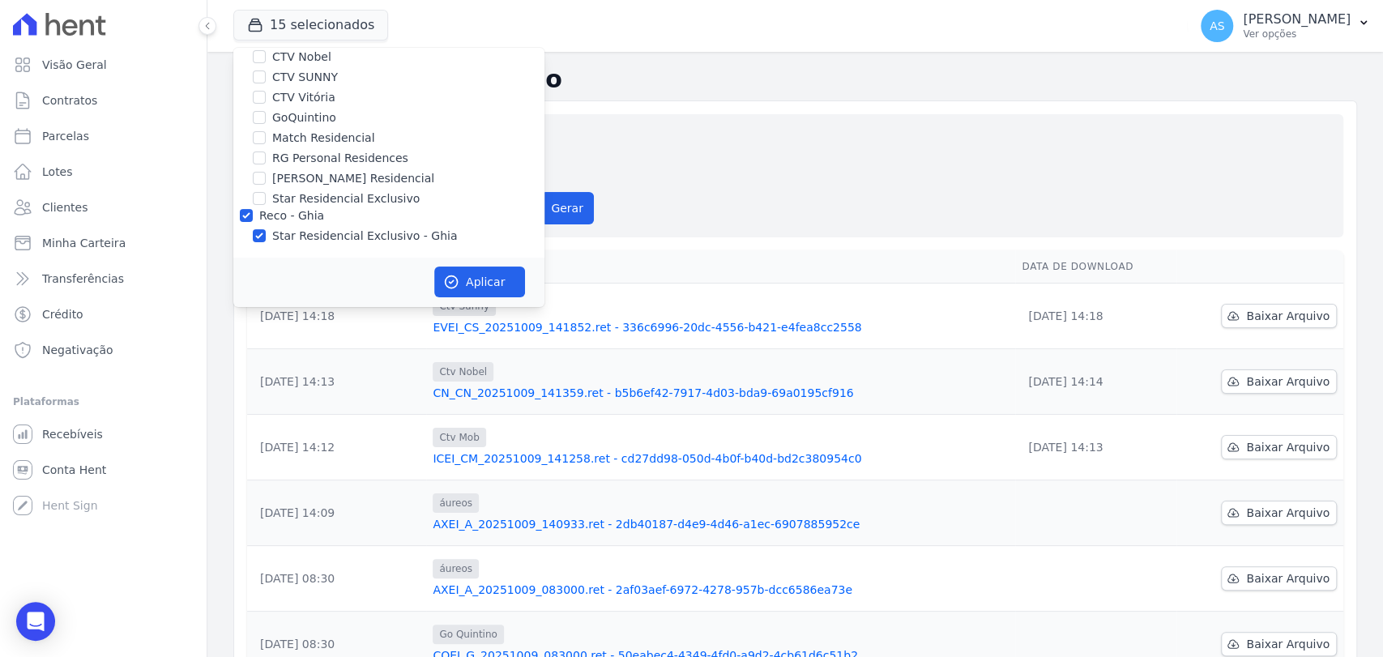
click at [289, 236] on label "Star Residencial Exclusivo - Ghia" at bounding box center [364, 236] width 185 height 17
click at [266, 236] on input "Star Residencial Exclusivo - Ghia" at bounding box center [259, 235] width 13 height 13
checkbox input "false"
click at [465, 275] on button "Aplicar" at bounding box center [479, 282] width 91 height 31
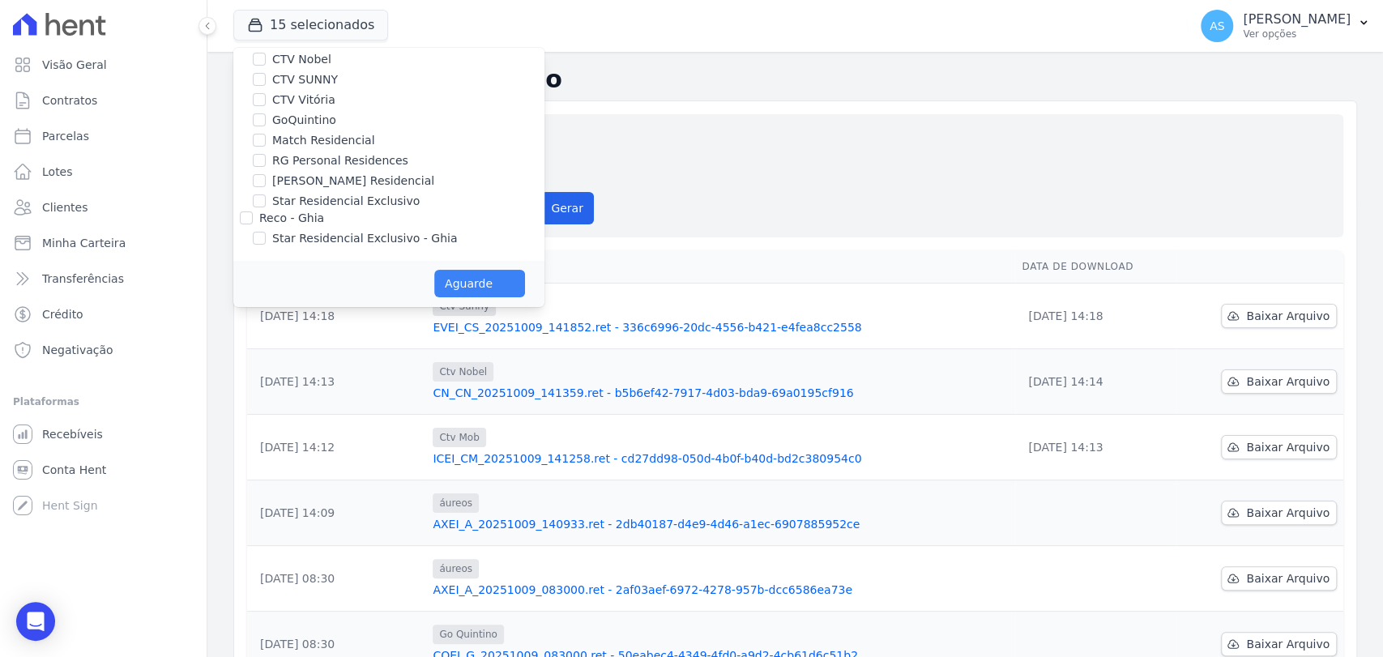
scroll to position [151, 0]
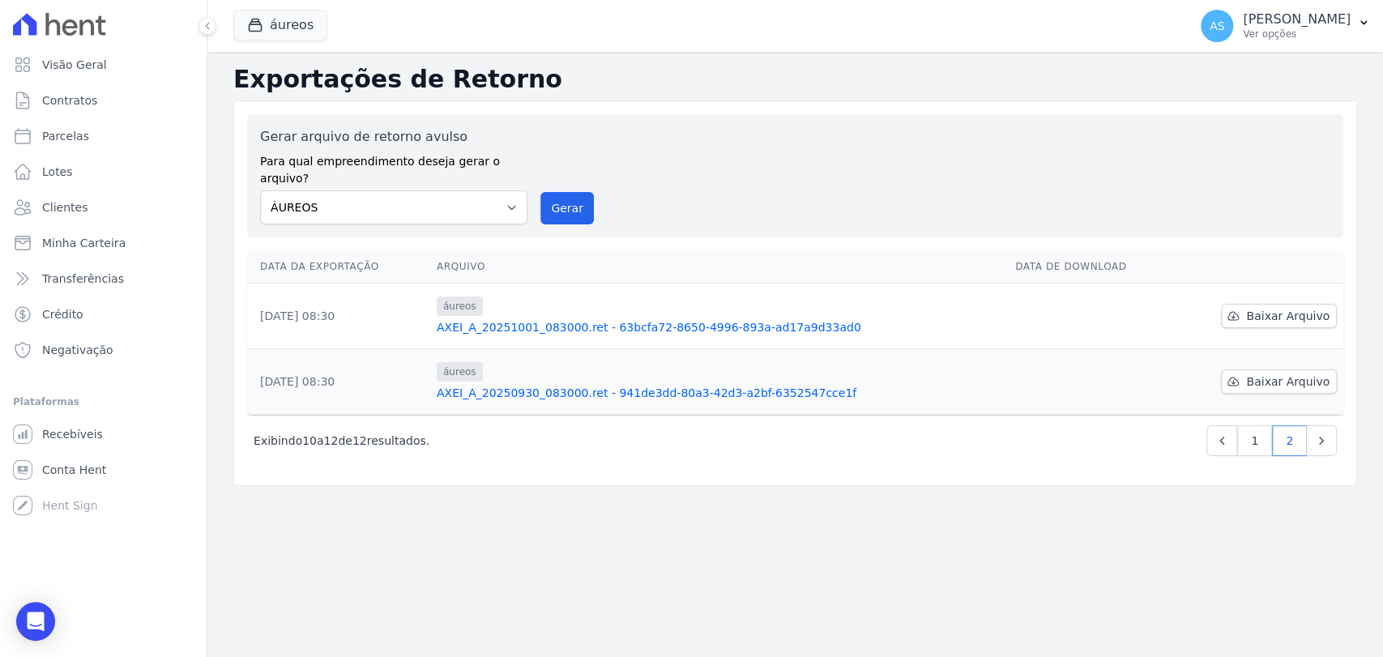
click at [561, 385] on link "AXEI_A_20250930_083000.ret - 941de3dd-80a3-42d3-a2bf-6352547cce1f" at bounding box center [720, 393] width 566 height 16
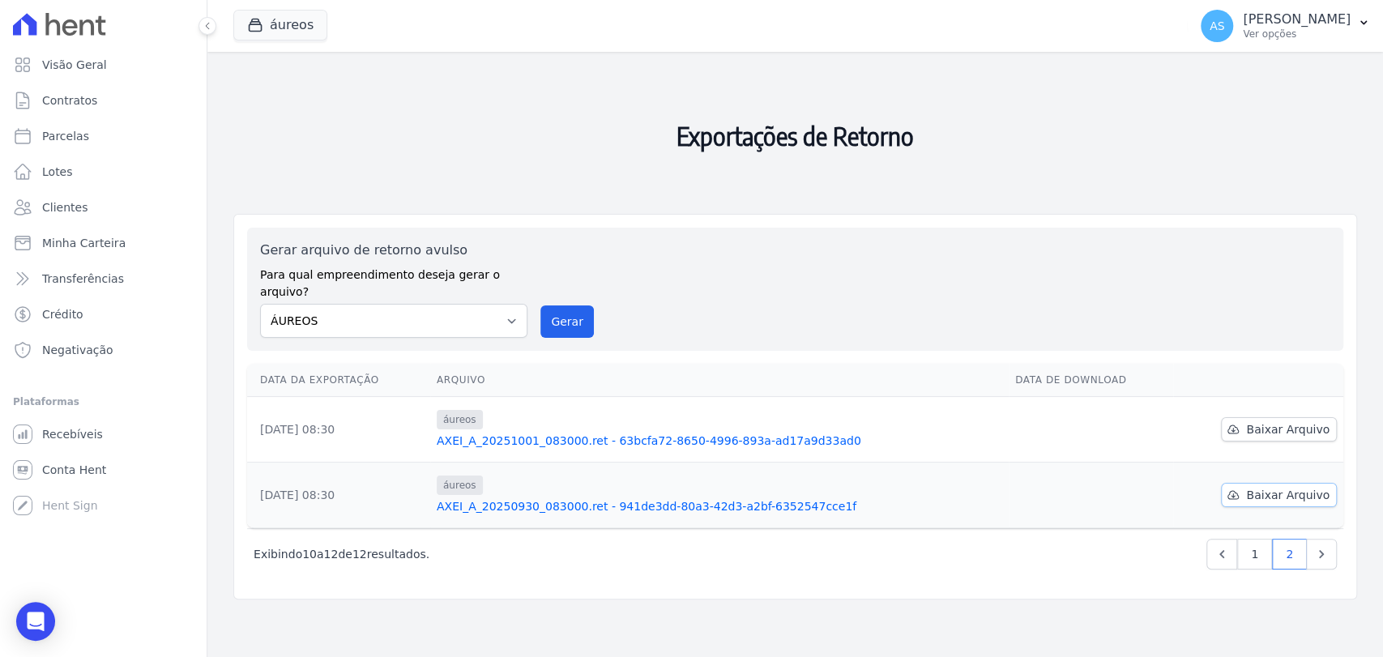
click at [1284, 487] on span "Baixar Arquivo" at bounding box center [1287, 495] width 83 height 16
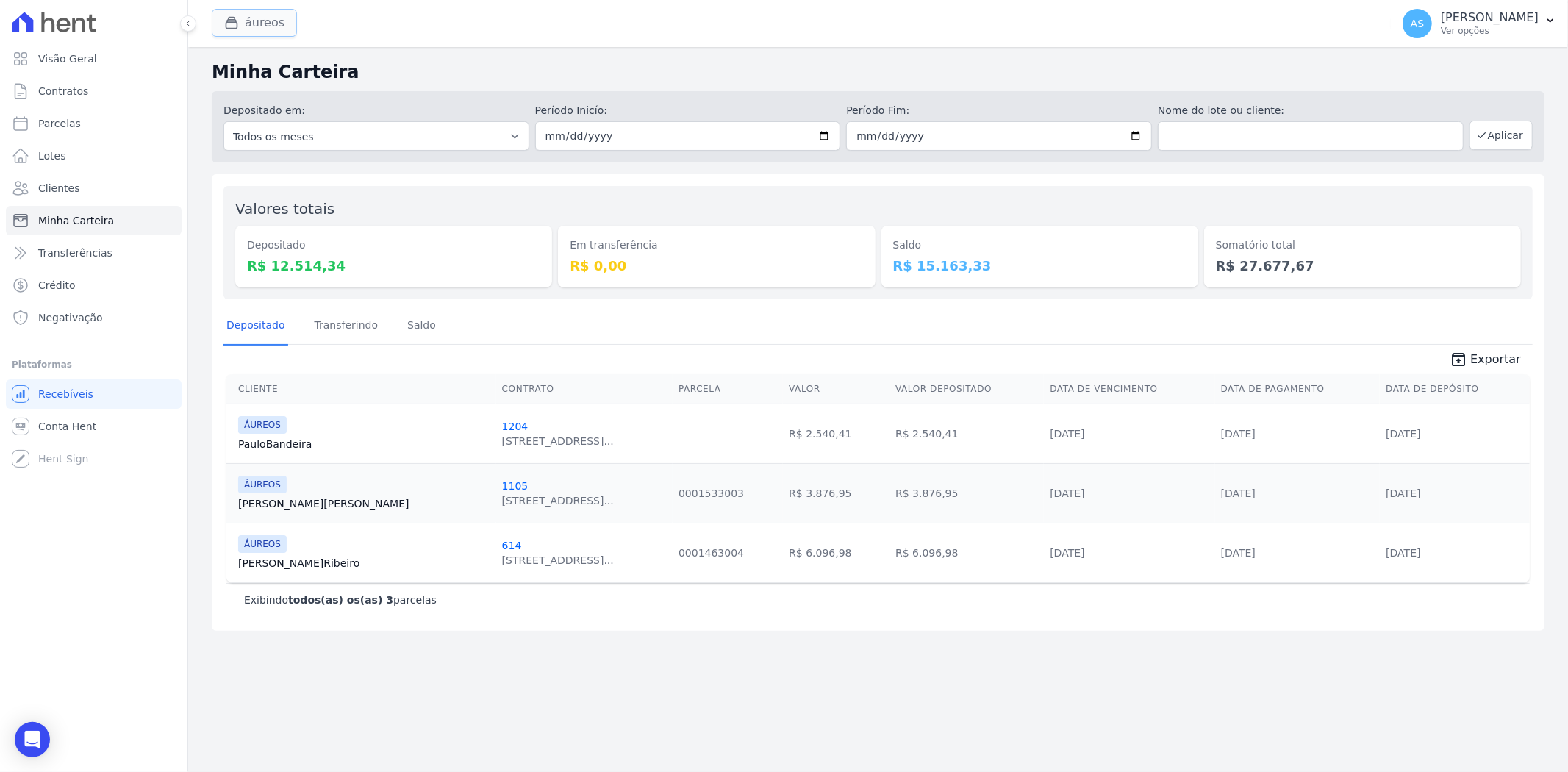
click at [247, 15] on button "áureos" at bounding box center [254, 23] width 85 height 28
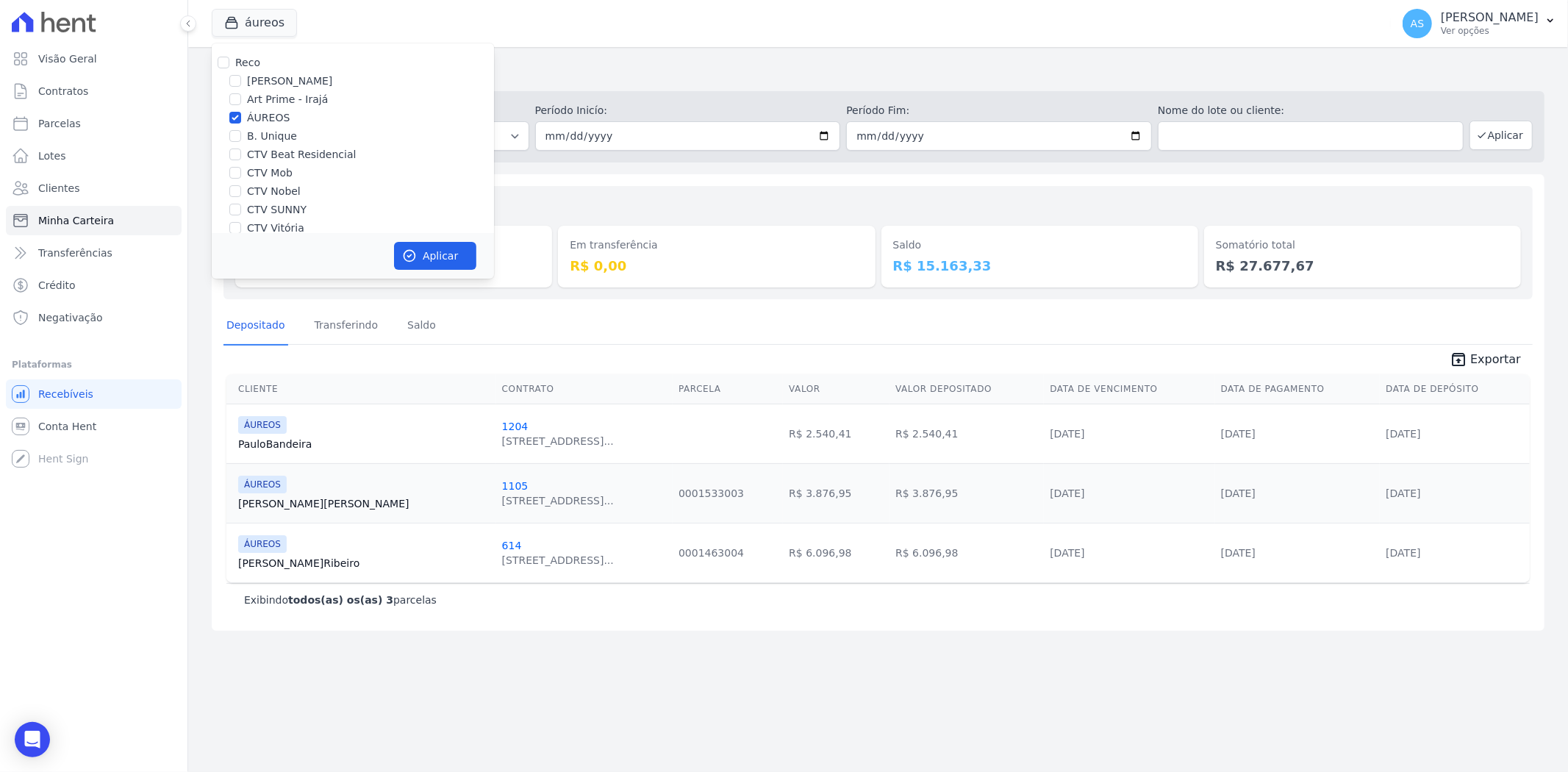
click at [229, 59] on div "Reco" at bounding box center [352, 63] width 282 height 15
click at [223, 56] on input "Reco" at bounding box center [223, 62] width 12 height 12
checkbox input "true"
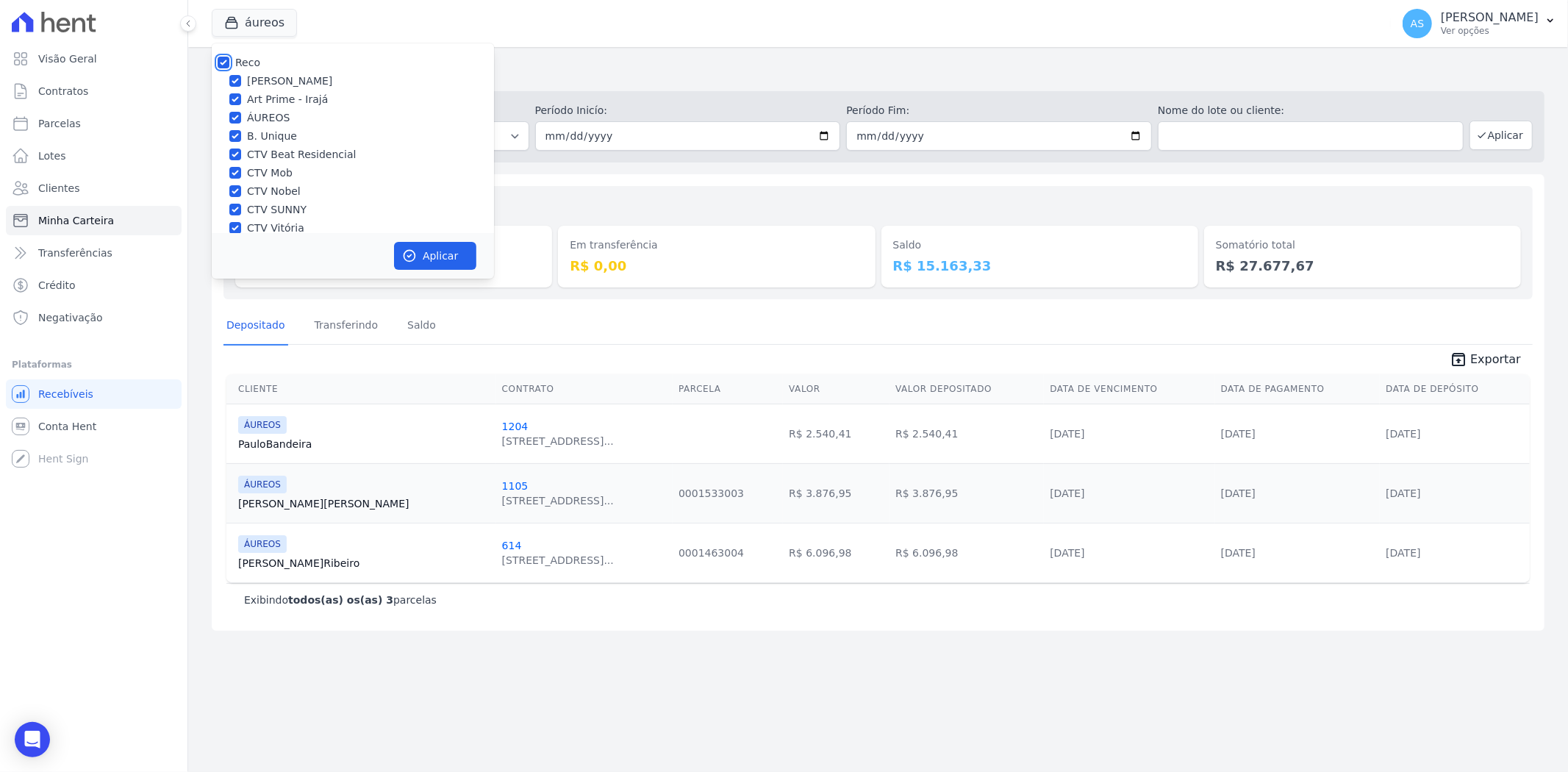
checkbox input "true"
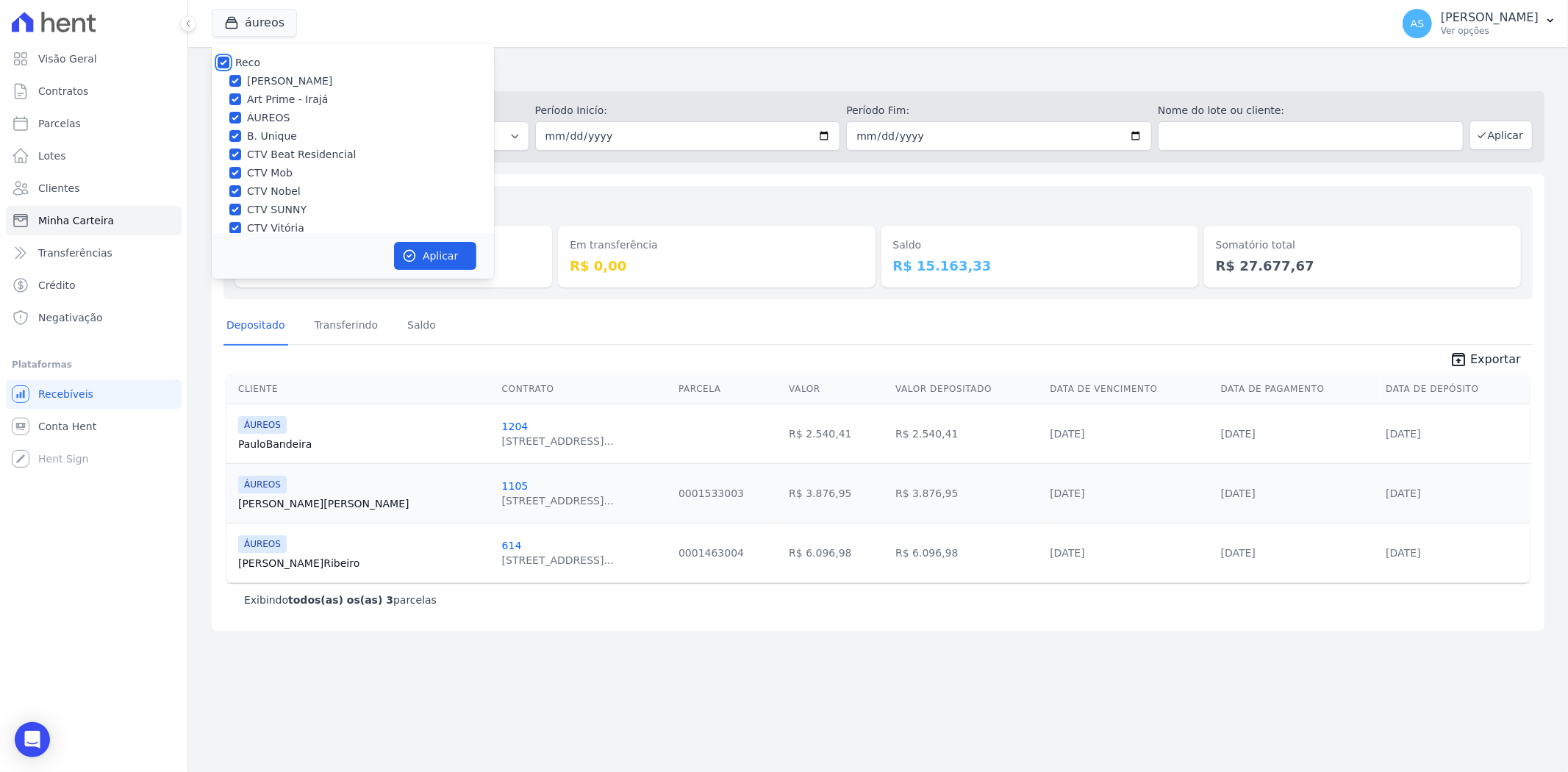
checkbox input "true"
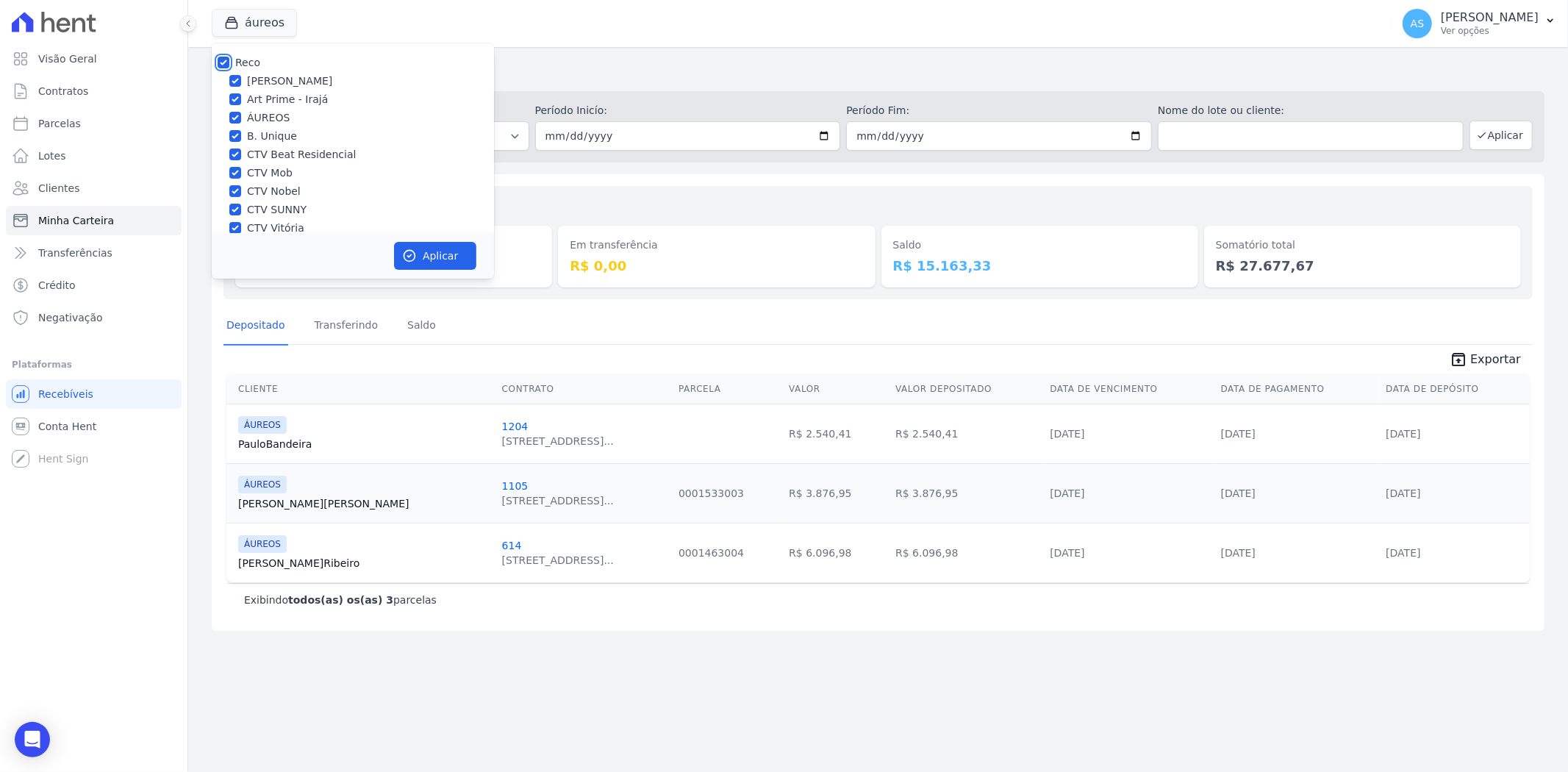
checkbox input "true"
click at [258, 203] on div "Reco [PERSON_NAME] Art Prime - Irajá [GEOGRAPHIC_DATA] B. Unique CTV Beat Resid…" at bounding box center [352, 68] width 282 height 330
click at [248, 207] on label "Star Residencial Exclusivo - Ghia" at bounding box center [330, 213] width 168 height 15
click at [241, 208] on input "Star Residencial Exclusivo - Ghia" at bounding box center [235, 213] width 12 height 12
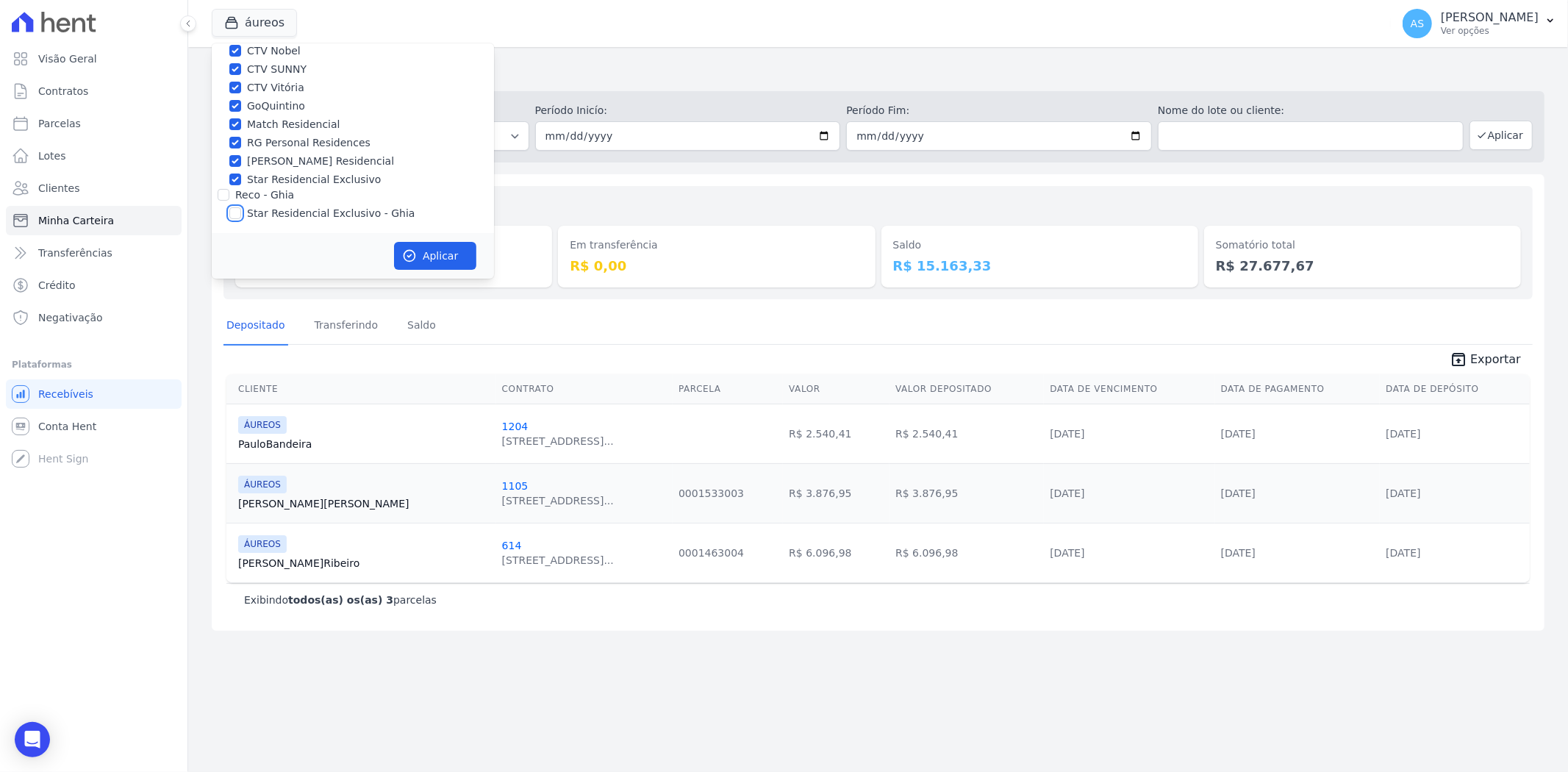
checkbox input "true"
click at [421, 250] on button "Aplicar" at bounding box center [434, 256] width 83 height 28
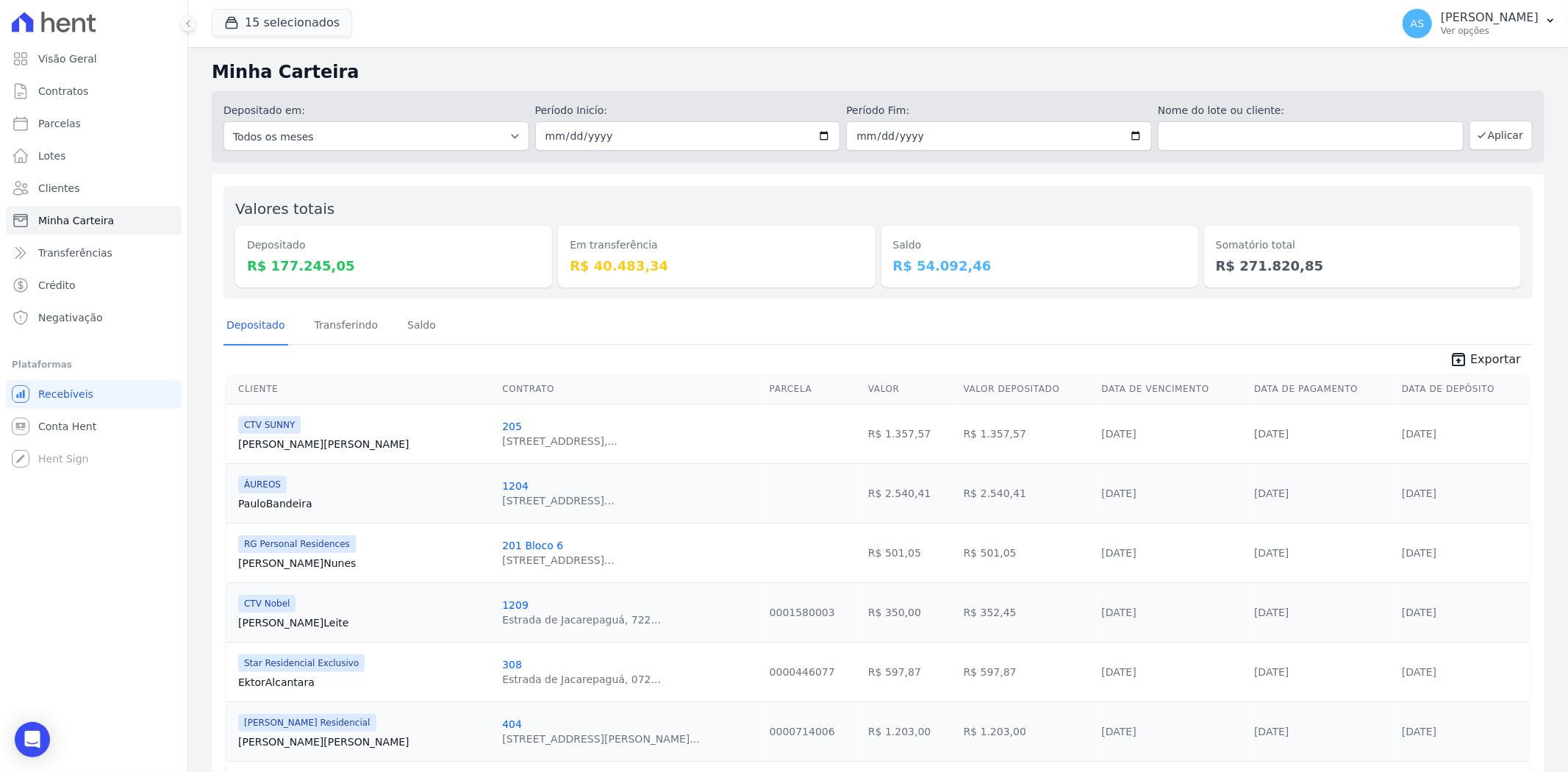
click at [1480, 360] on span "Exportar" at bounding box center [1495, 359] width 51 height 17
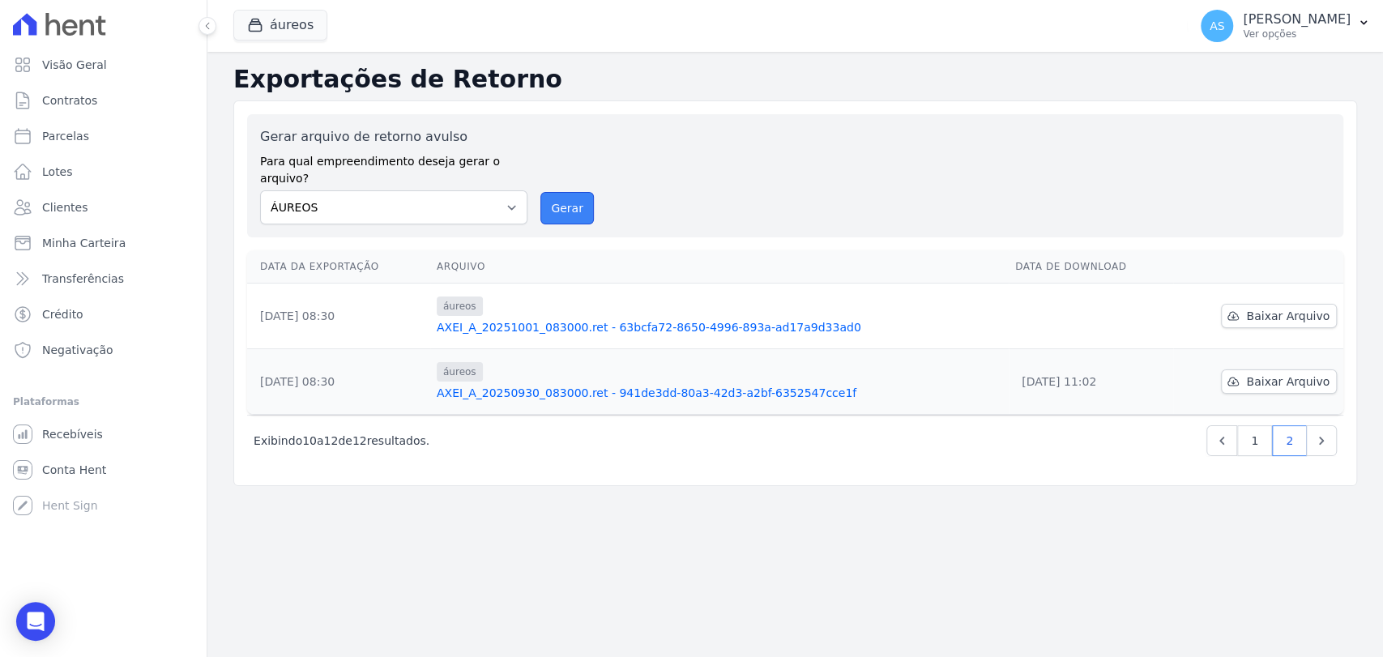
click at [574, 192] on button "Gerar" at bounding box center [567, 208] width 53 height 32
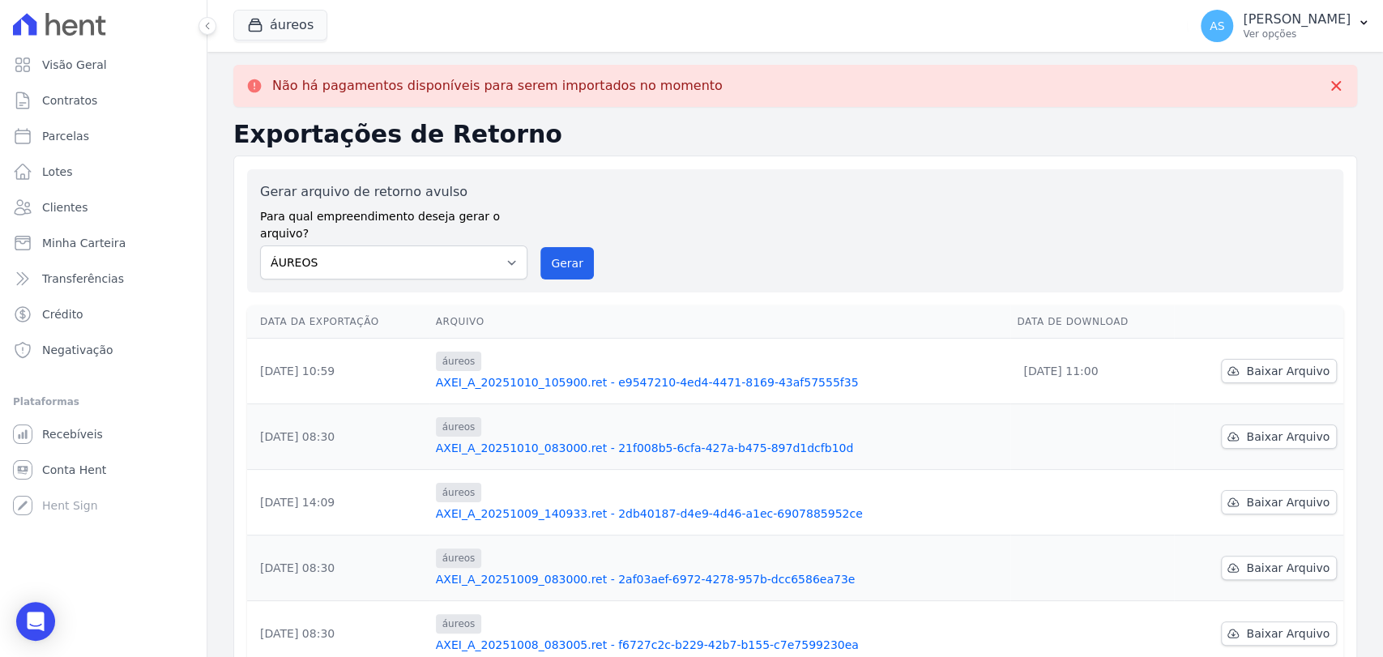
click at [677, 374] on link "AXEI_A_20251010_105900.ret - e9547210-4ed4-4471-8169-43af57555f35" at bounding box center [720, 382] width 569 height 16
click at [280, 19] on button "áureos" at bounding box center [280, 25] width 94 height 31
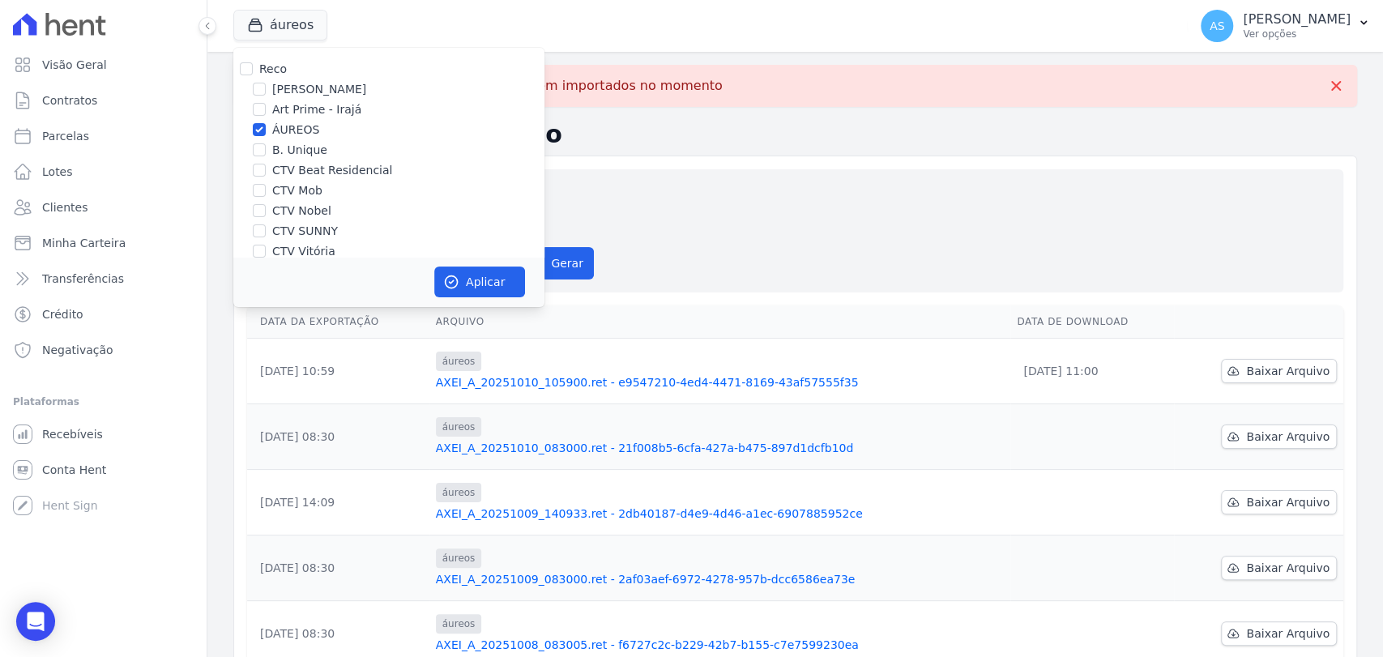
click at [276, 136] on label "ÁUREOS" at bounding box center [295, 130] width 47 height 17
click at [266, 136] on input "ÁUREOS" at bounding box center [259, 129] width 13 height 13
checkbox input "false"
click at [259, 89] on input "[PERSON_NAME]" at bounding box center [259, 89] width 13 height 13
checkbox input "true"
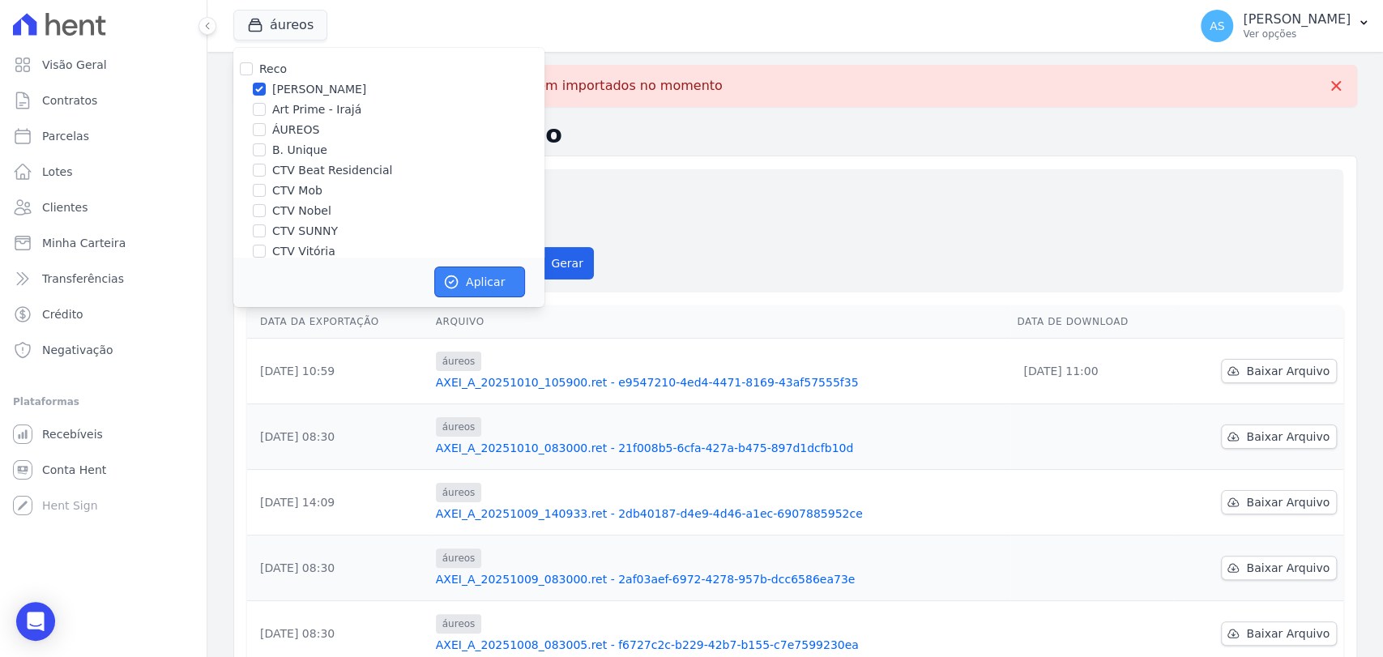
click at [478, 285] on button "Aplicar" at bounding box center [479, 282] width 91 height 31
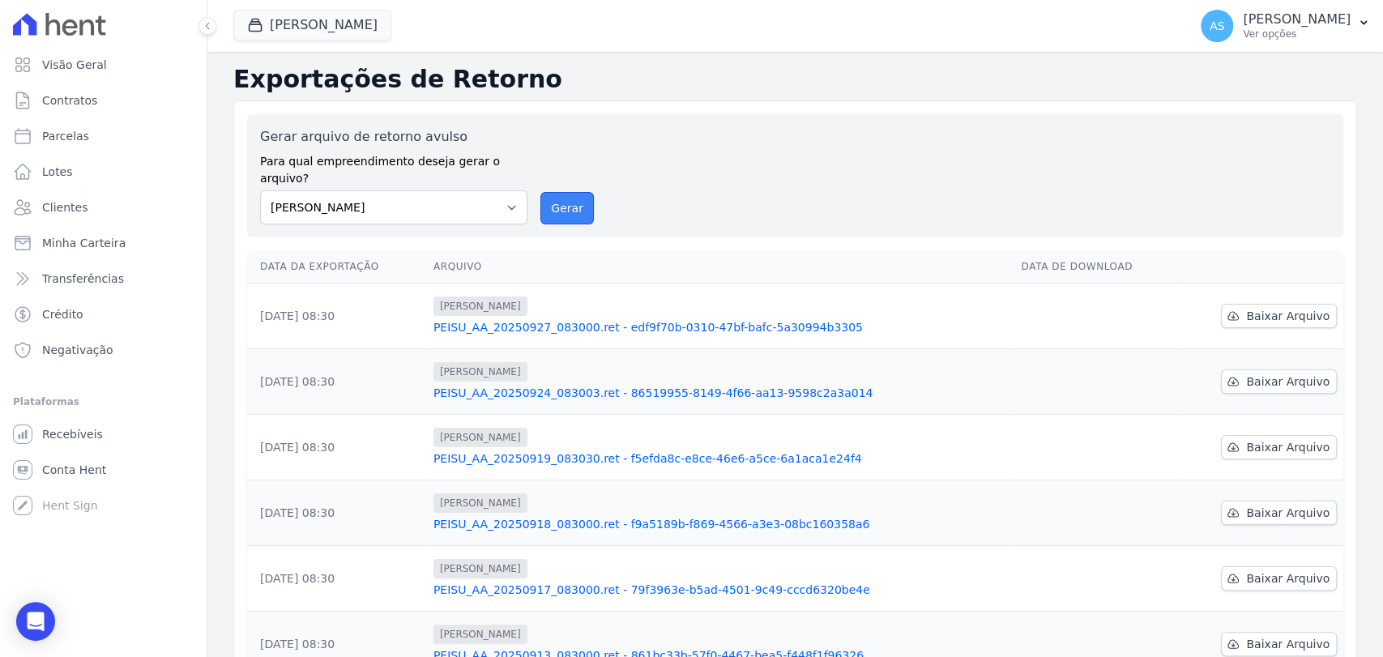
click at [573, 192] on button "Gerar" at bounding box center [567, 208] width 53 height 32
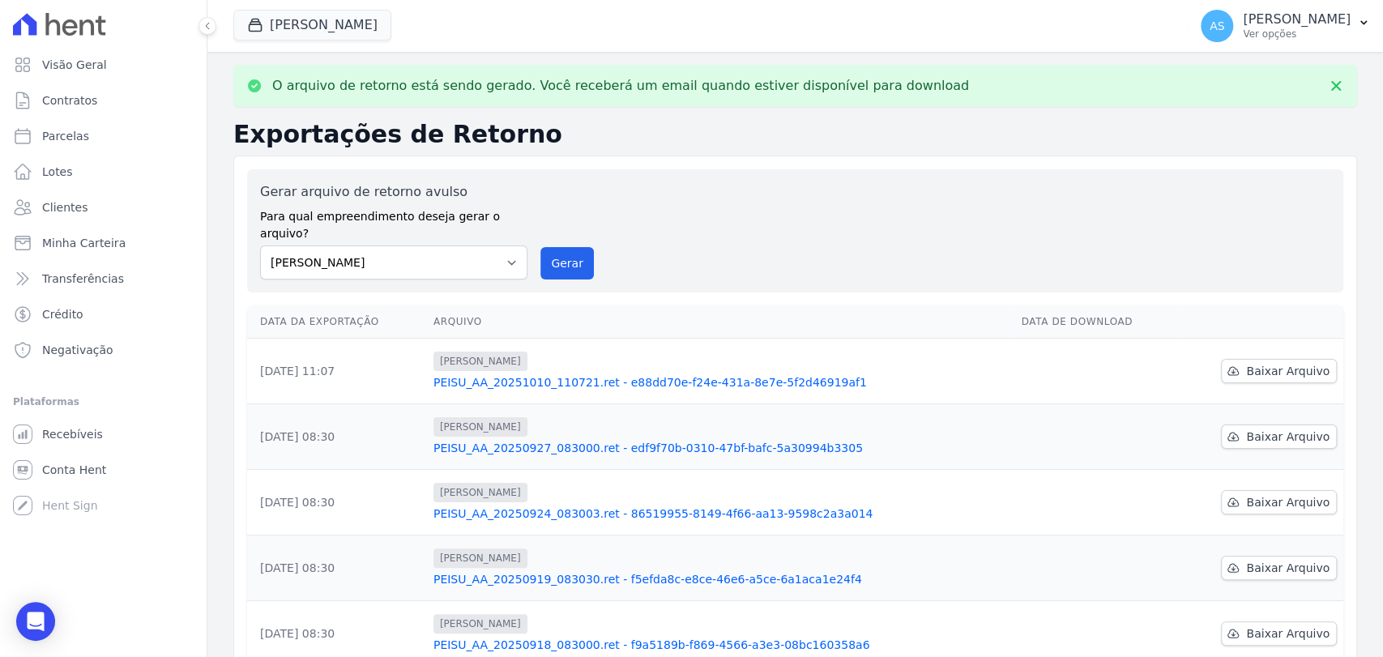
click at [676, 374] on link "PEISU_AA_20251010_110721.ret - e88dd70e-f24e-431a-8e7e-5f2d46919af1" at bounding box center [721, 382] width 575 height 16
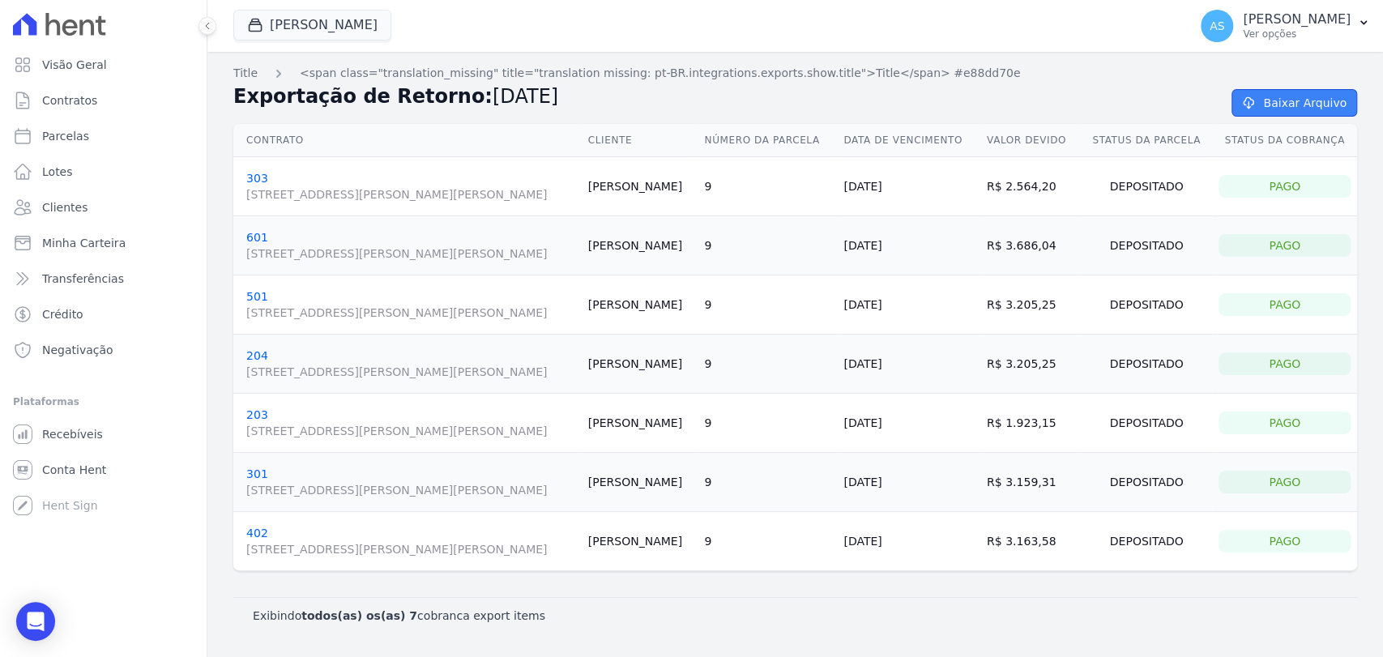
click at [1254, 99] on icon at bounding box center [1249, 102] width 10 height 11
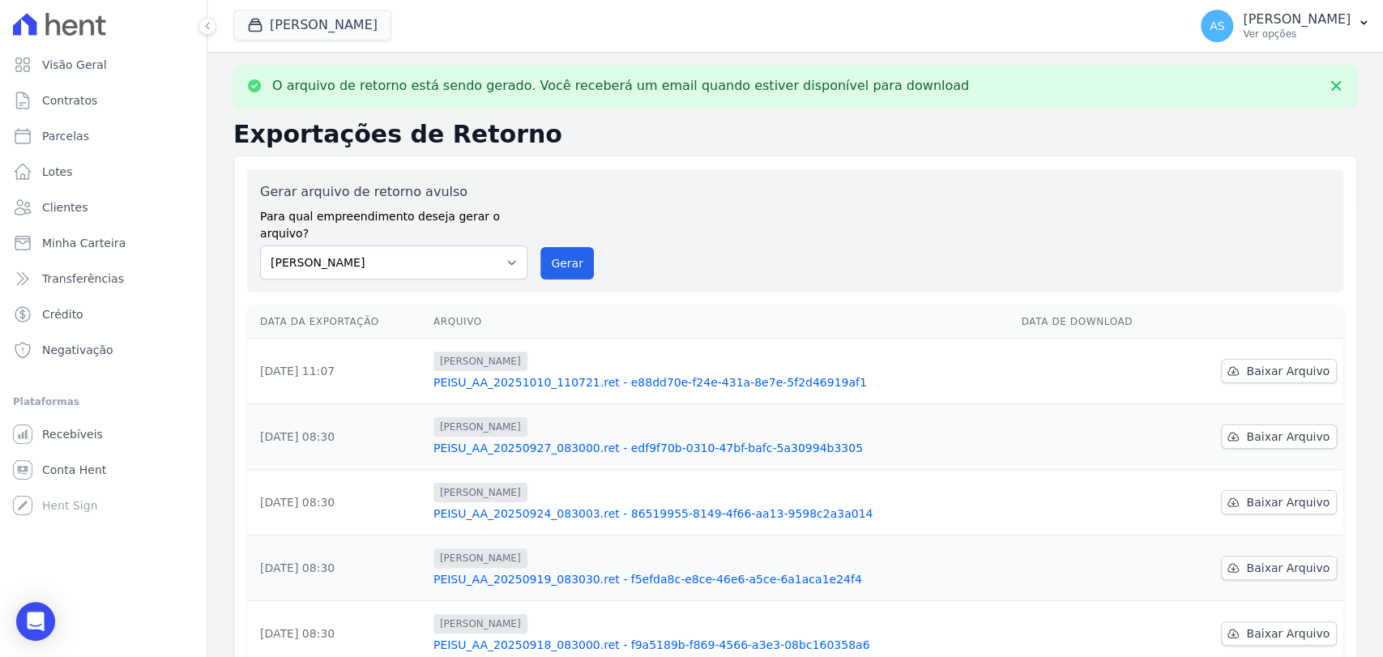
click at [631, 440] on link "PEISU_AA_20250927_083000.ret - edf9f70b-0310-47bf-bafc-5a30994b3305" at bounding box center [721, 448] width 575 height 16
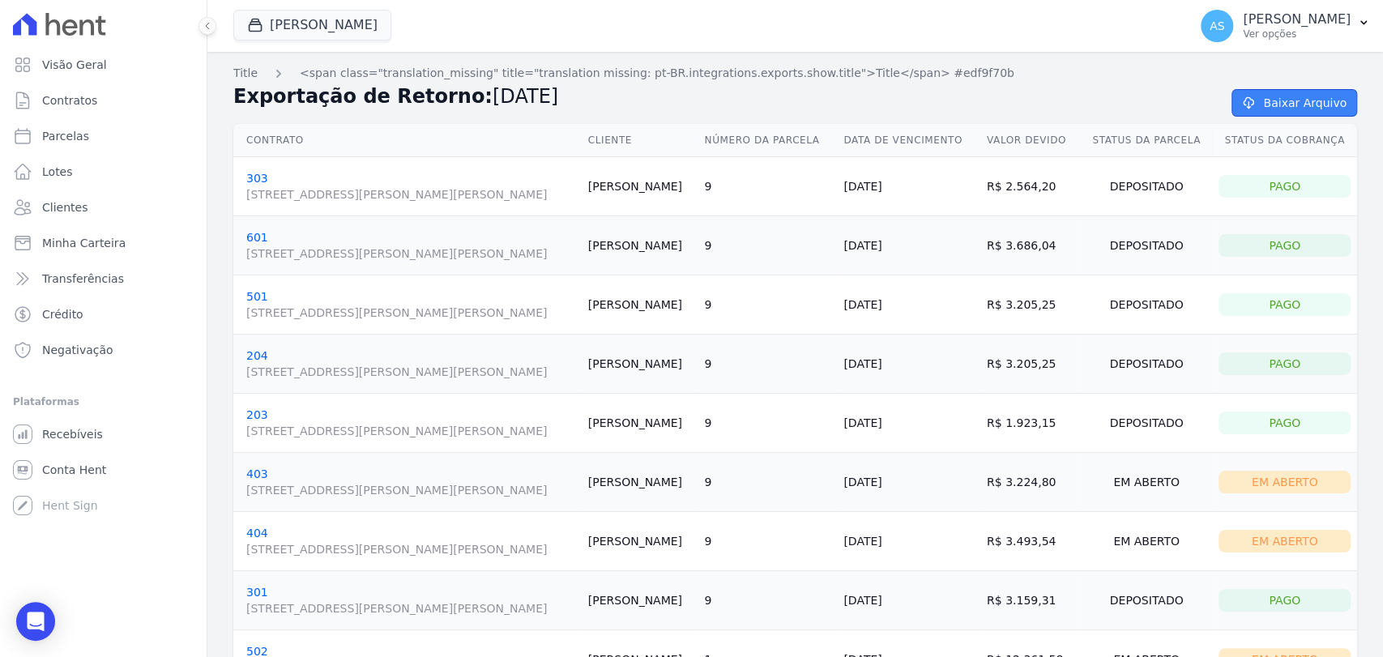
click at [1270, 100] on link "Baixar Arquivo" at bounding box center [1295, 103] width 126 height 28
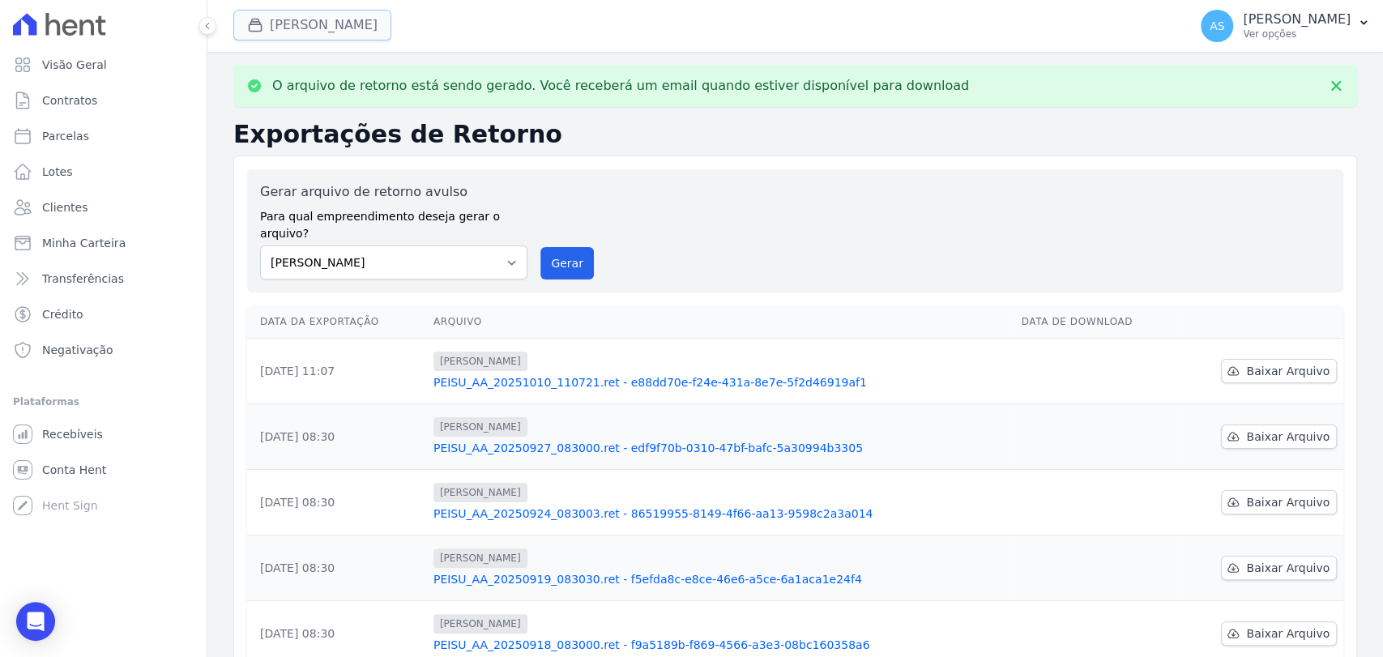
click at [312, 21] on button "[PERSON_NAME]" at bounding box center [312, 25] width 158 height 31
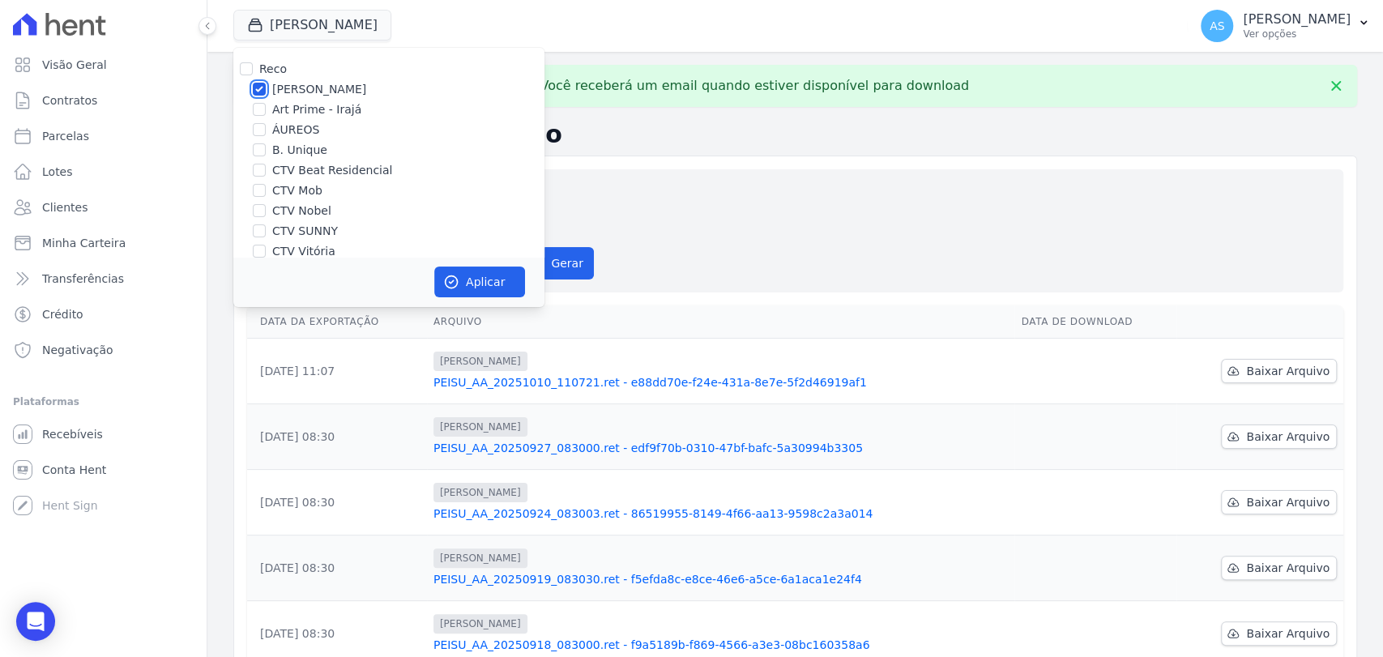
click at [262, 88] on input "[PERSON_NAME]" at bounding box center [259, 89] width 13 height 13
checkbox input "false"
click at [261, 169] on input "CTV Beat Residencial" at bounding box center [259, 170] width 13 height 13
checkbox input "true"
click at [471, 283] on button "Aplicar" at bounding box center [479, 282] width 91 height 31
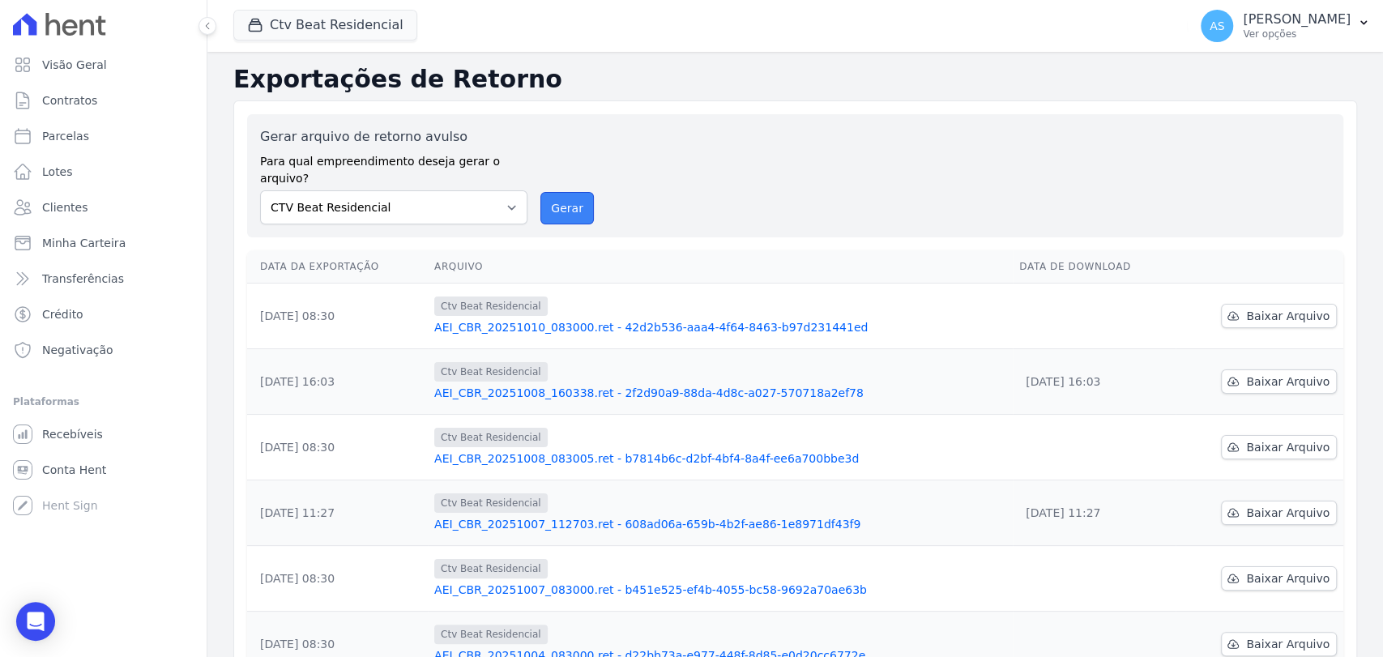
click at [554, 195] on button "Gerar" at bounding box center [567, 208] width 53 height 32
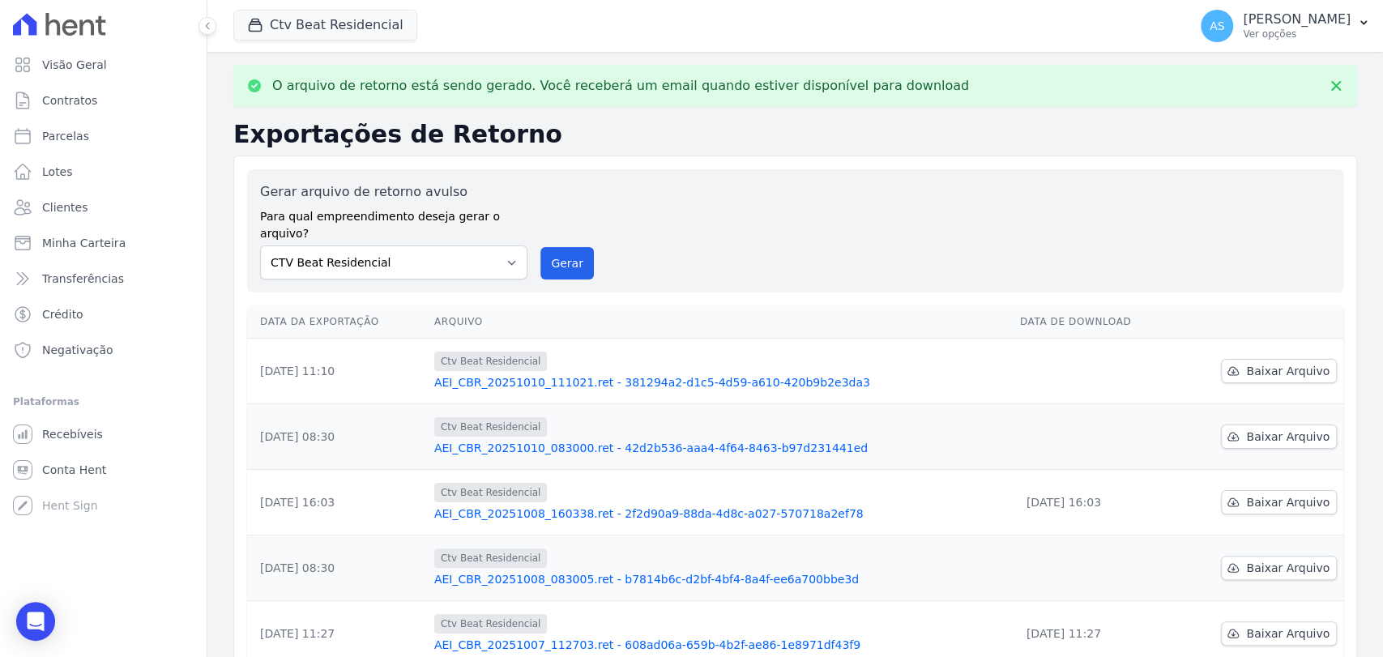
click at [535, 374] on link "AEI_CBR_20251010_111021.ret - 381294a2-d1c5-4d59-a610-420b9b2e3da3" at bounding box center [720, 382] width 573 height 16
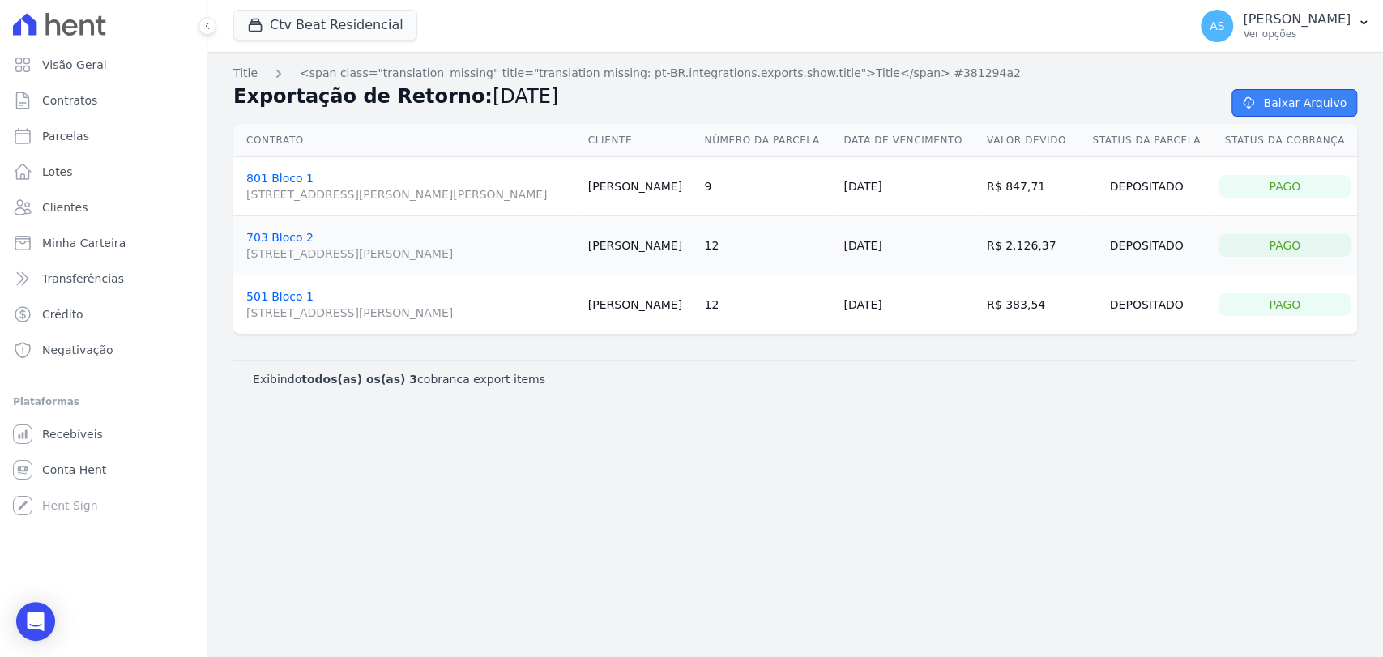
click at [1278, 99] on link "Baixar Arquivo" at bounding box center [1295, 103] width 126 height 28
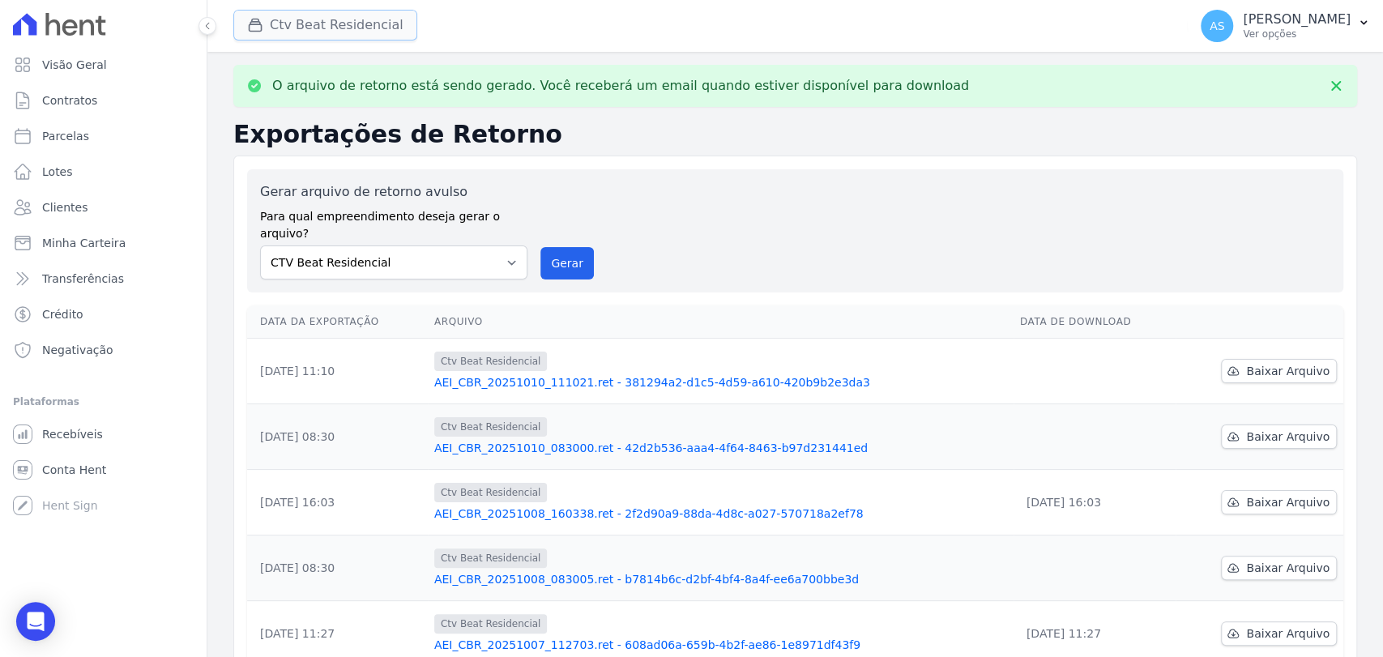
click at [324, 18] on button "Ctv Beat Residencial" at bounding box center [325, 25] width 184 height 31
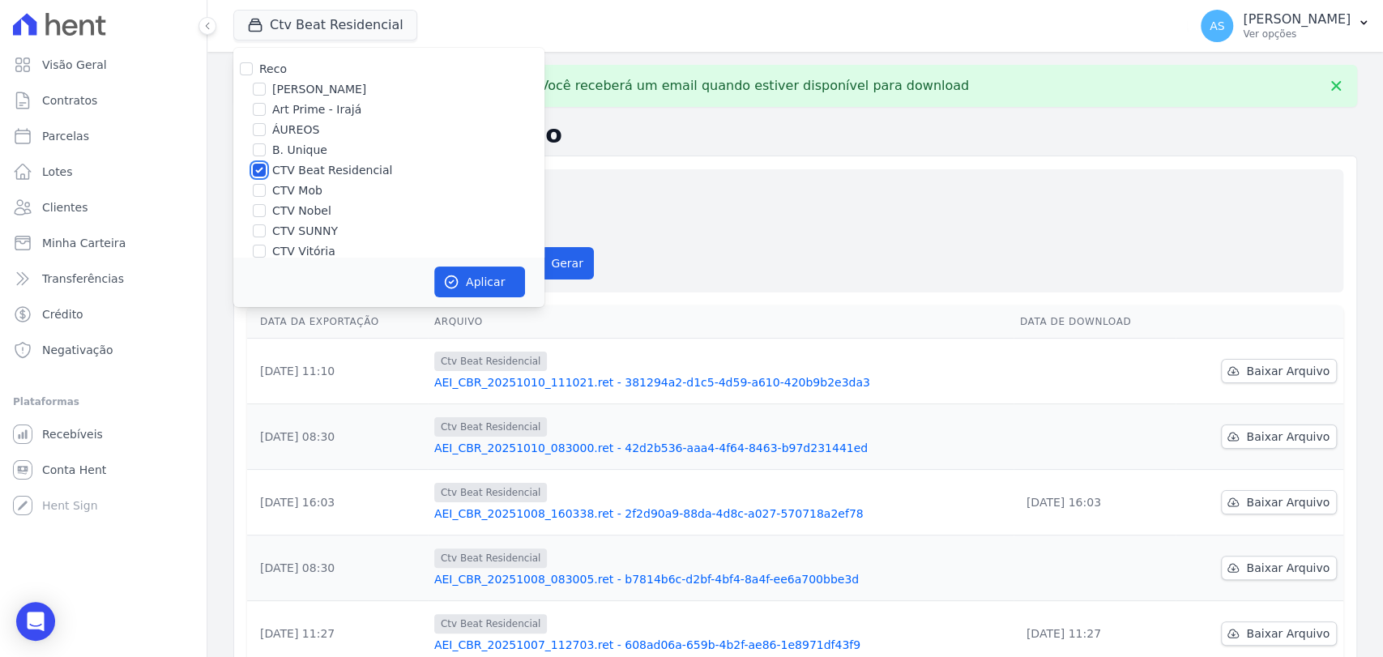
click at [263, 169] on input "CTV Beat Residencial" at bounding box center [259, 170] width 13 height 13
checkbox input "false"
click at [258, 189] on input "CTV Mob" at bounding box center [259, 190] width 13 height 13
checkbox input "true"
click at [472, 289] on button "Aplicar" at bounding box center [479, 282] width 91 height 31
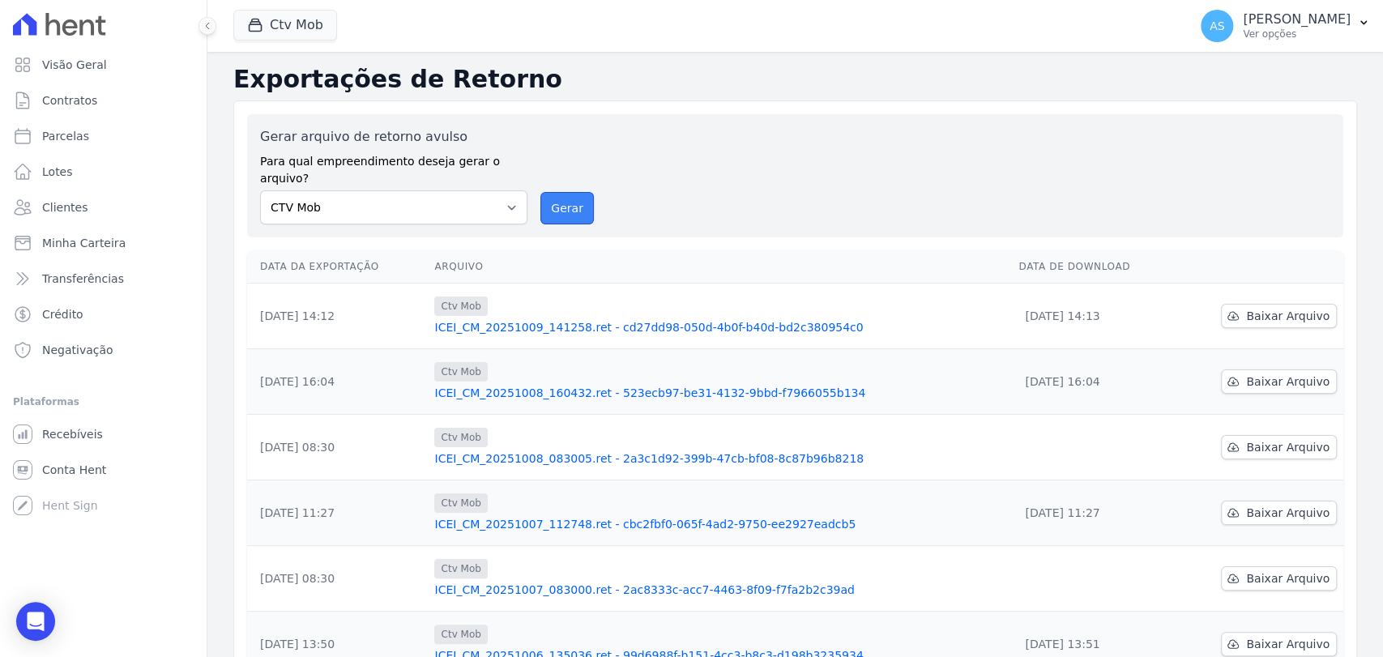
click at [551, 192] on button "Gerar" at bounding box center [567, 208] width 53 height 32
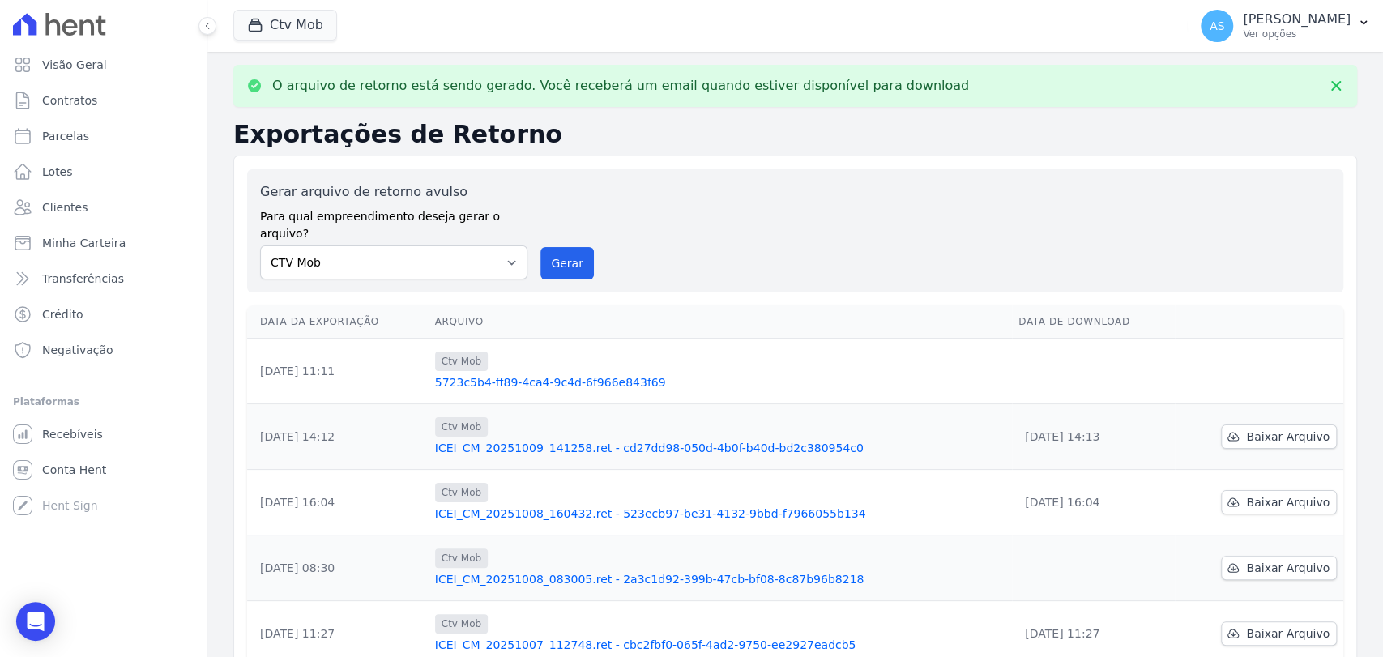
click at [570, 374] on link "5723c5b4-ff89-4ca4-9c4d-6f966e843f69" at bounding box center [720, 382] width 571 height 16
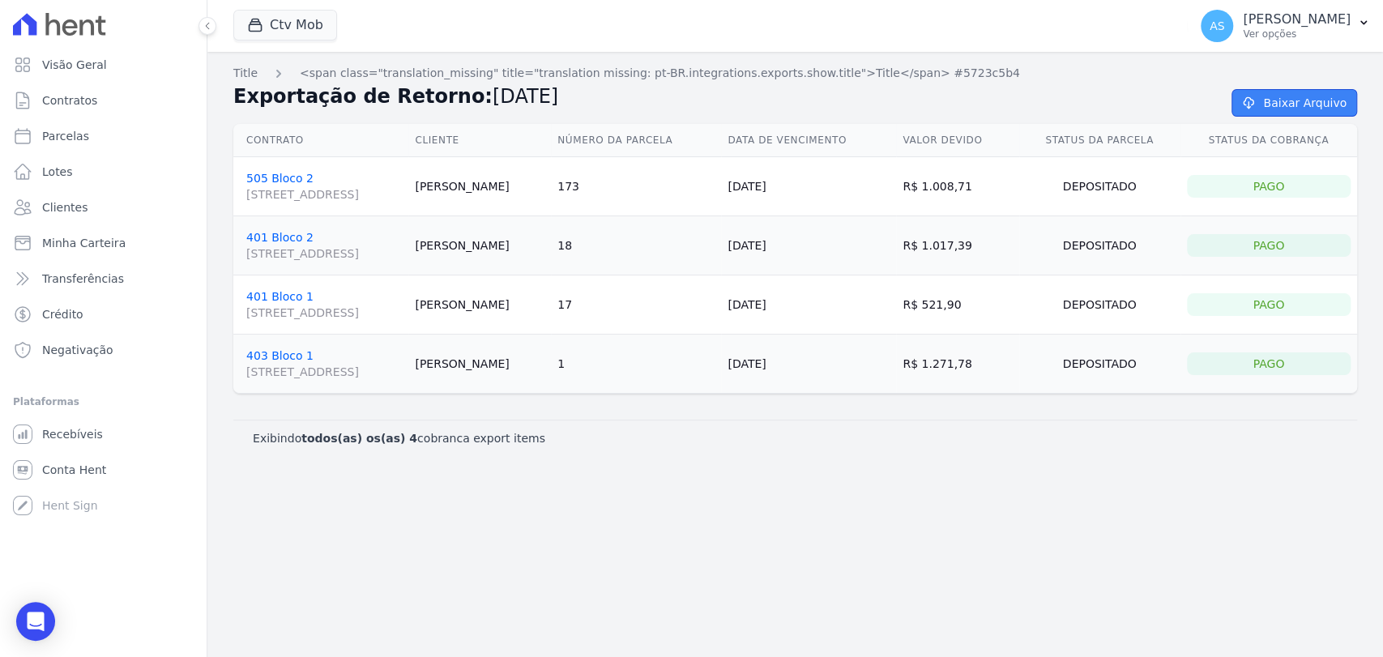
click at [1290, 96] on link "Baixar Arquivo" at bounding box center [1295, 103] width 126 height 28
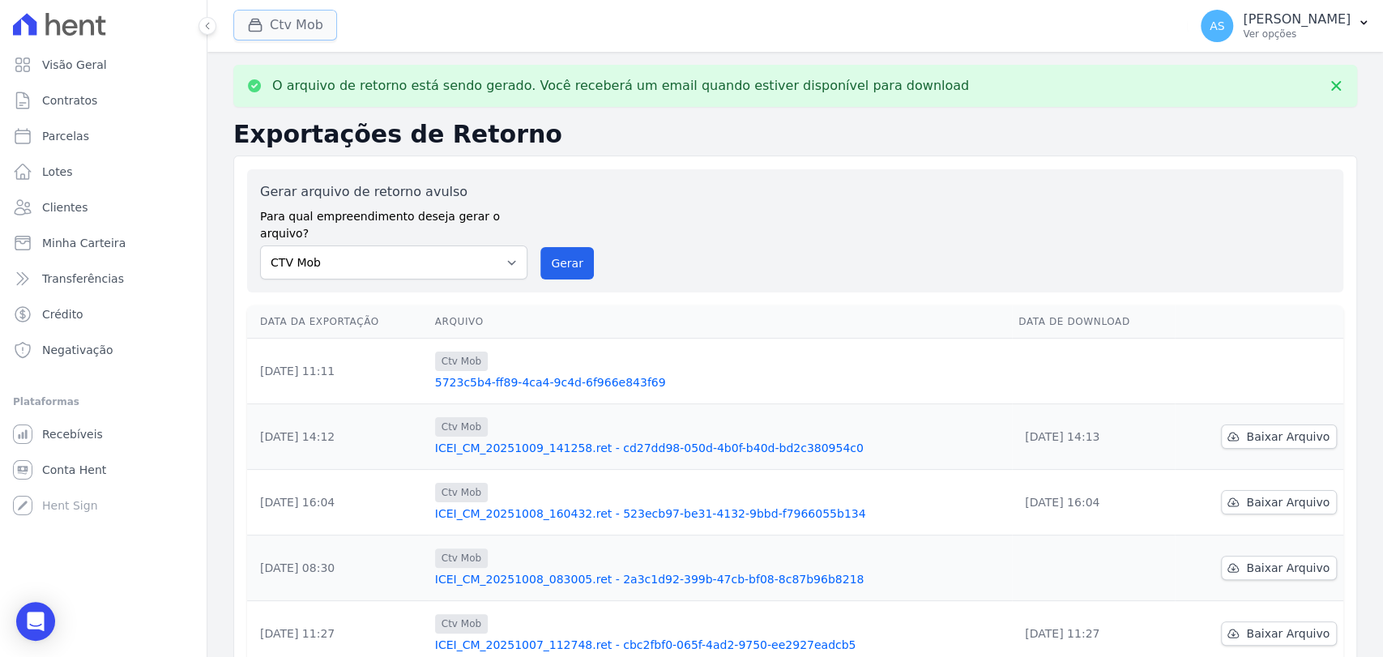
click at [280, 28] on button "Ctv Mob" at bounding box center [285, 25] width 104 height 31
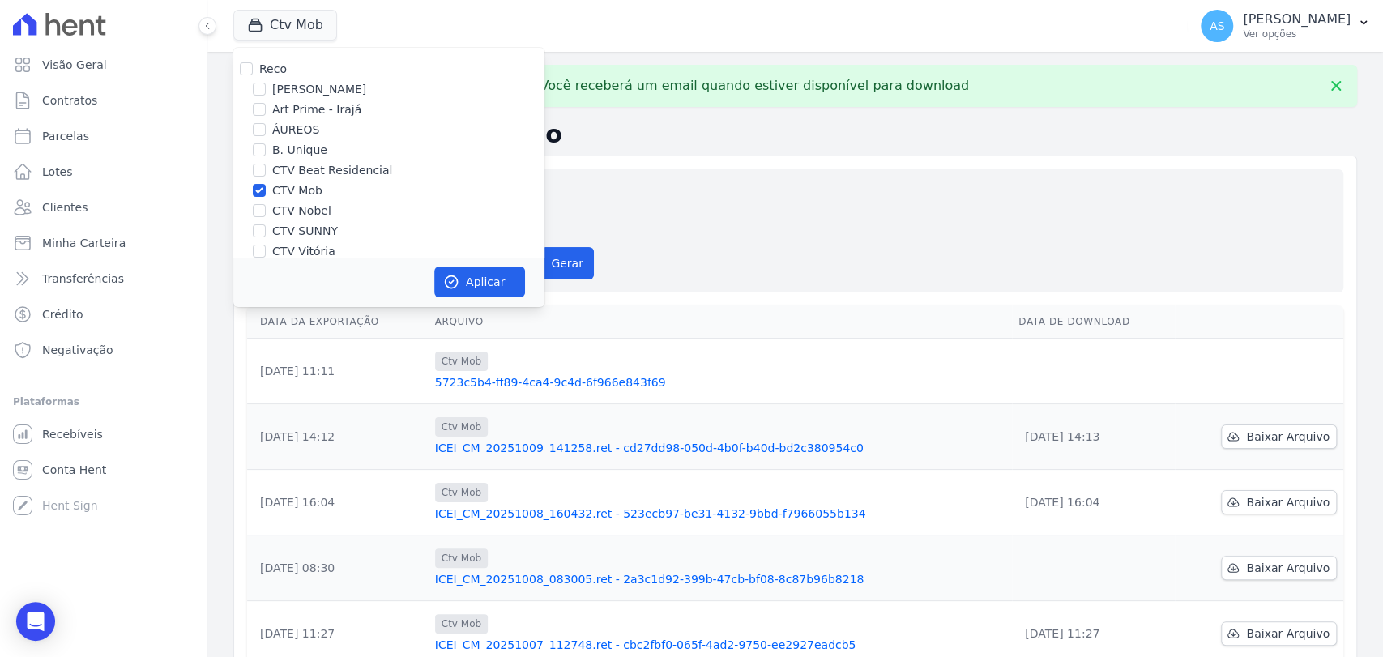
click at [276, 185] on label "CTV Mob" at bounding box center [297, 190] width 50 height 17
click at [266, 185] on input "CTV Mob" at bounding box center [259, 190] width 13 height 13
checkbox input "false"
click at [261, 216] on input "CTV Nobel" at bounding box center [259, 210] width 13 height 13
checkbox input "true"
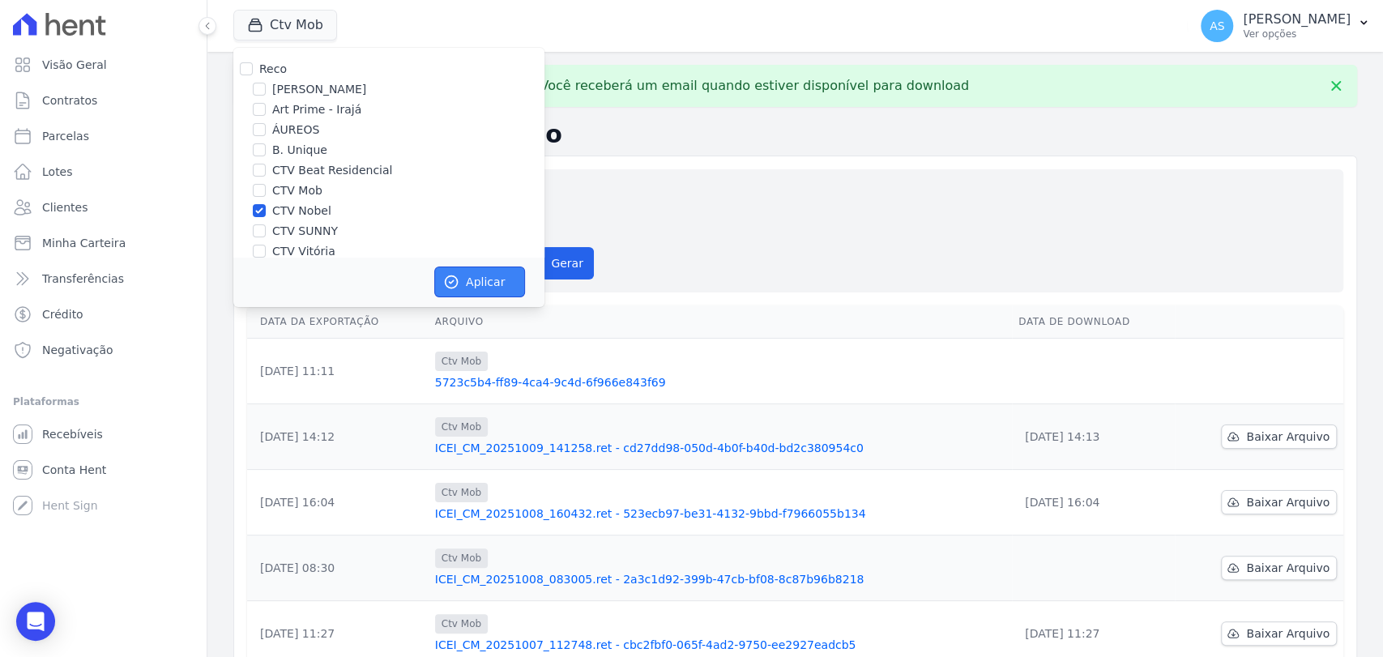
click at [477, 283] on button "Aplicar" at bounding box center [479, 282] width 91 height 31
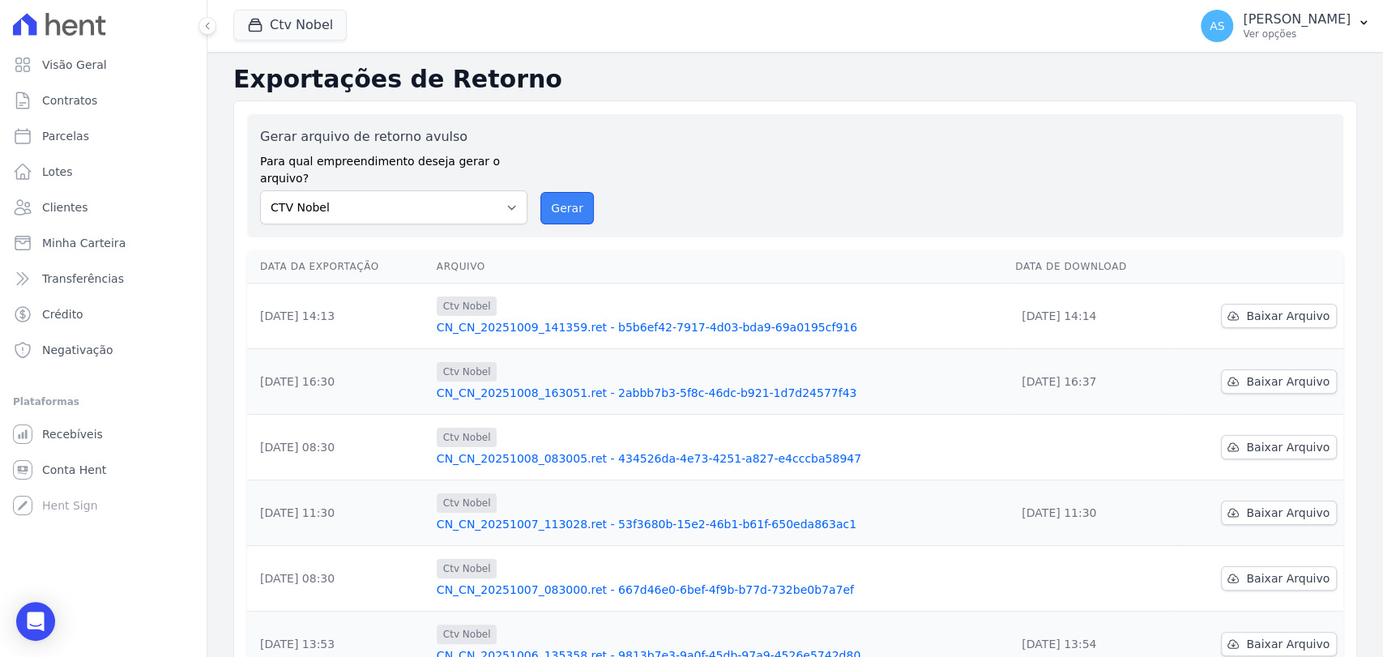
click at [553, 192] on button "Gerar" at bounding box center [567, 208] width 53 height 32
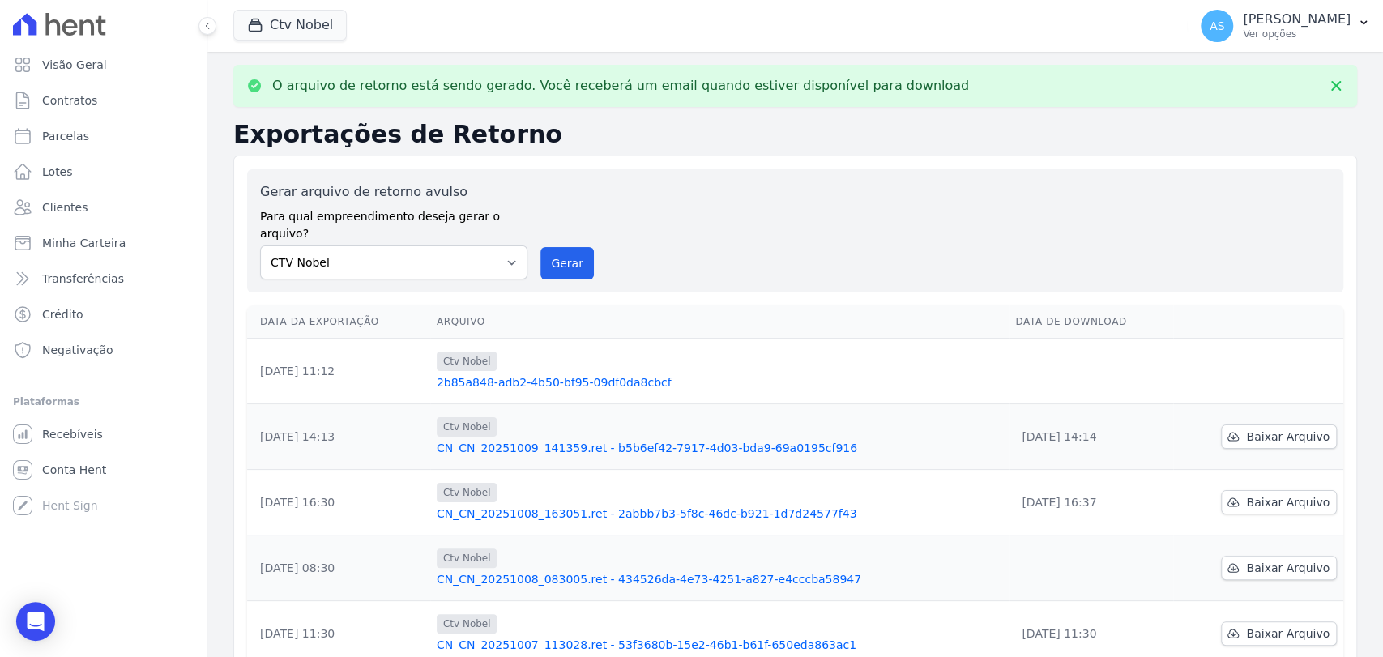
click at [563, 374] on link "2b85a848-adb2-4b50-bf95-09df0da8cbcf" at bounding box center [720, 382] width 566 height 16
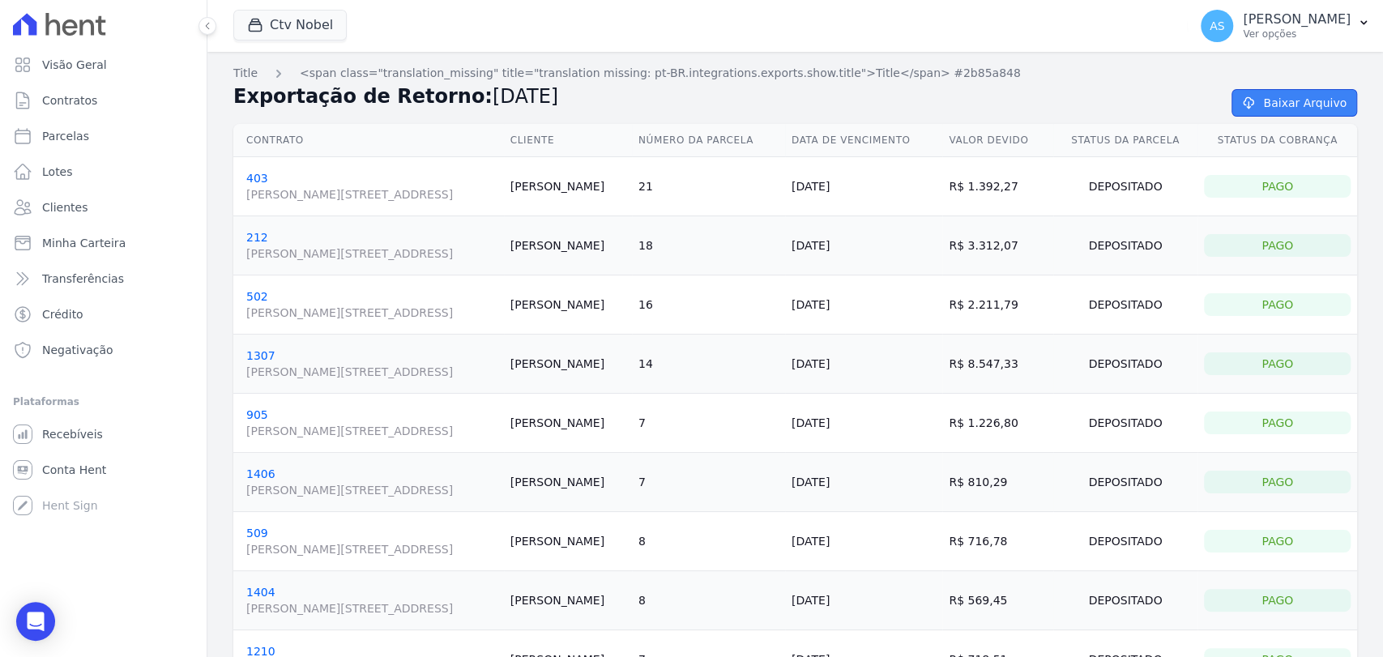
click at [1258, 96] on link "Baixar Arquivo" at bounding box center [1295, 103] width 126 height 28
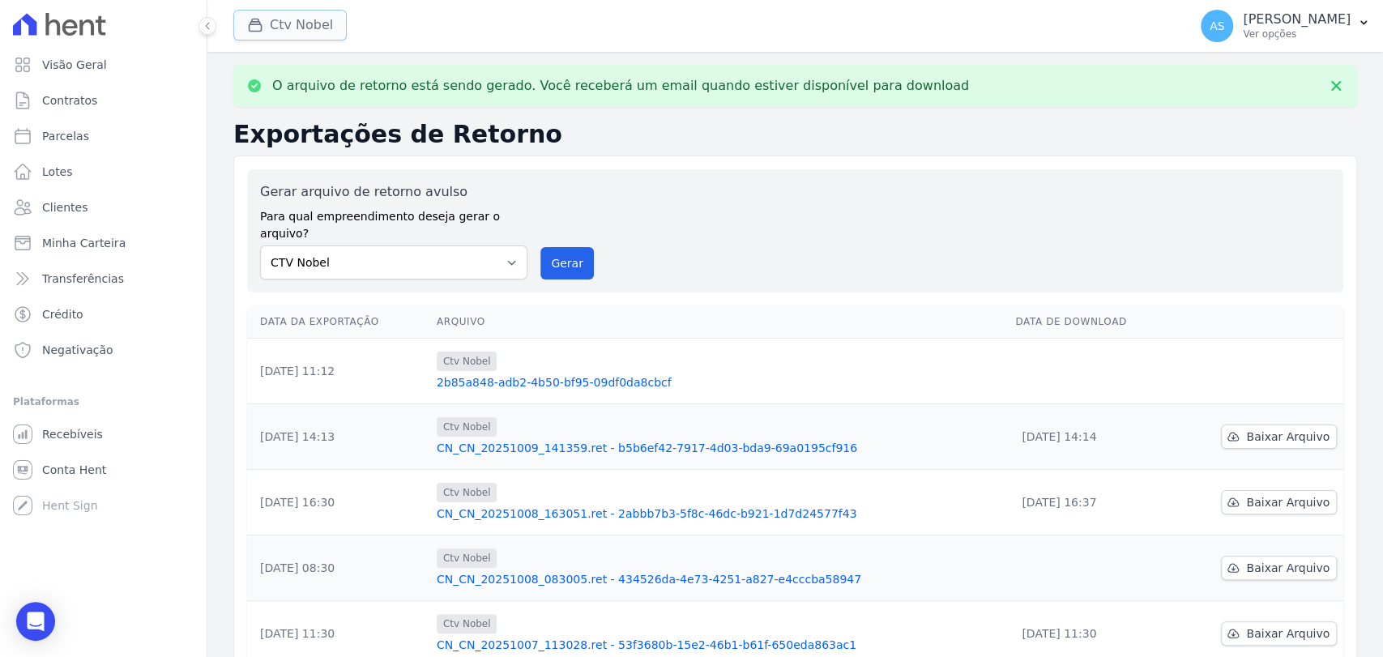
click at [305, 24] on button "Ctv Nobel" at bounding box center [289, 25] width 113 height 31
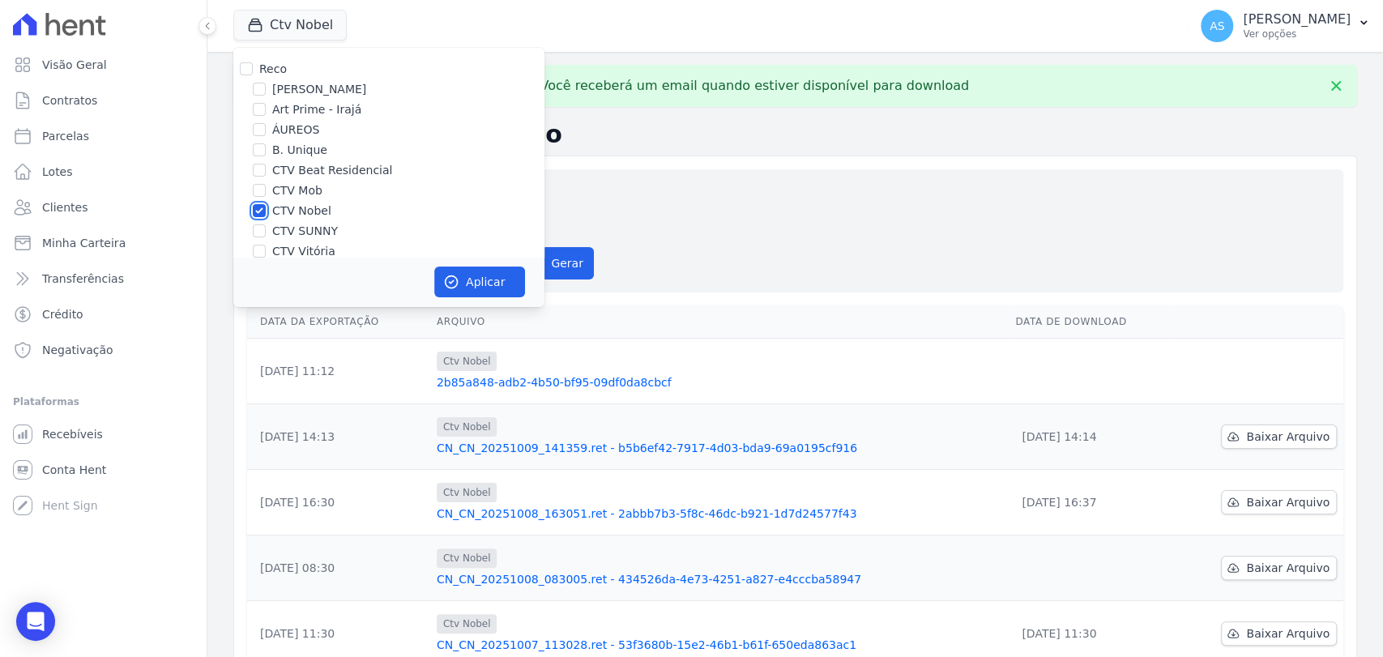
click at [259, 214] on input "CTV Nobel" at bounding box center [259, 210] width 13 height 13
checkbox input "false"
click at [259, 230] on input "CTV SUNNY" at bounding box center [259, 230] width 13 height 13
checkbox input "true"
click at [480, 289] on button "Aplicar" at bounding box center [479, 282] width 91 height 31
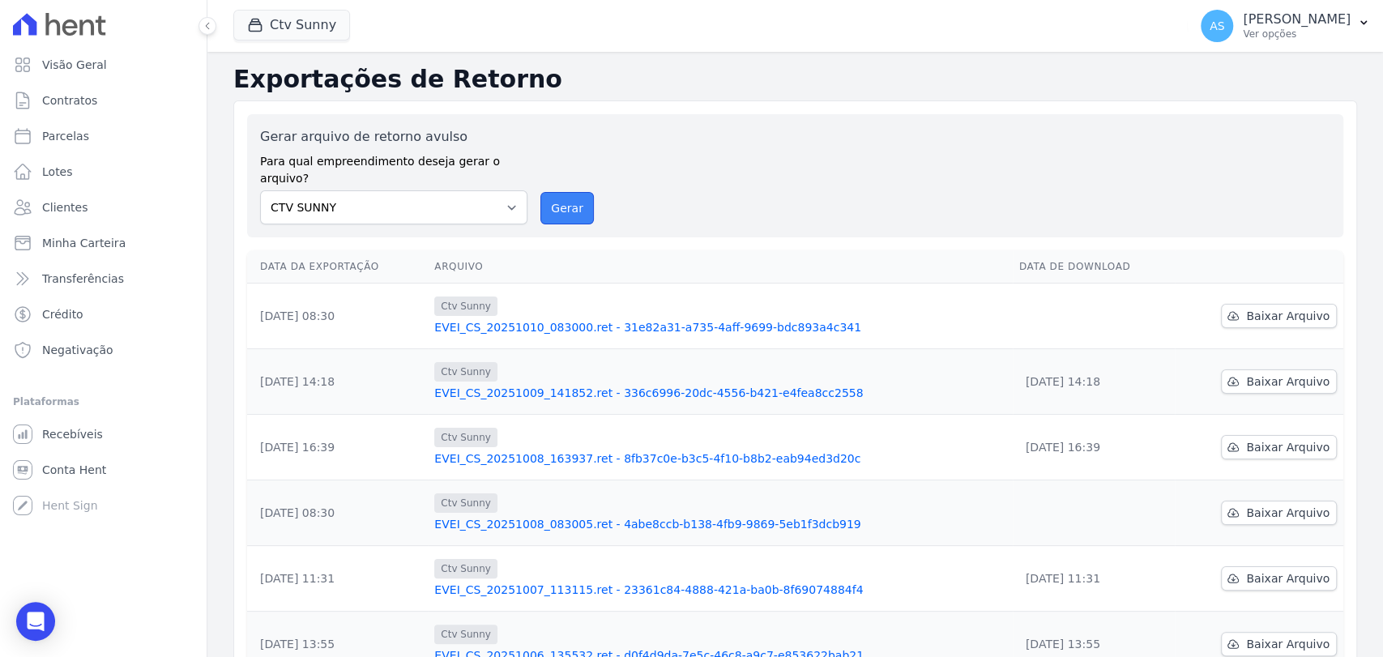
click at [571, 196] on button "Gerar" at bounding box center [567, 208] width 53 height 32
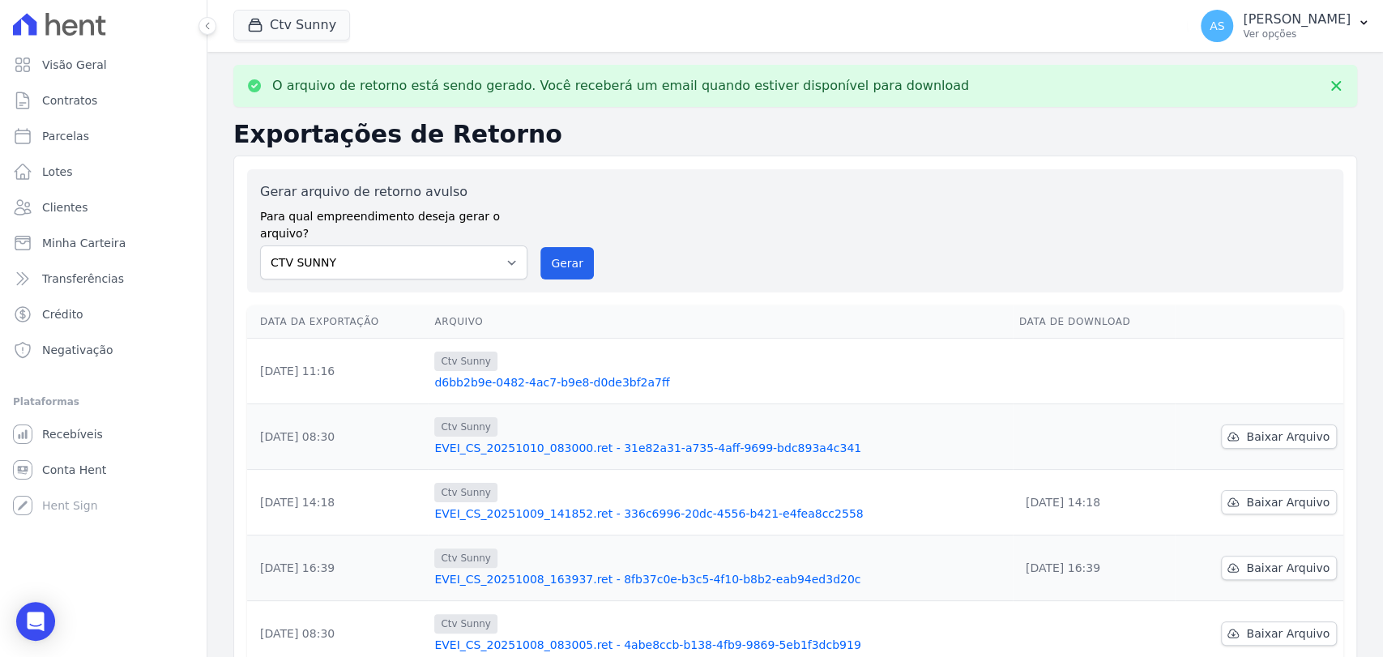
click at [551, 374] on link "d6bb2b9e-0482-4ac7-b9e8-d0de3bf2a7ff" at bounding box center [719, 382] width 571 height 16
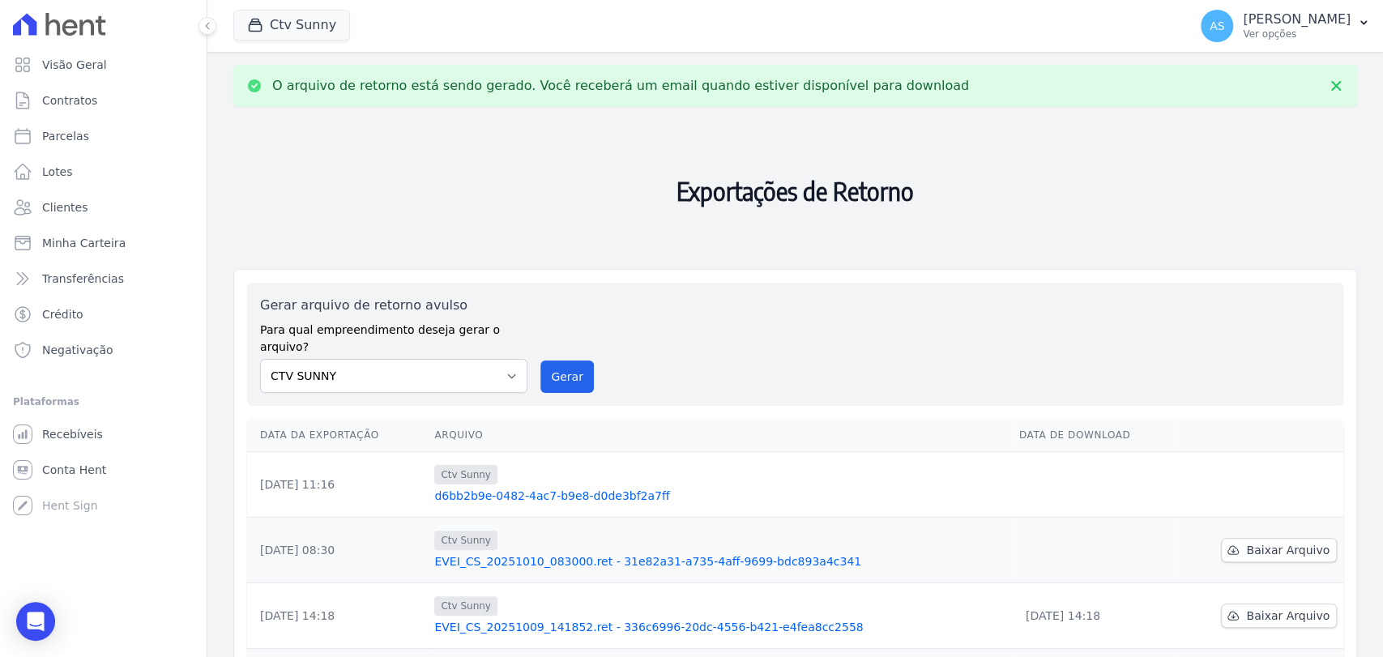
click at [519, 488] on link "d6bb2b9e-0482-4ac7-b9e8-d0de3bf2a7ff" at bounding box center [719, 496] width 571 height 16
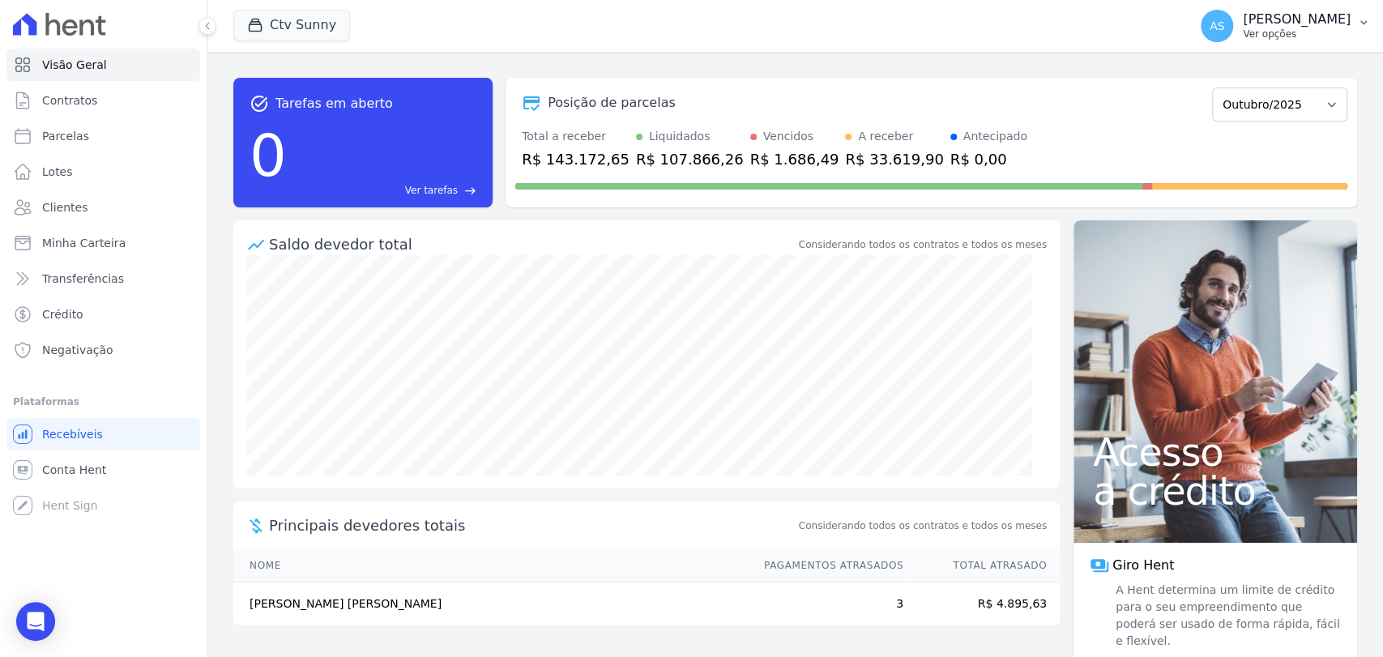
click at [1310, 20] on p "[PERSON_NAME]" at bounding box center [1297, 19] width 108 height 16
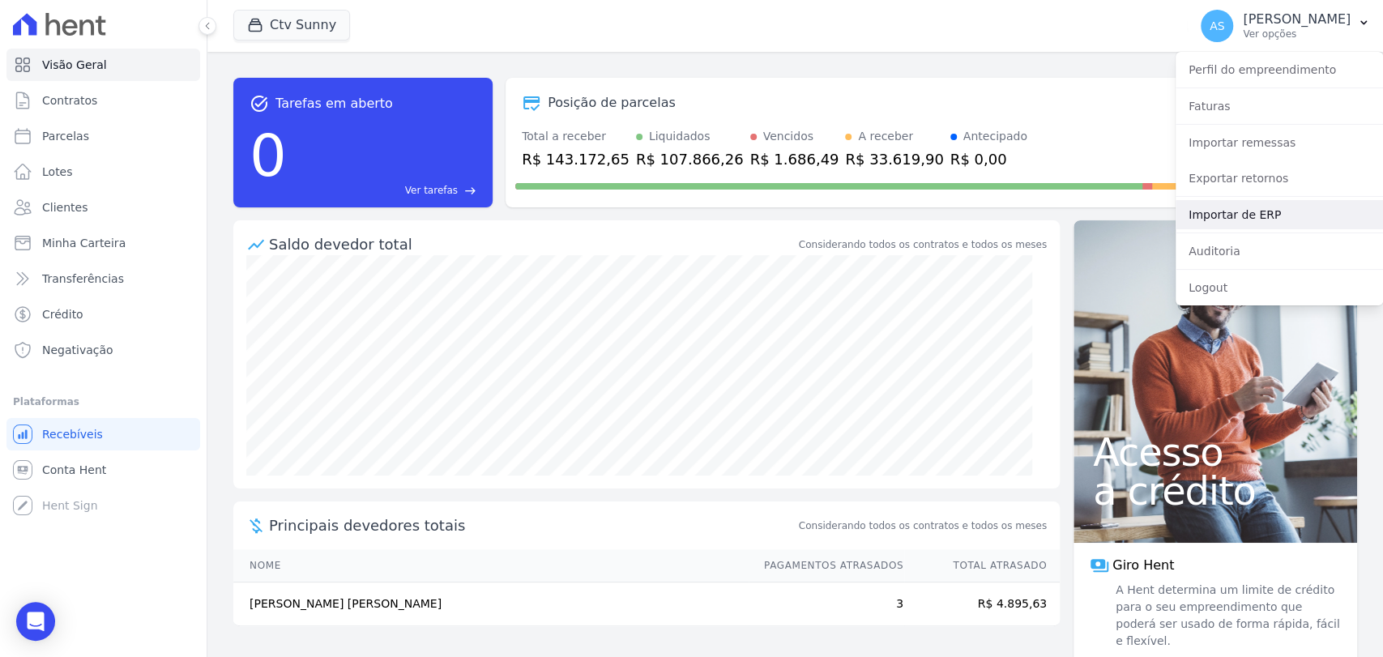
click at [1205, 220] on link "Importar de ERP" at bounding box center [1279, 214] width 207 height 29
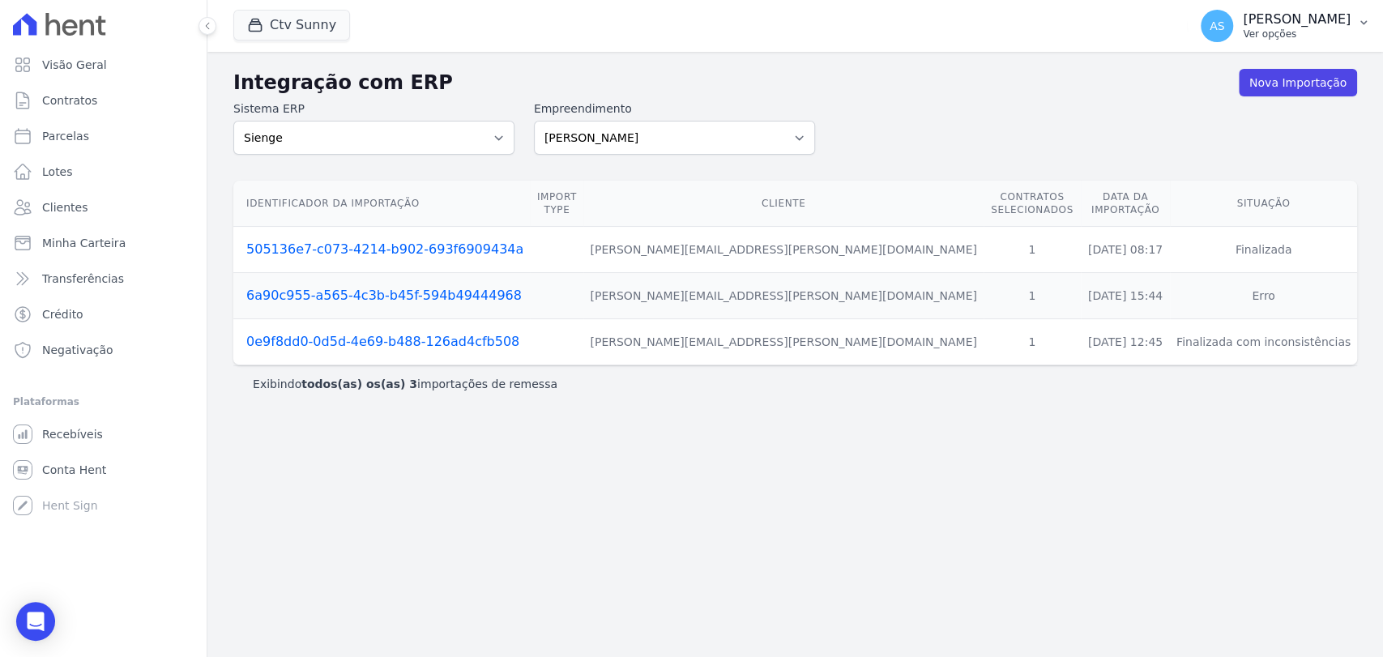
click at [1320, 24] on p "[PERSON_NAME]" at bounding box center [1297, 19] width 108 height 16
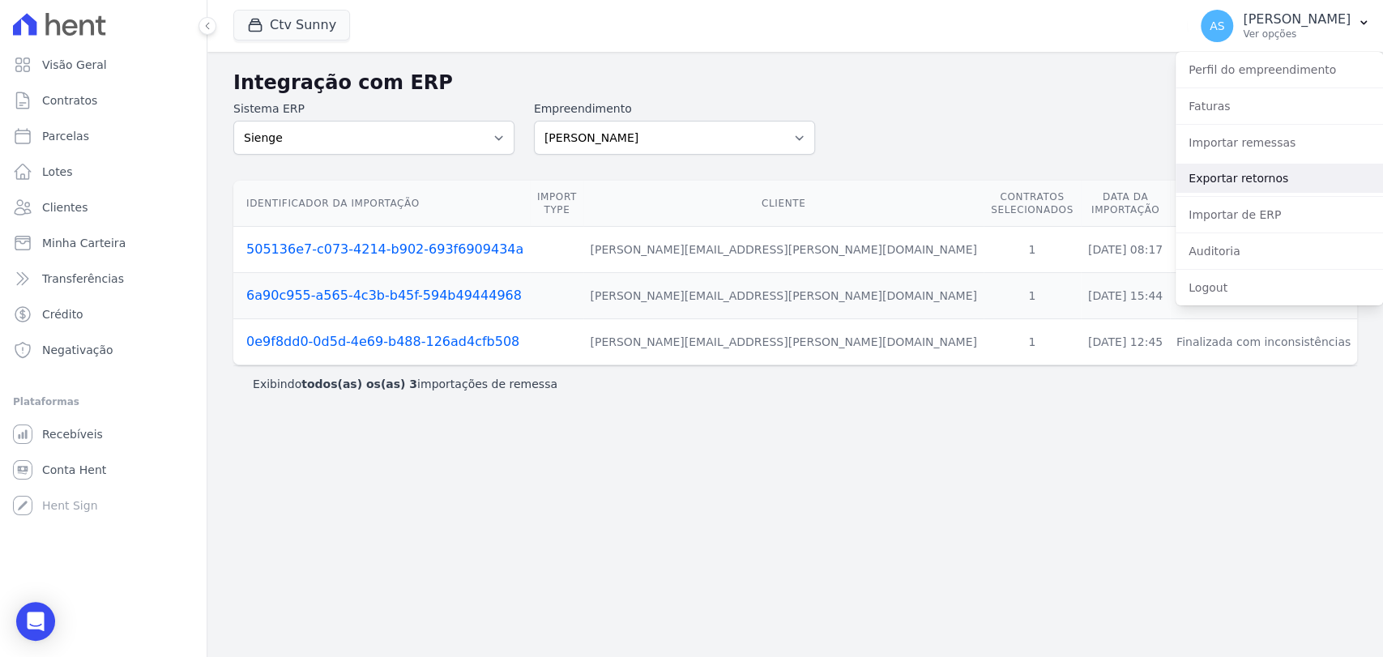
click at [1212, 177] on link "Exportar retornos" at bounding box center [1279, 178] width 207 height 29
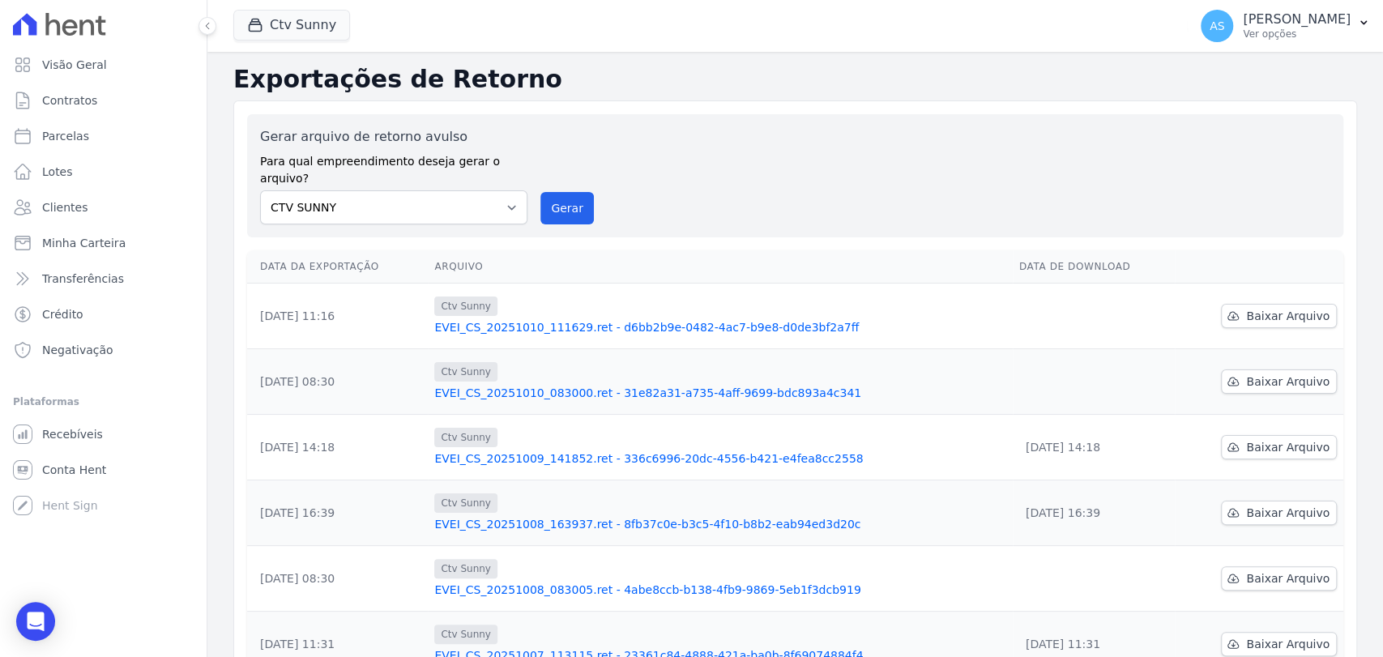
click at [564, 319] on link "EVEI_CS_20251010_111629.ret - d6bb2b9e-0482-4ac7-b9e8-d0de3bf2a7ff" at bounding box center [719, 327] width 571 height 16
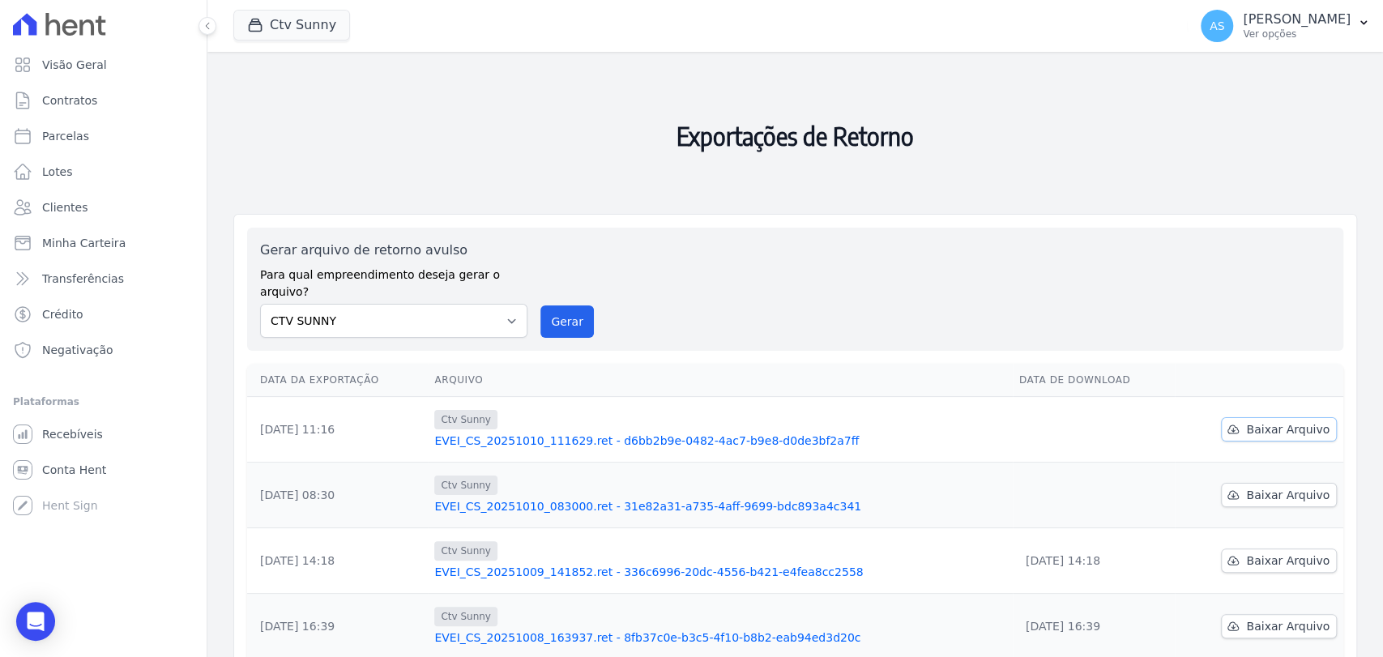
click at [1263, 421] on span "Baixar Arquivo" at bounding box center [1287, 429] width 83 height 16
click at [279, 23] on button "Ctv Sunny" at bounding box center [291, 25] width 117 height 31
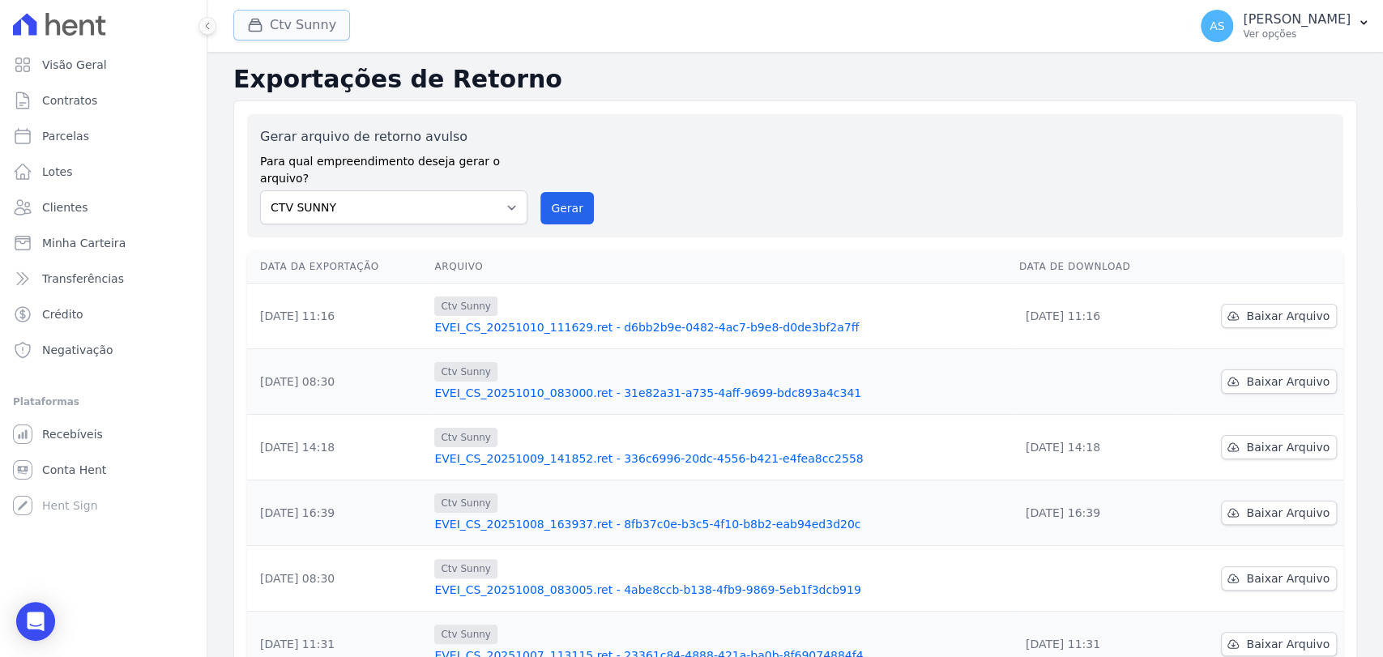
click at [292, 20] on button "Ctv Sunny" at bounding box center [291, 25] width 117 height 31
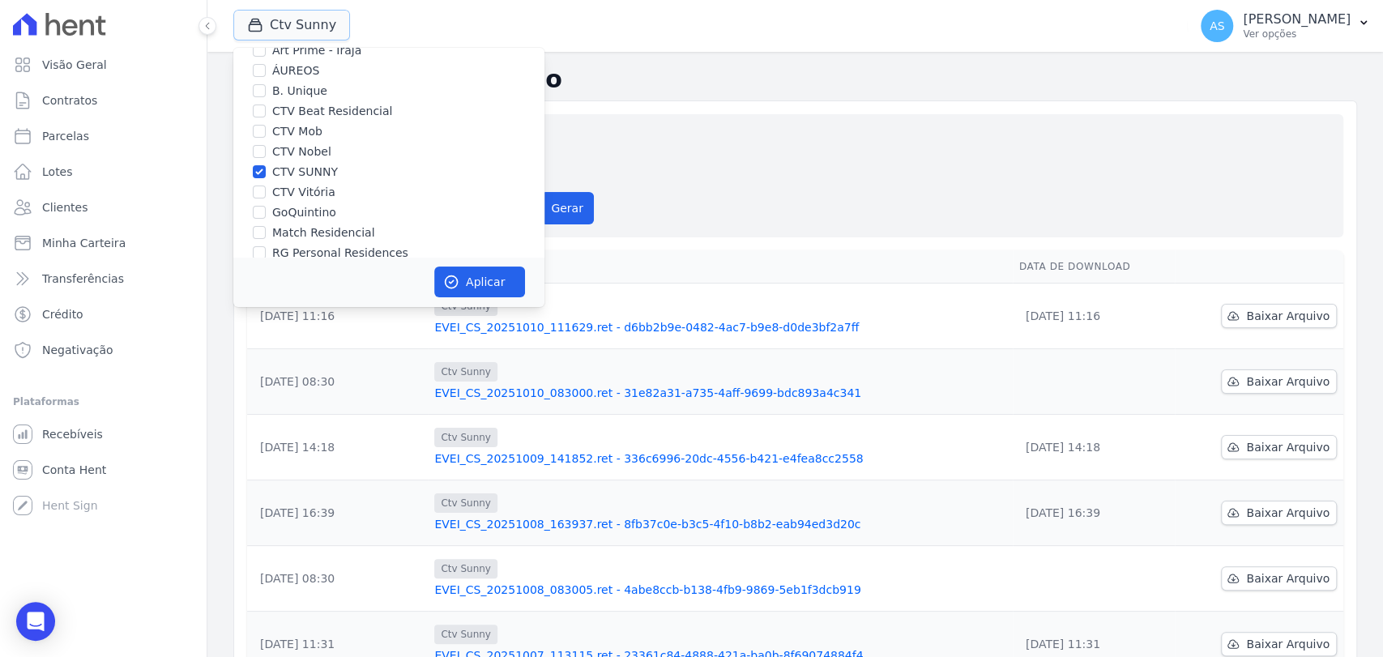
scroll to position [90, 0]
click at [259, 143] on input "CTV SUNNY" at bounding box center [259, 141] width 13 height 13
checkbox input "false"
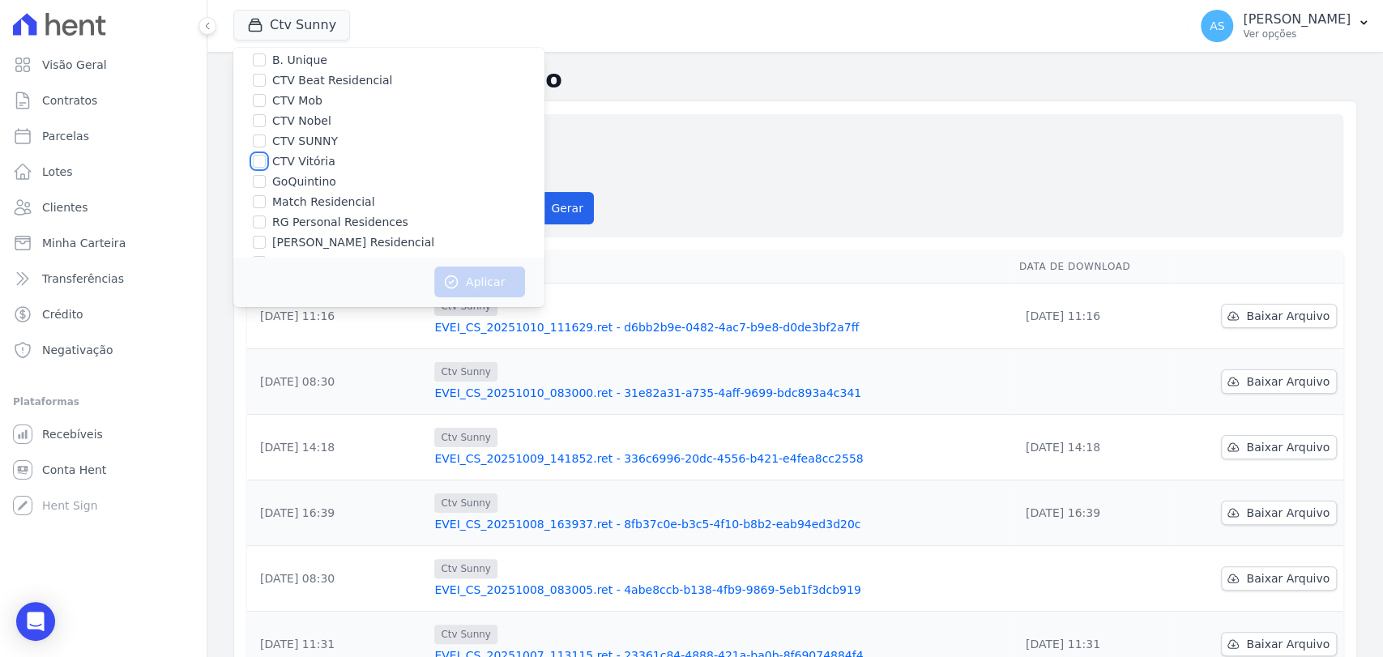
click at [259, 163] on input "CTV Vitória" at bounding box center [259, 161] width 13 height 13
checkbox input "true"
click at [465, 276] on button "Aplicar" at bounding box center [479, 282] width 91 height 31
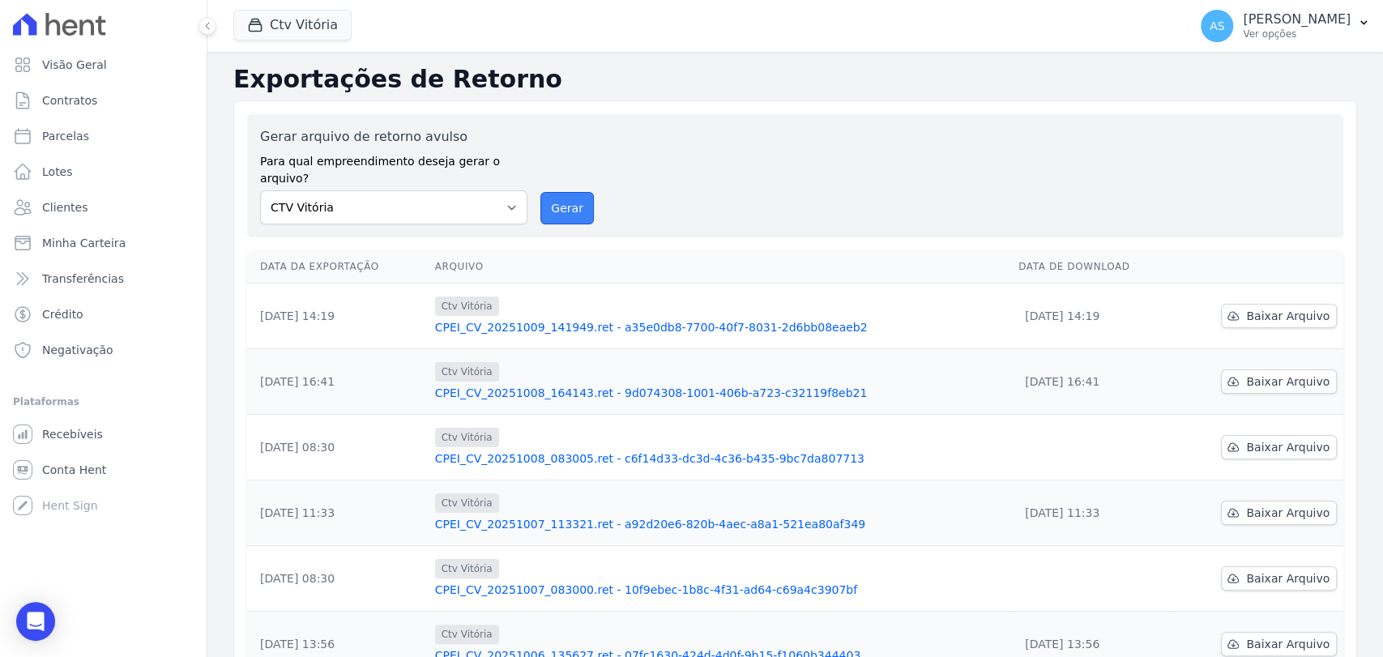
click at [557, 192] on button "Gerar" at bounding box center [567, 208] width 53 height 32
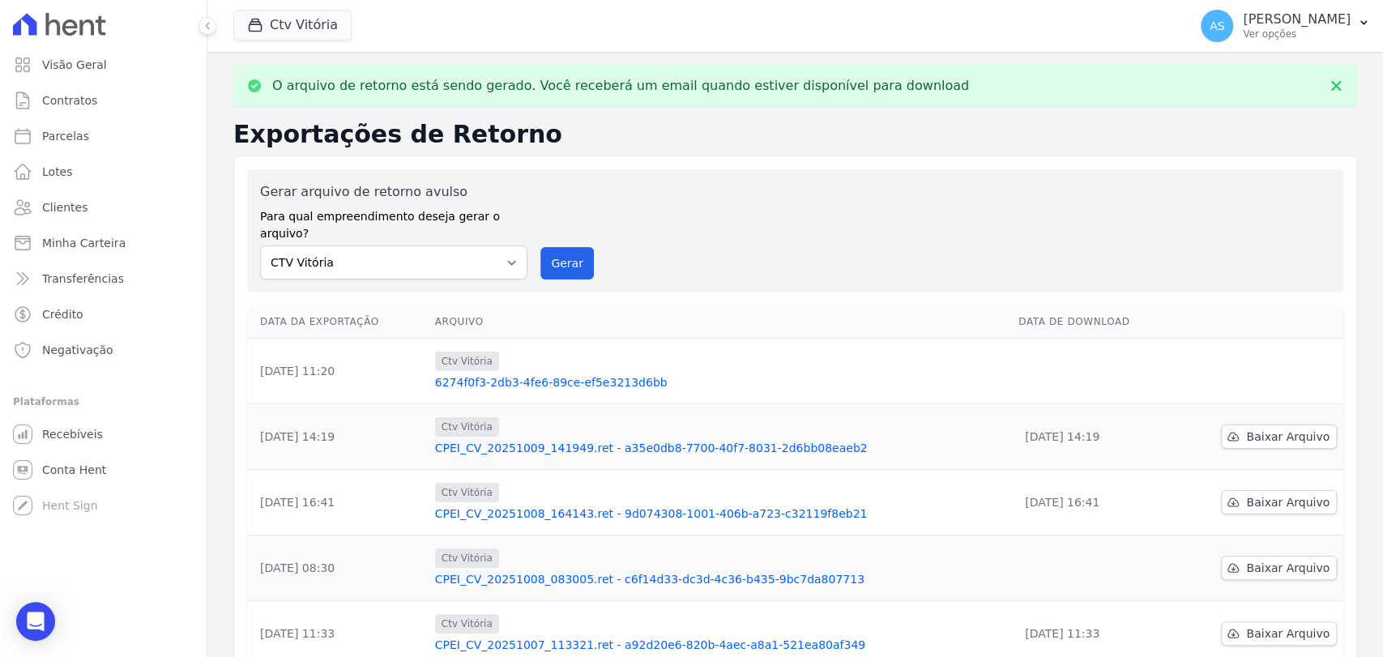
click at [576, 374] on link "6274f0f3-2db3-4fe6-89ce-ef5e3213d6bb" at bounding box center [720, 382] width 571 height 16
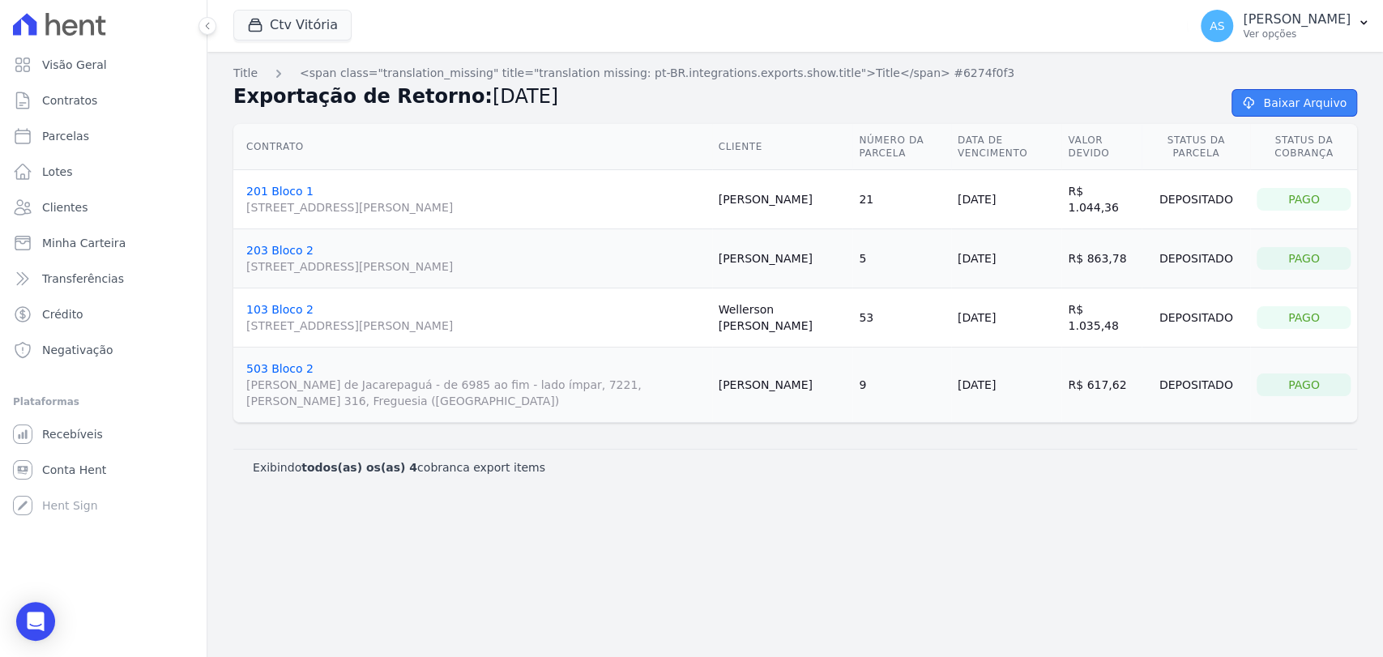
click at [1290, 103] on link "Baixar Arquivo" at bounding box center [1295, 103] width 126 height 28
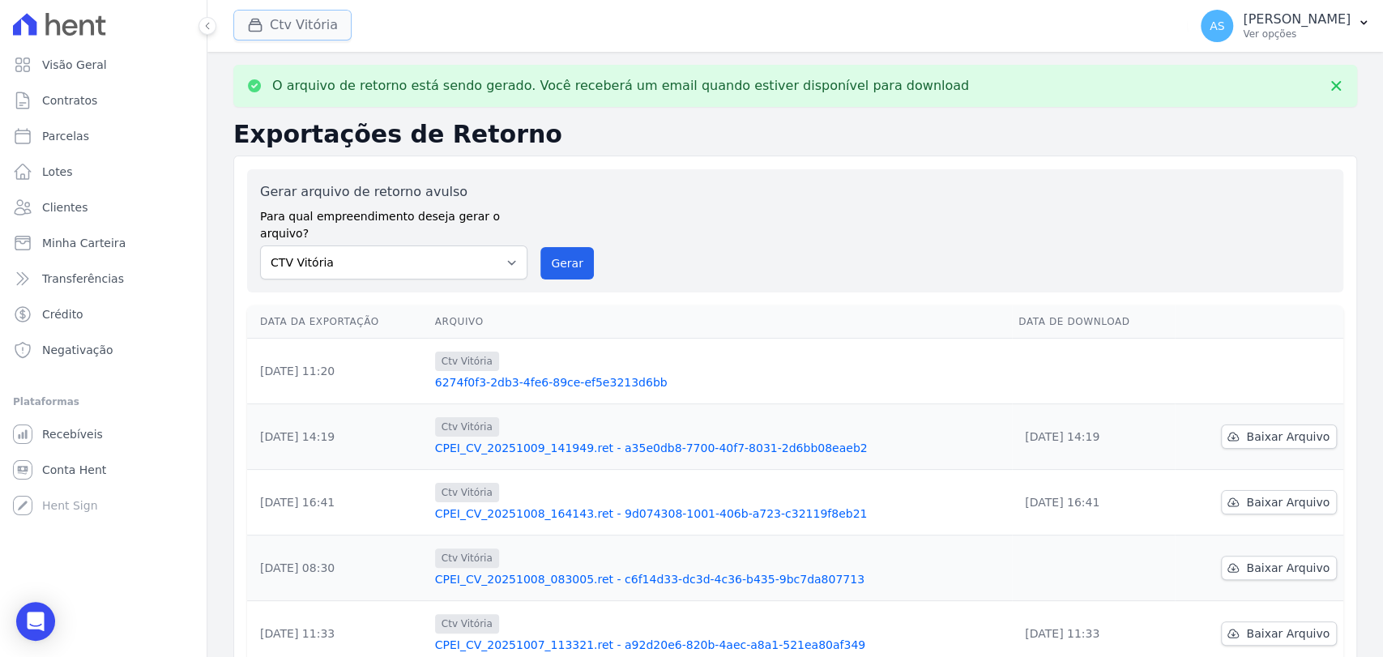
click at [290, 27] on button "Ctv Vitória" at bounding box center [292, 25] width 118 height 31
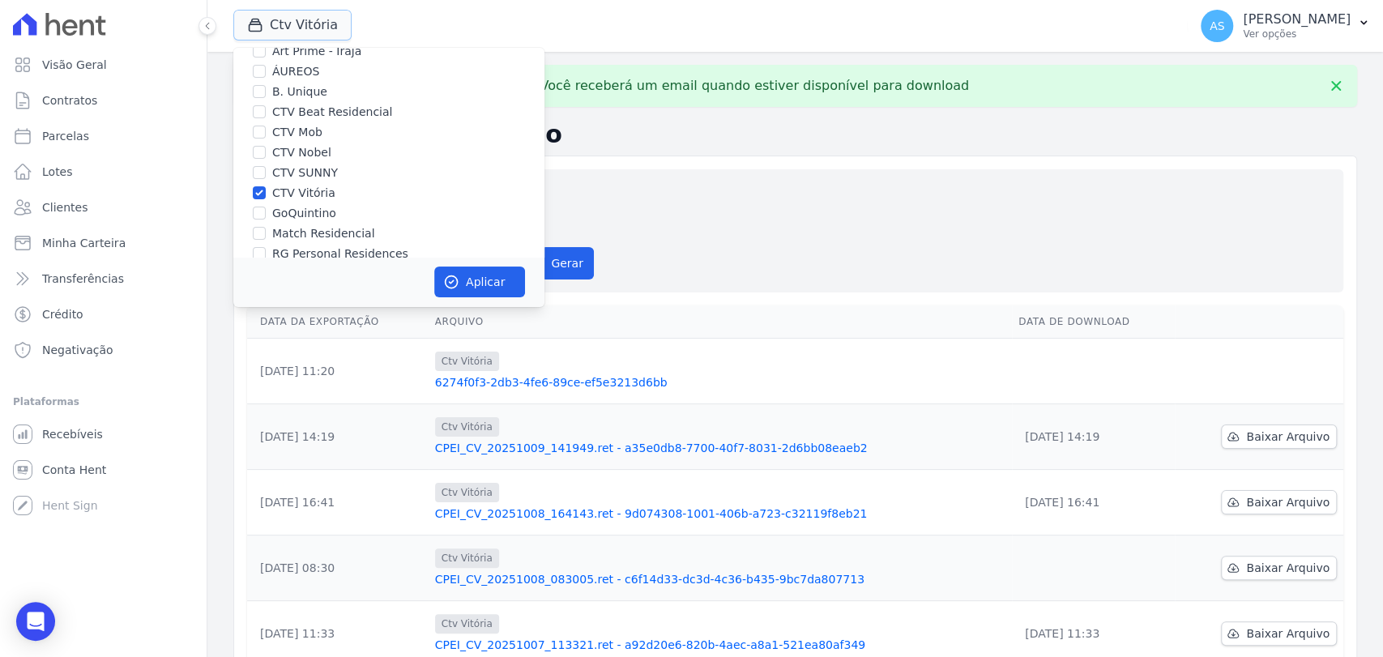
scroll to position [90, 0]
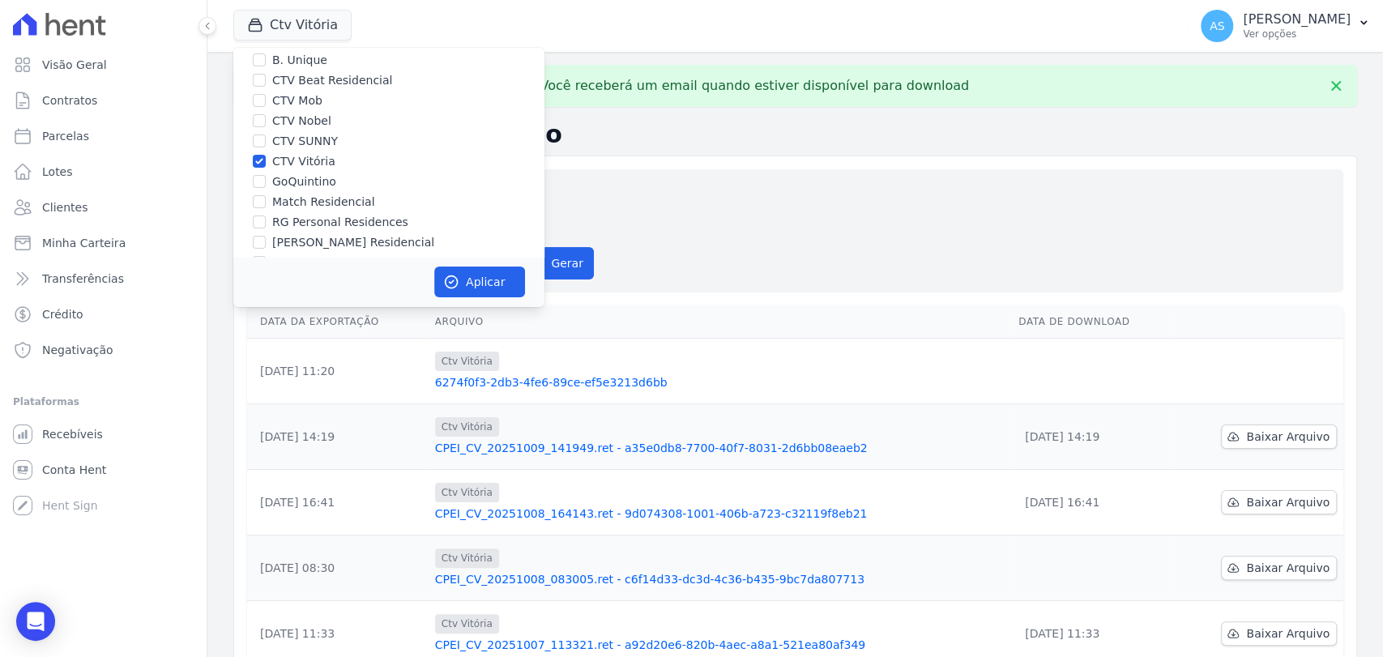
click at [316, 169] on label "CTV Vitória" at bounding box center [303, 161] width 63 height 17
click at [266, 168] on input "CTV Vitória" at bounding box center [259, 161] width 13 height 13
checkbox input "false"
click at [271, 225] on div "RG Personal Residences" at bounding box center [388, 222] width 311 height 17
click at [266, 224] on div "RG Personal Residences" at bounding box center [388, 222] width 311 height 17
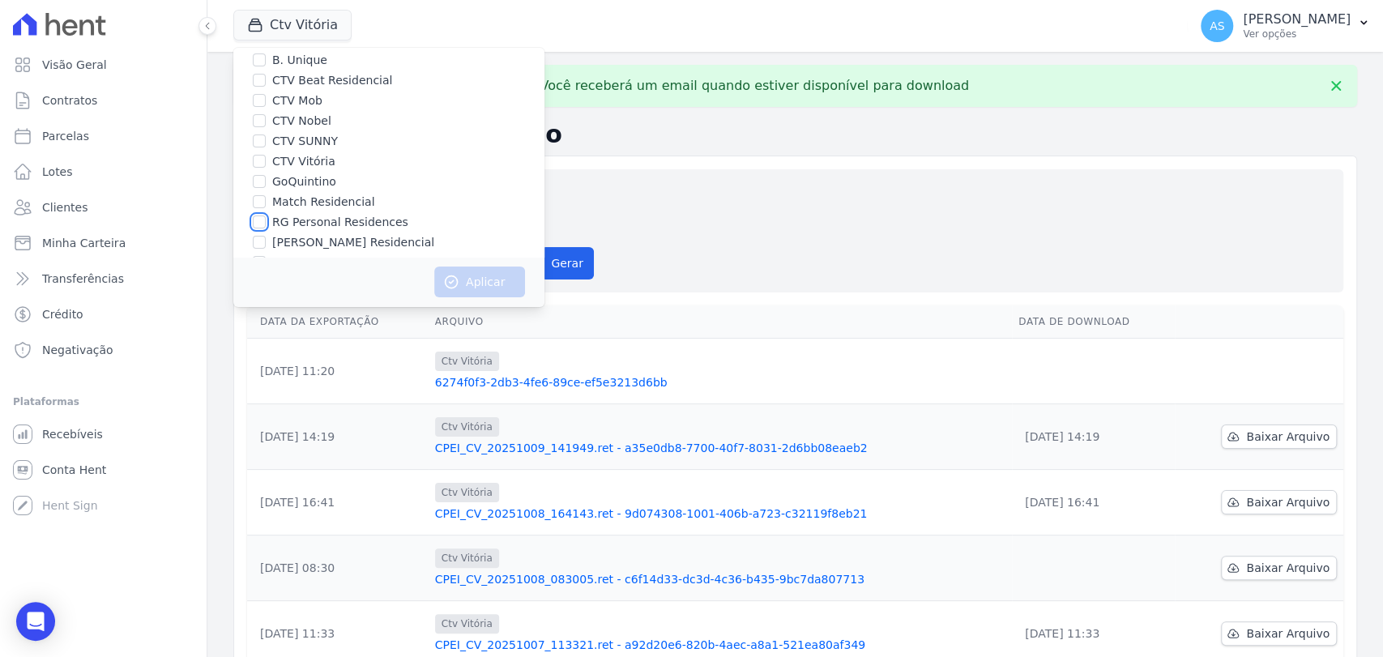
click at [263, 222] on input "RG Personal Residences" at bounding box center [259, 222] width 13 height 13
checkbox input "true"
click at [497, 287] on button "Aplicar" at bounding box center [479, 282] width 91 height 31
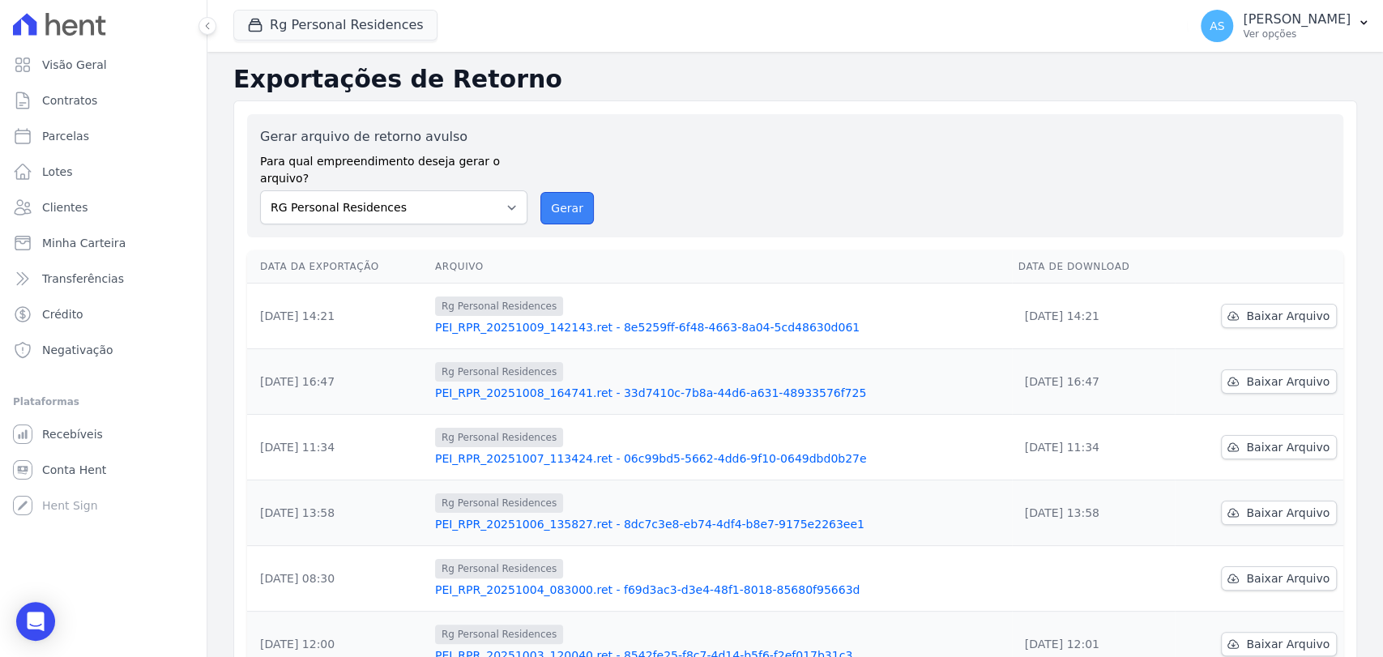
click at [547, 192] on button "Gerar" at bounding box center [567, 208] width 53 height 32
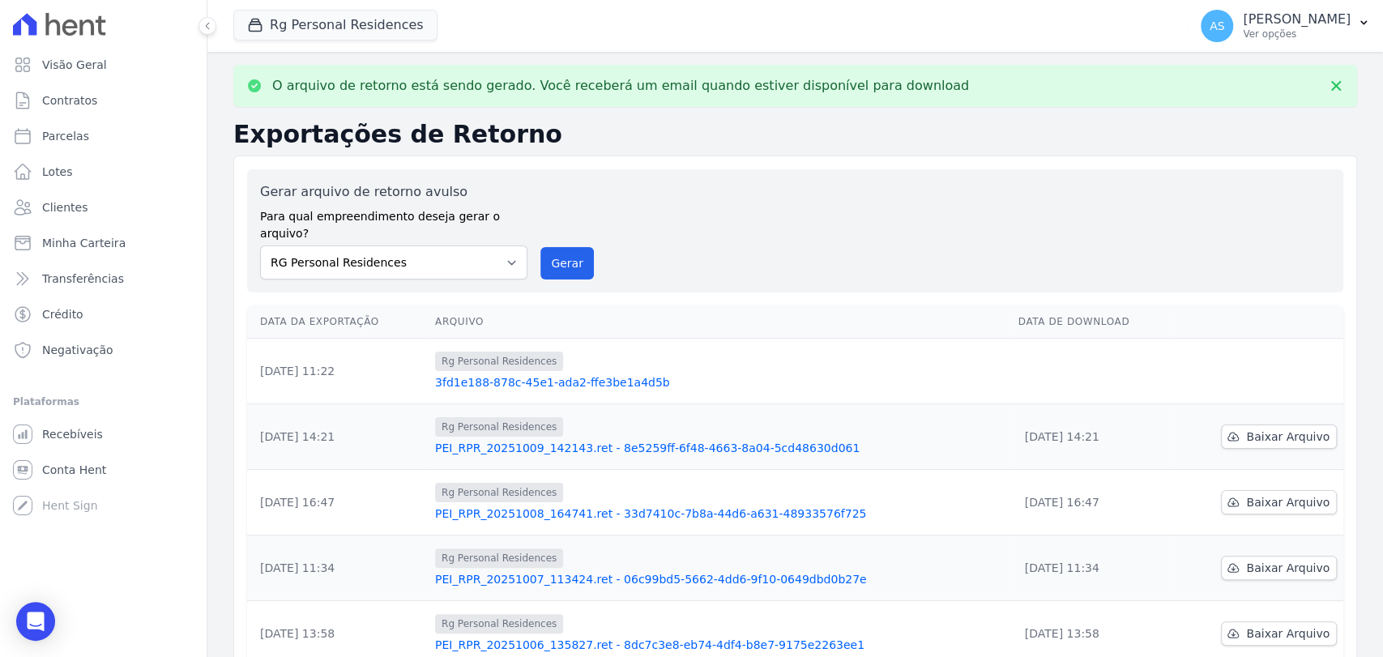
click at [567, 374] on link "3fd1e188-878c-45e1-ada2-ffe3be1a4d5b" at bounding box center [720, 382] width 571 height 16
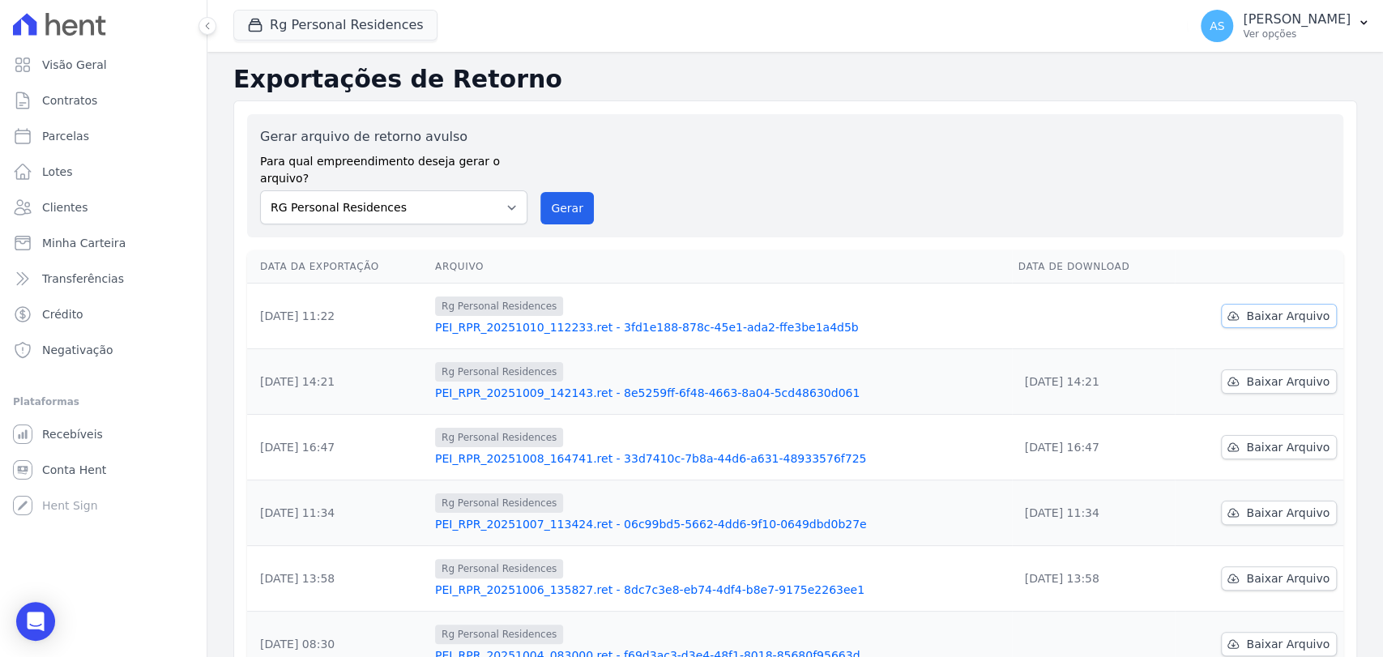
click at [1267, 308] on span "Baixar Arquivo" at bounding box center [1287, 316] width 83 height 16
click at [285, 27] on button "Rg Personal Residences" at bounding box center [335, 25] width 204 height 31
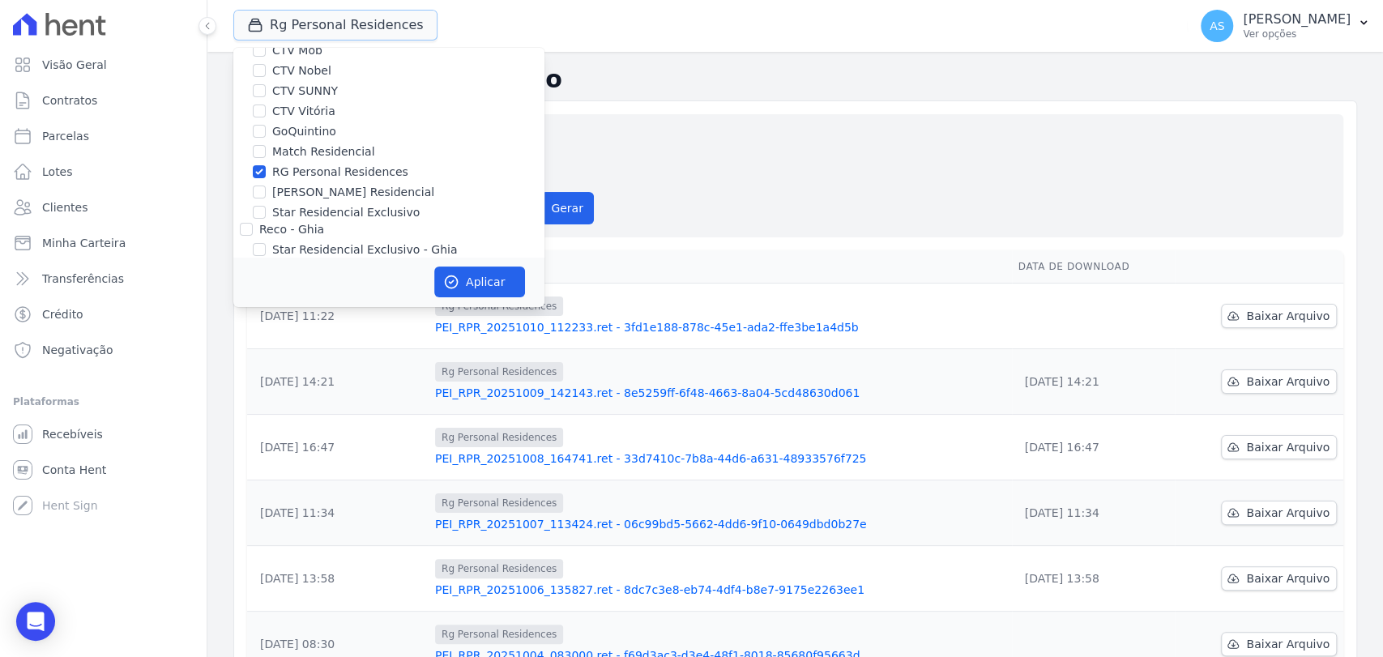
scroll to position [154, 0]
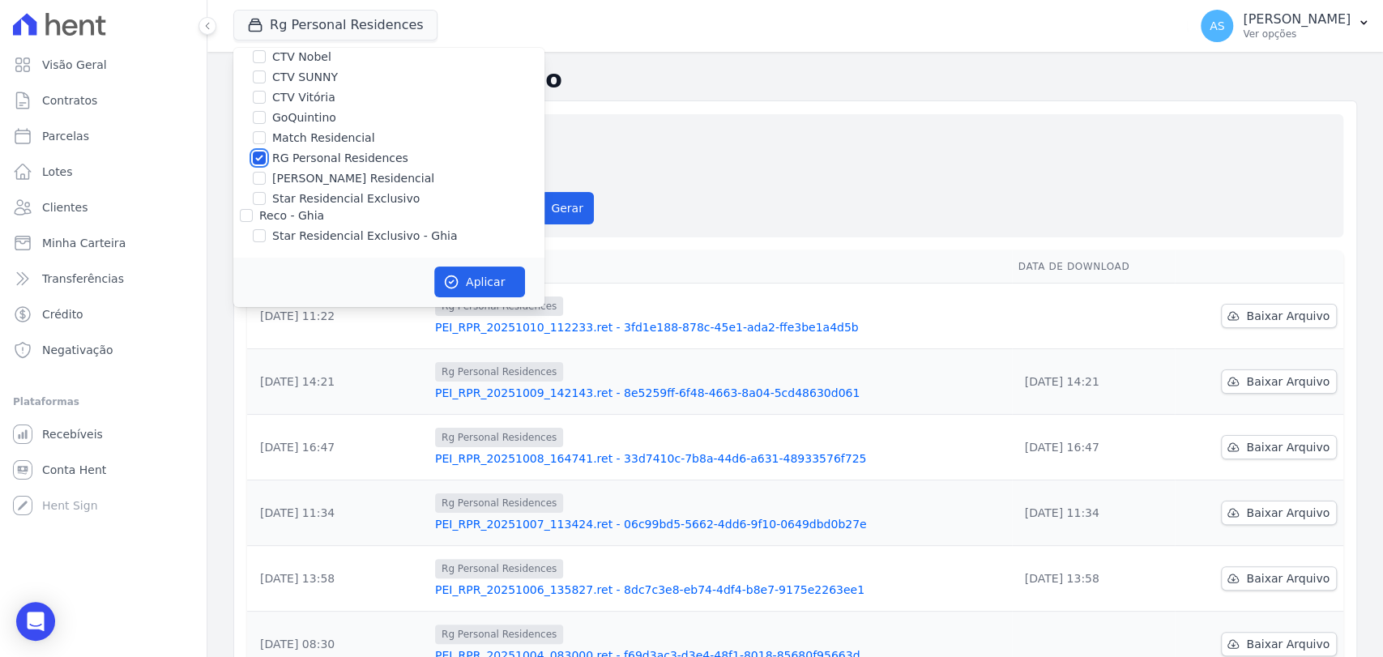
click at [260, 159] on input "RG Personal Residences" at bounding box center [259, 158] width 13 height 13
checkbox input "false"
click at [257, 182] on input "[PERSON_NAME] Residencial" at bounding box center [259, 178] width 13 height 13
checkbox input "true"
click at [473, 287] on button "Aplicar" at bounding box center [479, 282] width 91 height 31
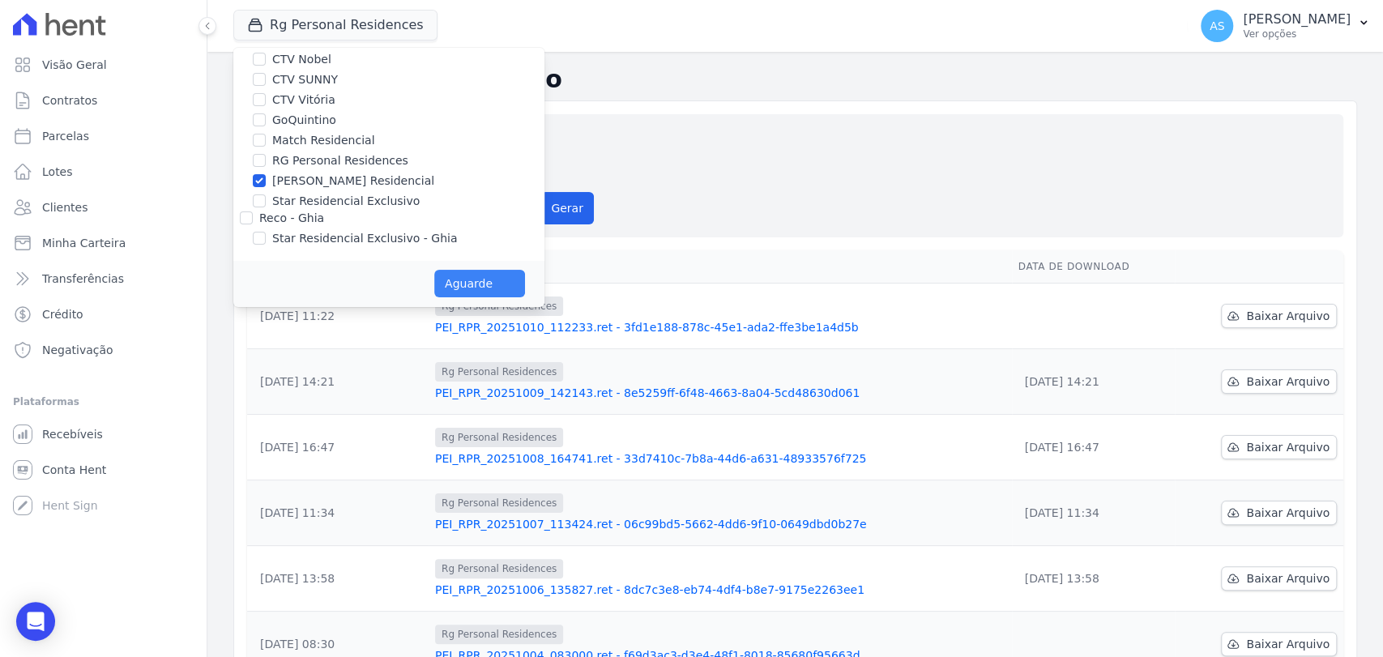
scroll to position [151, 0]
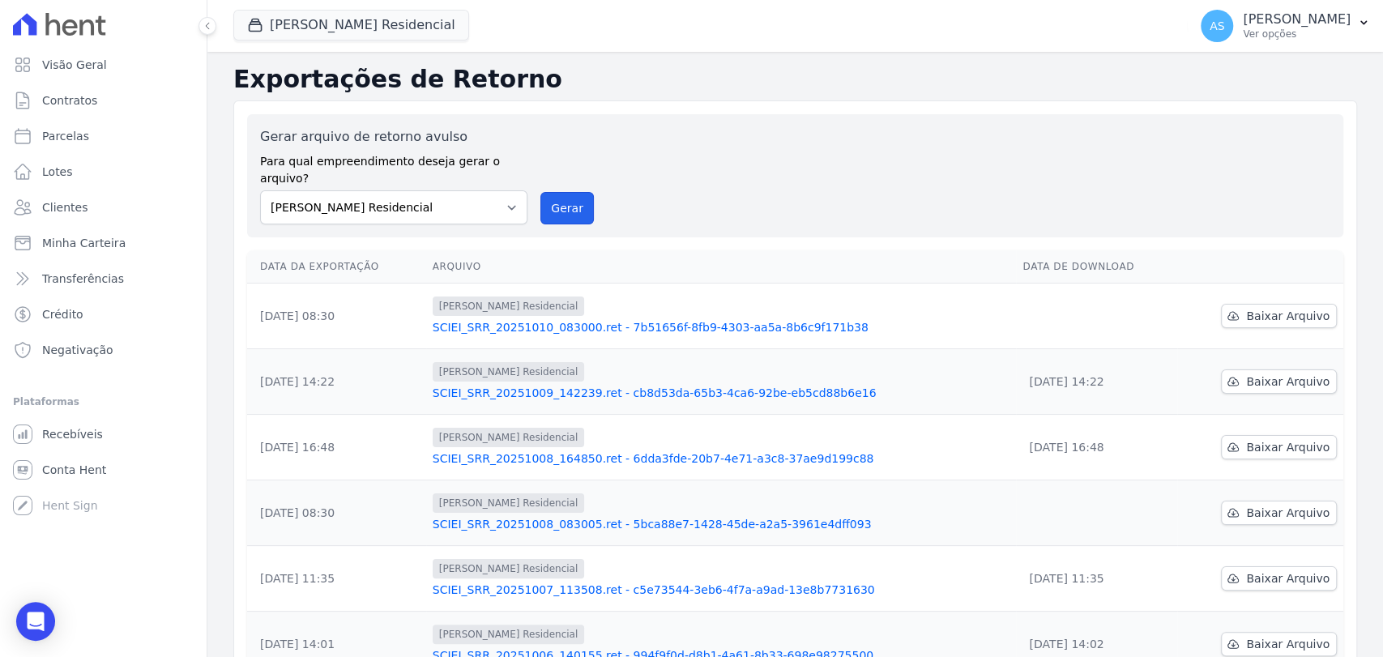
click at [562, 192] on button "Gerar" at bounding box center [567, 208] width 53 height 32
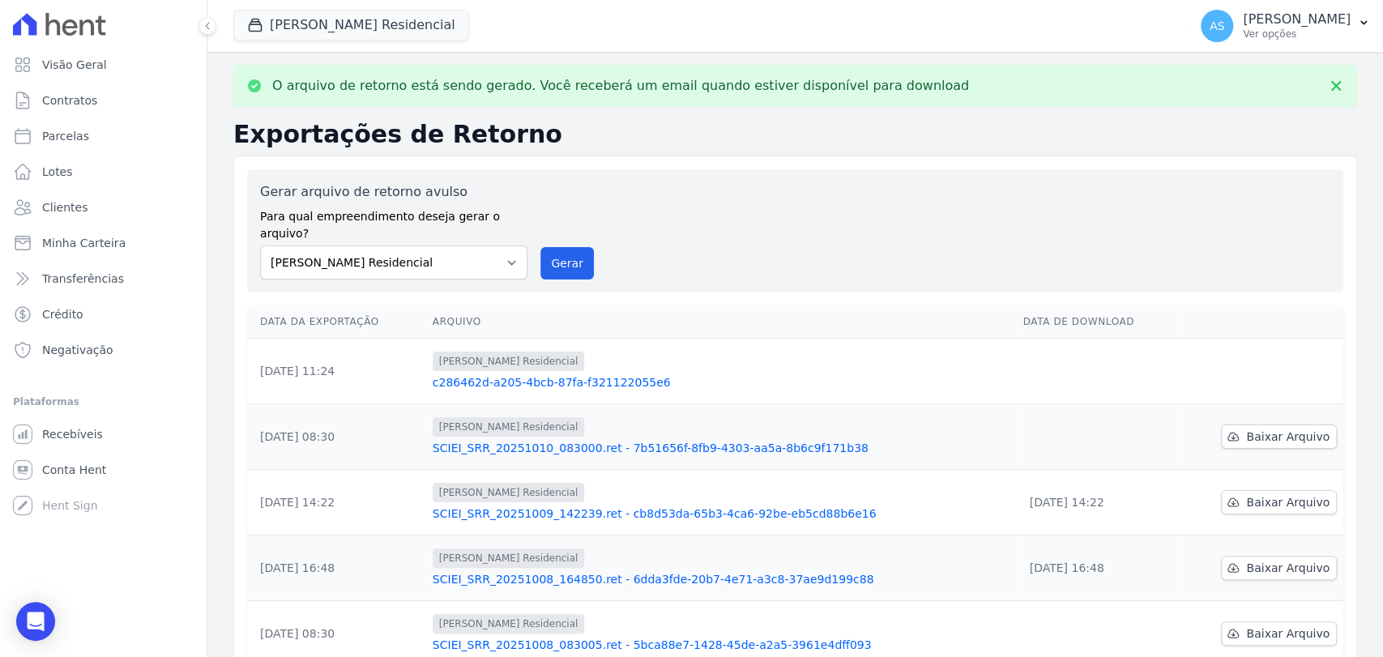
click at [572, 374] on link "c286462d-a205-4bcb-87fa-f321122055e6" at bounding box center [722, 382] width 578 height 16
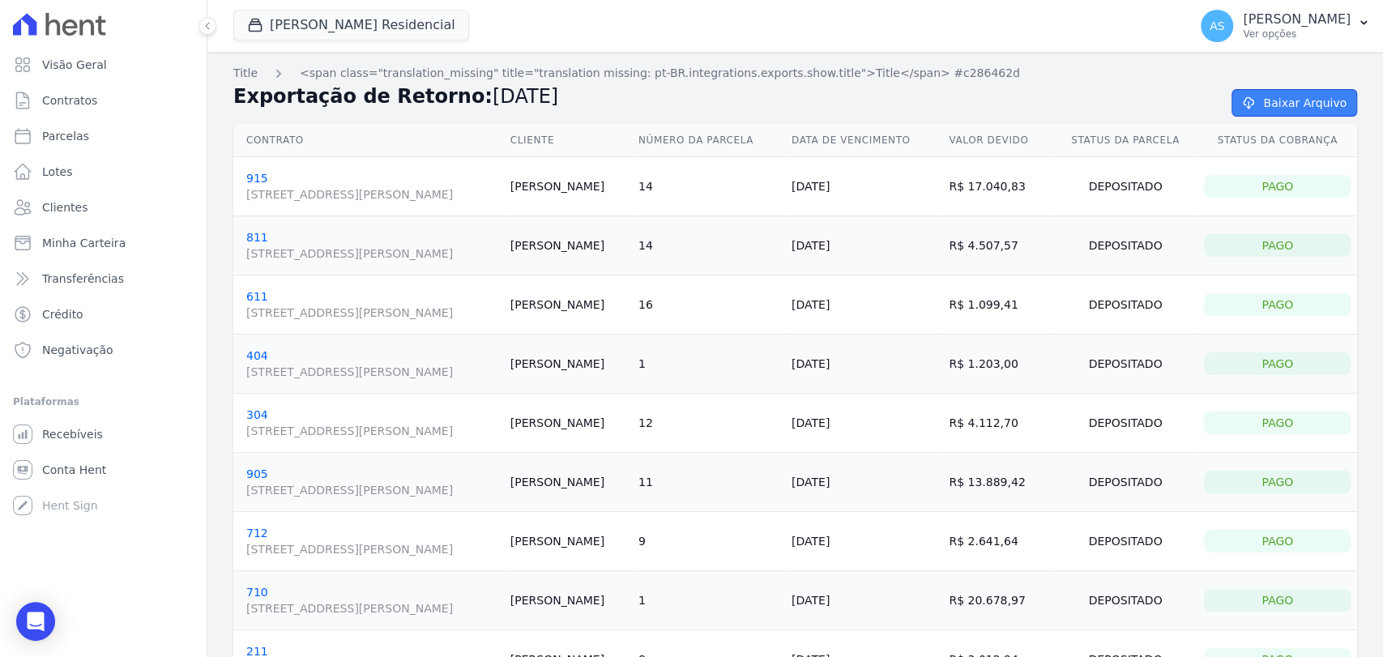
click at [1291, 102] on link "Baixar Arquivo" at bounding box center [1295, 103] width 126 height 28
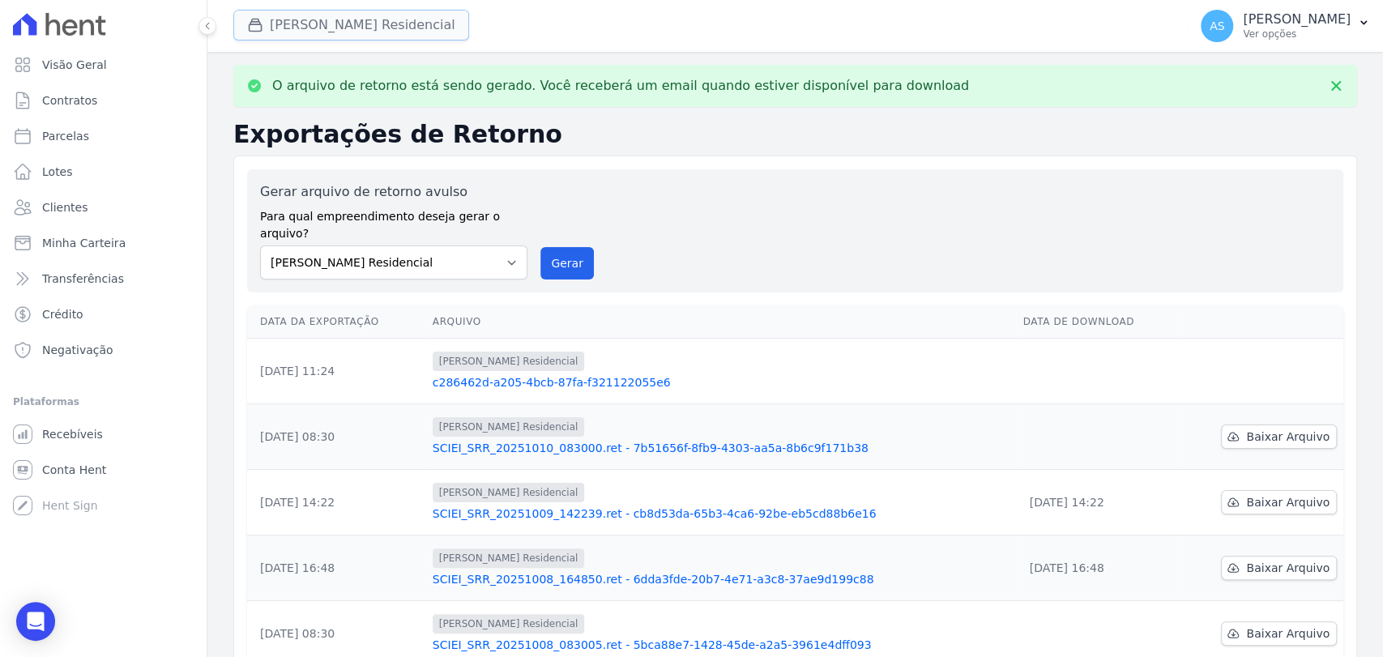
click at [258, 24] on icon "button" at bounding box center [256, 25] width 12 height 12
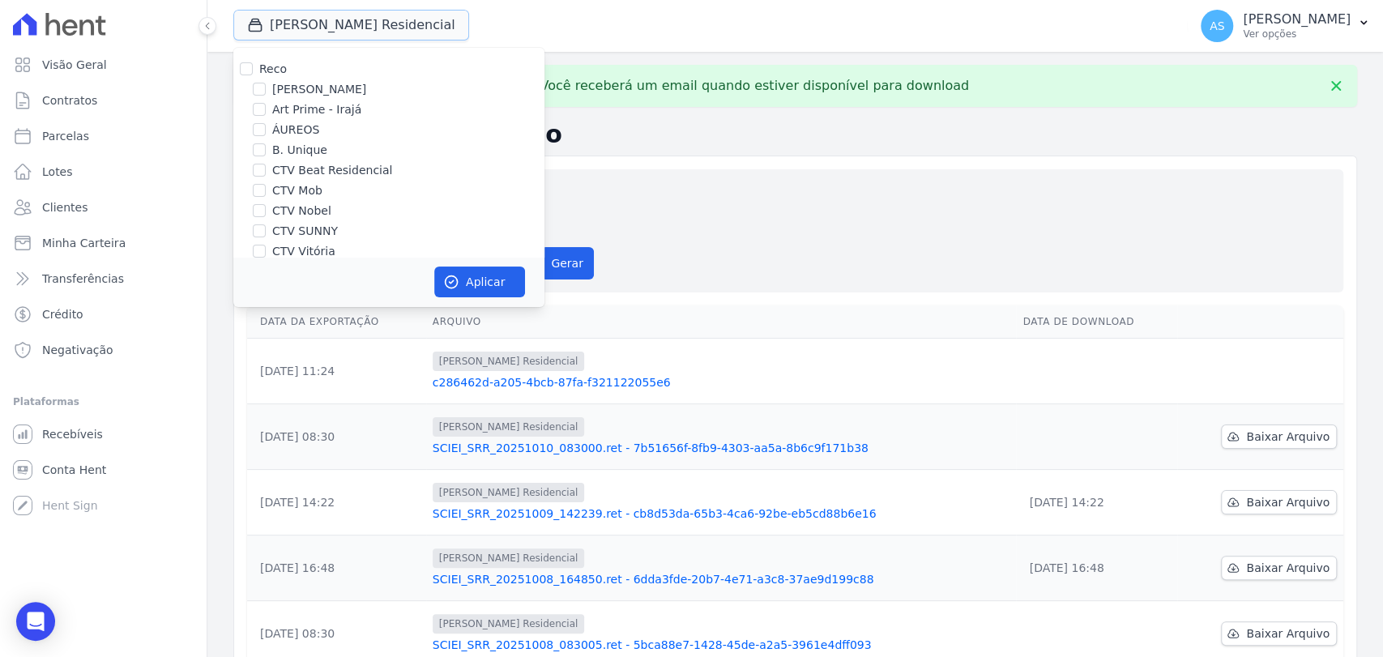
scroll to position [154, 0]
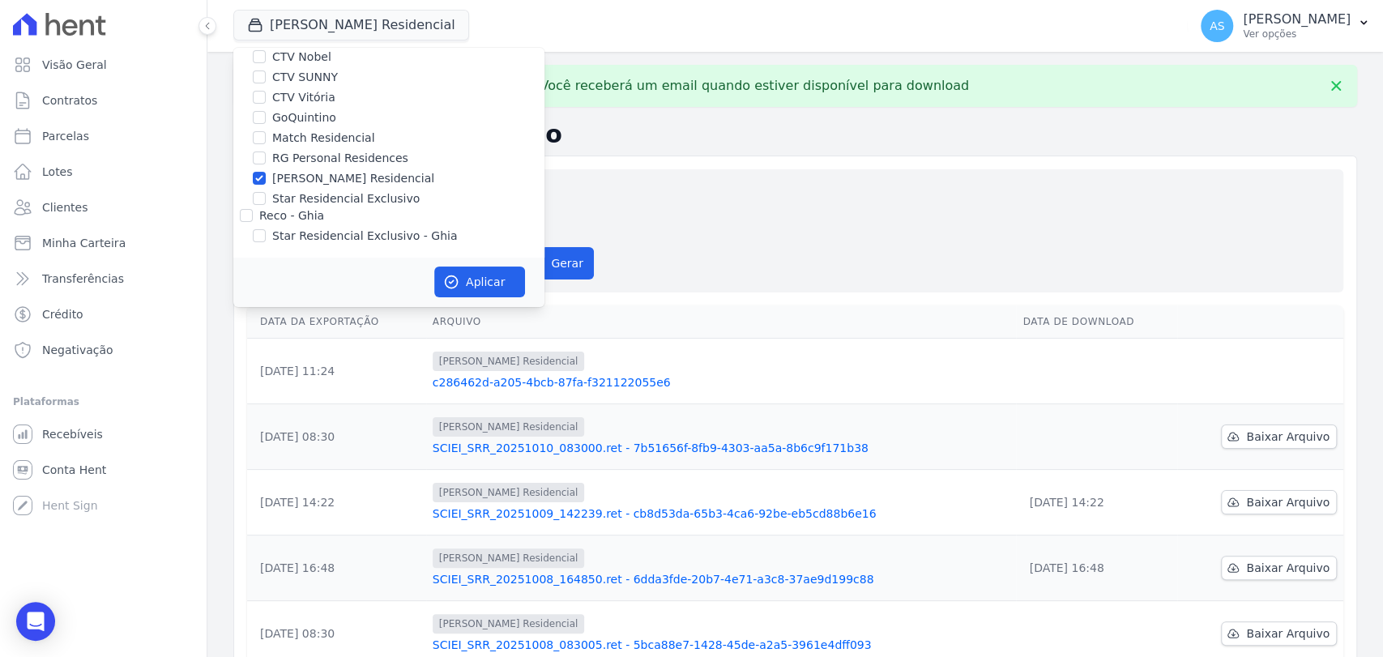
click at [312, 176] on label "[PERSON_NAME] Residencial" at bounding box center [353, 178] width 162 height 17
click at [266, 176] on input "[PERSON_NAME] Residencial" at bounding box center [259, 178] width 13 height 13
checkbox input "false"
click at [308, 198] on label "Star Residencial Exclusivo" at bounding box center [346, 198] width 148 height 17
click at [266, 198] on input "Star Residencial Exclusivo" at bounding box center [259, 198] width 13 height 13
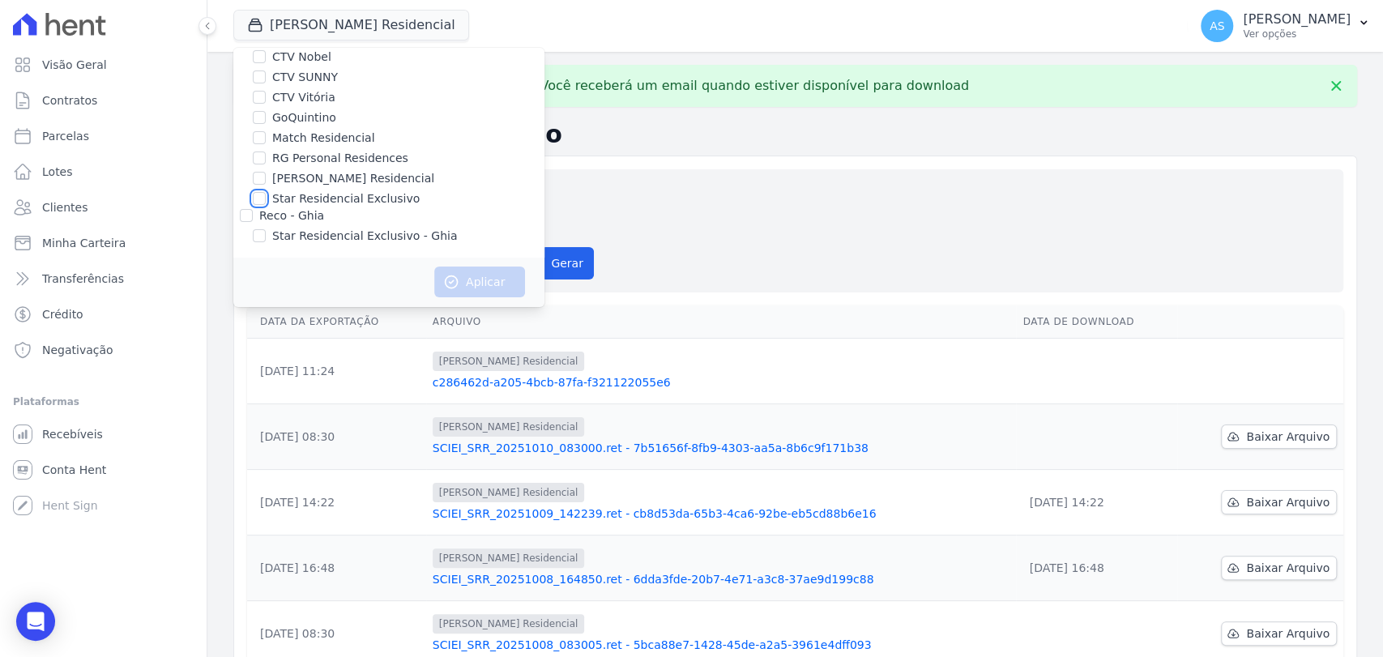
checkbox input "true"
click at [456, 285] on icon "button" at bounding box center [452, 282] width 12 height 12
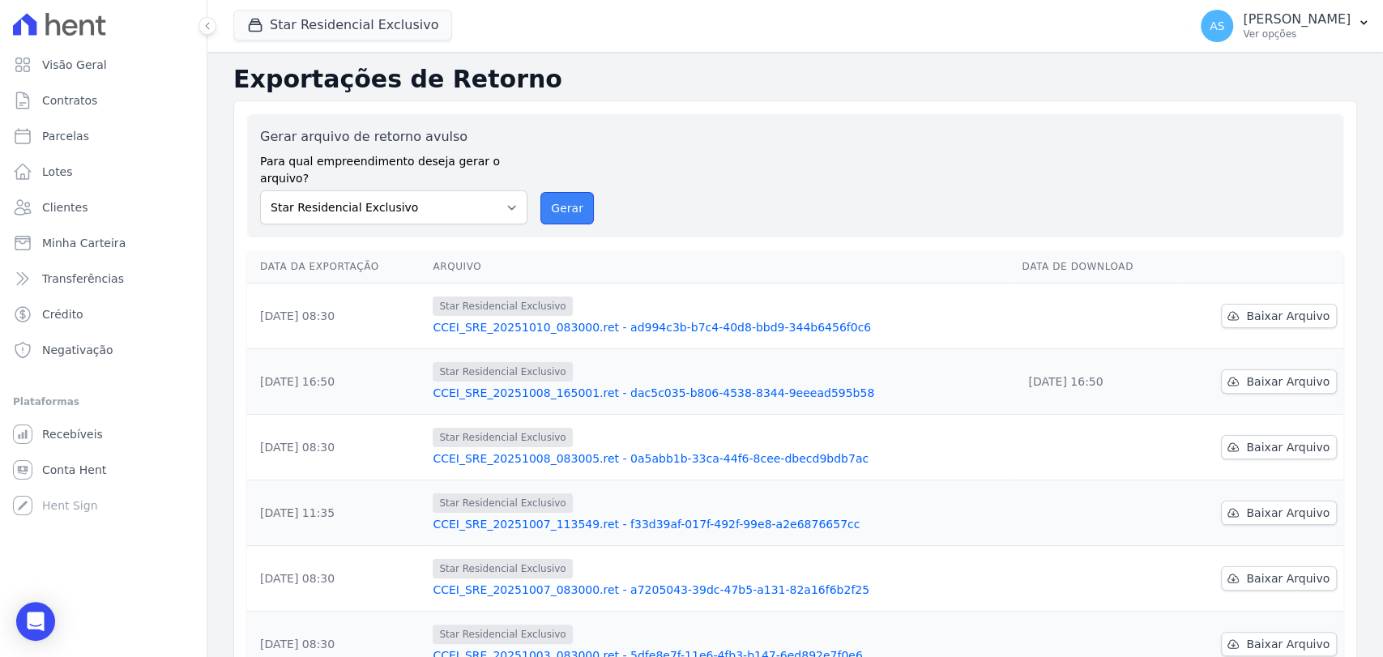
click at [564, 192] on button "Gerar" at bounding box center [567, 208] width 53 height 32
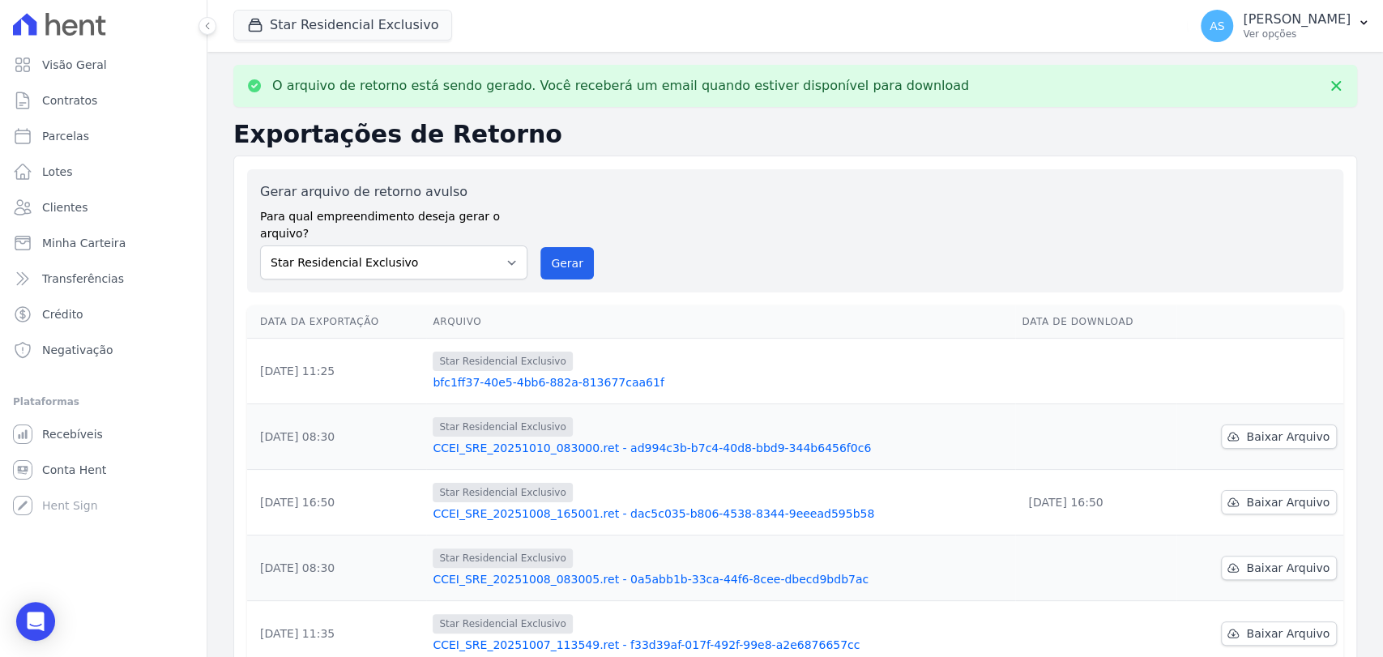
click at [511, 374] on link "bfc1ff37-40e5-4bb6-882a-813677caa61f" at bounding box center [721, 382] width 576 height 16
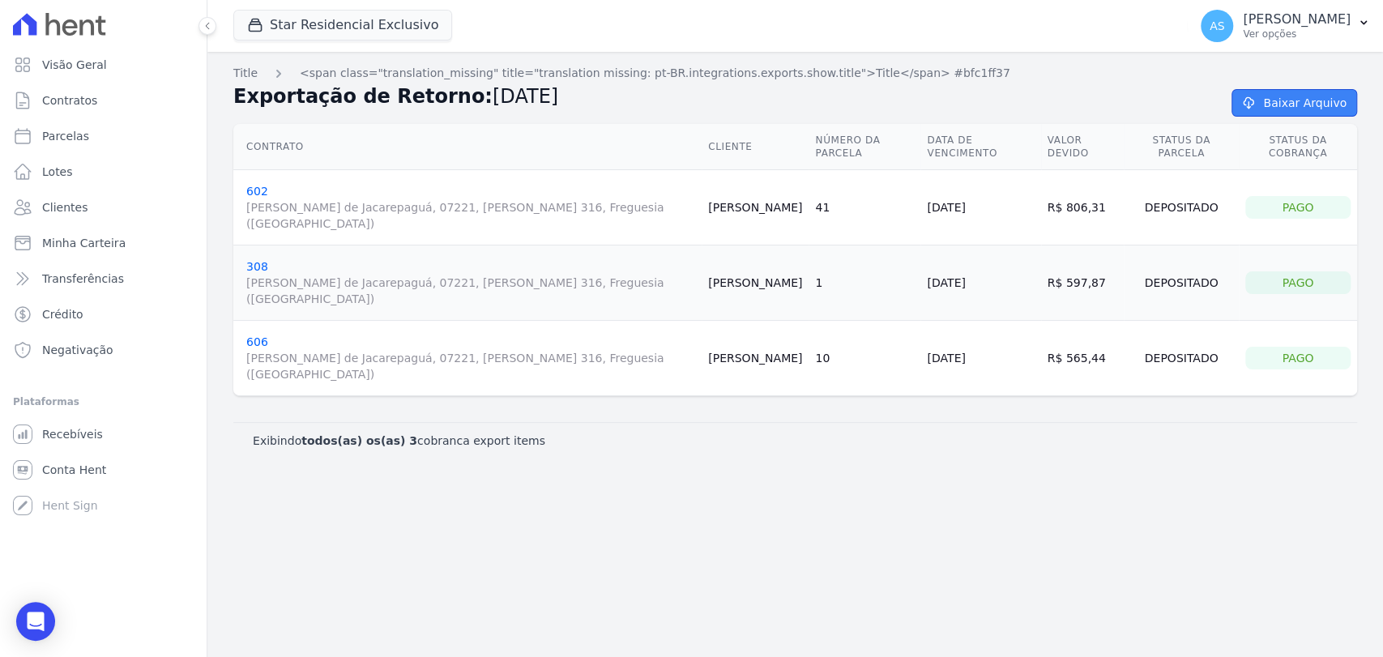
click at [1257, 106] on icon at bounding box center [1249, 102] width 16 height 13
click at [88, 245] on span "Minha Carteira" at bounding box center [83, 243] width 83 height 16
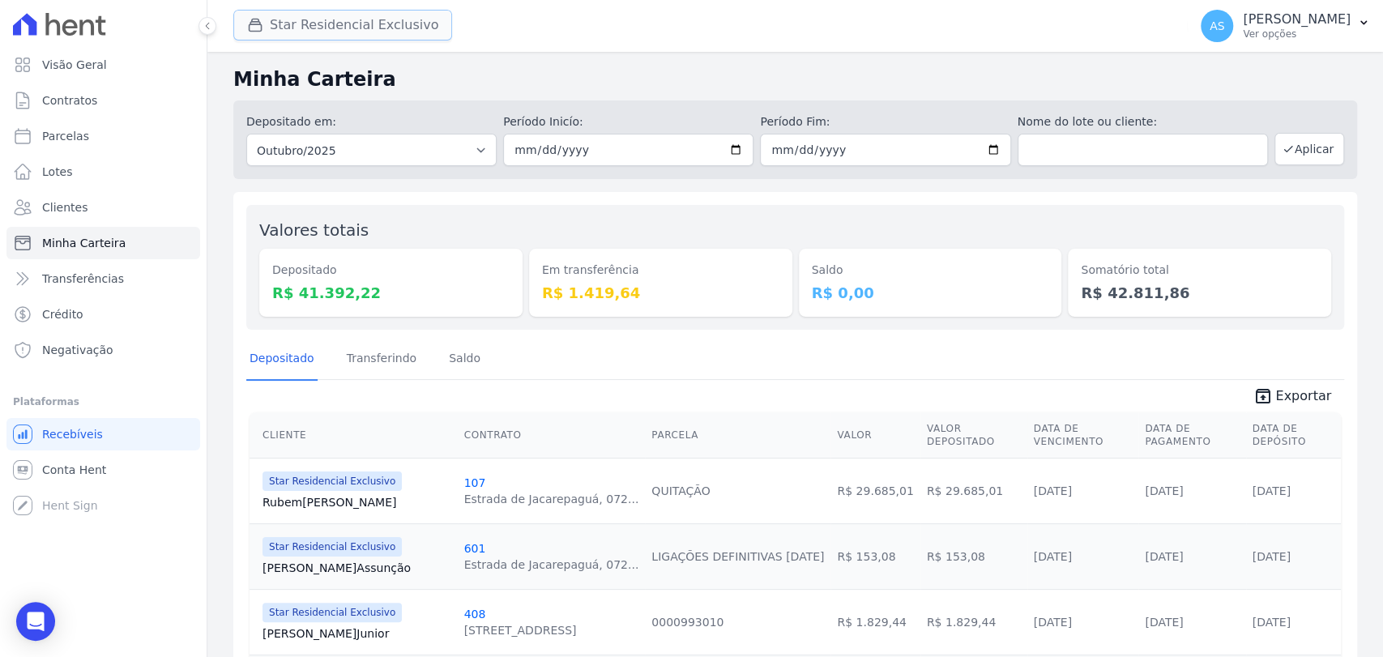
click at [326, 32] on button "Star Residencial Exclusivo" at bounding box center [342, 25] width 219 height 31
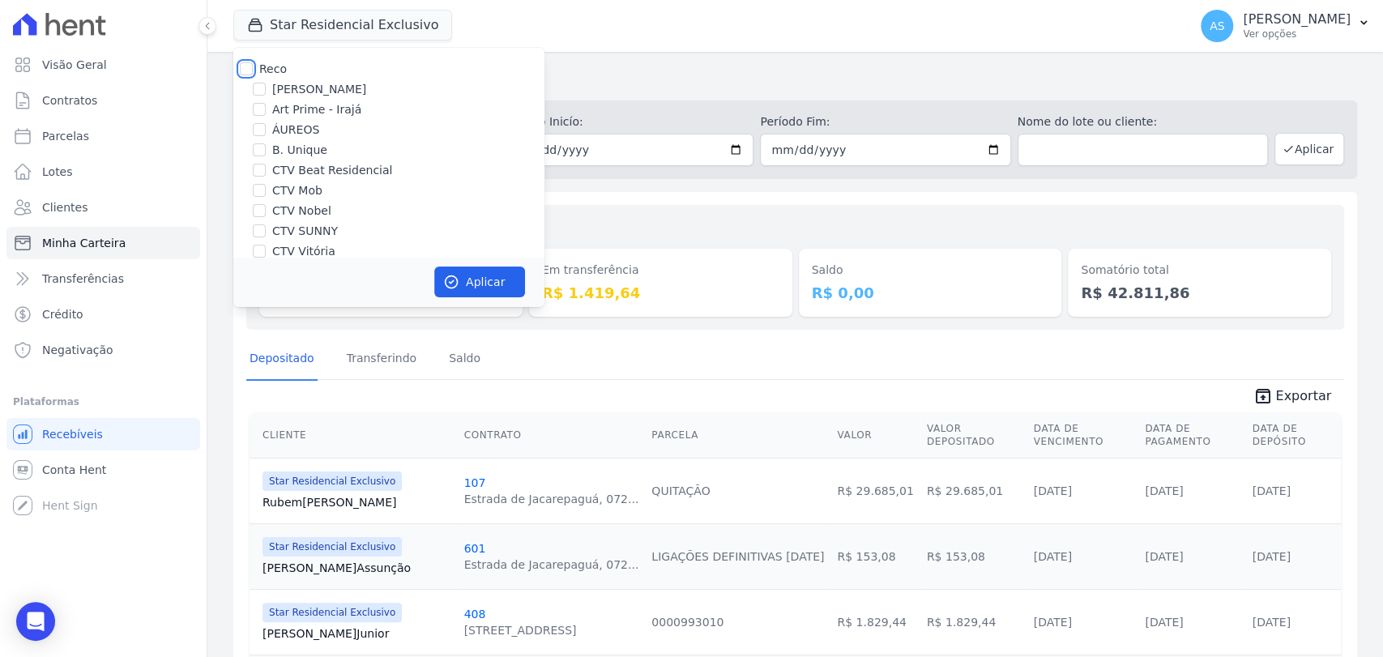
click at [246, 67] on input "Reco" at bounding box center [246, 68] width 13 height 13
checkbox input "true"
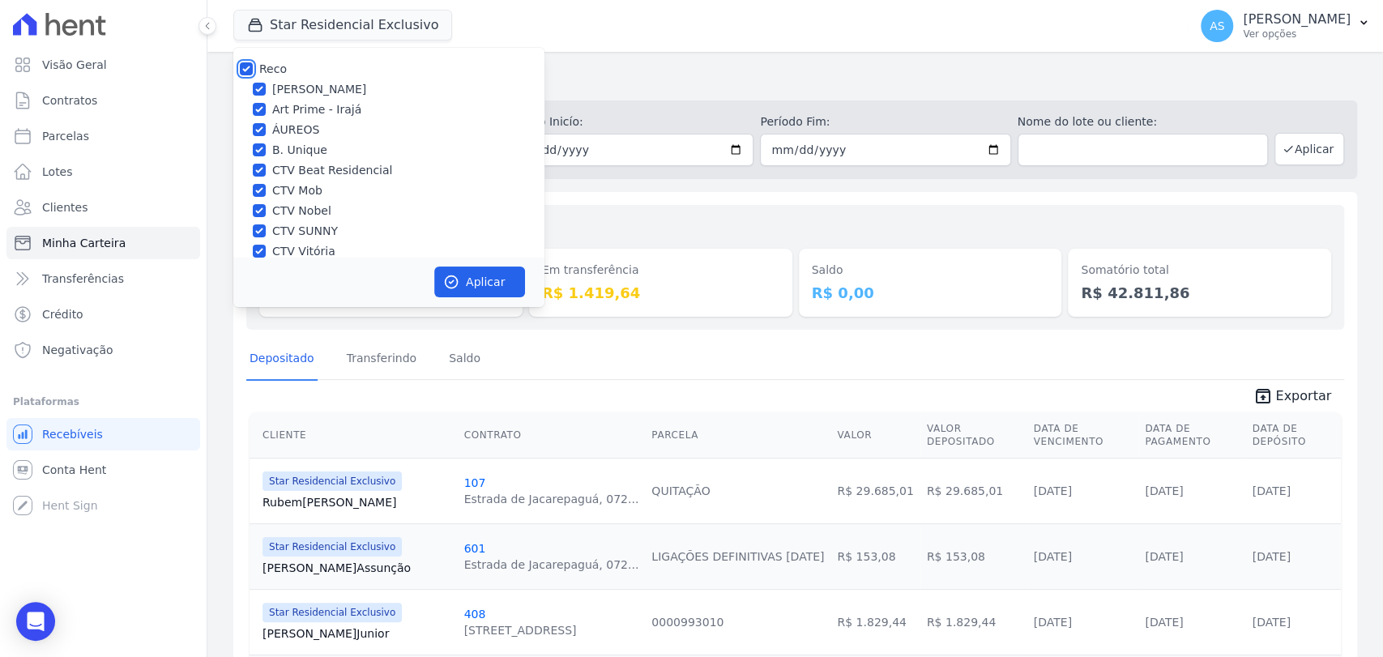
checkbox input "true"
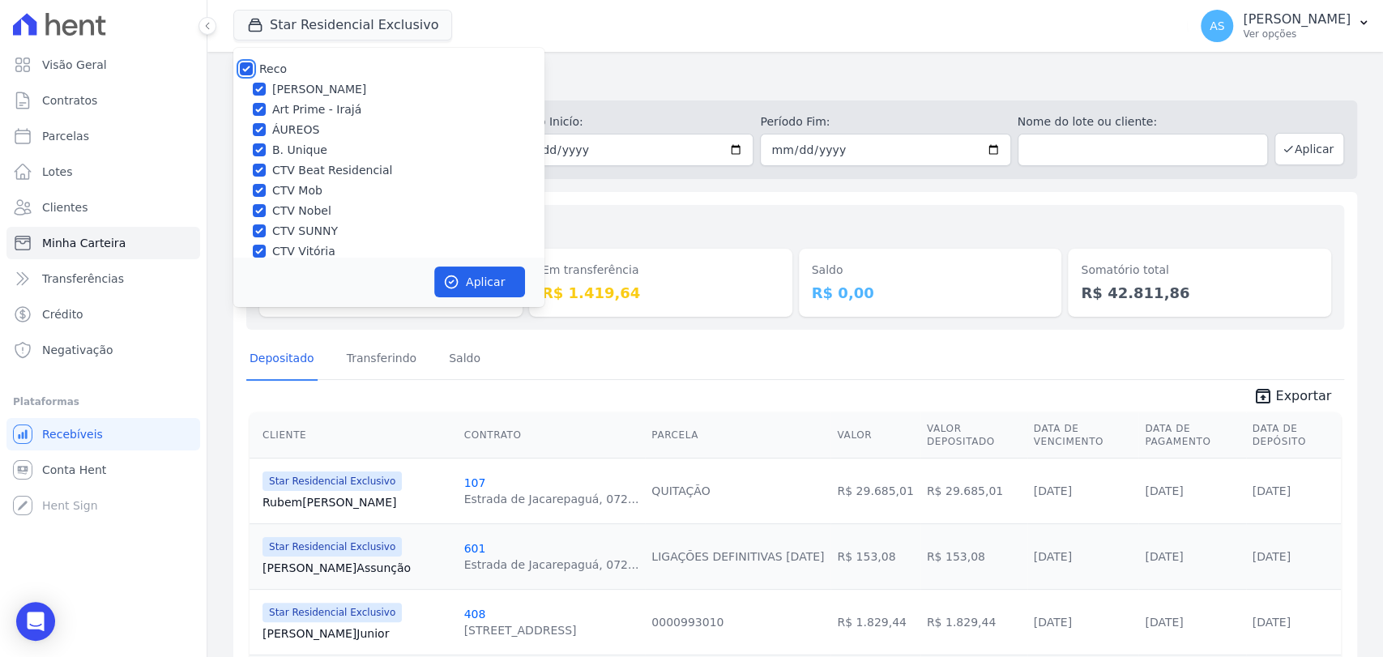
checkbox input "true"
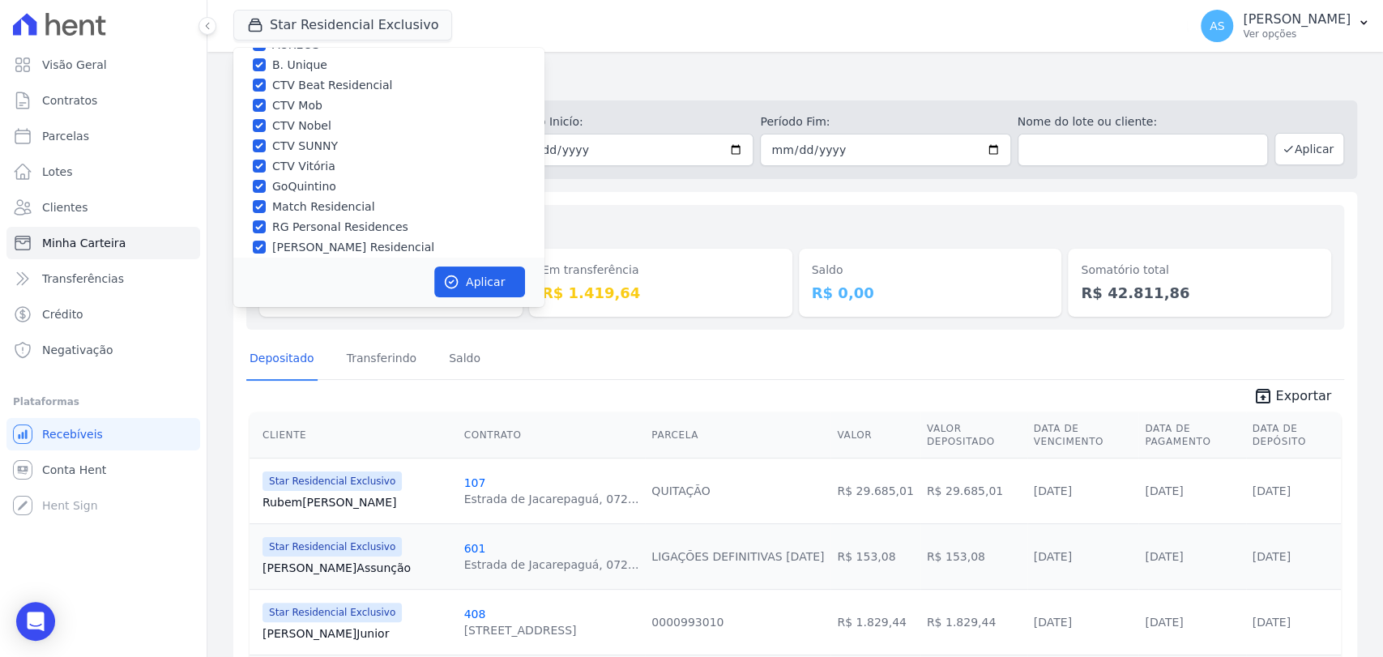
scroll to position [154, 0]
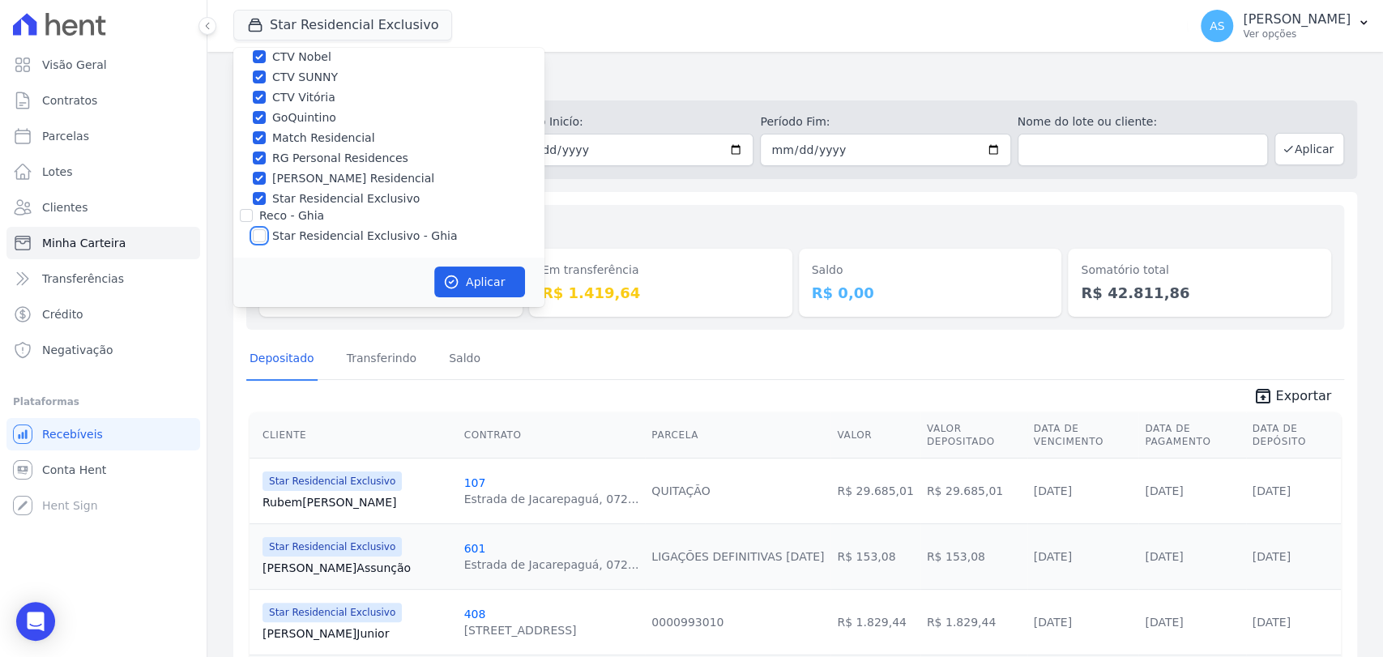
click at [263, 234] on input "Star Residencial Exclusivo - Ghia" at bounding box center [259, 235] width 13 height 13
checkbox input "true"
click at [466, 276] on button "Aplicar" at bounding box center [479, 282] width 91 height 31
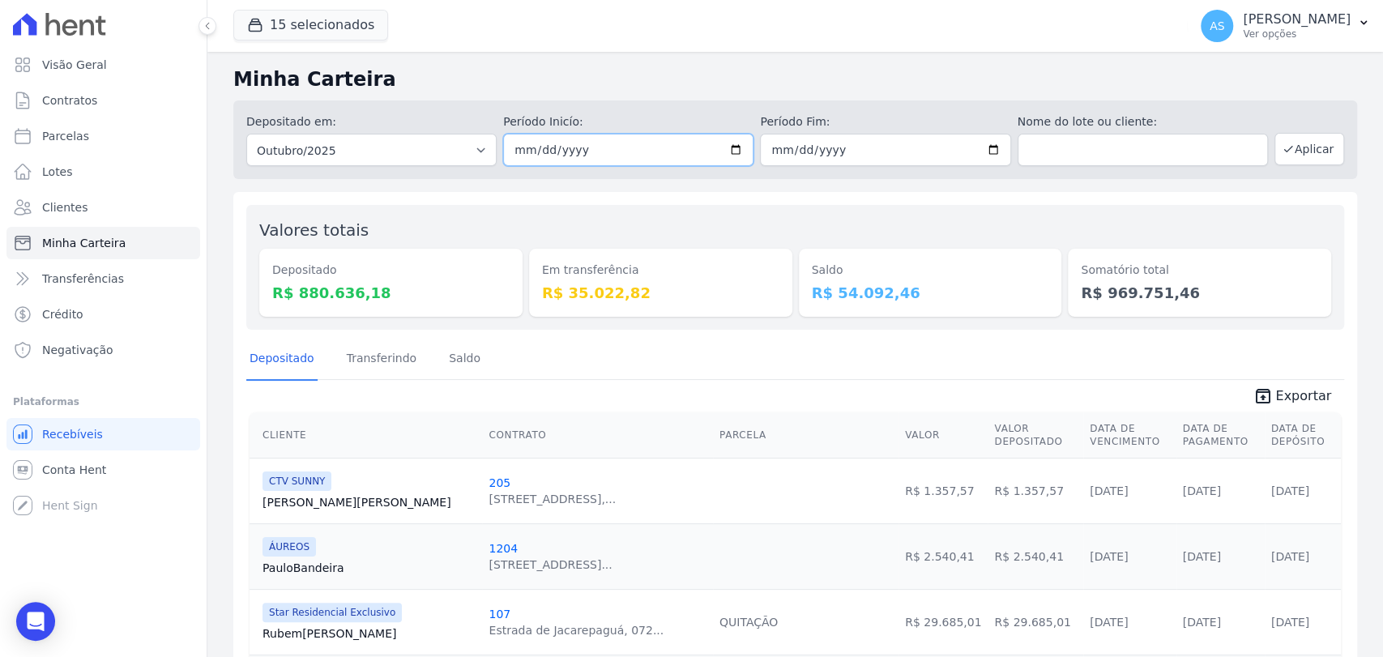
click at [732, 150] on input "2025-10-01" at bounding box center [628, 150] width 250 height 32
type input "[DATE]"
click at [1282, 144] on icon "button" at bounding box center [1288, 149] width 13 height 13
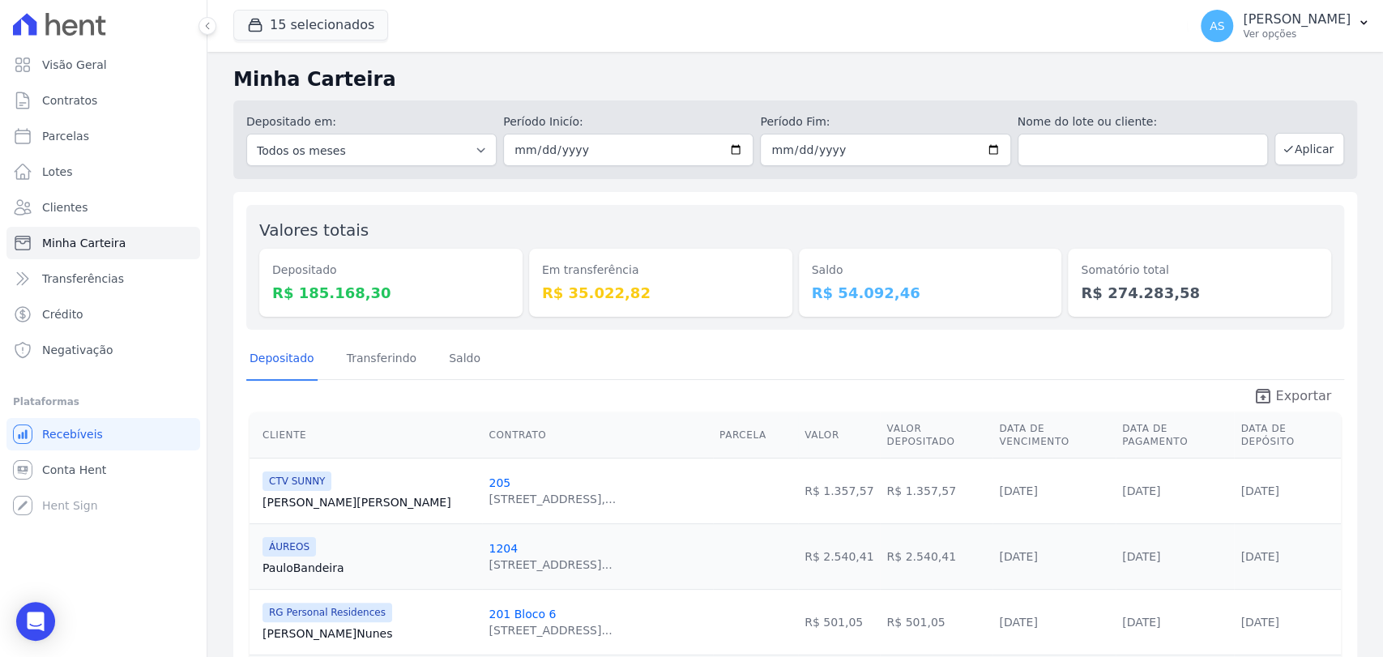
click at [1302, 391] on span "Exportar" at bounding box center [1304, 396] width 56 height 19
click at [1306, 144] on button "Aplicar" at bounding box center [1310, 149] width 70 height 32
click at [370, 363] on link "Transferindo" at bounding box center [382, 360] width 77 height 42
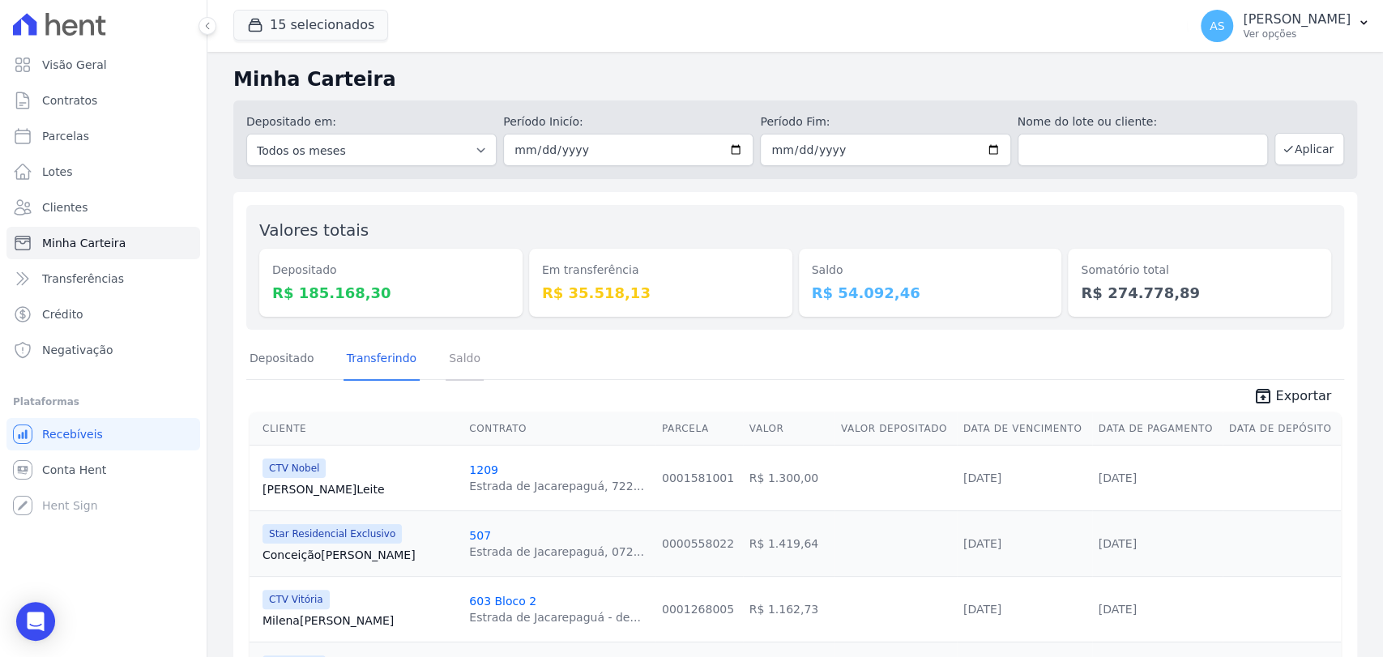
click at [451, 357] on link "Saldo" at bounding box center [465, 360] width 38 height 42
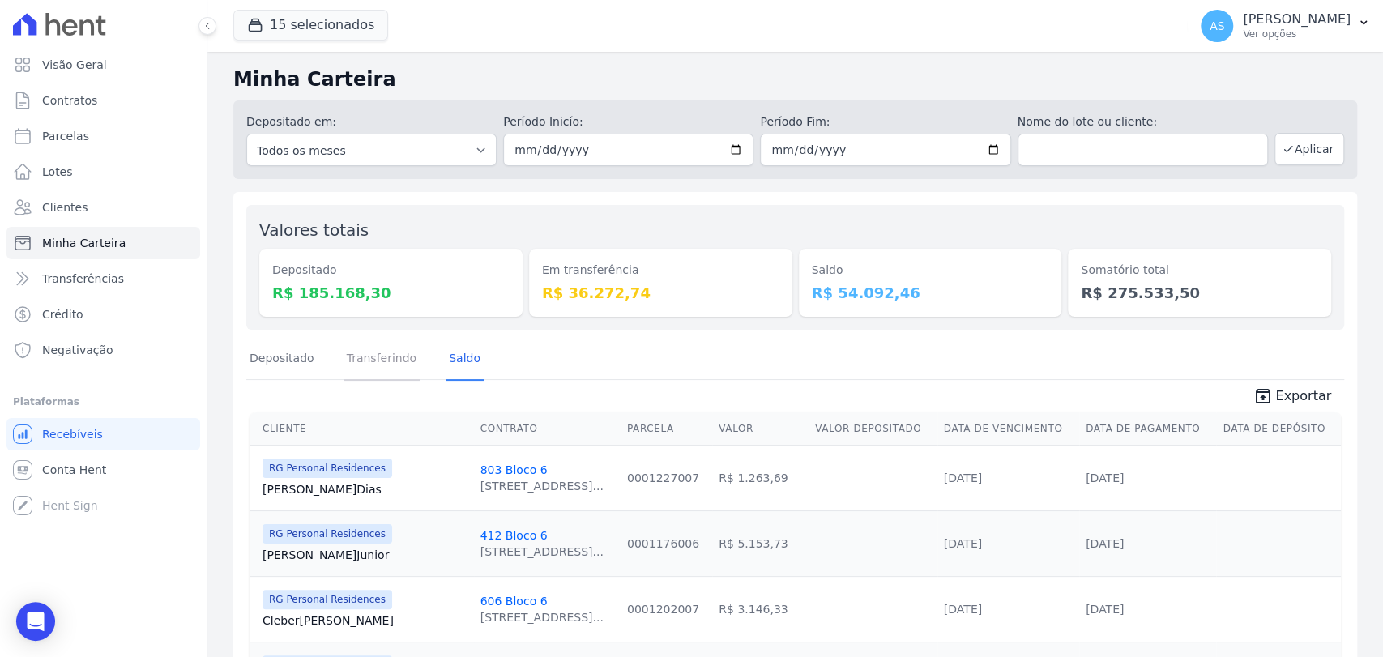
click at [396, 348] on link "Transferindo" at bounding box center [382, 360] width 77 height 42
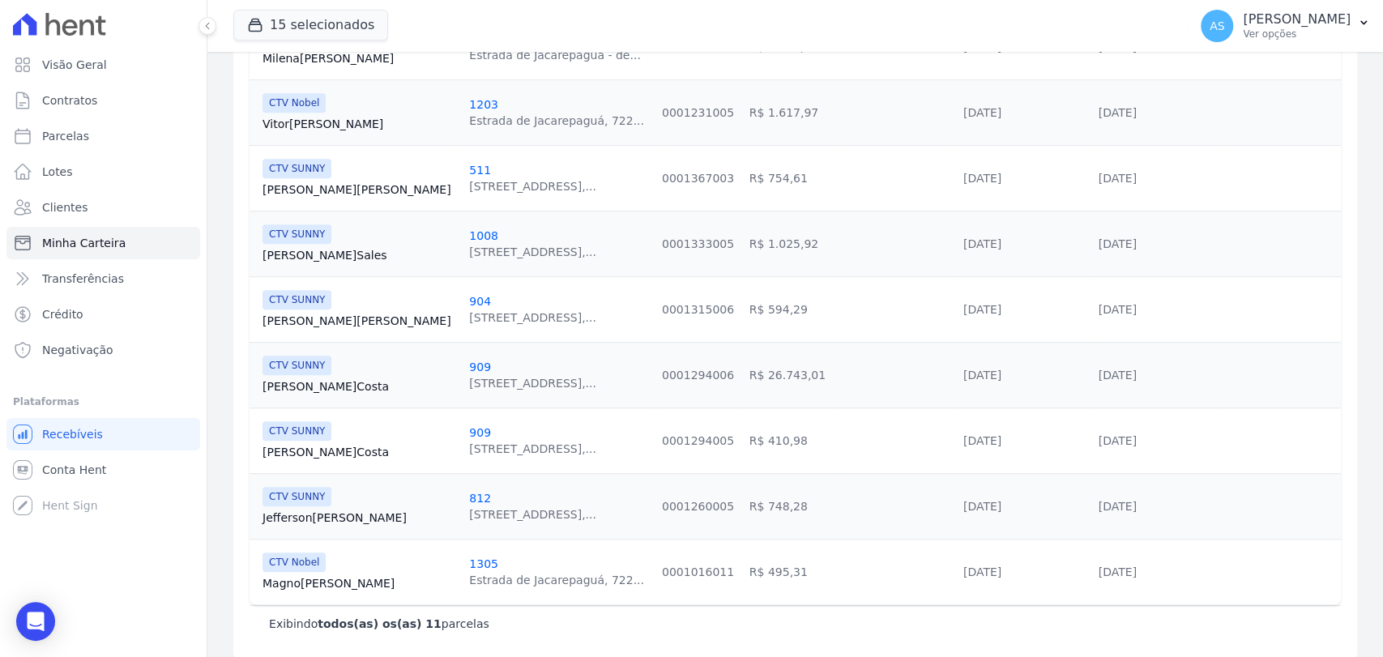
scroll to position [575, 0]
